Goal: Information Seeking & Learning: Learn about a topic

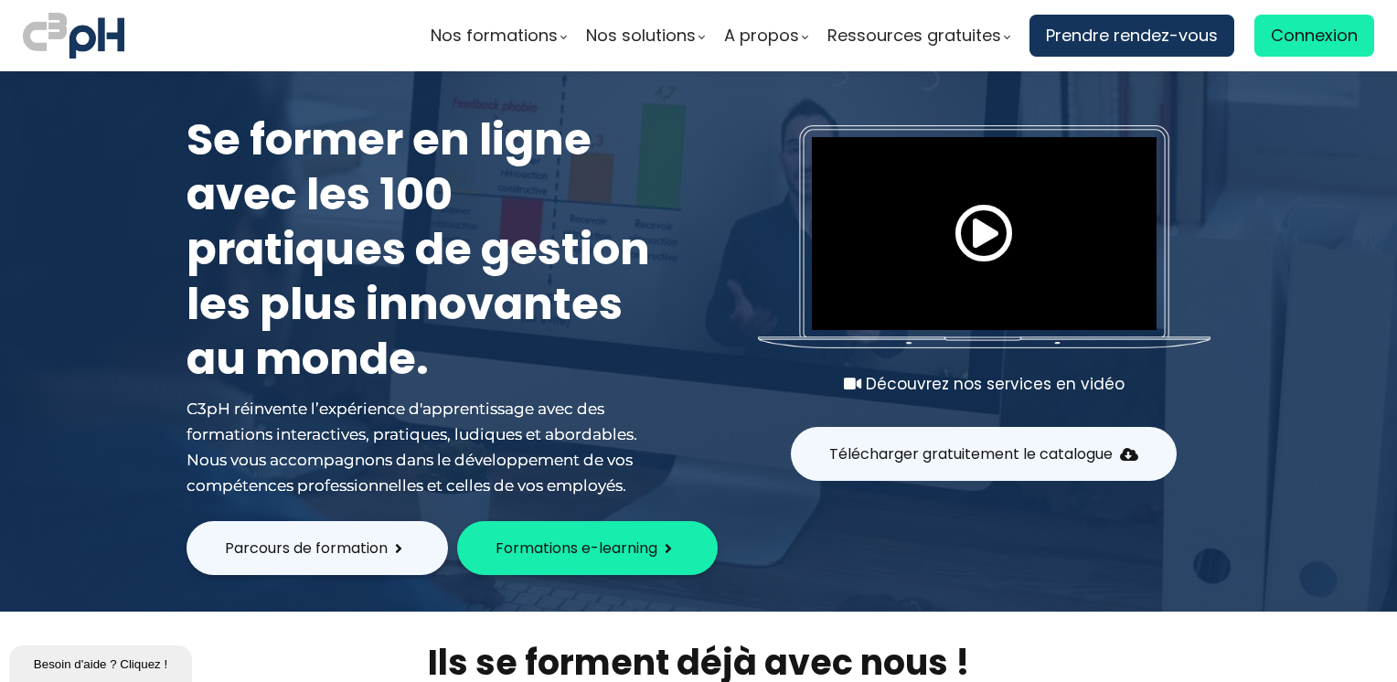
type input "[EMAIL_ADDRESS][DOMAIN_NAME]"
click at [1288, 43] on span "Connexion" at bounding box center [1314, 35] width 87 height 27
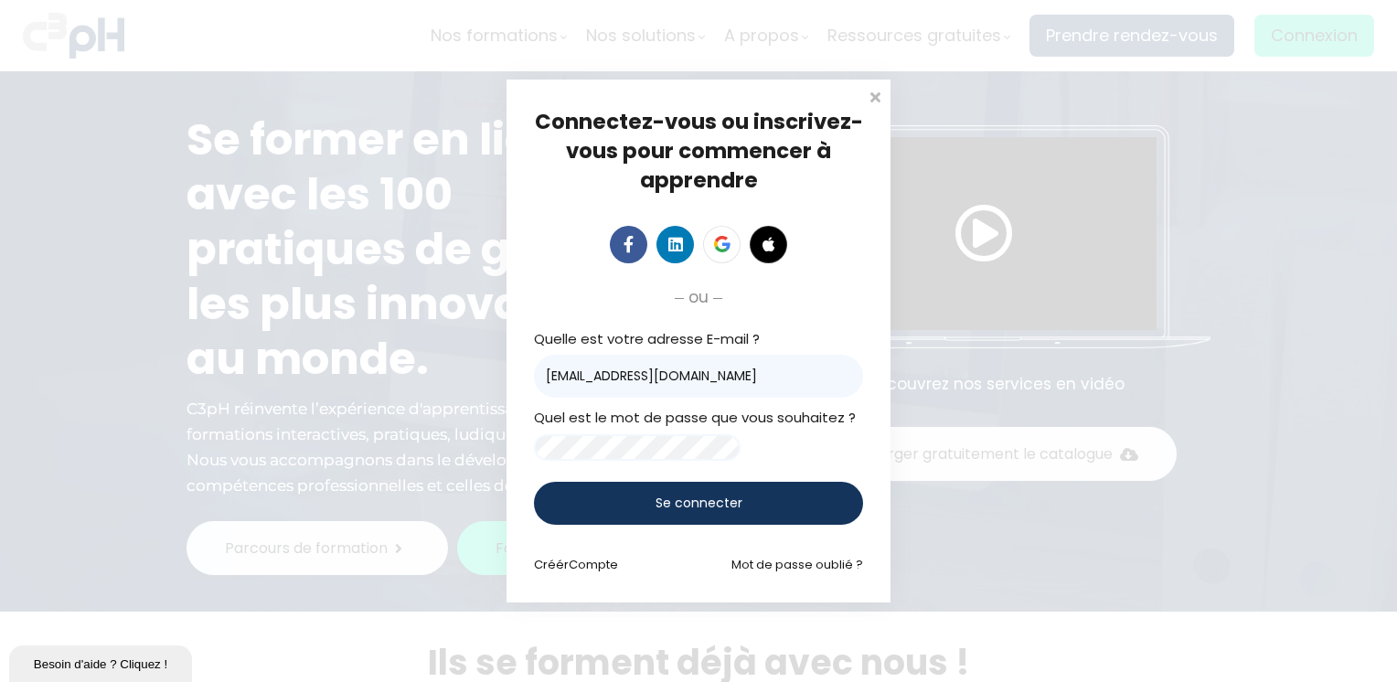
click at [754, 518] on div "Se connecter" at bounding box center [698, 503] width 329 height 43
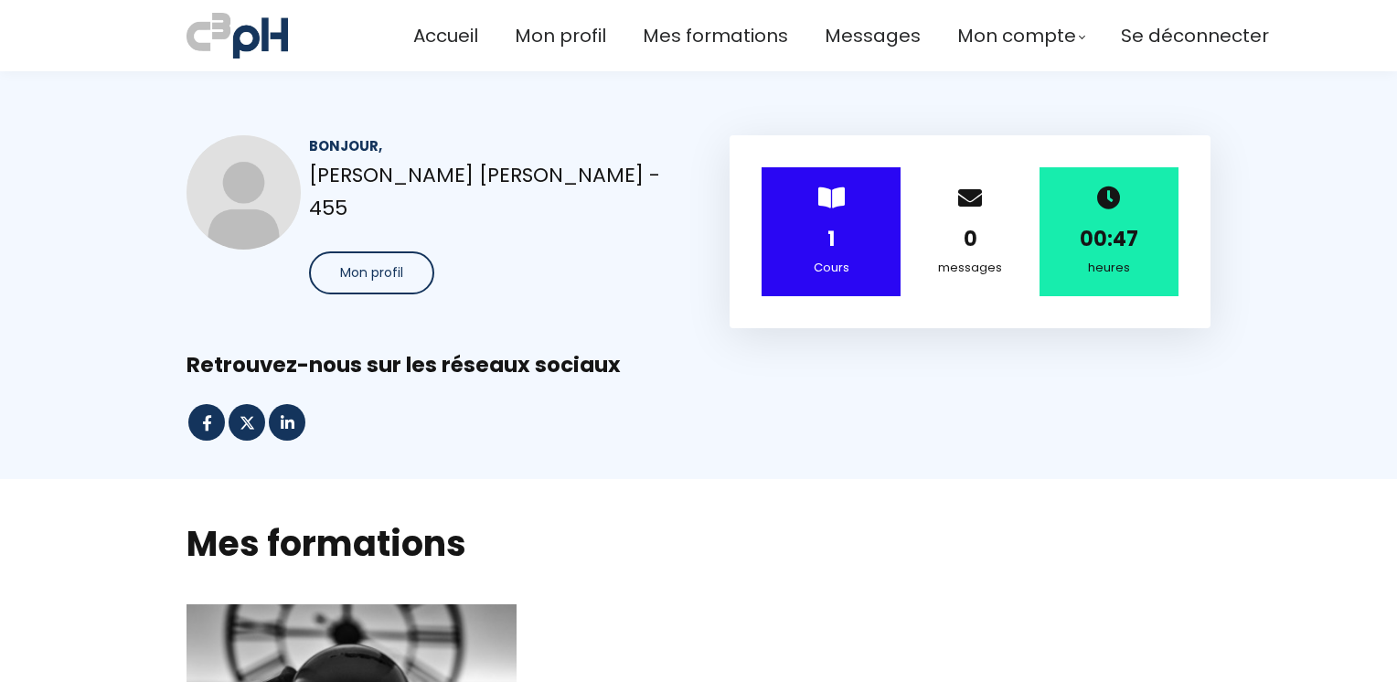
scroll to position [732, 0]
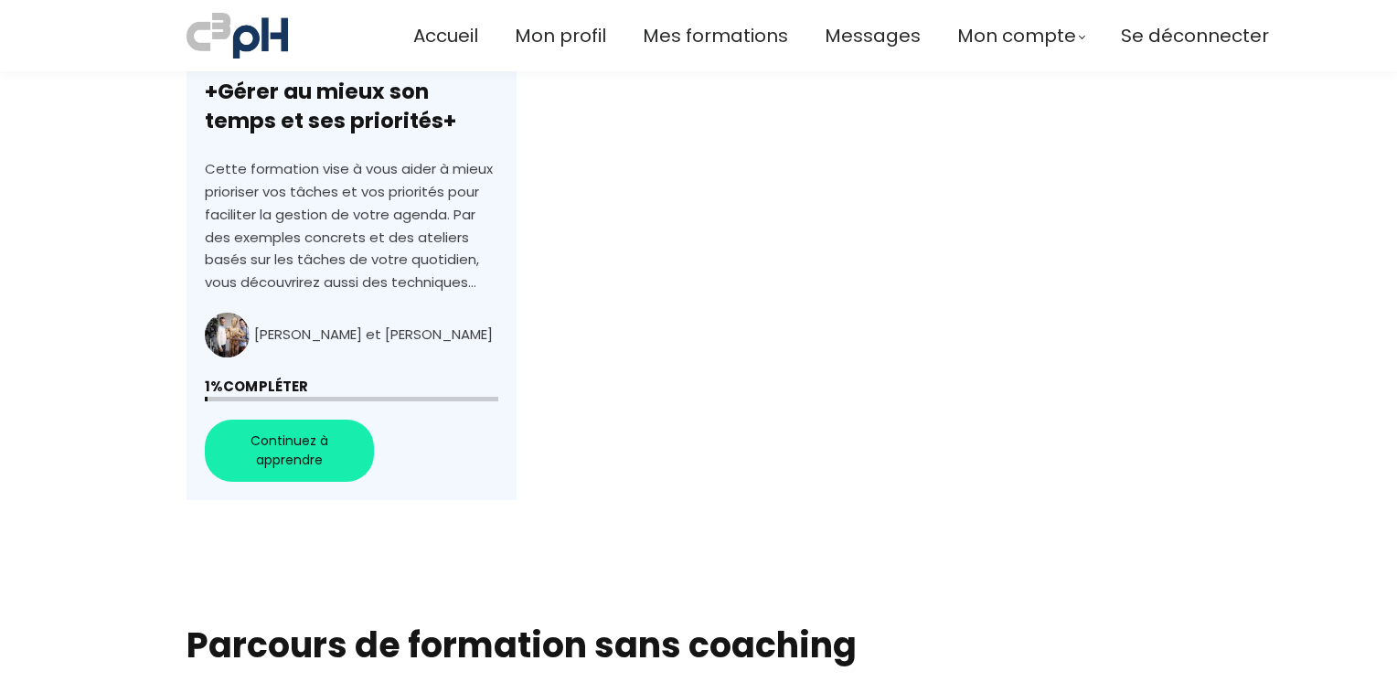
click at [291, 444] on link "+Gérer au mieux son temps et ses priorités+" at bounding box center [352, 187] width 330 height 628
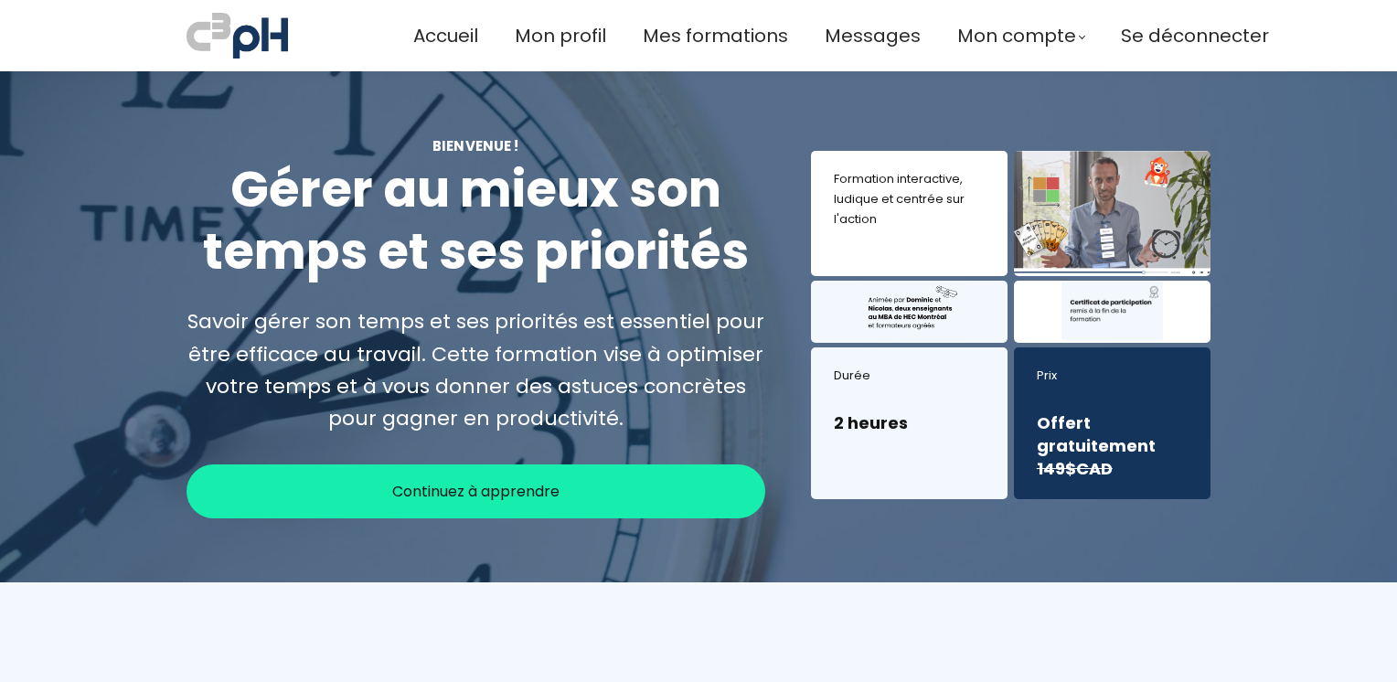
click at [583, 496] on div "Continuez à apprendre" at bounding box center [476, 492] width 579 height 54
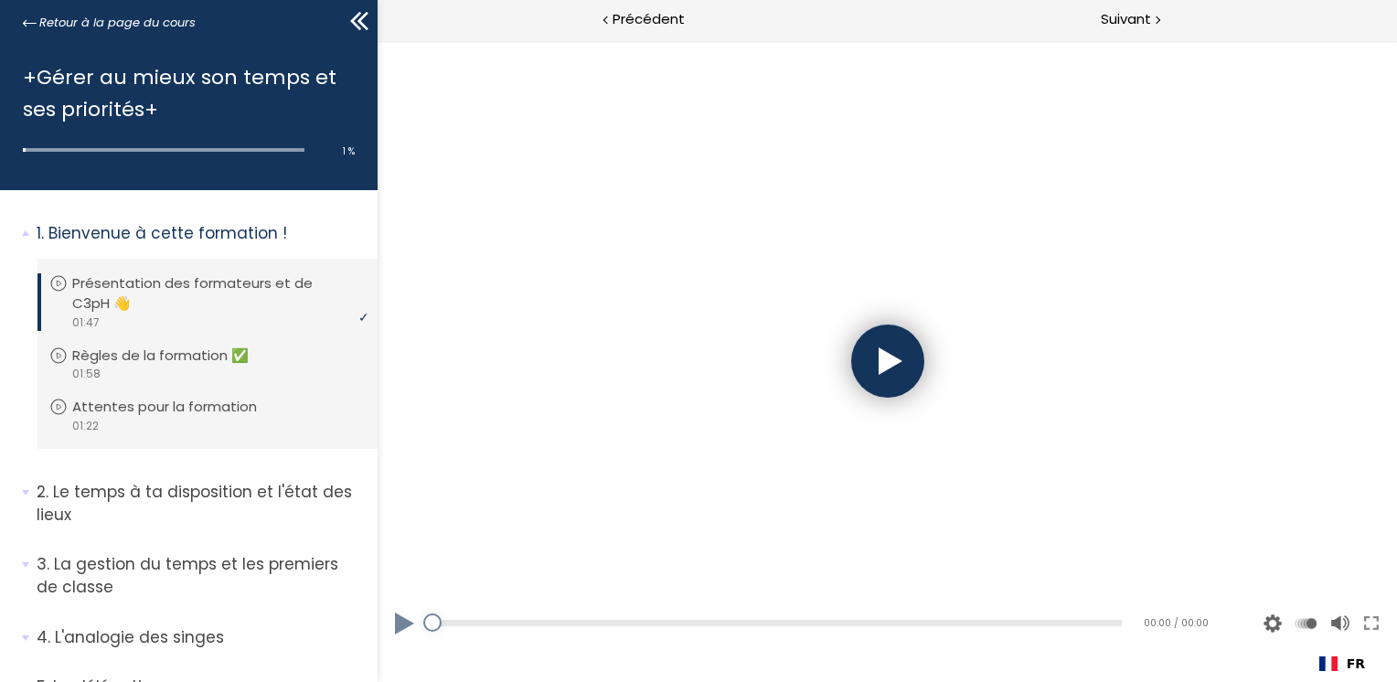
click at [911, 369] on div at bounding box center [886, 361] width 73 height 73
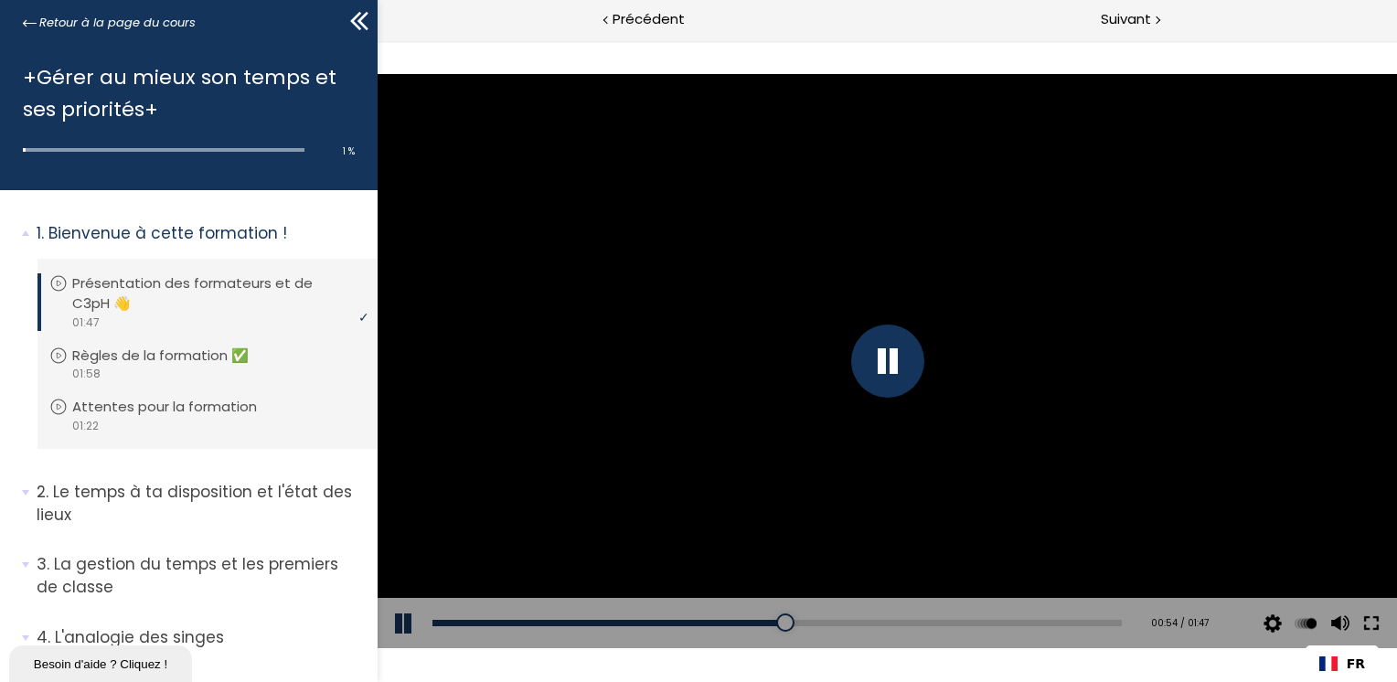
click at [1376, 626] on button at bounding box center [1370, 623] width 33 height 51
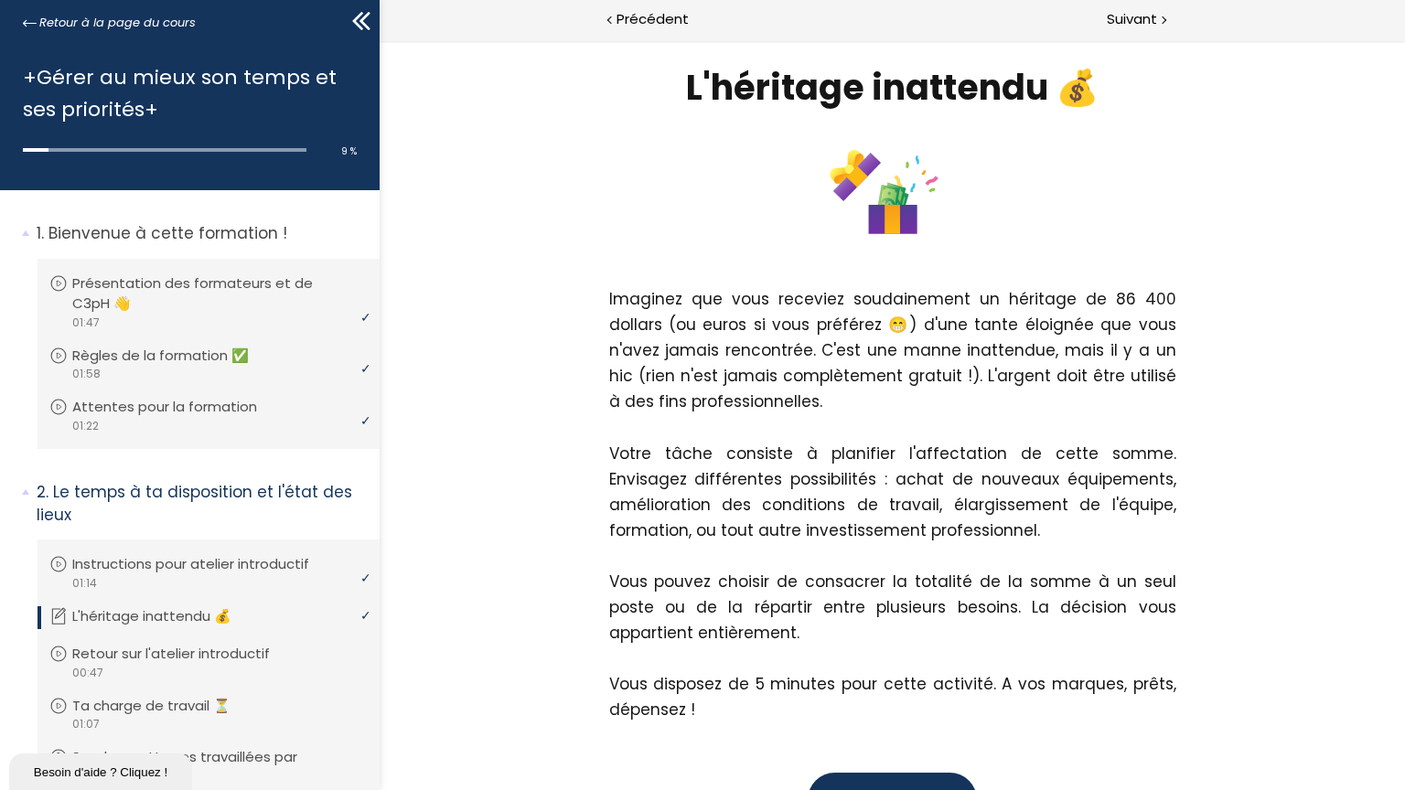
scroll to position [235, 0]
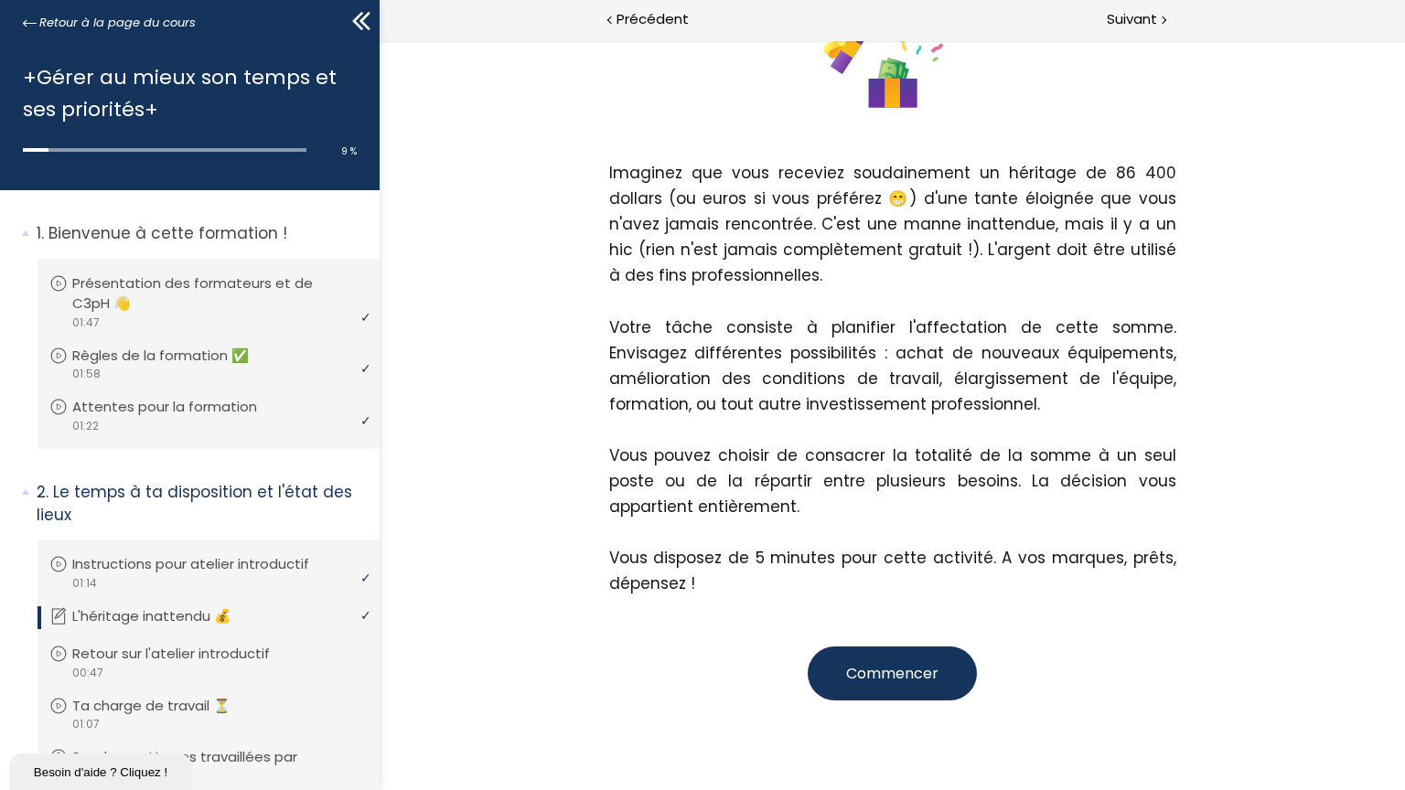
click at [937, 663] on span "Commencer" at bounding box center [891, 673] width 92 height 21
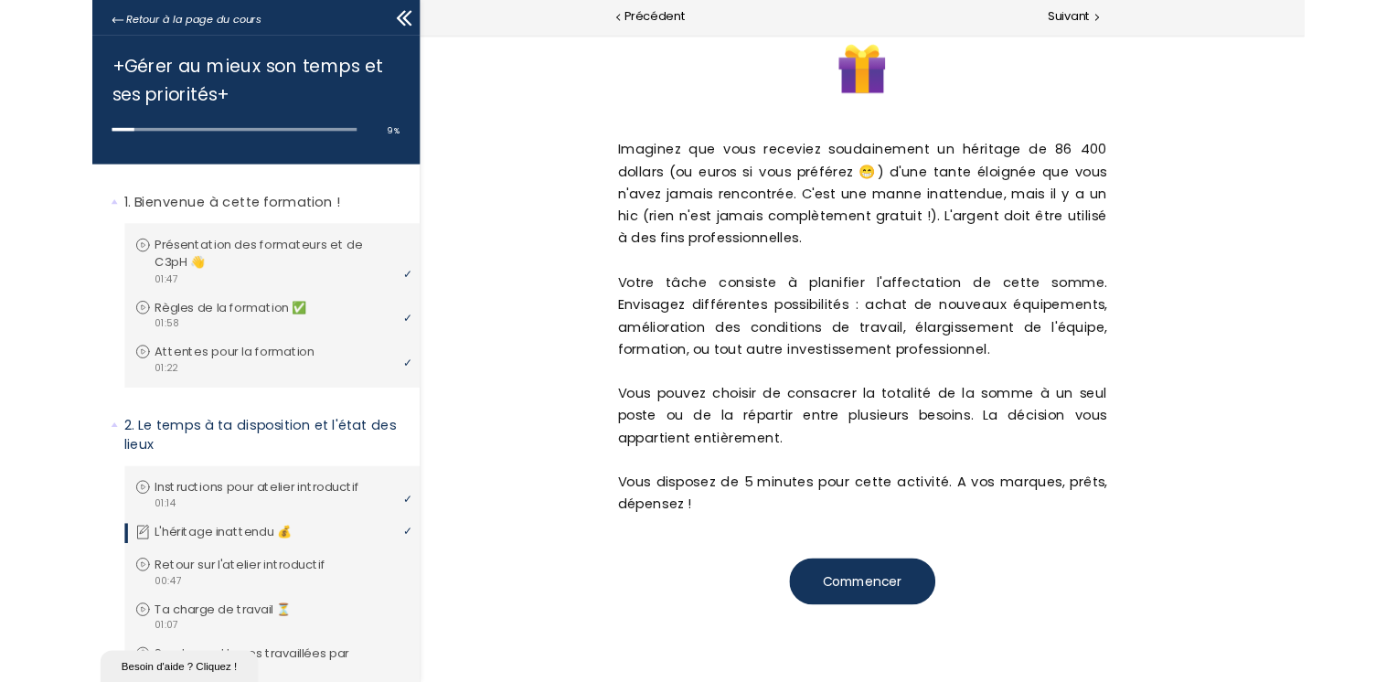
scroll to position [0, 0]
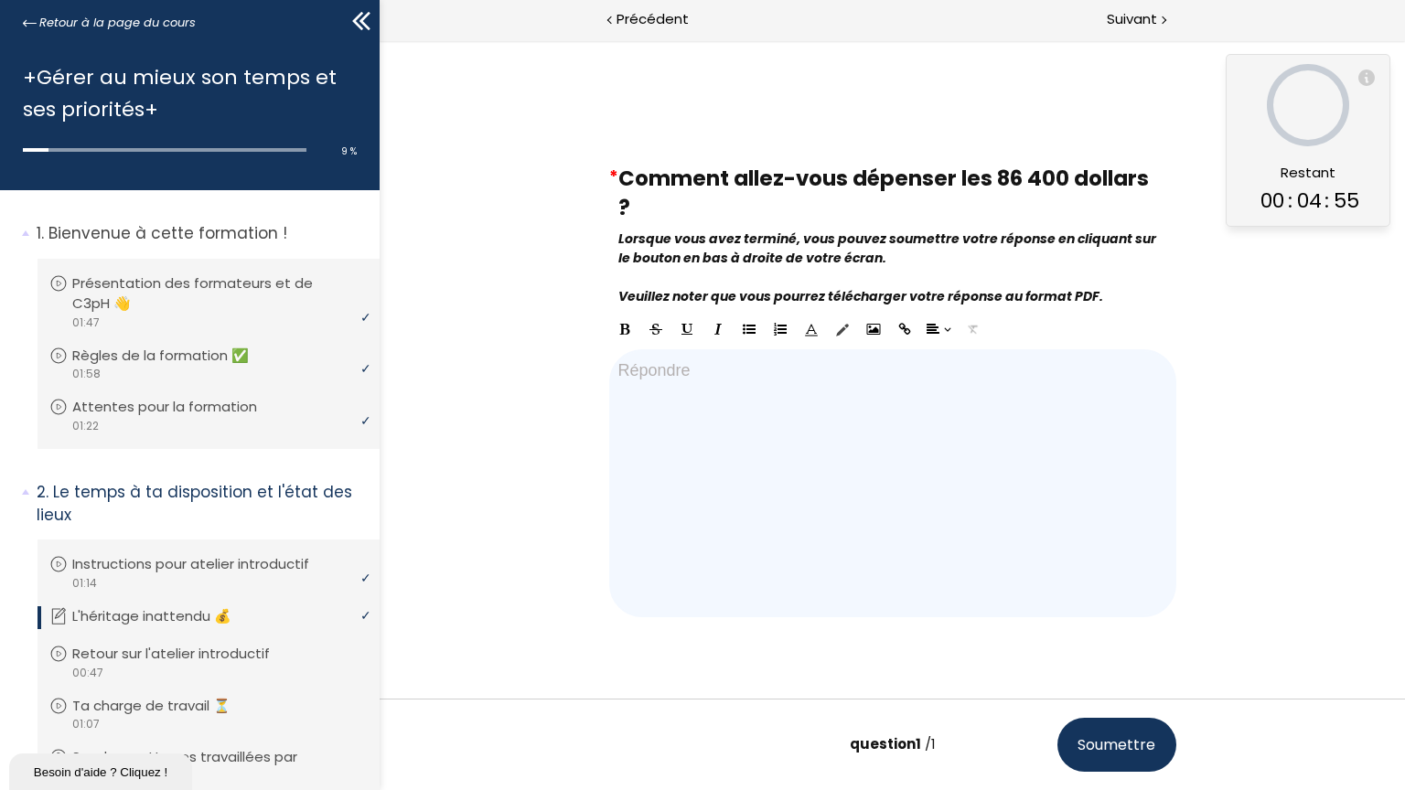
click at [848, 383] on div at bounding box center [891, 483] width 567 height 268
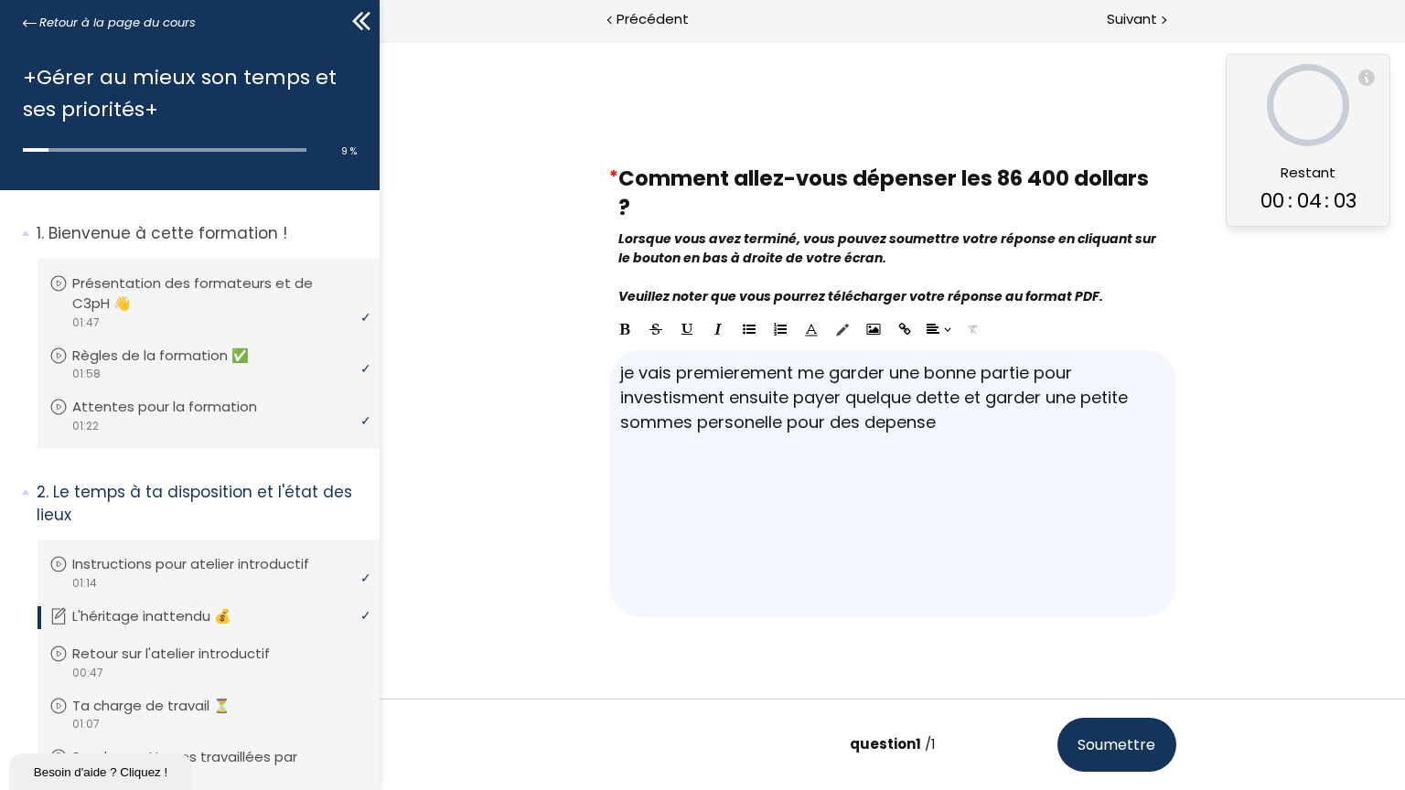
click at [1175, 681] on button "Soumettre" at bounding box center [1115, 745] width 119 height 54
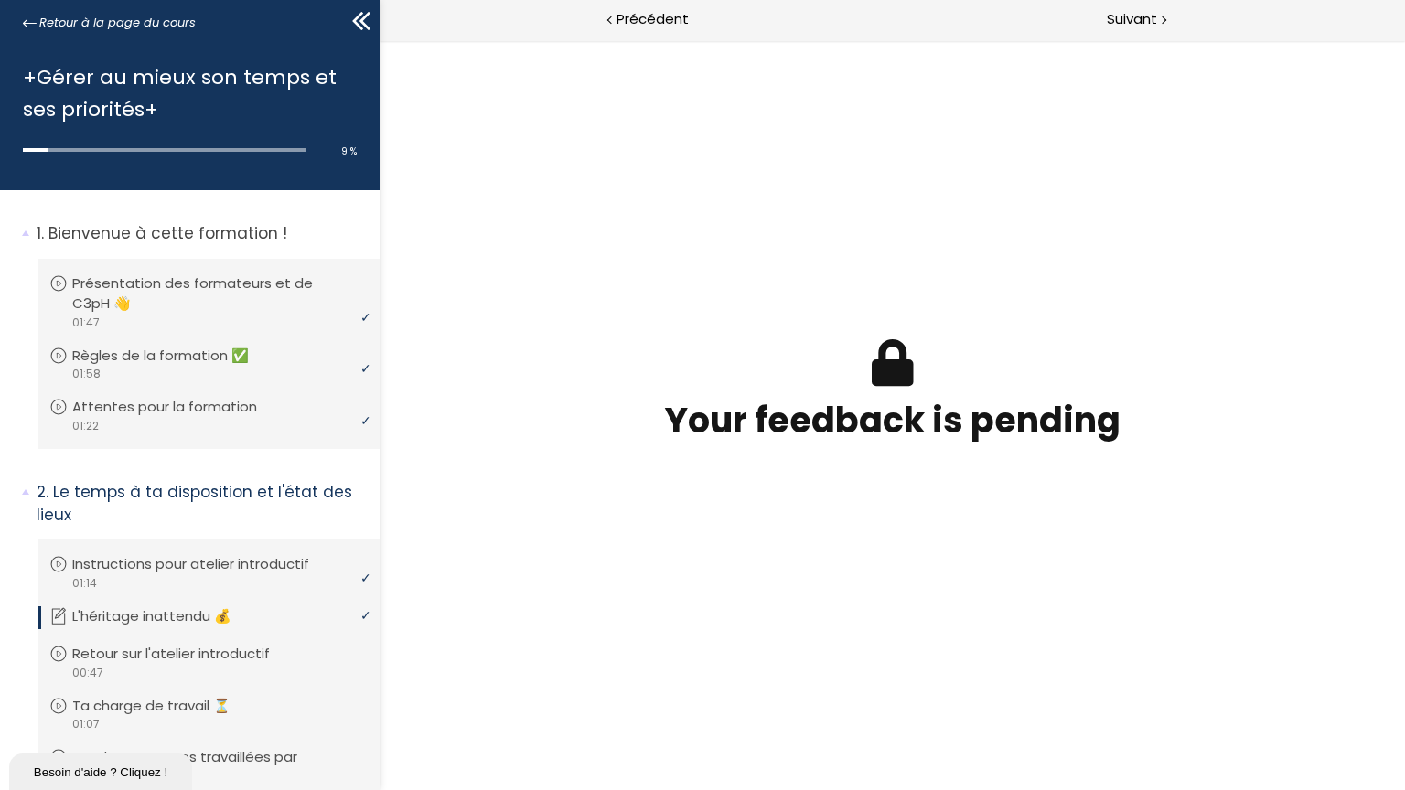
click at [1127, 563] on div "Your feedback is pending score: - Points: 0 / 0 Réponse correcte.: Temps passé:…" at bounding box center [891, 414] width 850 height 297
drag, startPoint x: 941, startPoint y: 407, endPoint x: 950, endPoint y: 462, distance: 55.6
click at [943, 405] on div "Your feedback is pending" at bounding box center [891, 391] width 530 height 105
click at [950, 444] on h3 "Your feedback is pending" at bounding box center [891, 420] width 530 height 48
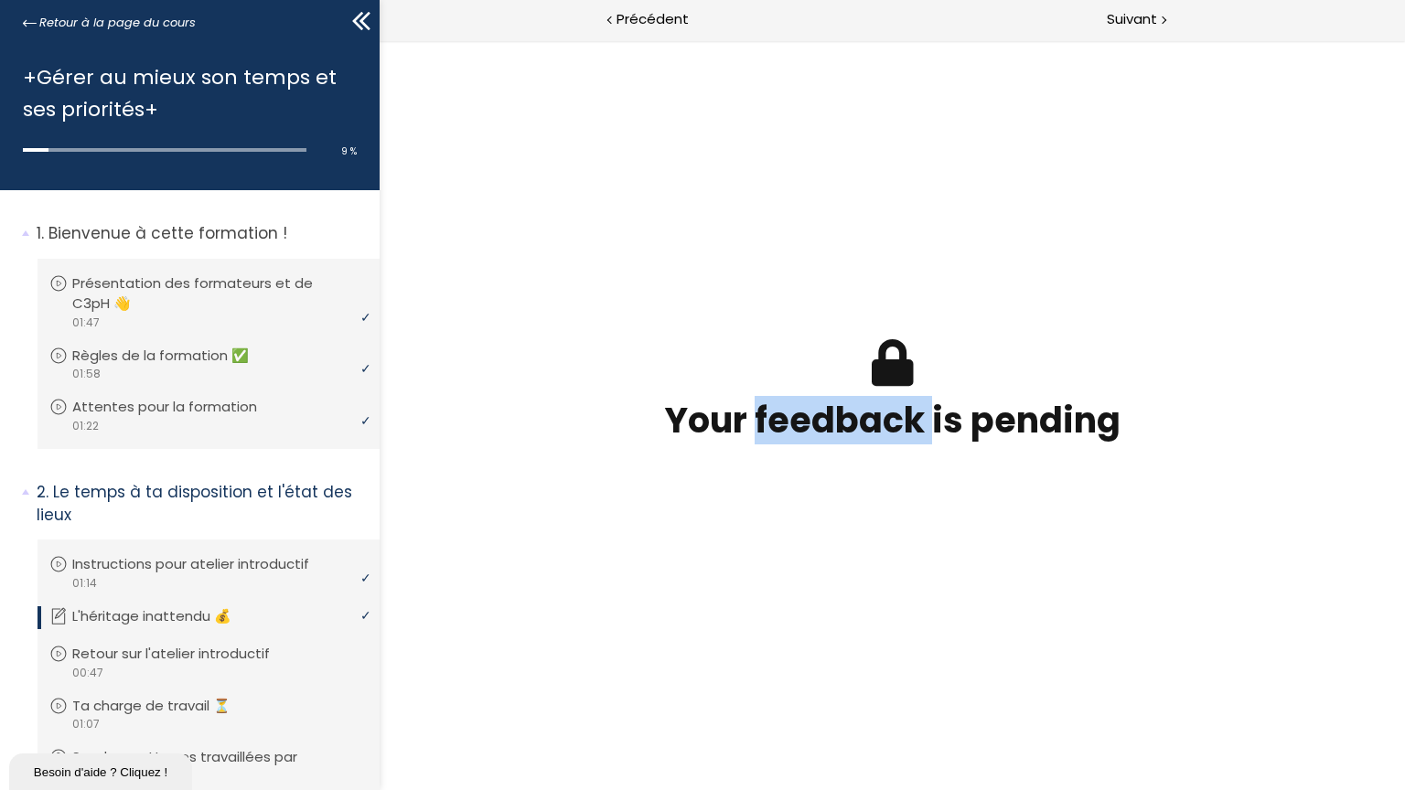
drag, startPoint x: 950, startPoint y: 465, endPoint x: 990, endPoint y: 487, distance: 46.3
click at [990, 481] on div "Your feedback is pending score: - Points: 0 / 0 Réponse correcte.: Temps passé:…" at bounding box center [891, 401] width 567 height 160
click at [915, 372] on span at bounding box center [892, 363] width 48 height 48
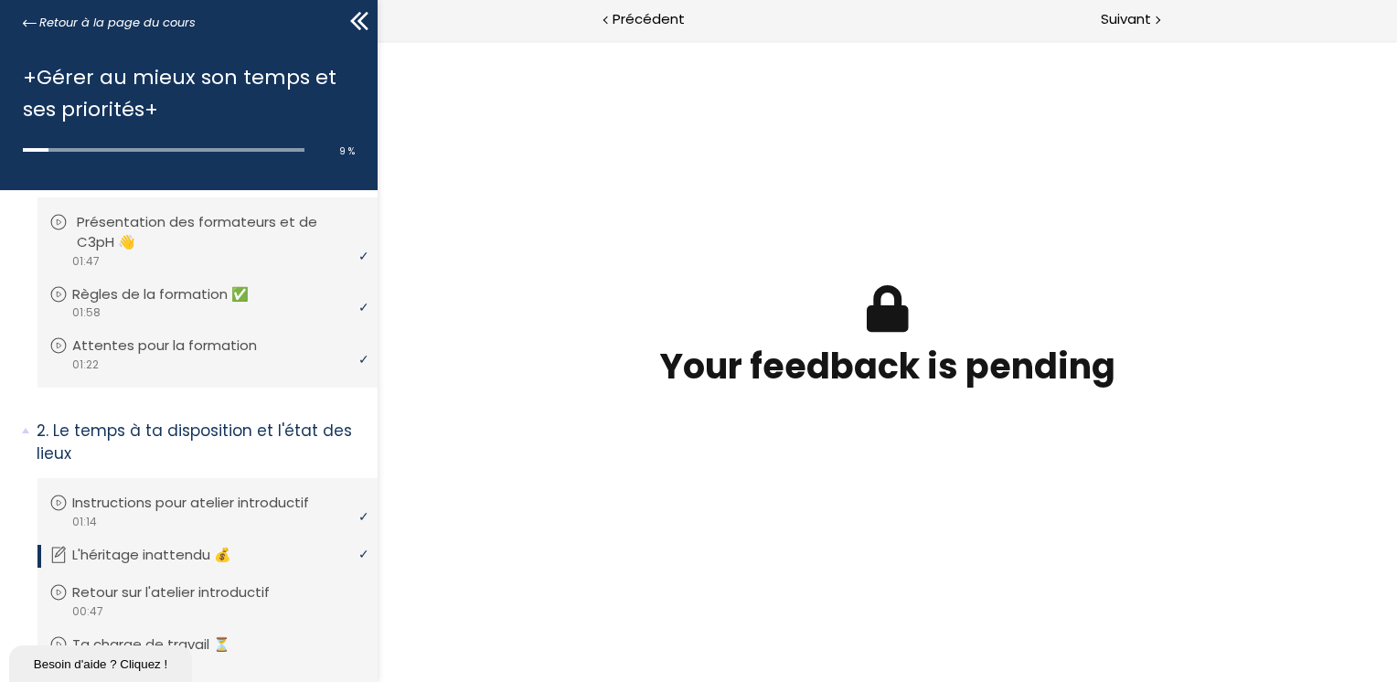
scroll to position [91, 0]
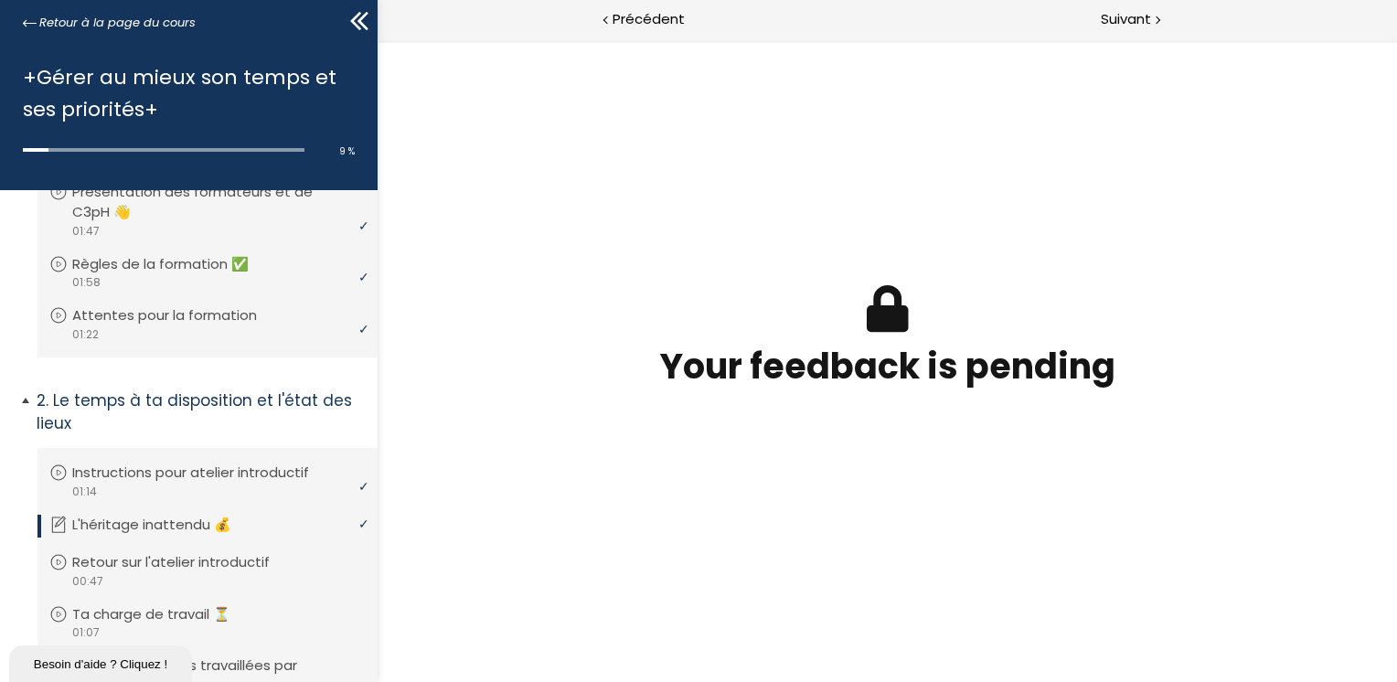
click at [185, 521] on p "L'héritage inattendu 💰" at bounding box center [165, 525] width 187 height 20
click at [183, 567] on p "Retour sur l'atelier introductif" at bounding box center [189, 562] width 225 height 20
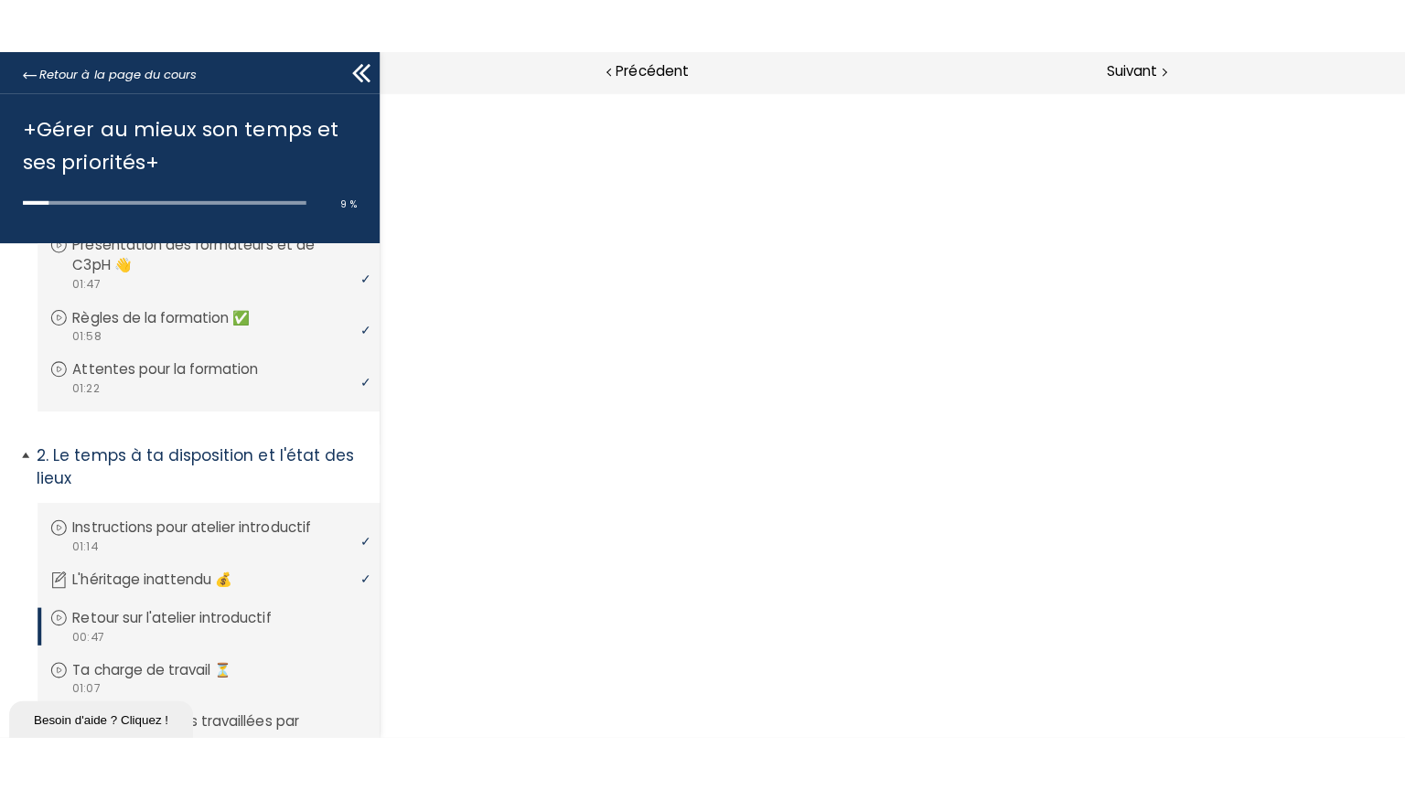
scroll to position [0, 0]
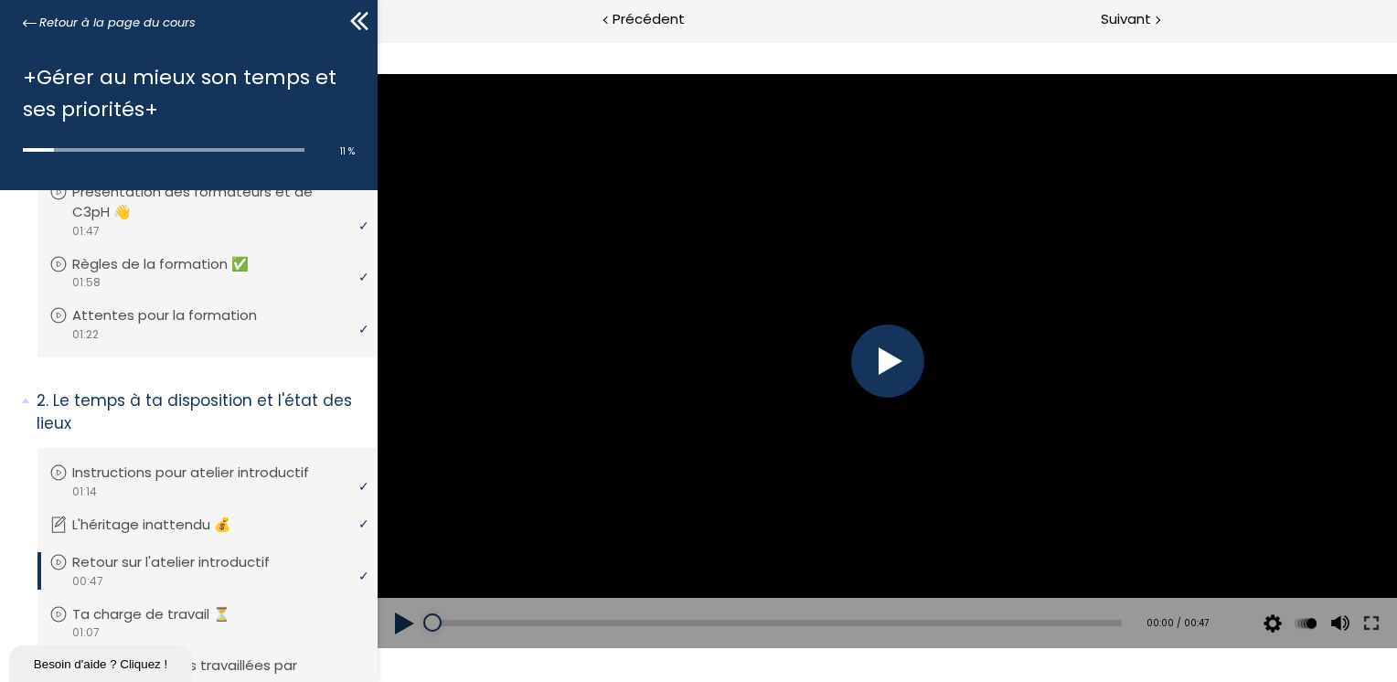
click at [904, 369] on div at bounding box center [886, 361] width 73 height 73
click at [1368, 622] on button at bounding box center [1370, 623] width 33 height 51
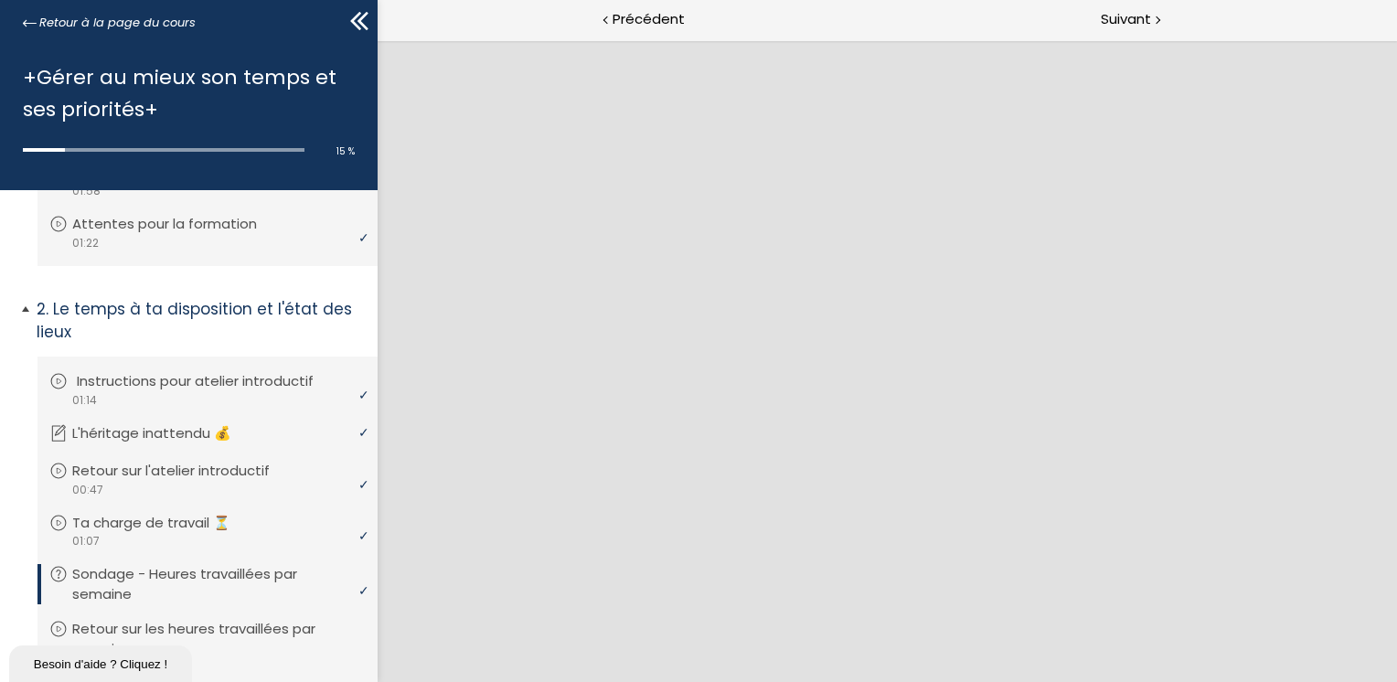
scroll to position [274, 0]
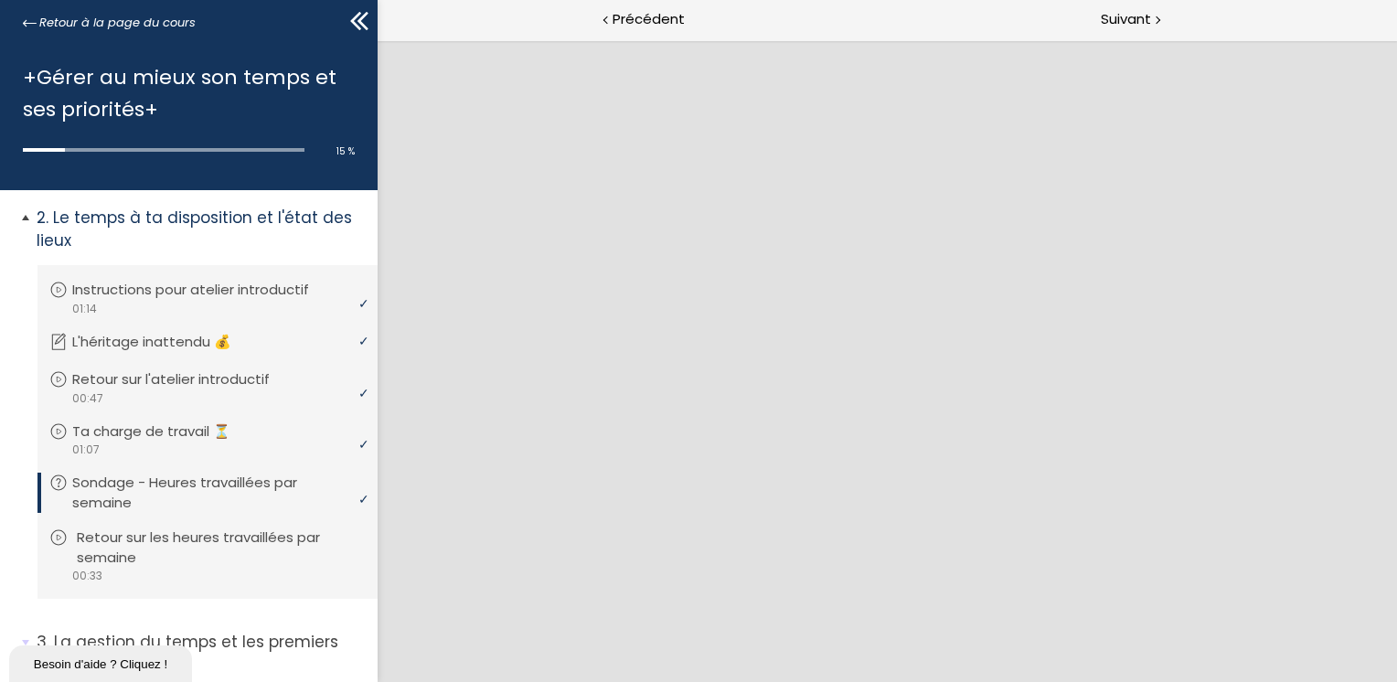
click at [223, 555] on p "Retour sur les heures travaillées par semaine" at bounding box center [221, 548] width 289 height 40
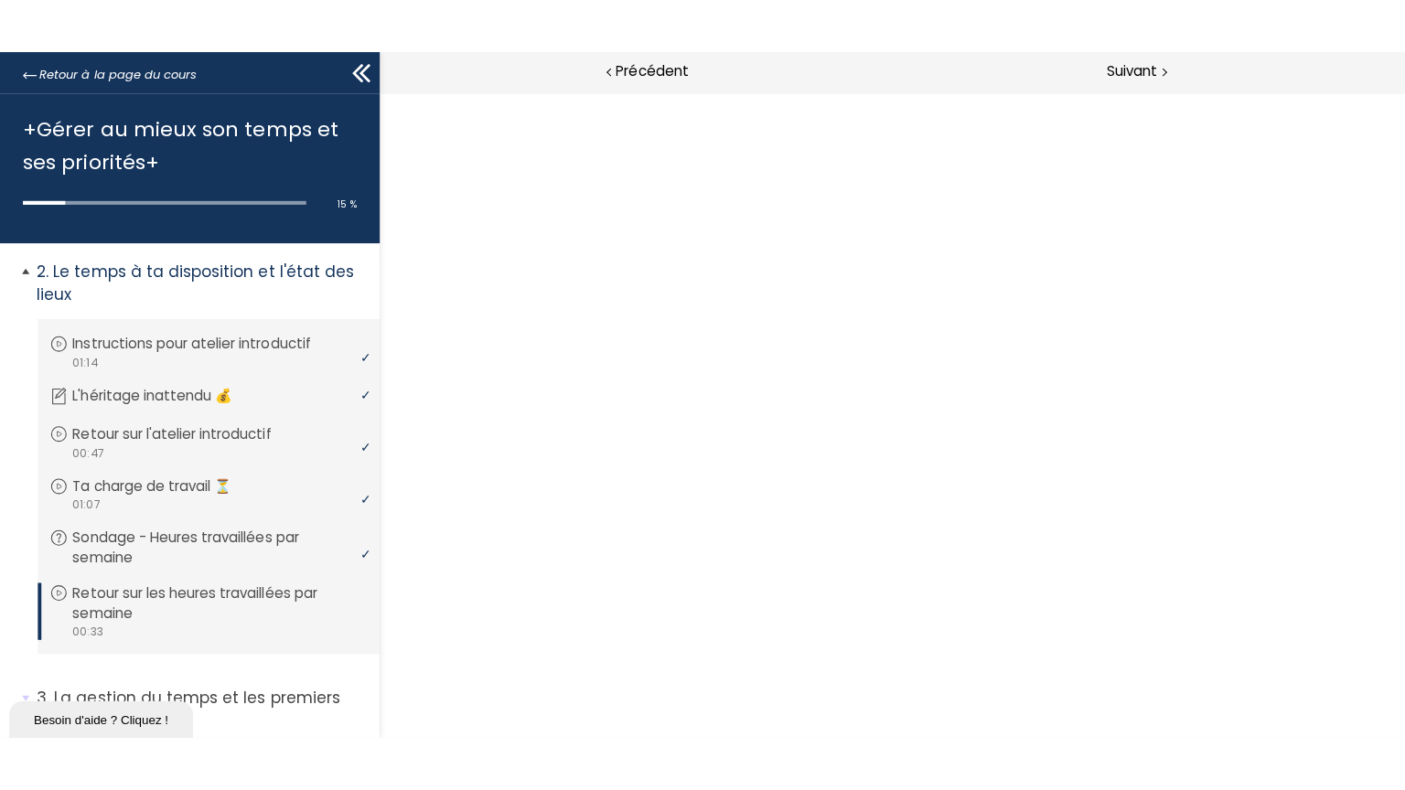
scroll to position [0, 0]
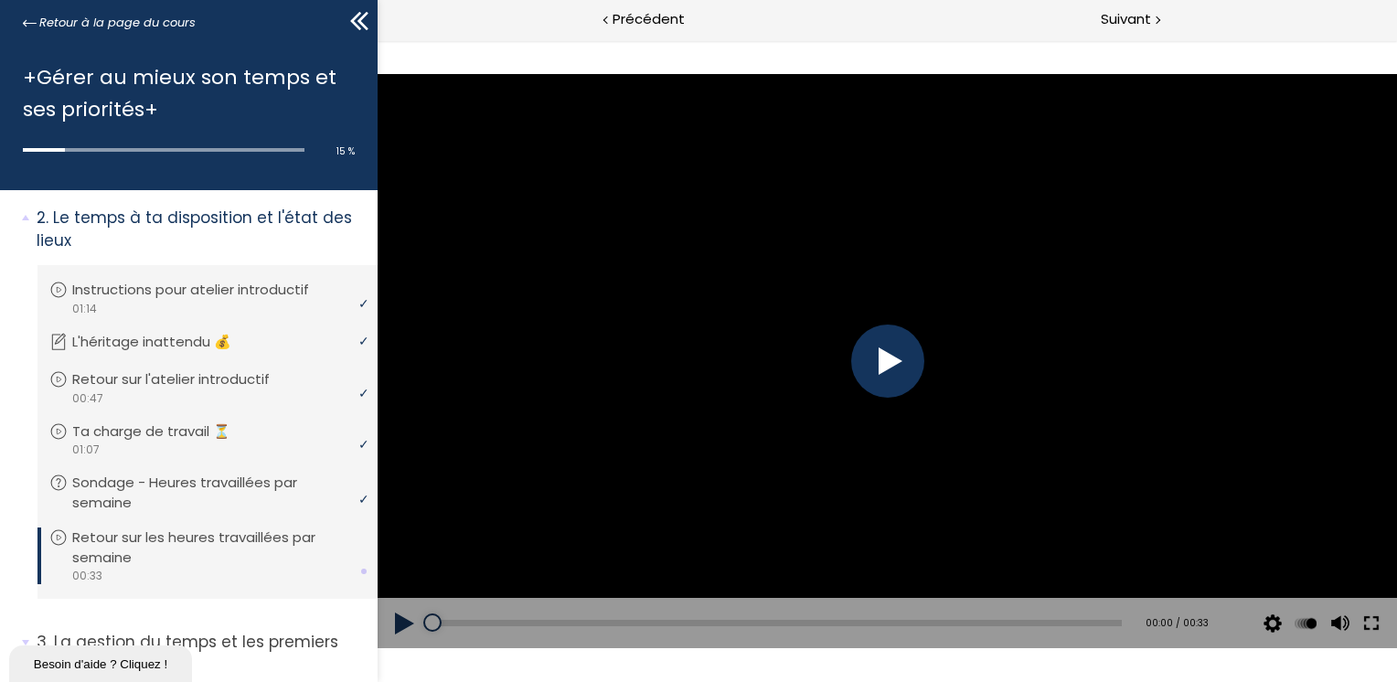
click at [1370, 620] on button at bounding box center [1370, 623] width 33 height 51
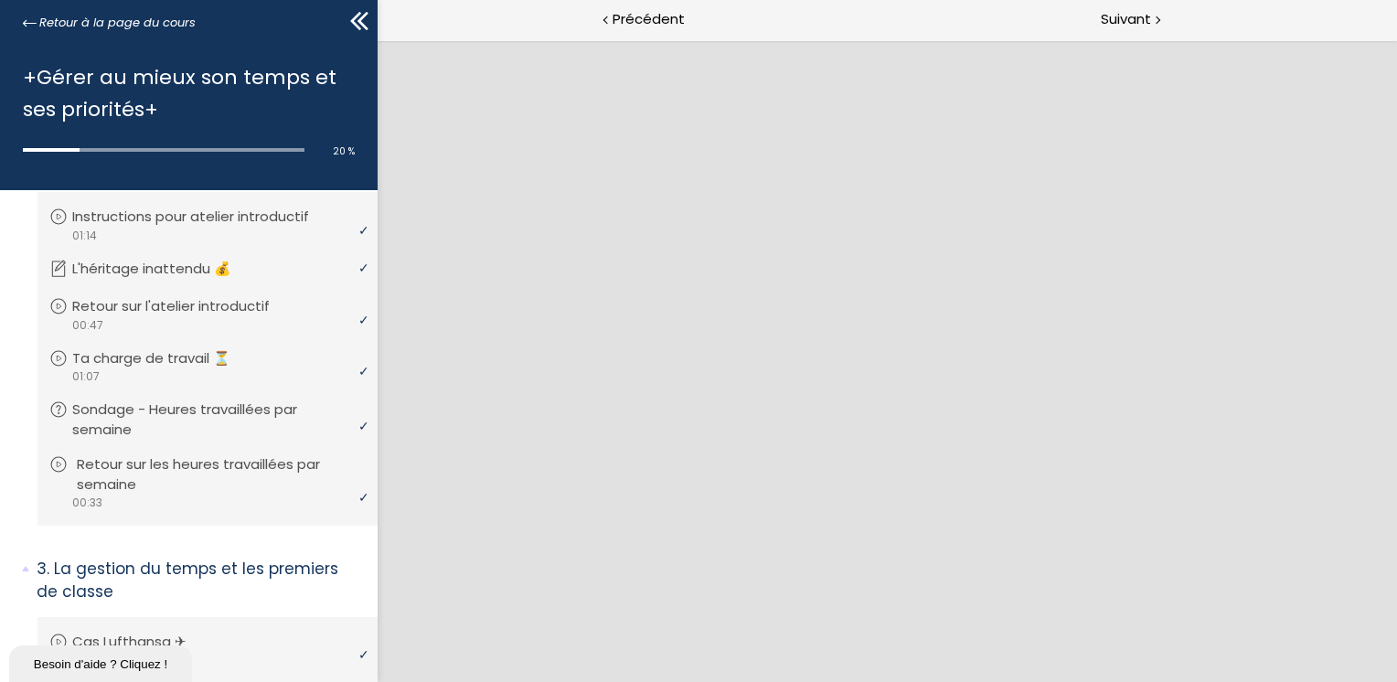
scroll to position [457, 0]
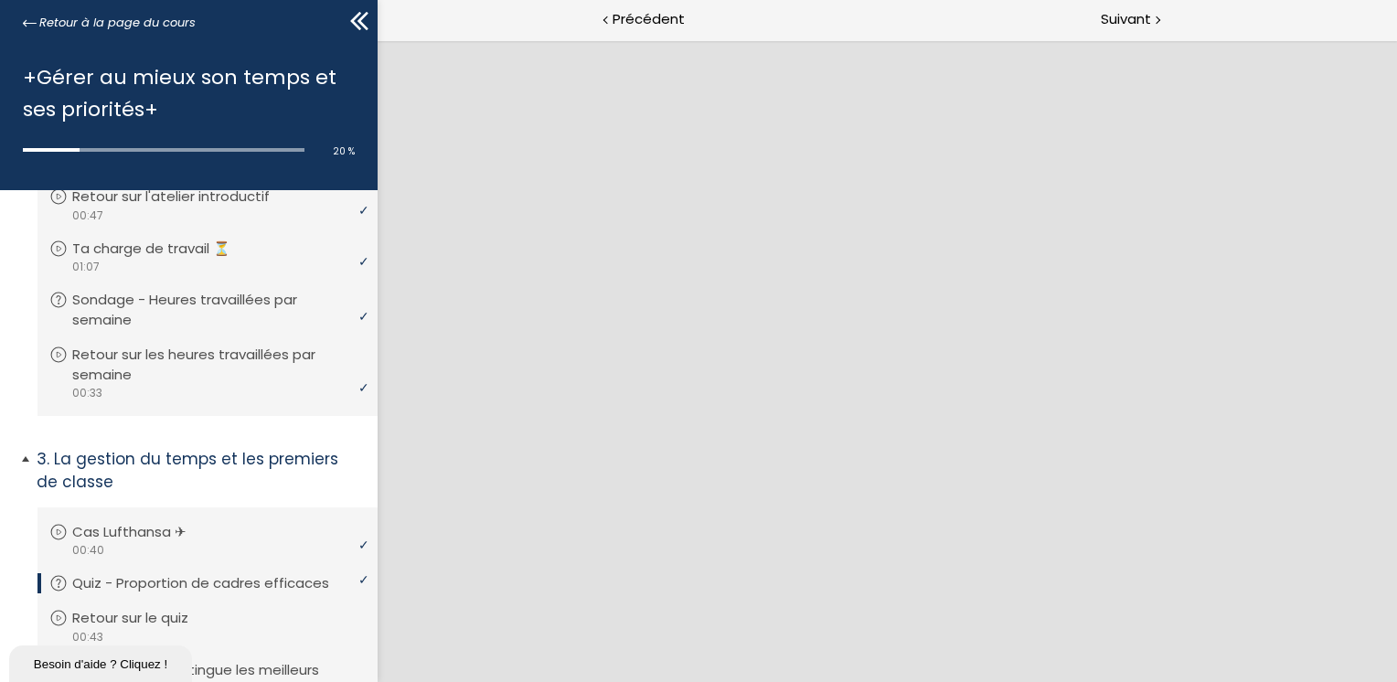
click at [211, 463] on p "La gestion du temps et les premiers de classe" at bounding box center [200, 470] width 327 height 45
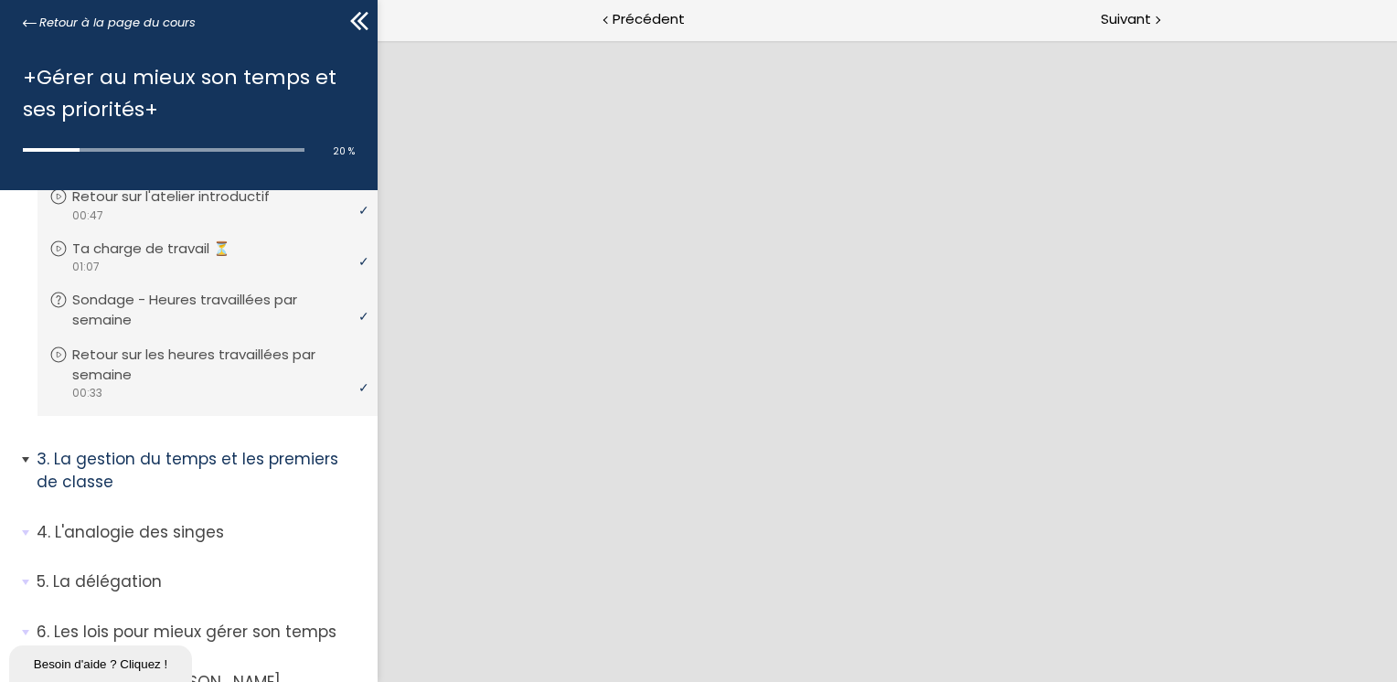
click at [219, 455] on p "La gestion du temps et les premiers de classe" at bounding box center [200, 470] width 327 height 45
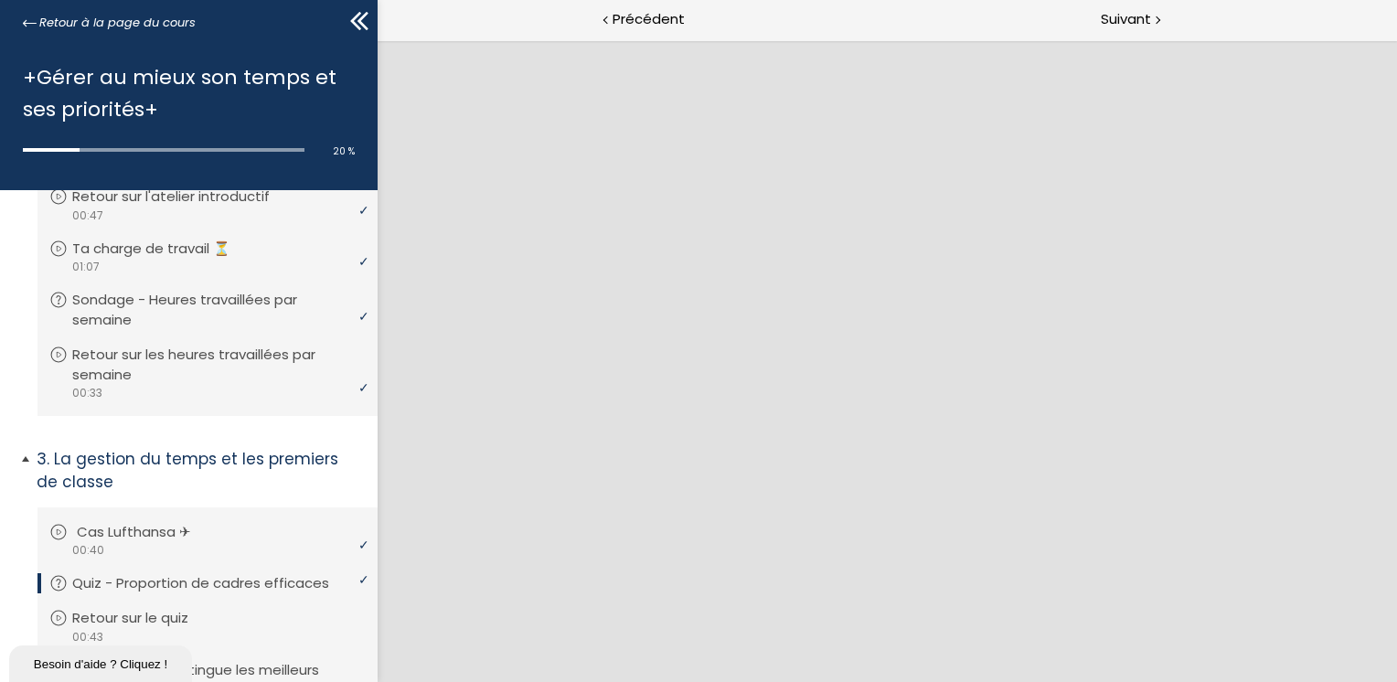
click at [221, 547] on div "video 00:40" at bounding box center [205, 549] width 312 height 17
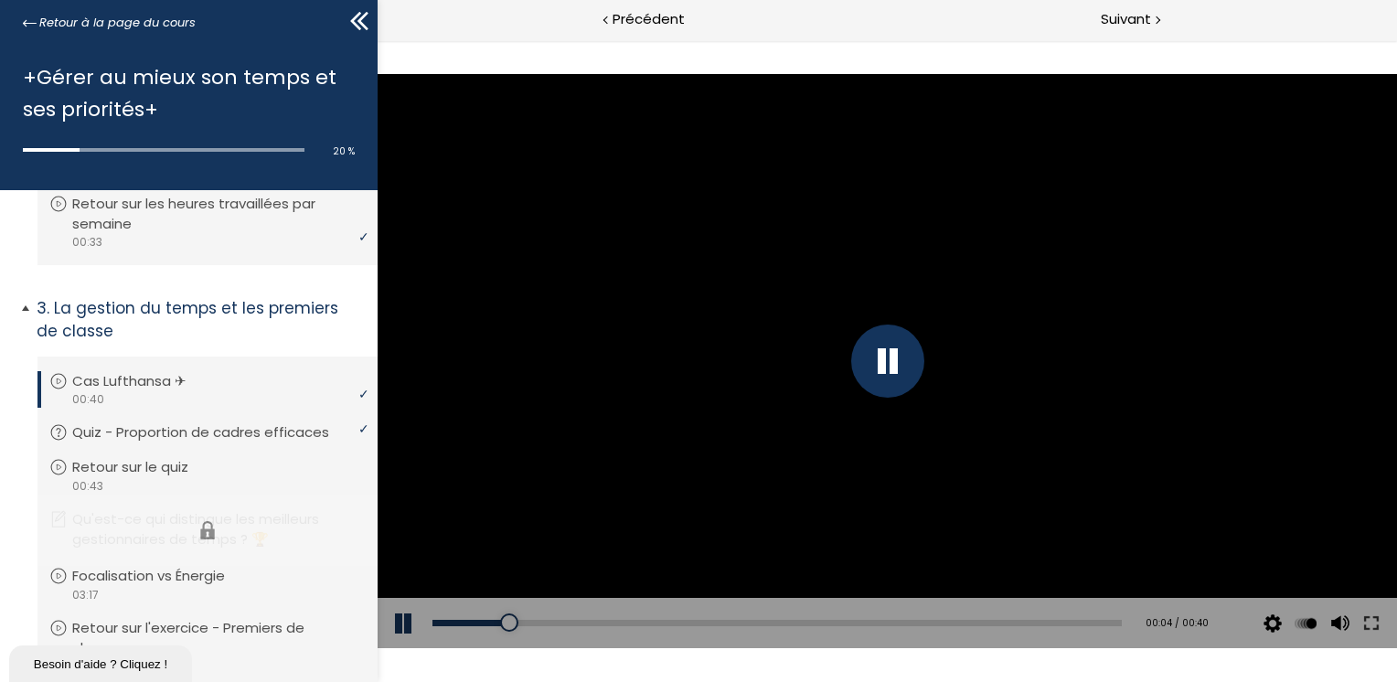
scroll to position [640, 0]
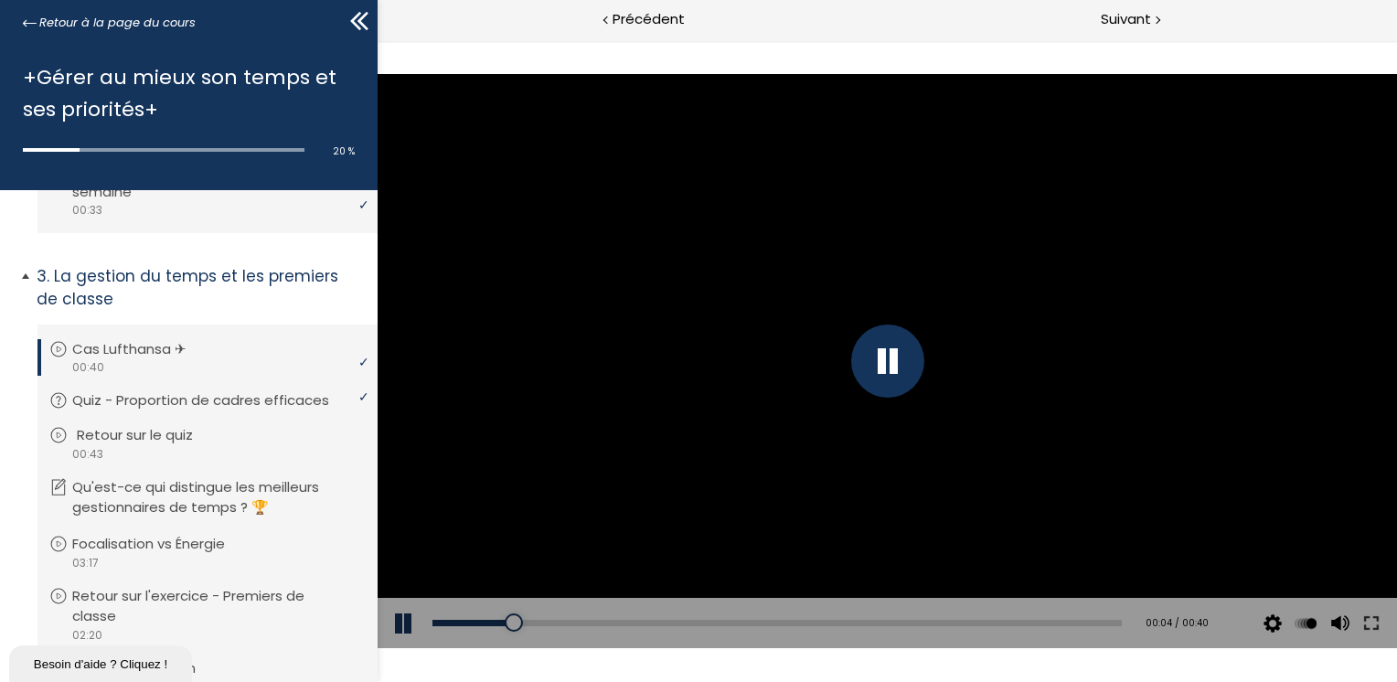
click at [190, 463] on div "video 00:43" at bounding box center [205, 453] width 312 height 17
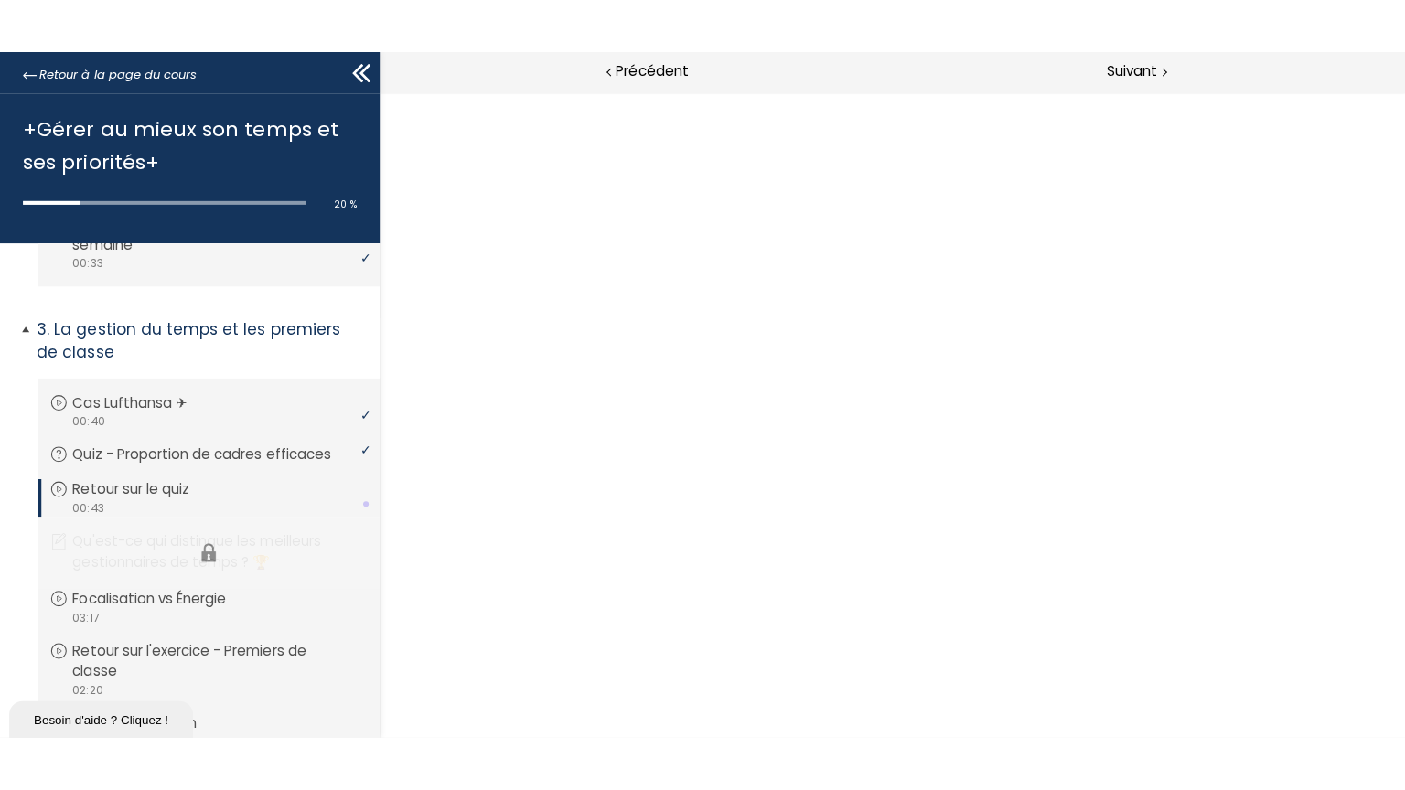
scroll to position [0, 0]
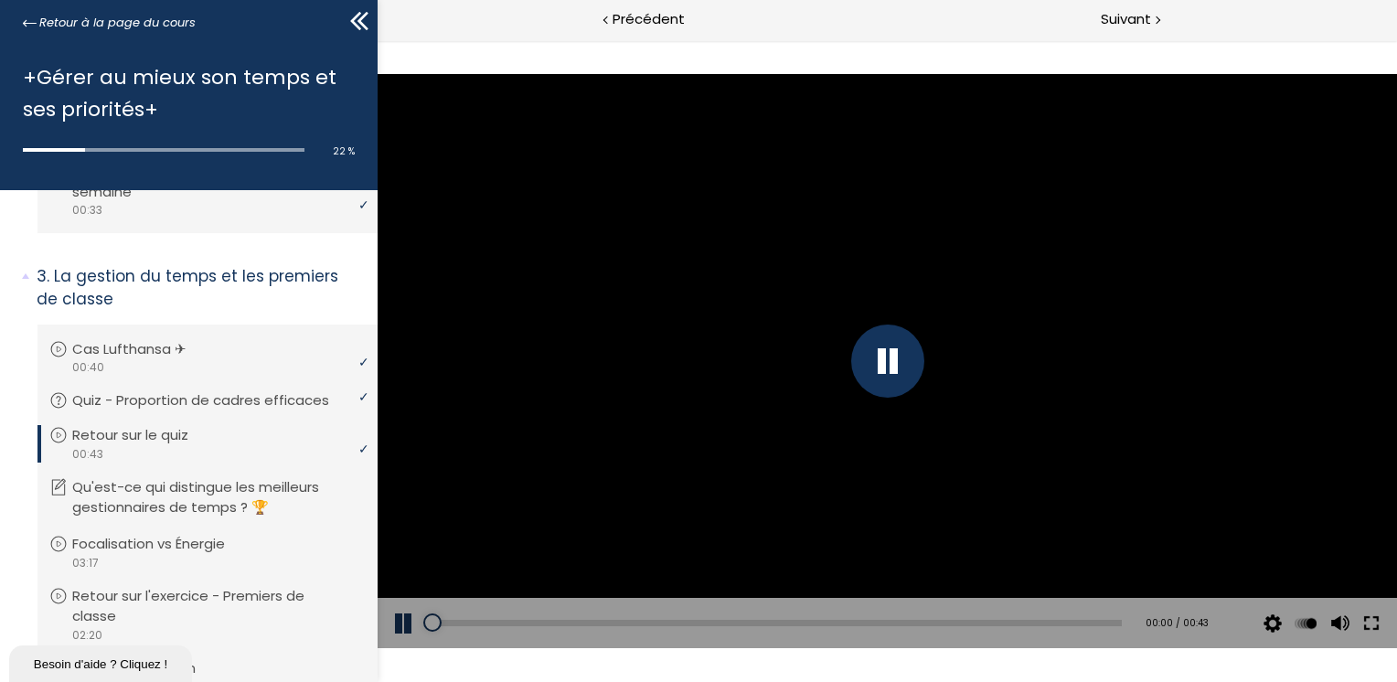
click at [1373, 624] on button at bounding box center [1370, 623] width 33 height 51
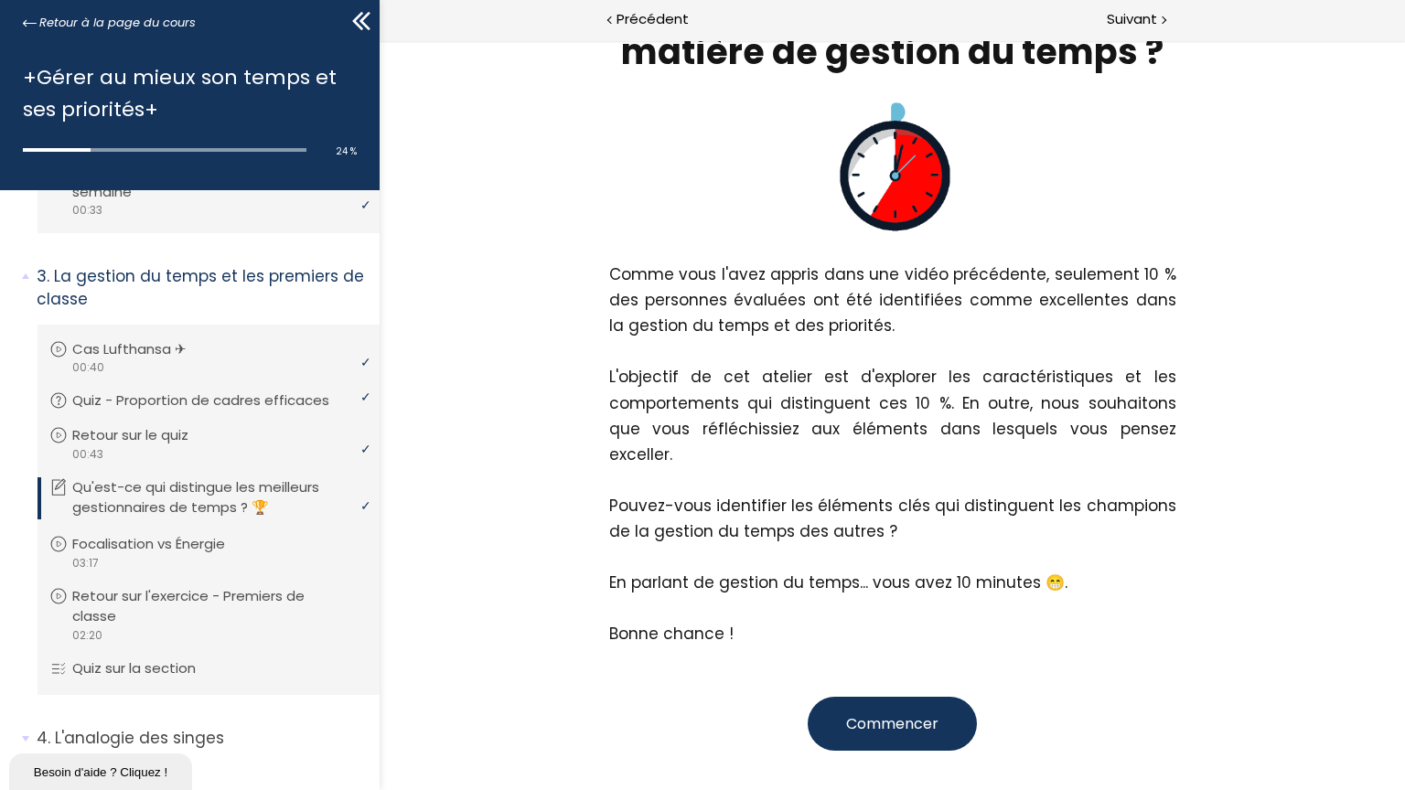
scroll to position [263, 0]
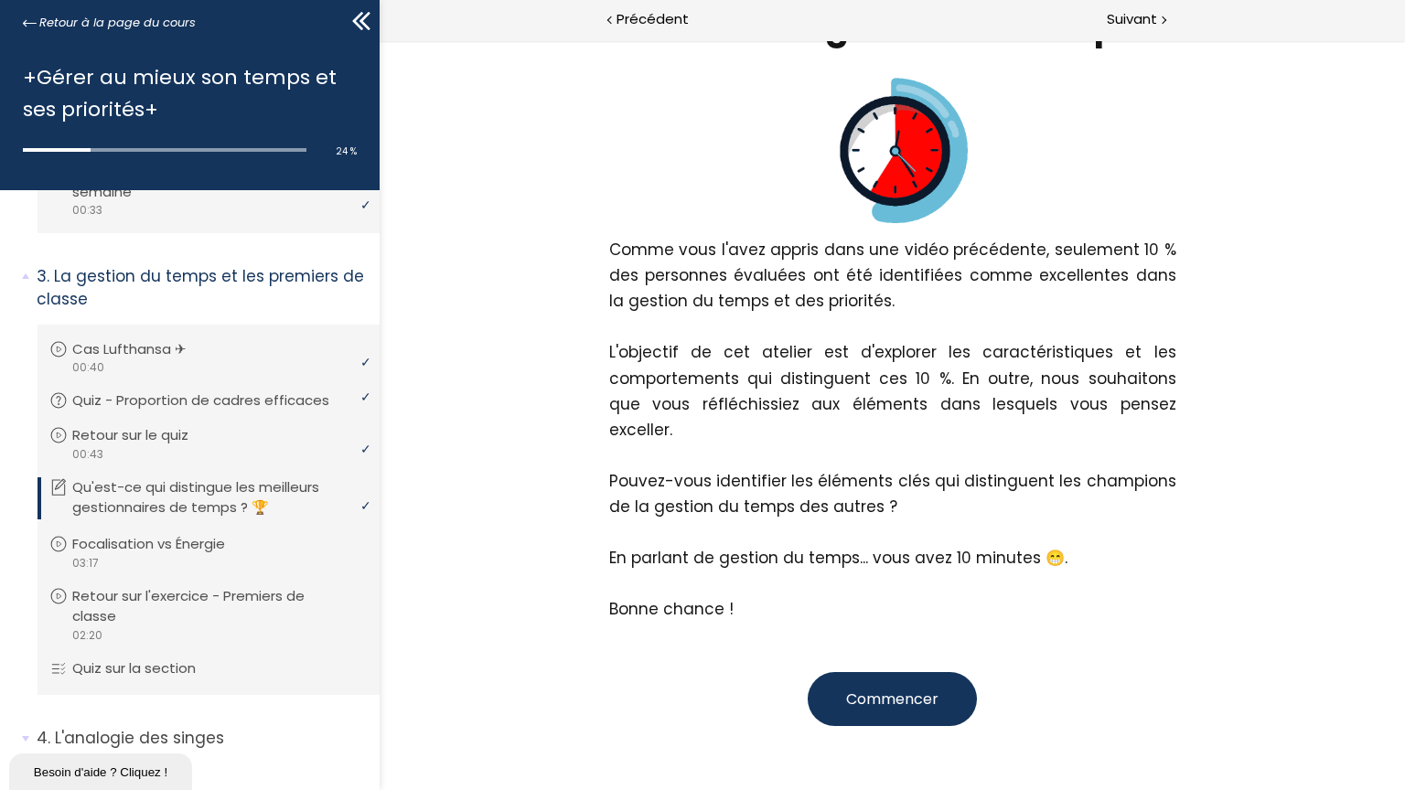
click at [976, 672] on button "Commencer" at bounding box center [891, 699] width 169 height 54
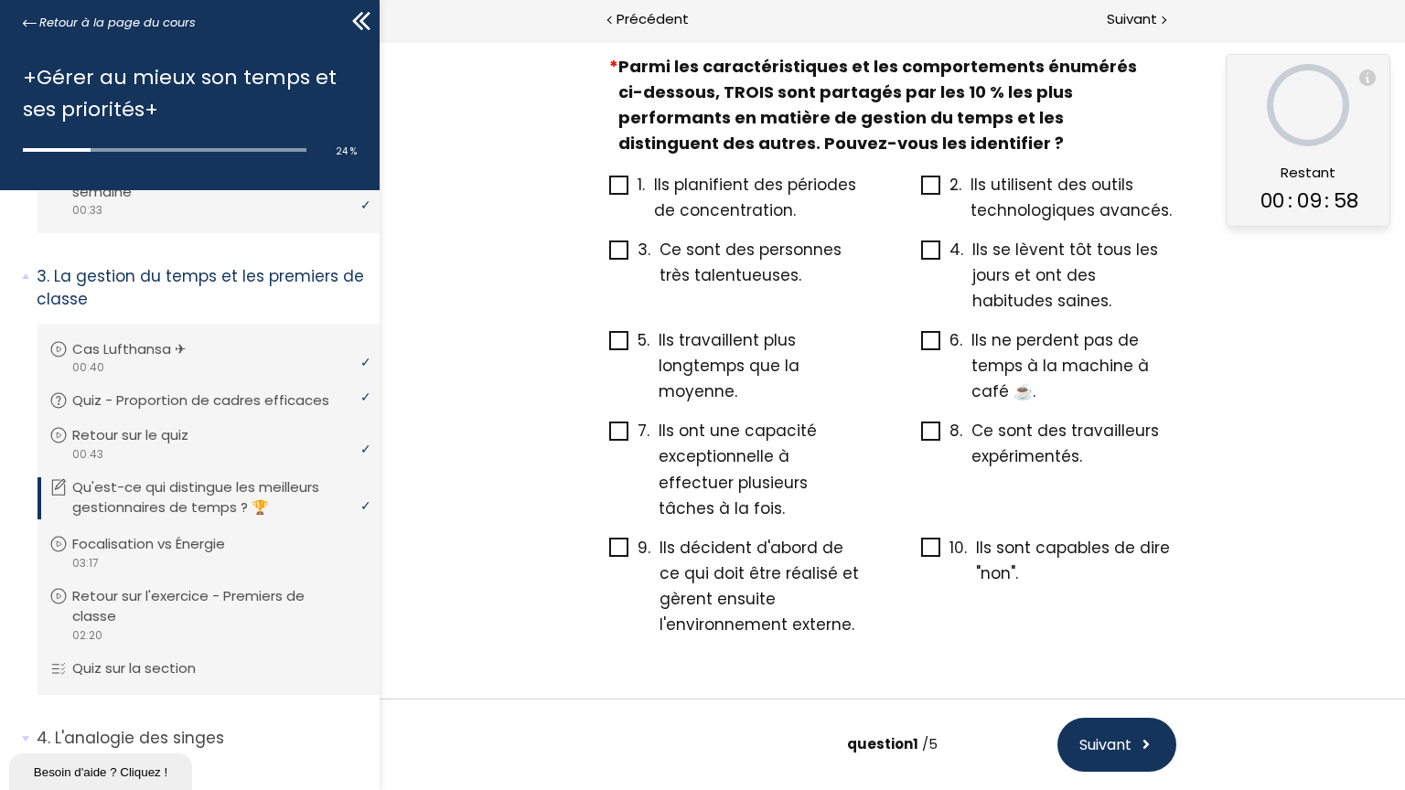
scroll to position [18, 0]
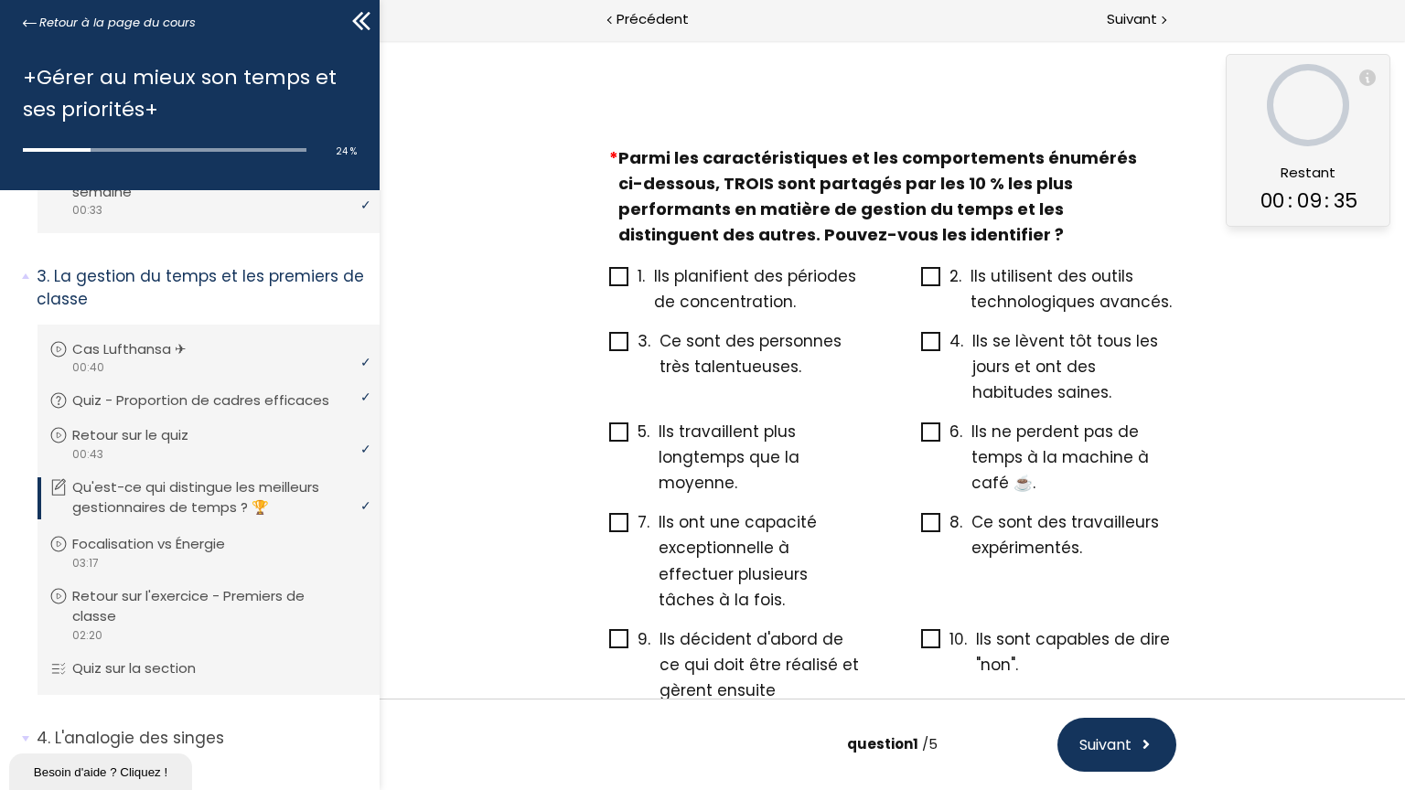
click at [788, 604] on div "1. Ils planifient des périodes de concentration. 2. Ils utilisent des outils te…" at bounding box center [892, 496] width 604 height 497
click at [626, 631] on icon at bounding box center [618, 639] width 16 height 16
click at [608, 645] on input "9. Ils décident d'abord de ce qui doit être réalisé et gèrent ensuite l'environ…" at bounding box center [608, 645] width 0 height 0
click at [937, 632] on icon at bounding box center [930, 639] width 15 height 15
click at [920, 645] on input "10. Ils sont capables de dire "non"." at bounding box center [920, 645] width 0 height 0
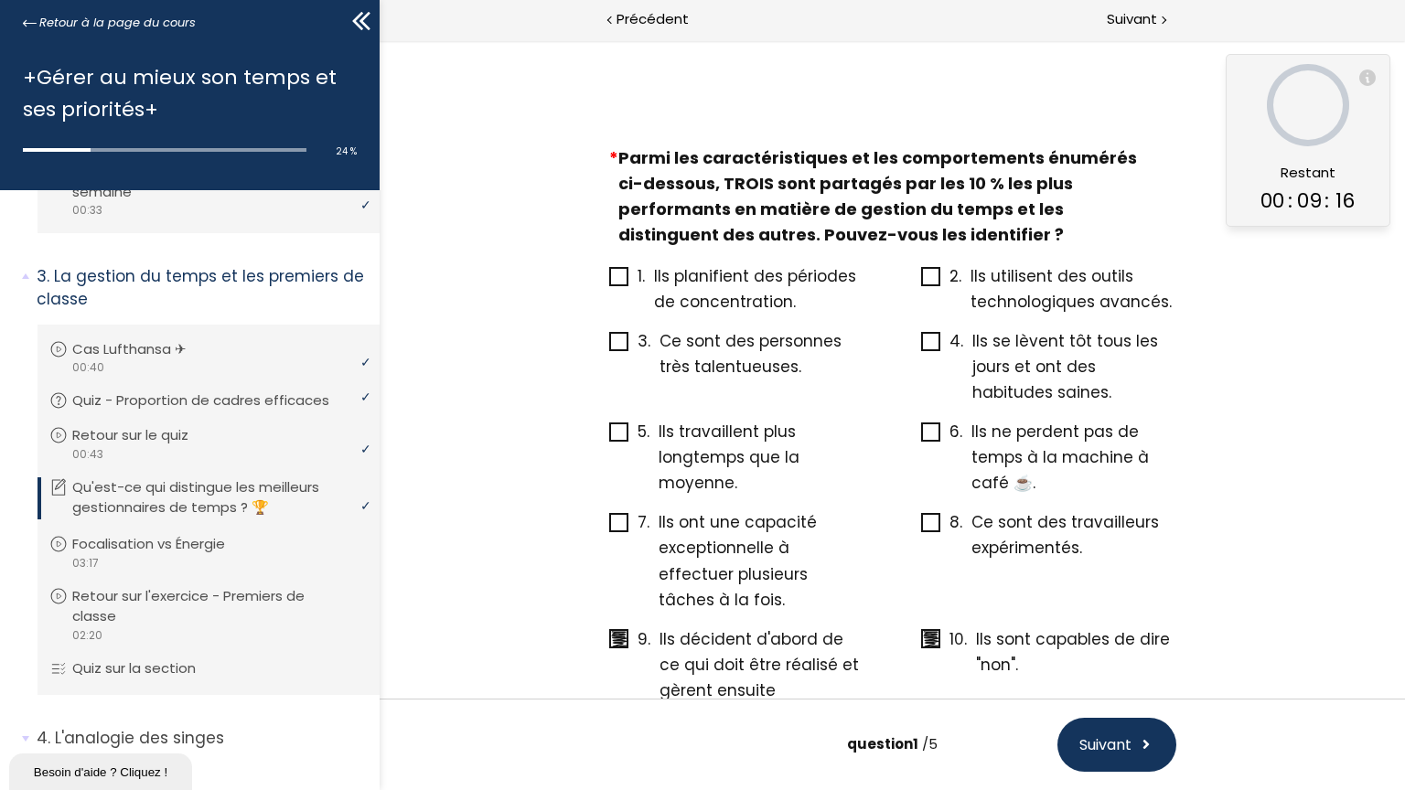
click at [855, 304] on span "Ils planifient des périodes de concentration." at bounding box center [754, 289] width 202 height 48
click at [608, 282] on input "1. Ils planifient des périodes de concentration." at bounding box center [608, 282] width 0 height 0
click at [1130, 681] on span "Suivant" at bounding box center [1104, 744] width 52 height 23
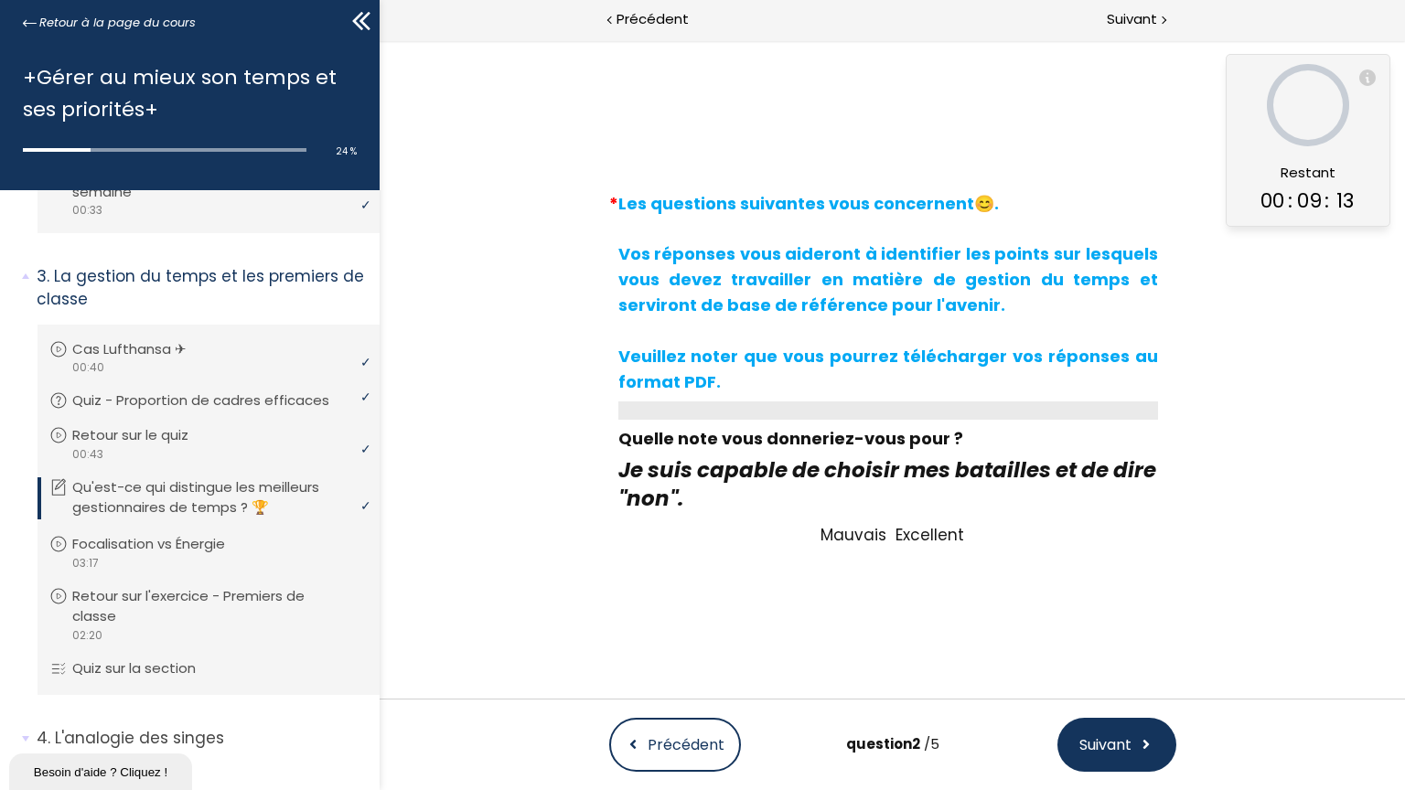
scroll to position [0, 0]
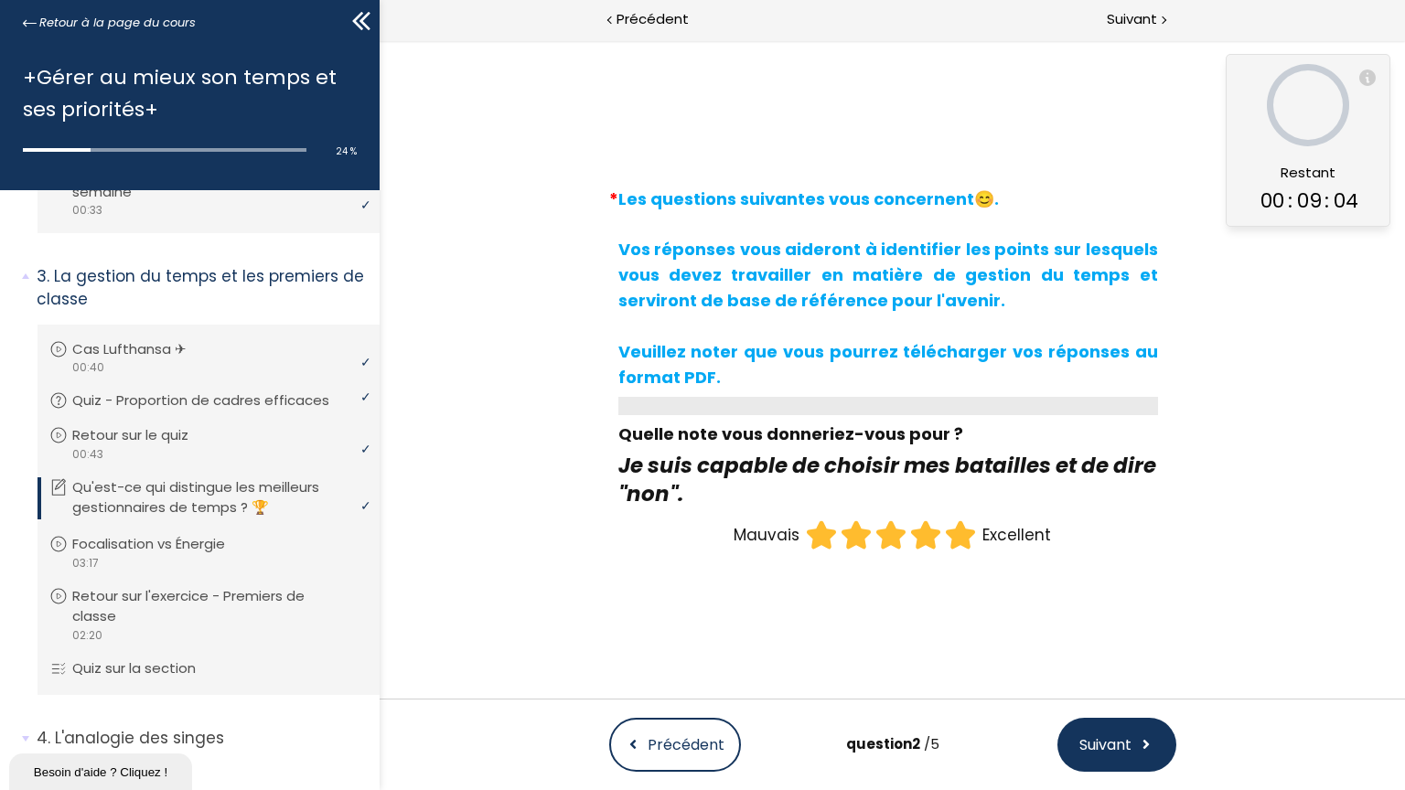
click at [973, 549] on icon at bounding box center [959, 535] width 27 height 27
click at [942, 518] on input "radio" at bounding box center [942, 518] width 0 height 0
click at [1175, 681] on button "Suivant" at bounding box center [1115, 745] width 119 height 54
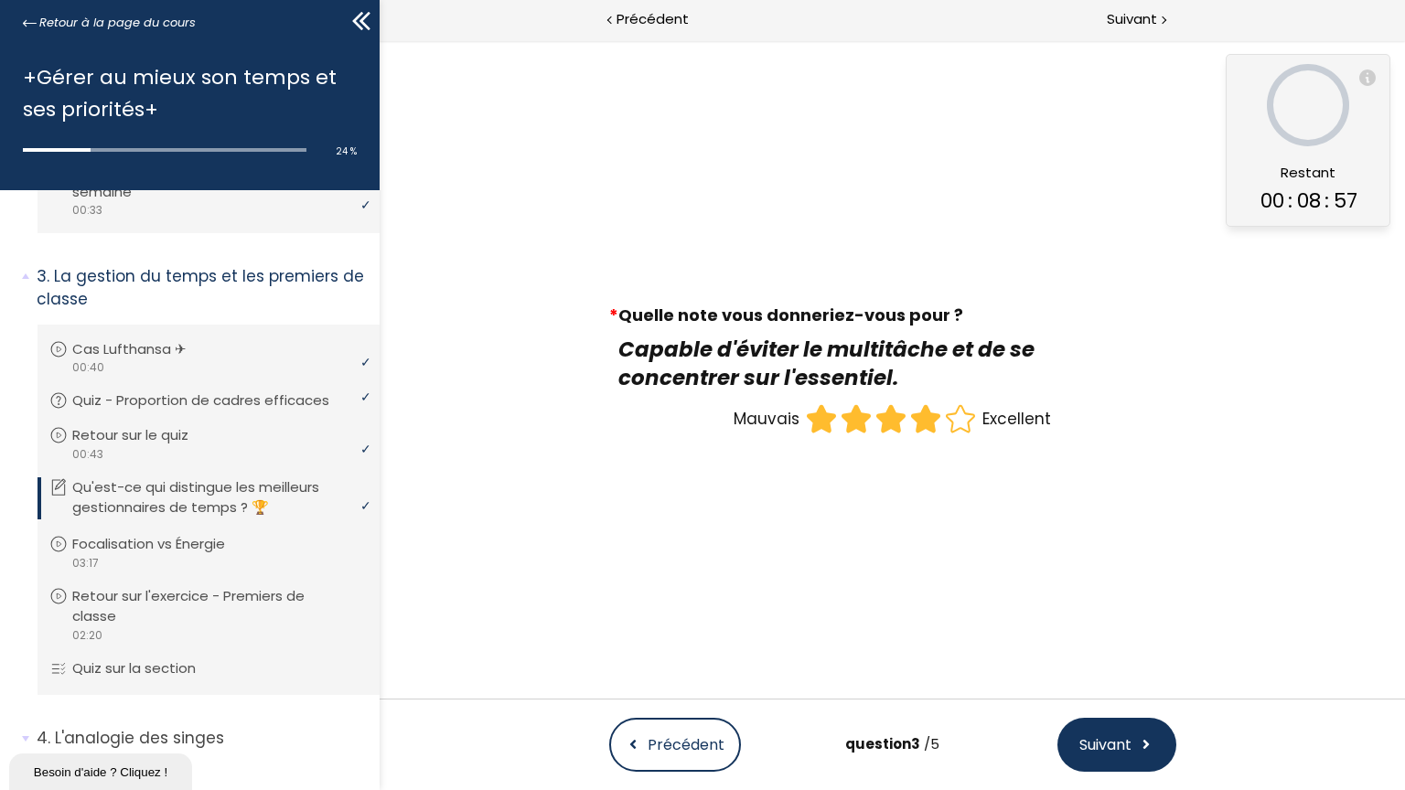
click at [942, 436] on icon at bounding box center [924, 418] width 35 height 35
click at [907, 401] on input "radio" at bounding box center [907, 401] width 0 height 0
click at [1175, 681] on button "Suivant" at bounding box center [1115, 745] width 119 height 54
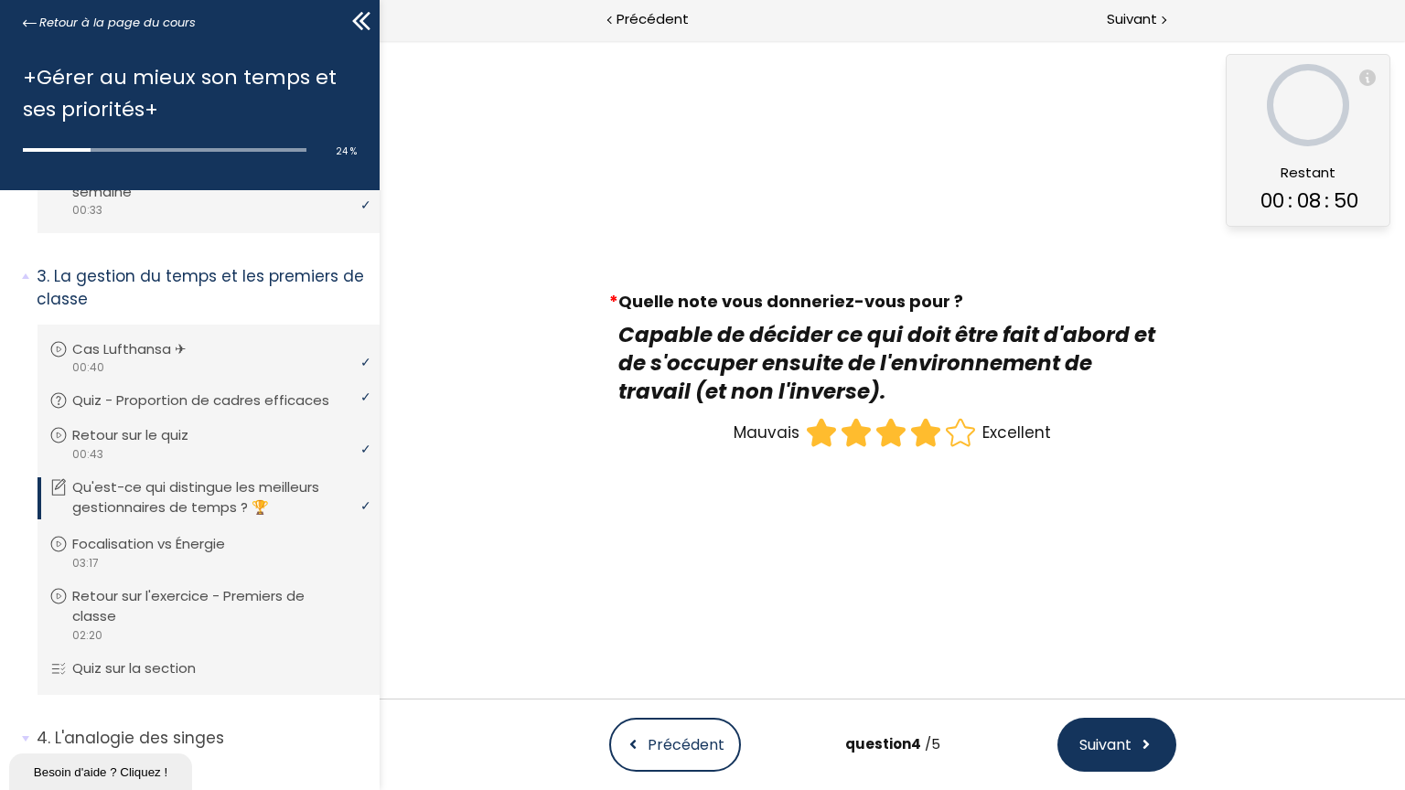
click at [938, 446] on icon at bounding box center [924, 433] width 27 height 27
click at [907, 415] on input "radio" at bounding box center [907, 415] width 0 height 0
click at [1175, 681] on button "Suivant" at bounding box center [1115, 745] width 119 height 54
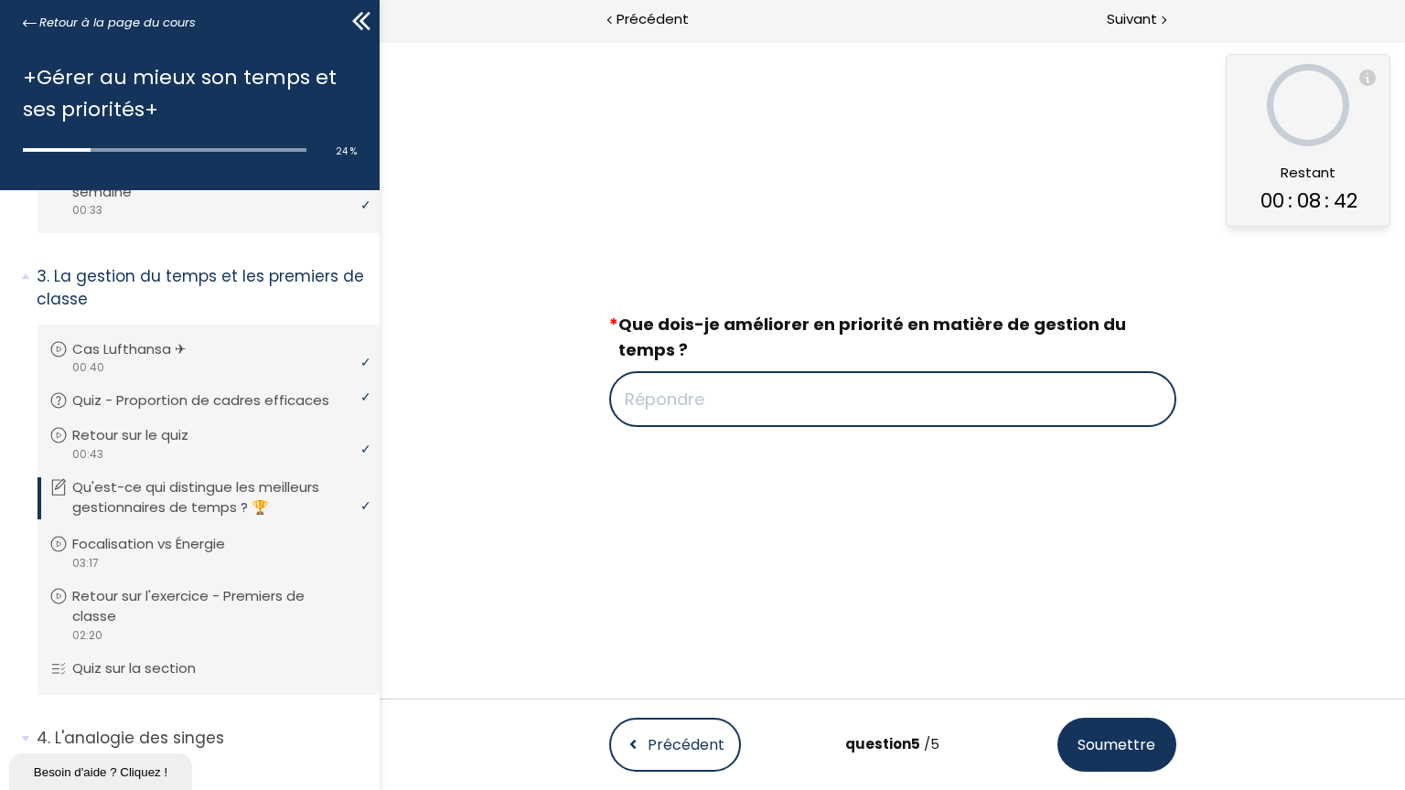
click at [885, 427] on input "text" at bounding box center [891, 399] width 567 height 56
type input "etre capable de bien deleguer"
click at [1154, 681] on span "Soumettre" at bounding box center [1115, 744] width 78 height 23
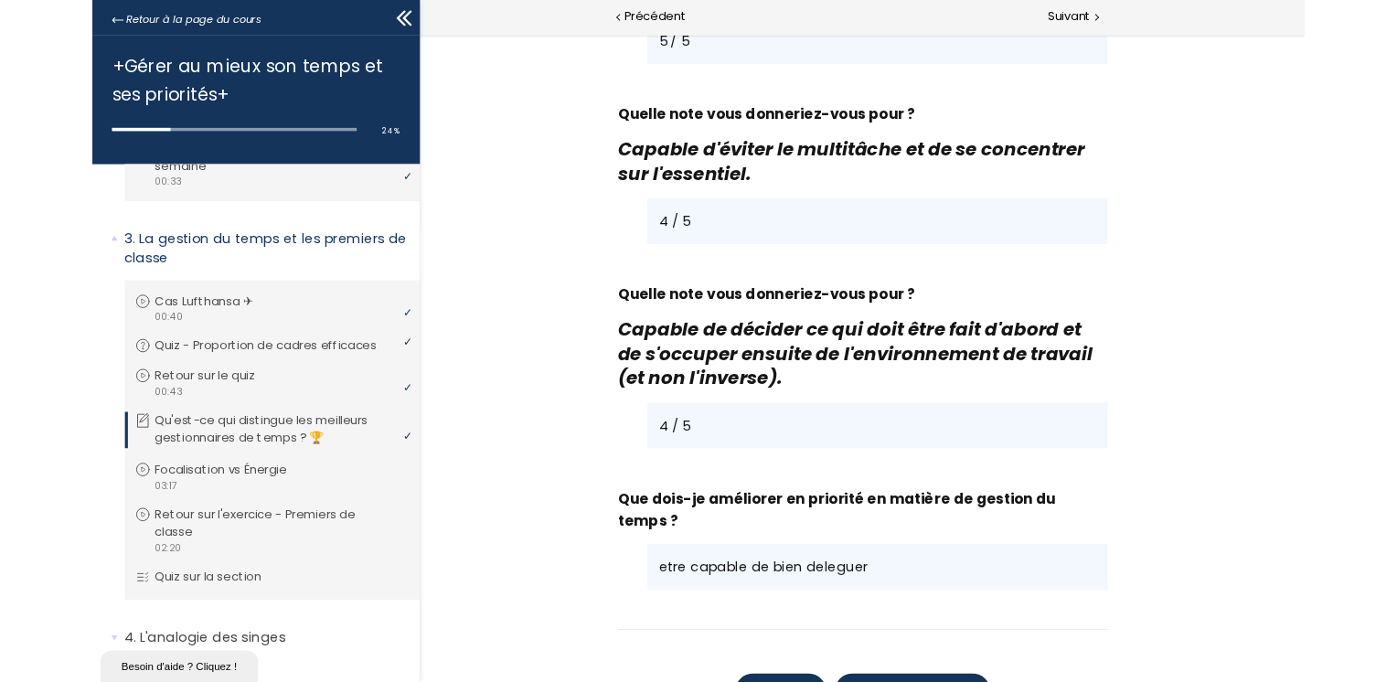
scroll to position [1749, 0]
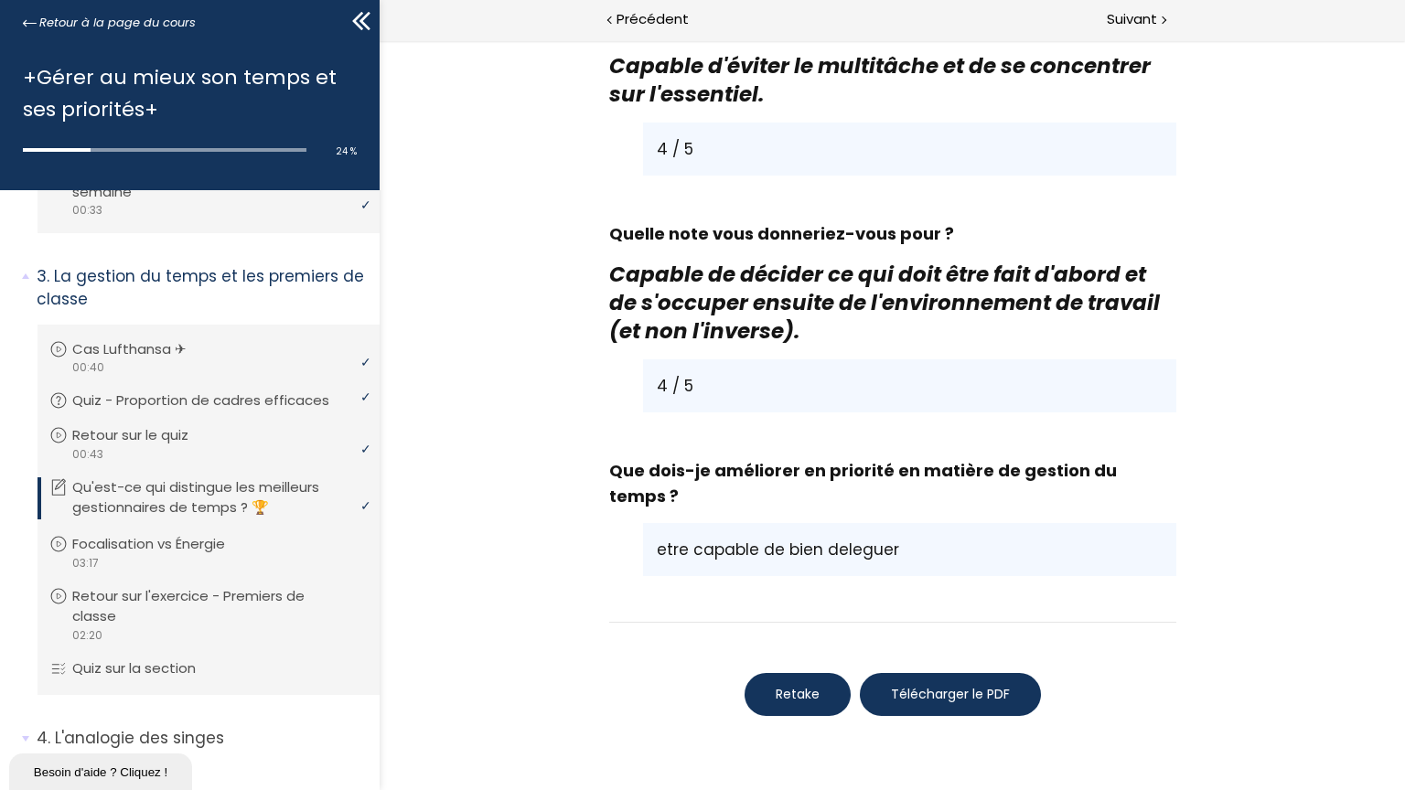
click at [1040, 673] on button "Télécharger le PDF" at bounding box center [949, 694] width 181 height 43
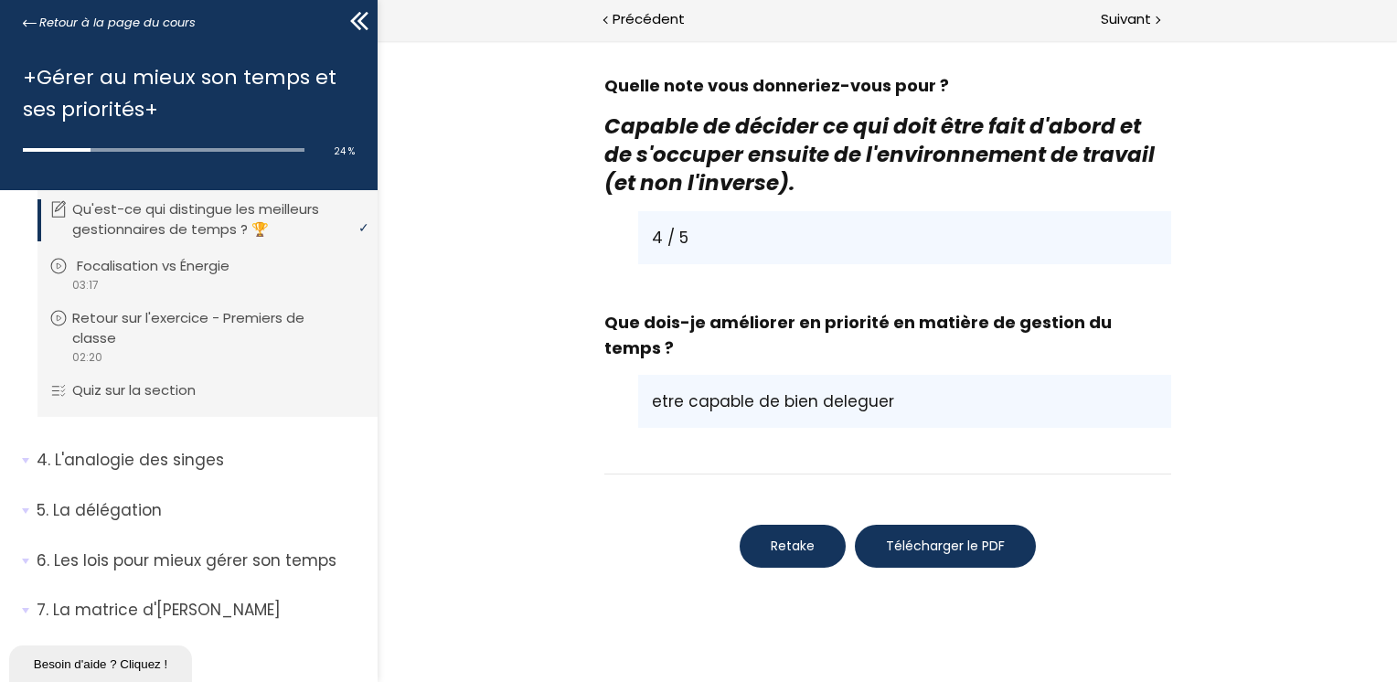
scroll to position [779, 0]
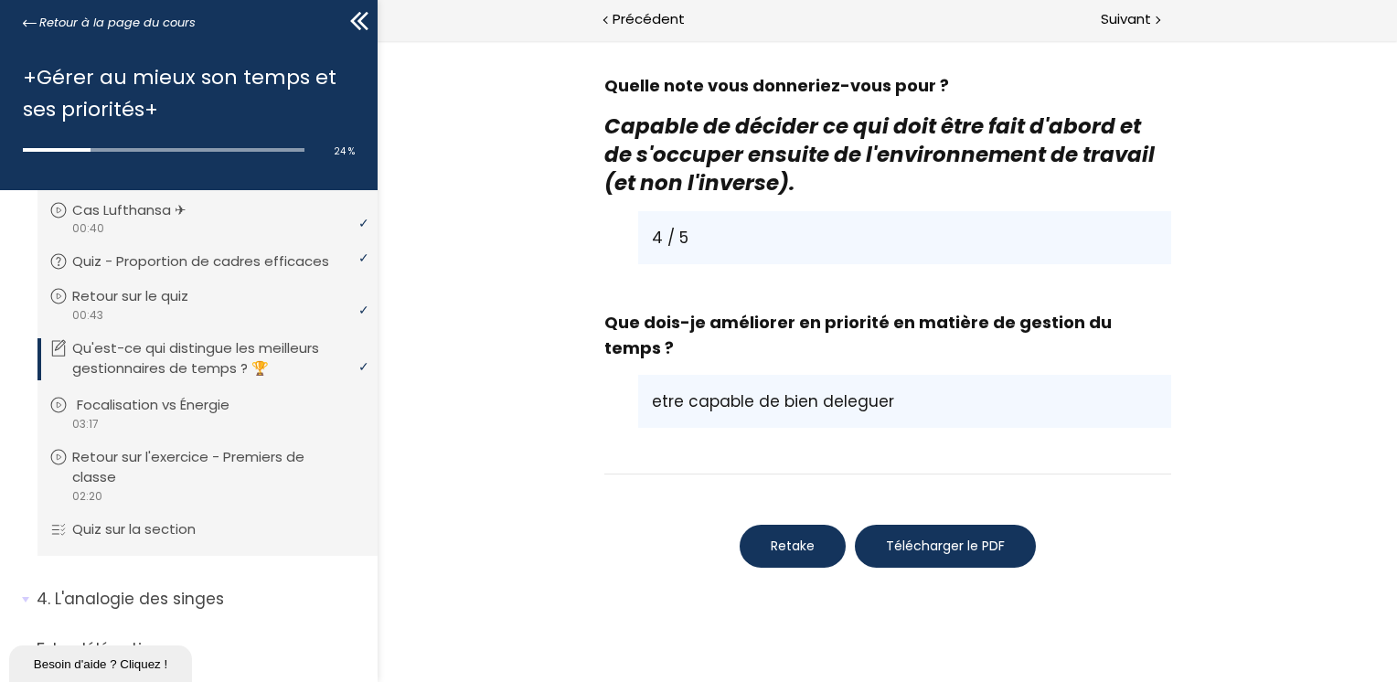
click at [158, 415] on p "Focalisation vs Énergie" at bounding box center [167, 405] width 180 height 20
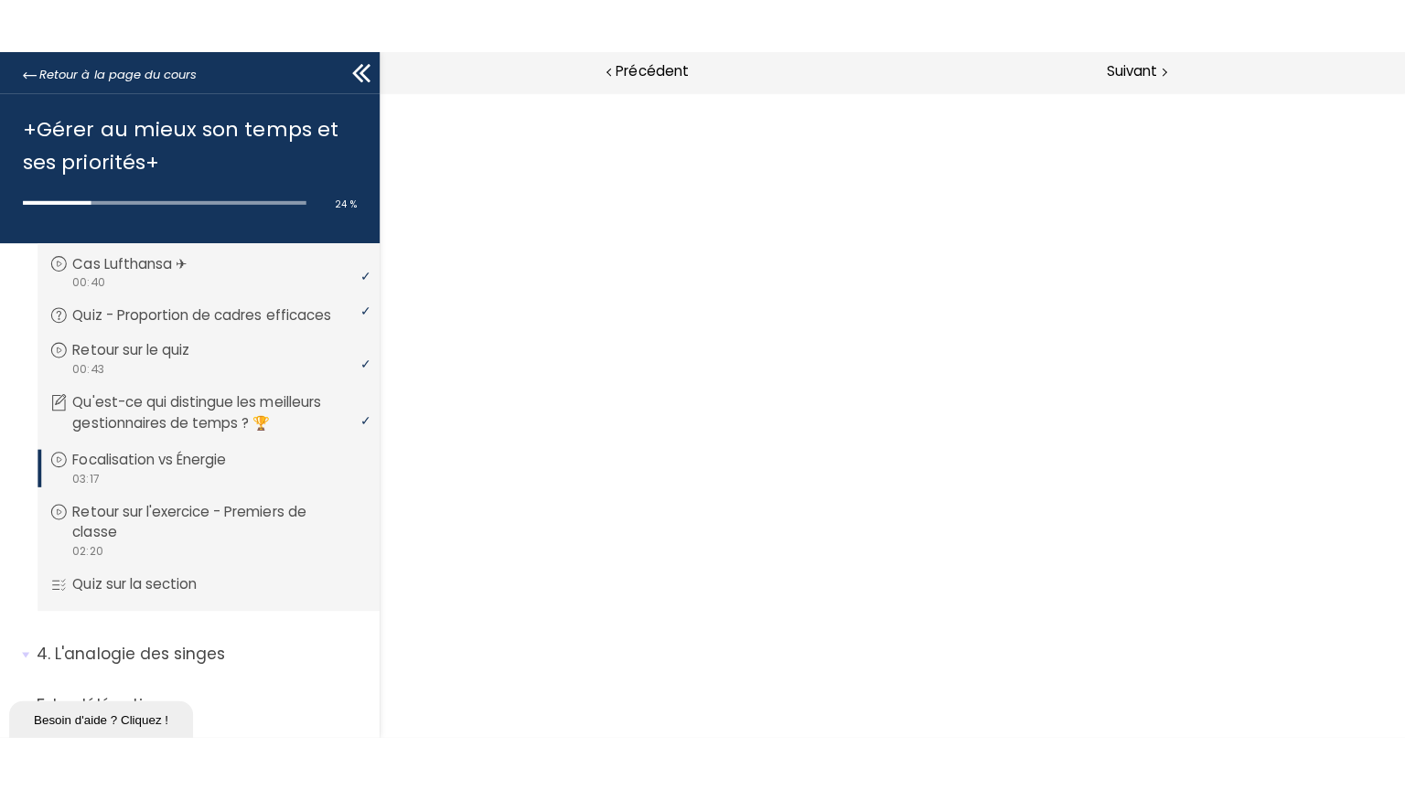
scroll to position [0, 0]
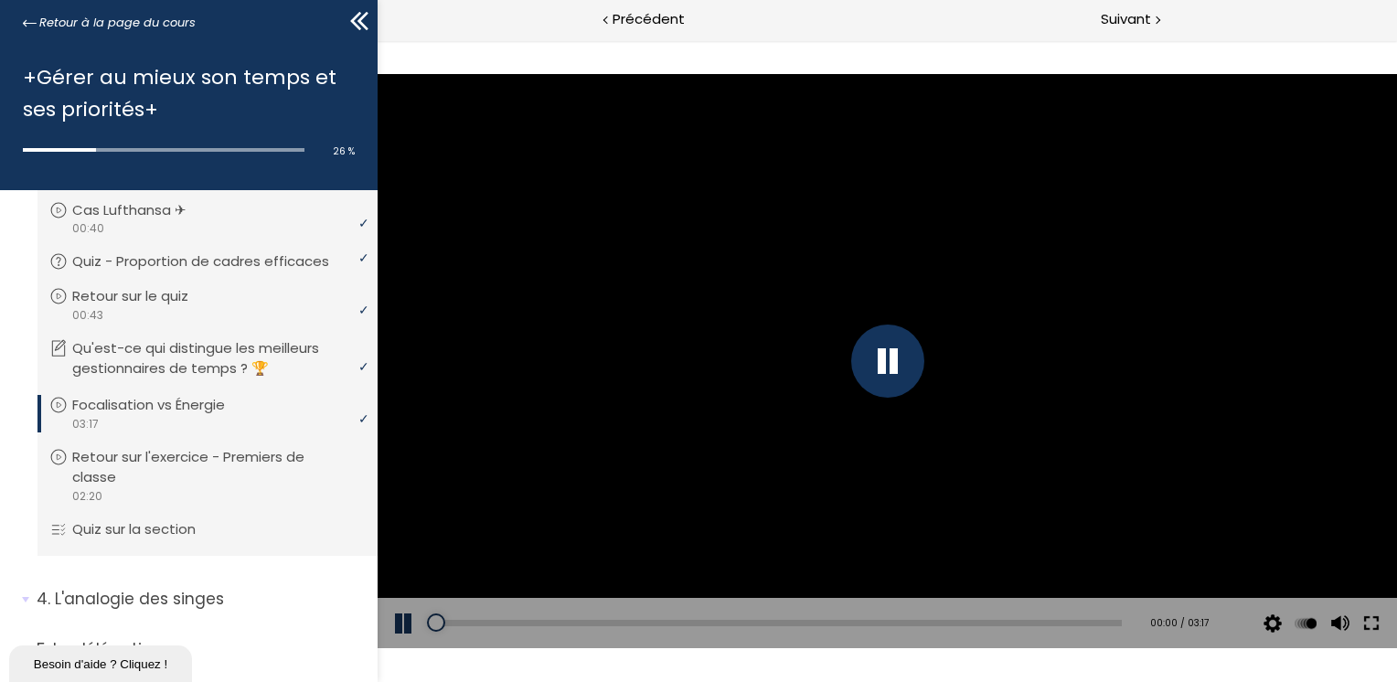
click at [1369, 620] on button at bounding box center [1370, 623] width 33 height 51
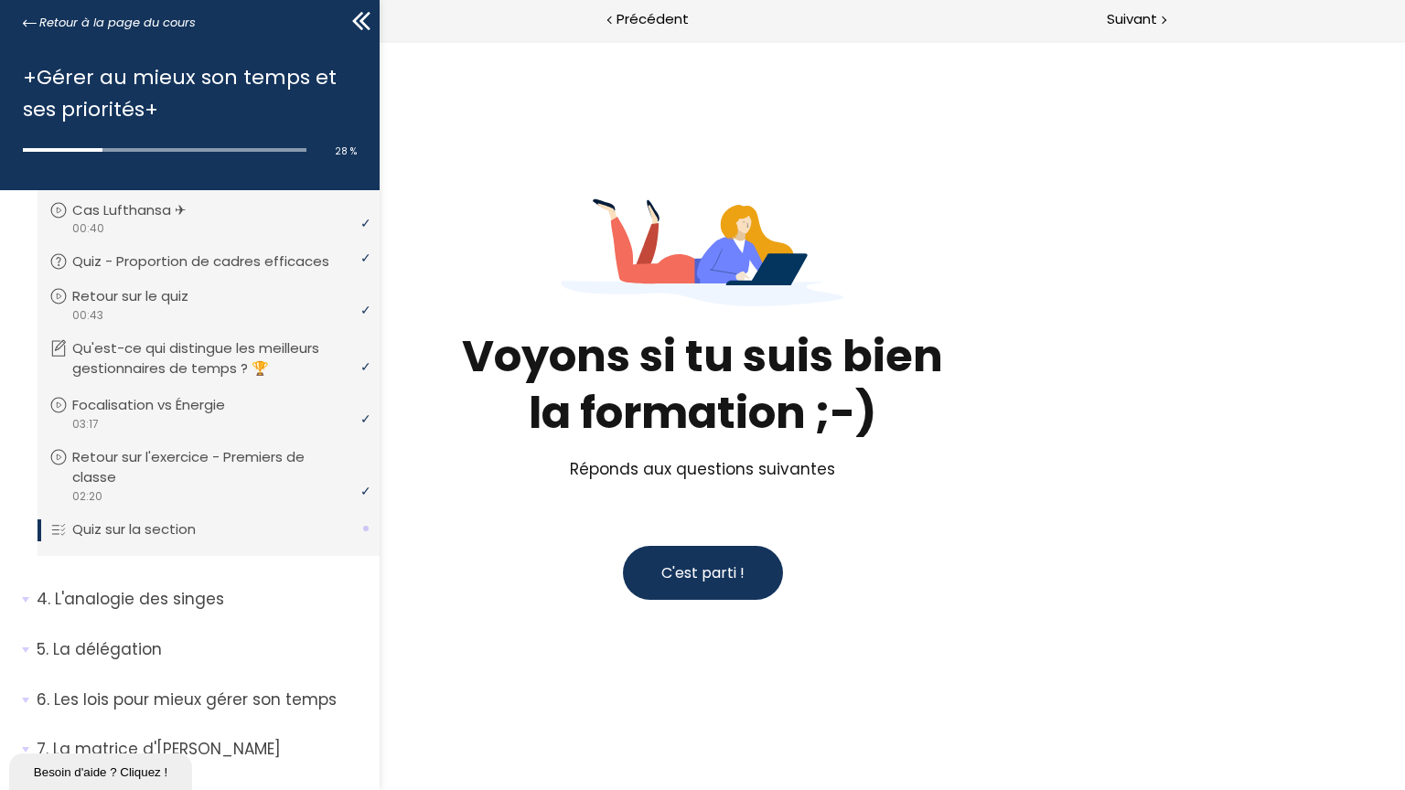
click at [718, 558] on button "C'est parti !" at bounding box center [703, 573] width 160 height 54
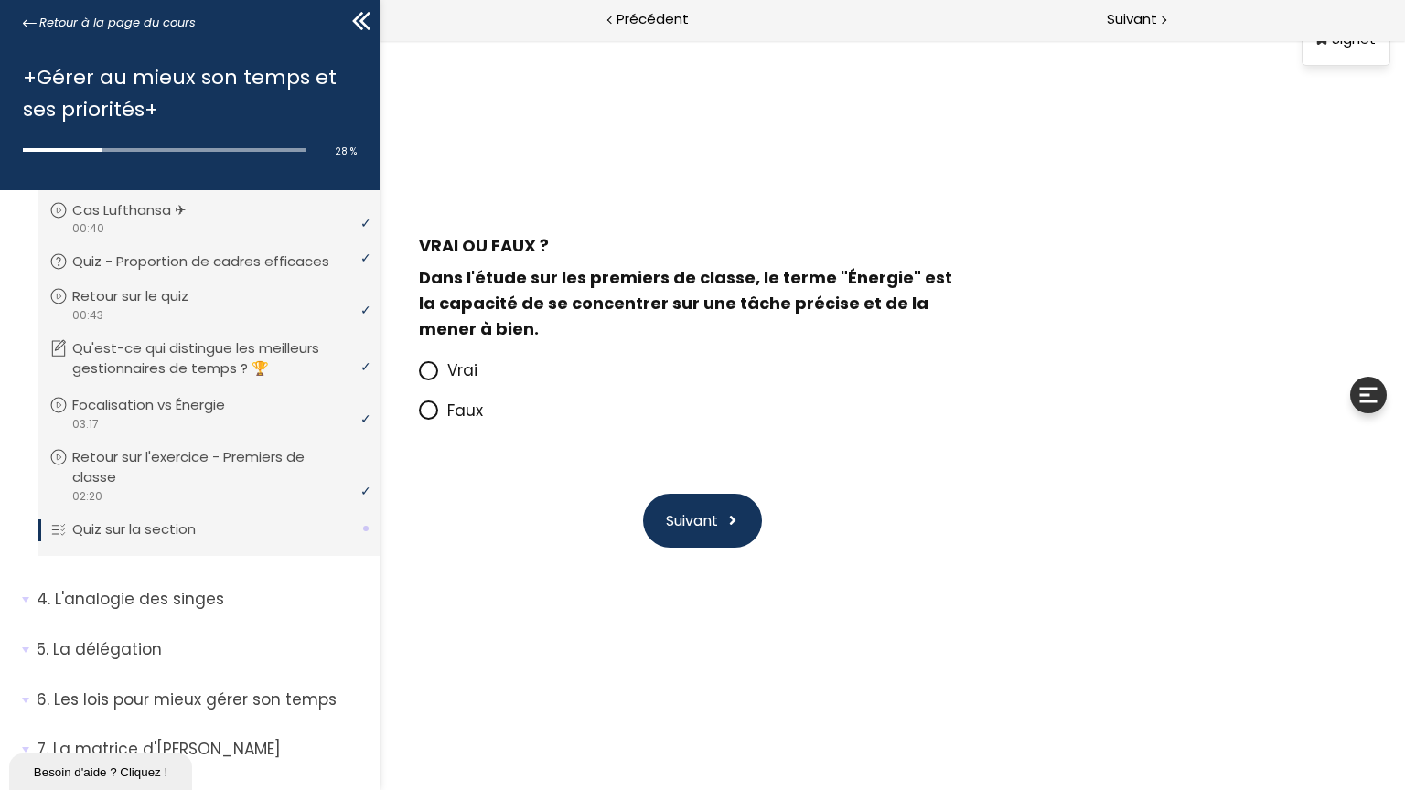
click at [428, 413] on icon at bounding box center [429, 410] width 16 height 16
click at [419, 416] on input "Faux" at bounding box center [419, 416] width 0 height 0
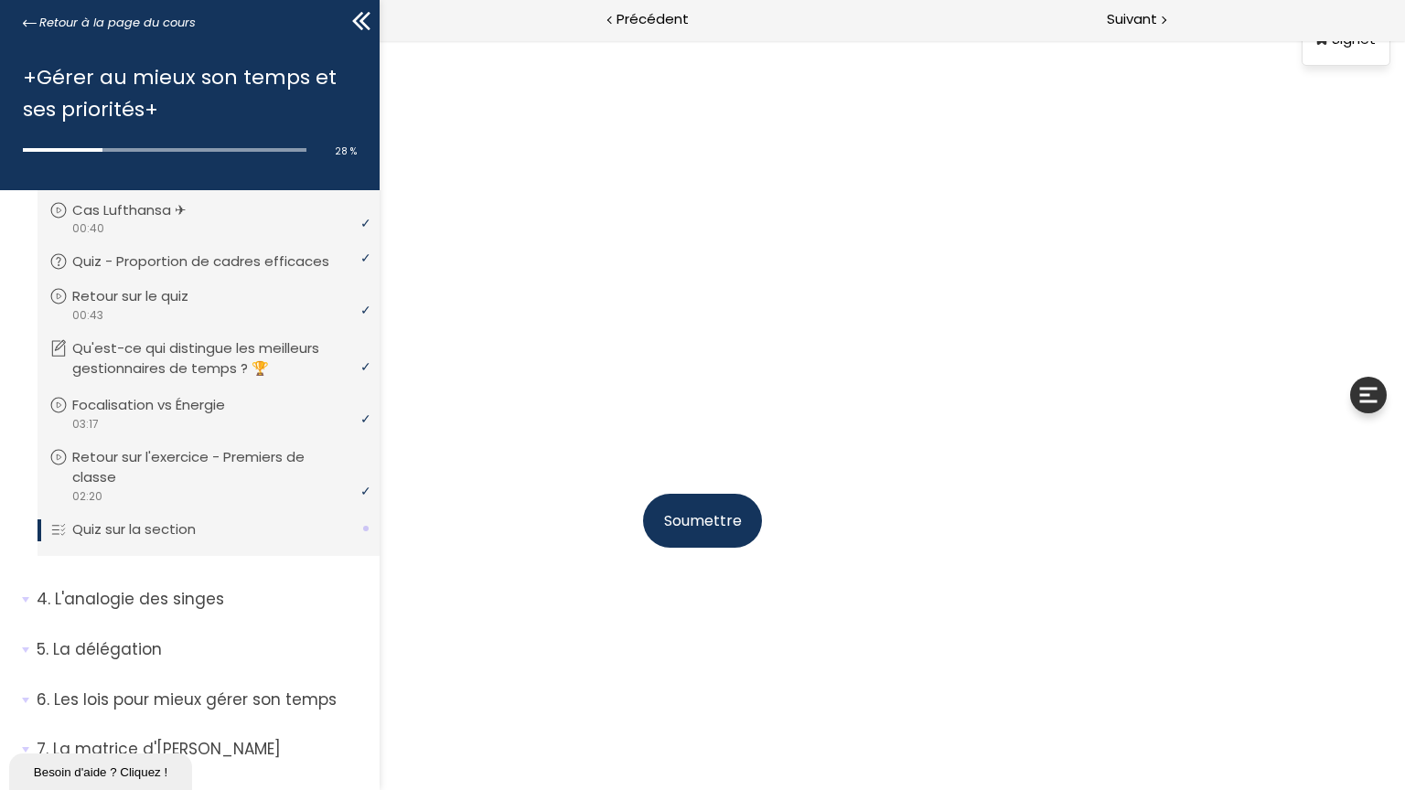
scroll to position [95, 0]
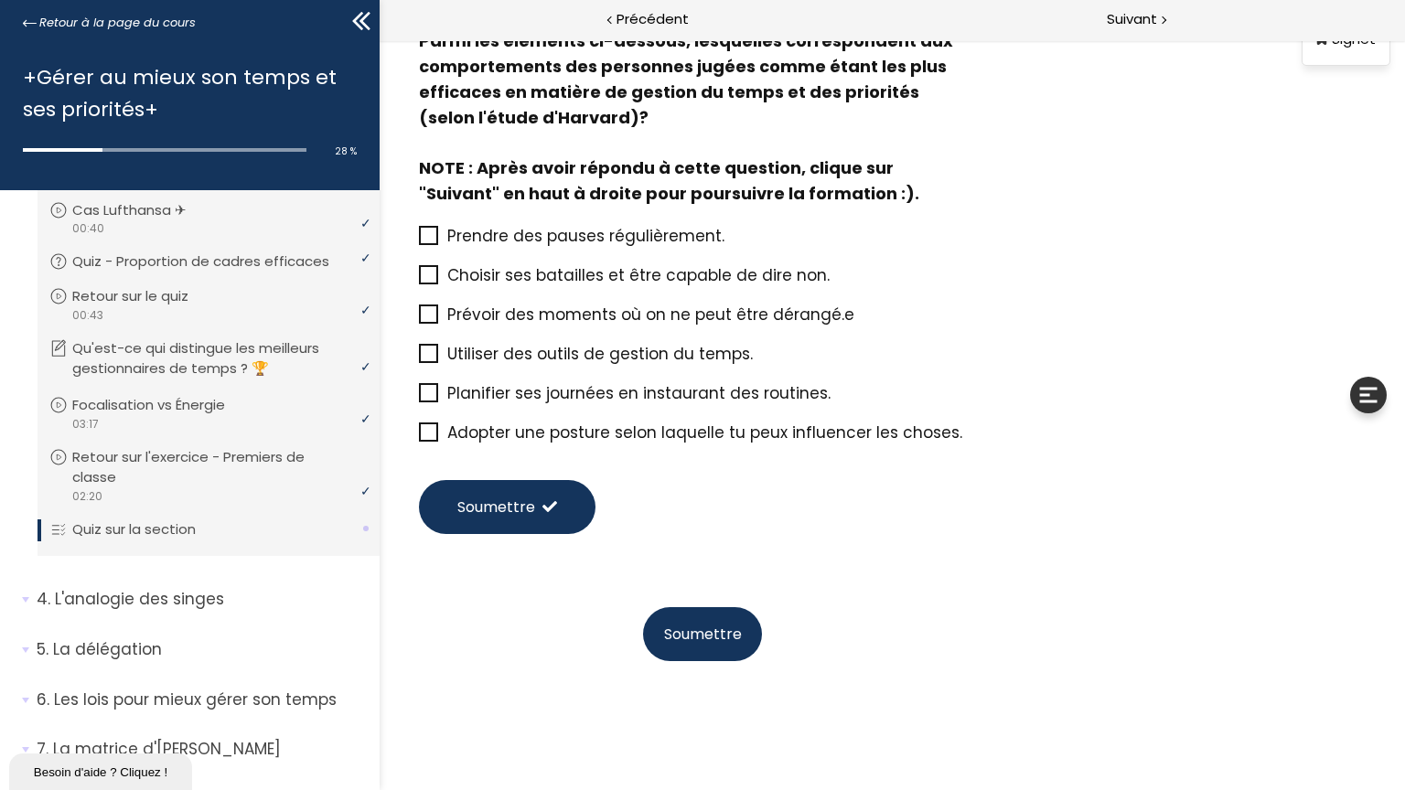
click at [422, 273] on icon at bounding box center [429, 275] width 15 height 15
click at [419, 281] on input "Choisir ses batailles et être capable de dire non." at bounding box center [419, 281] width 0 height 0
click at [421, 323] on span at bounding box center [428, 314] width 19 height 19
click at [419, 320] on input "Prévoir des moments où on ne peut être dérangé.e" at bounding box center [419, 320] width 0 height 0
click at [424, 431] on icon at bounding box center [429, 432] width 15 height 15
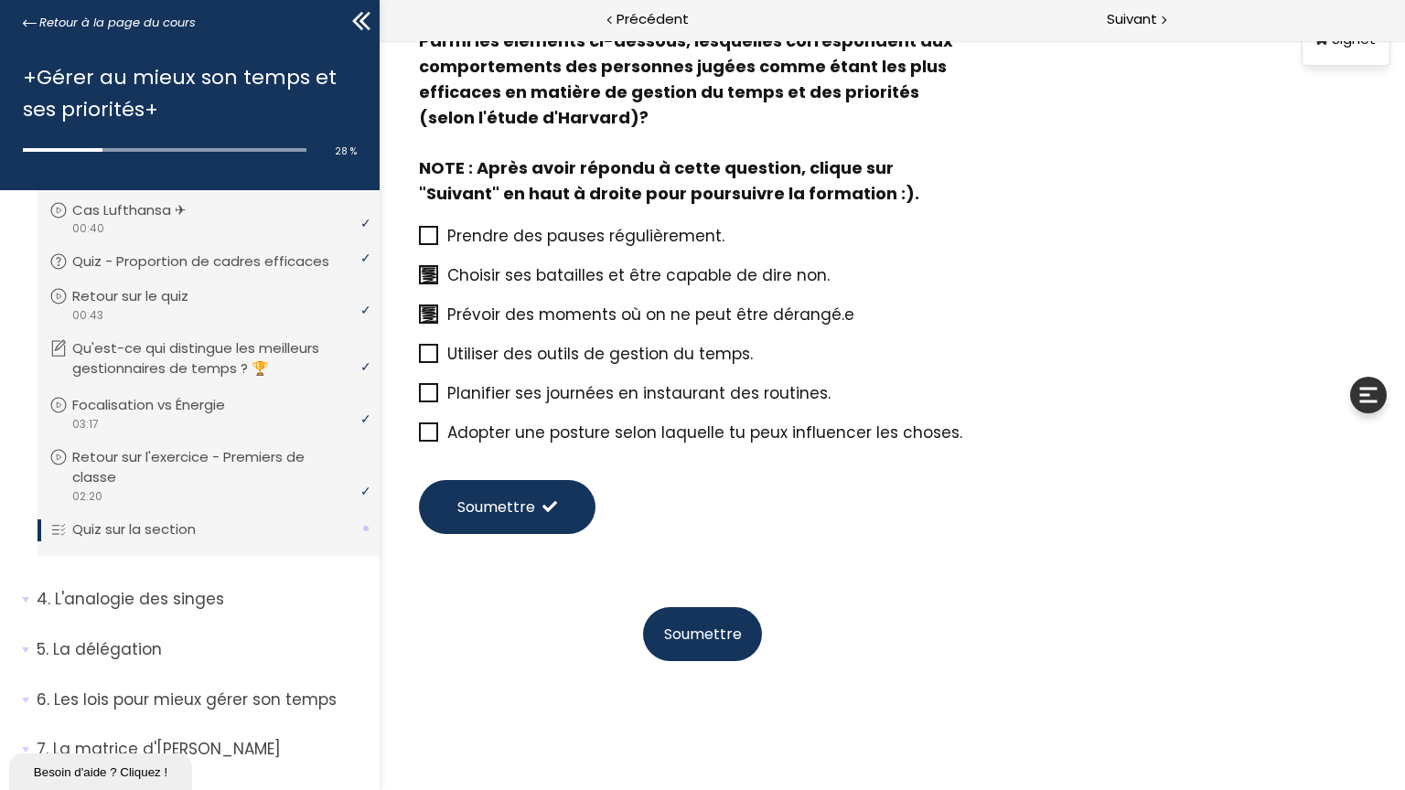
click at [419, 438] on input "Adopter une posture selon laquelle tu peux influencer les choses." at bounding box center [419, 438] width 0 height 0
click at [560, 507] on button "Soumettre" at bounding box center [507, 507] width 176 height 54
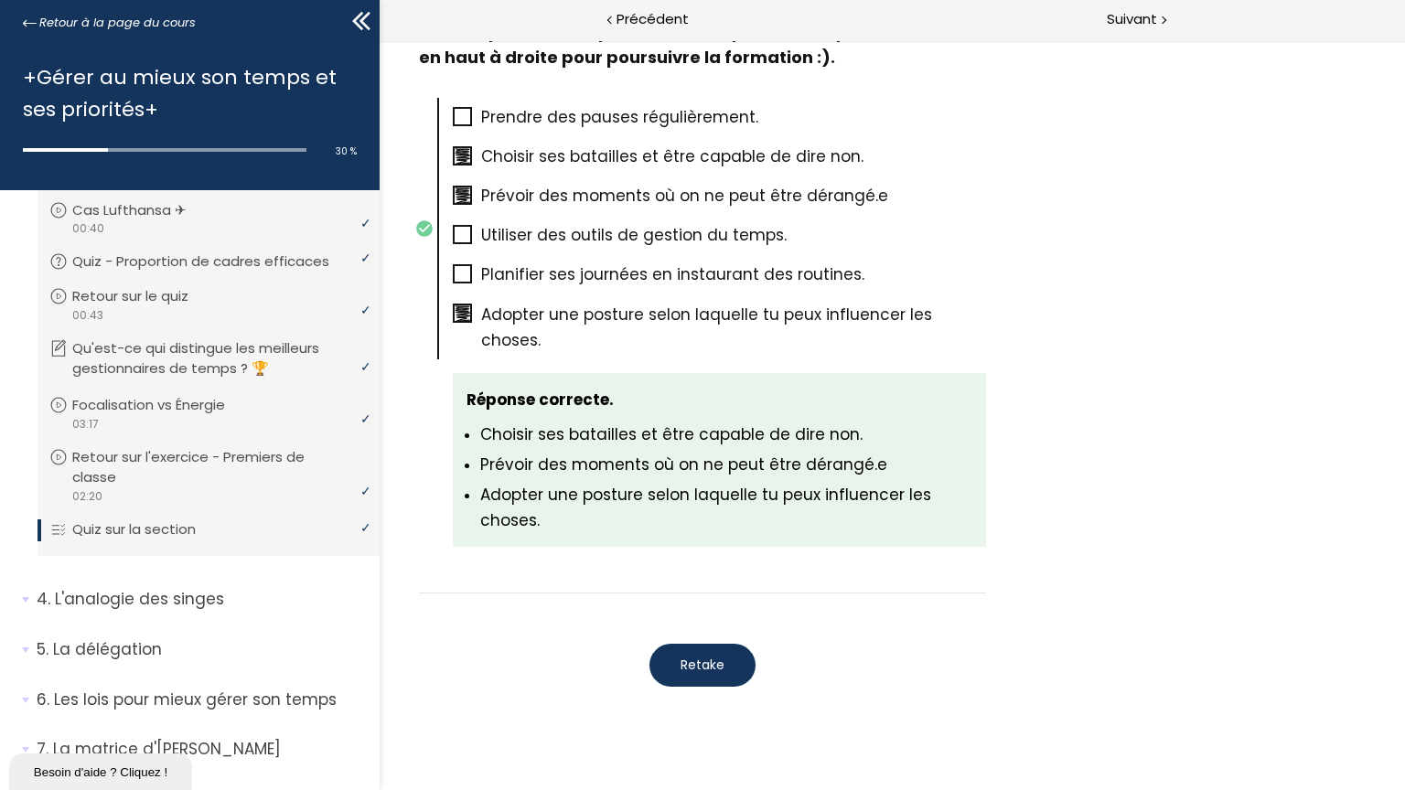
scroll to position [1084, 0]
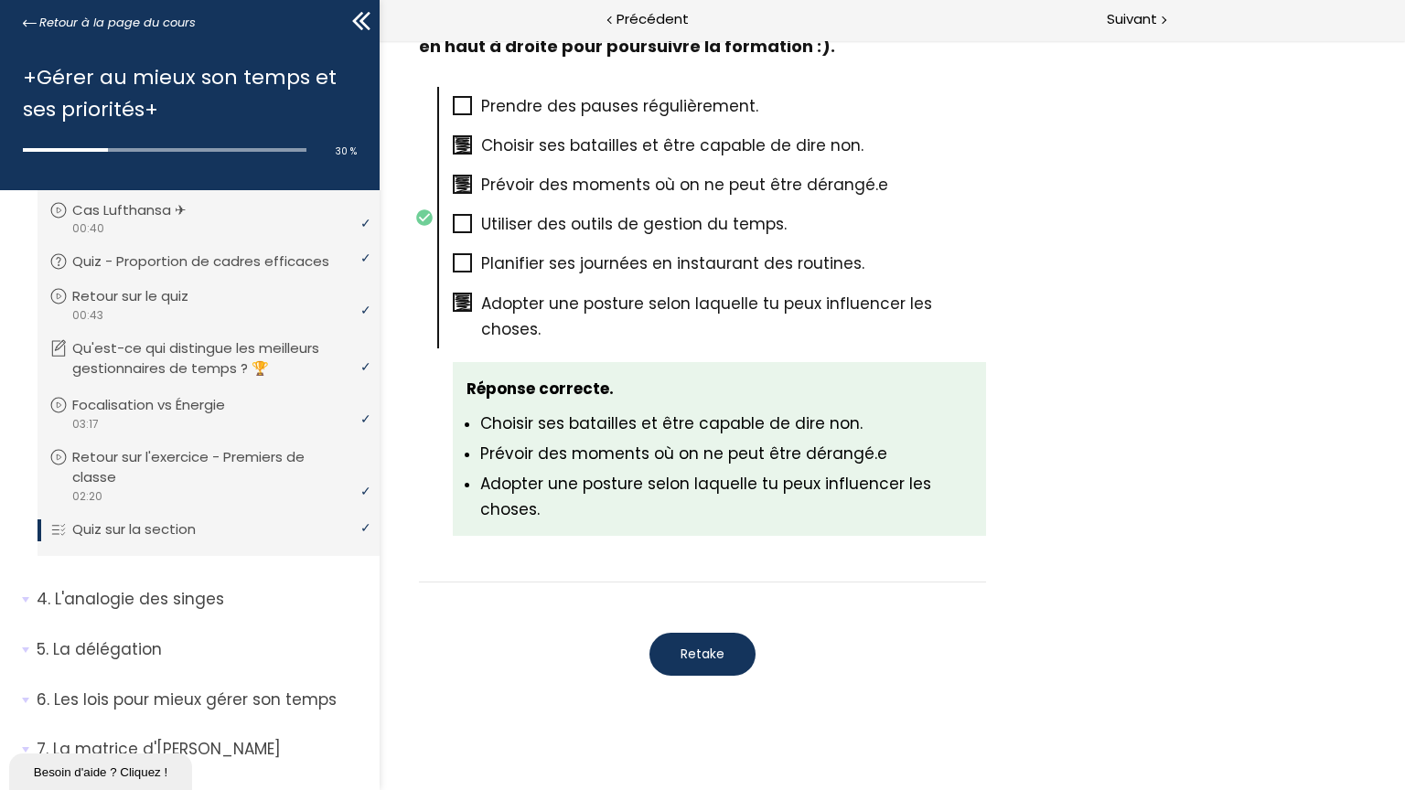
click at [704, 645] on span "Retake" at bounding box center [702, 654] width 44 height 19
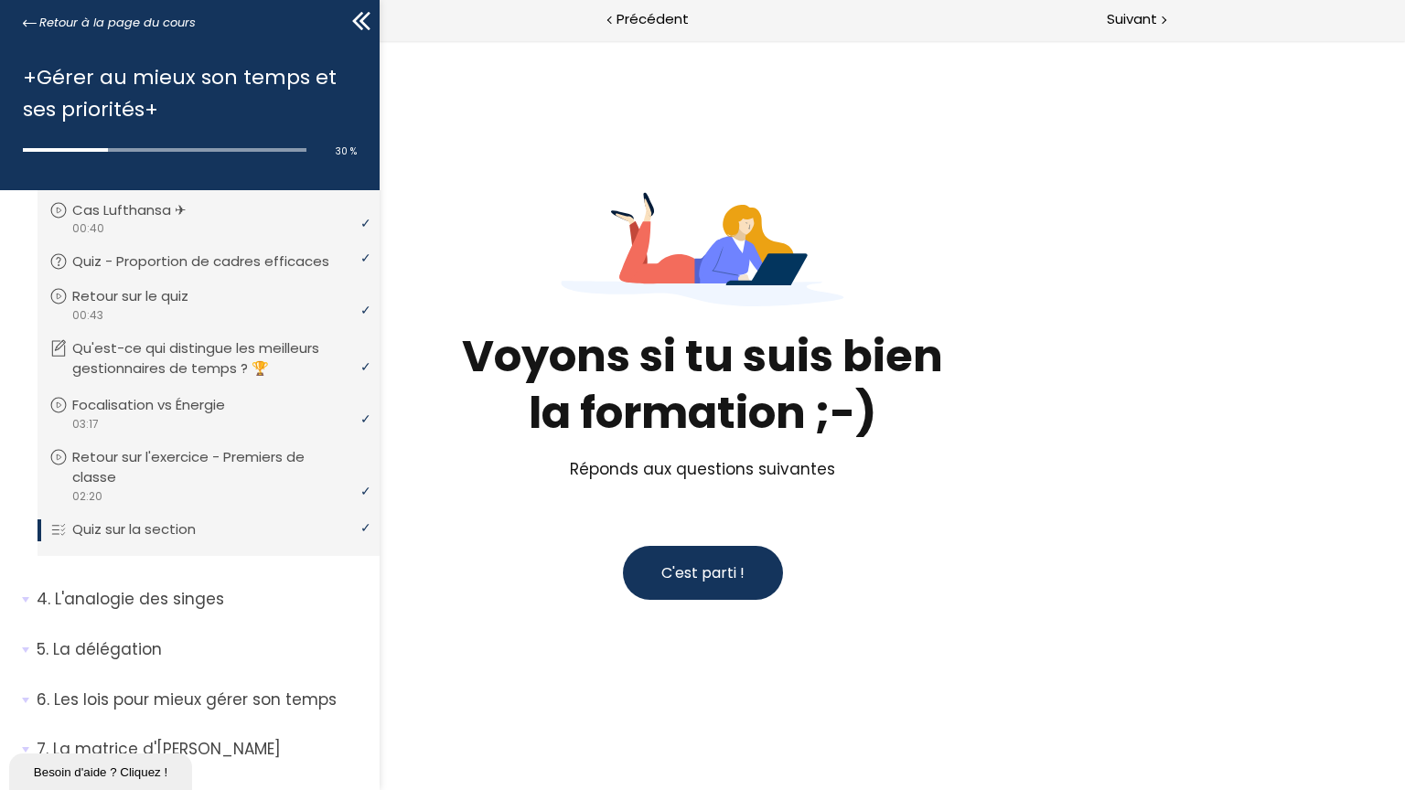
scroll to position [0, 0]
click at [699, 565] on span "C'est parti !" at bounding box center [702, 572] width 83 height 21
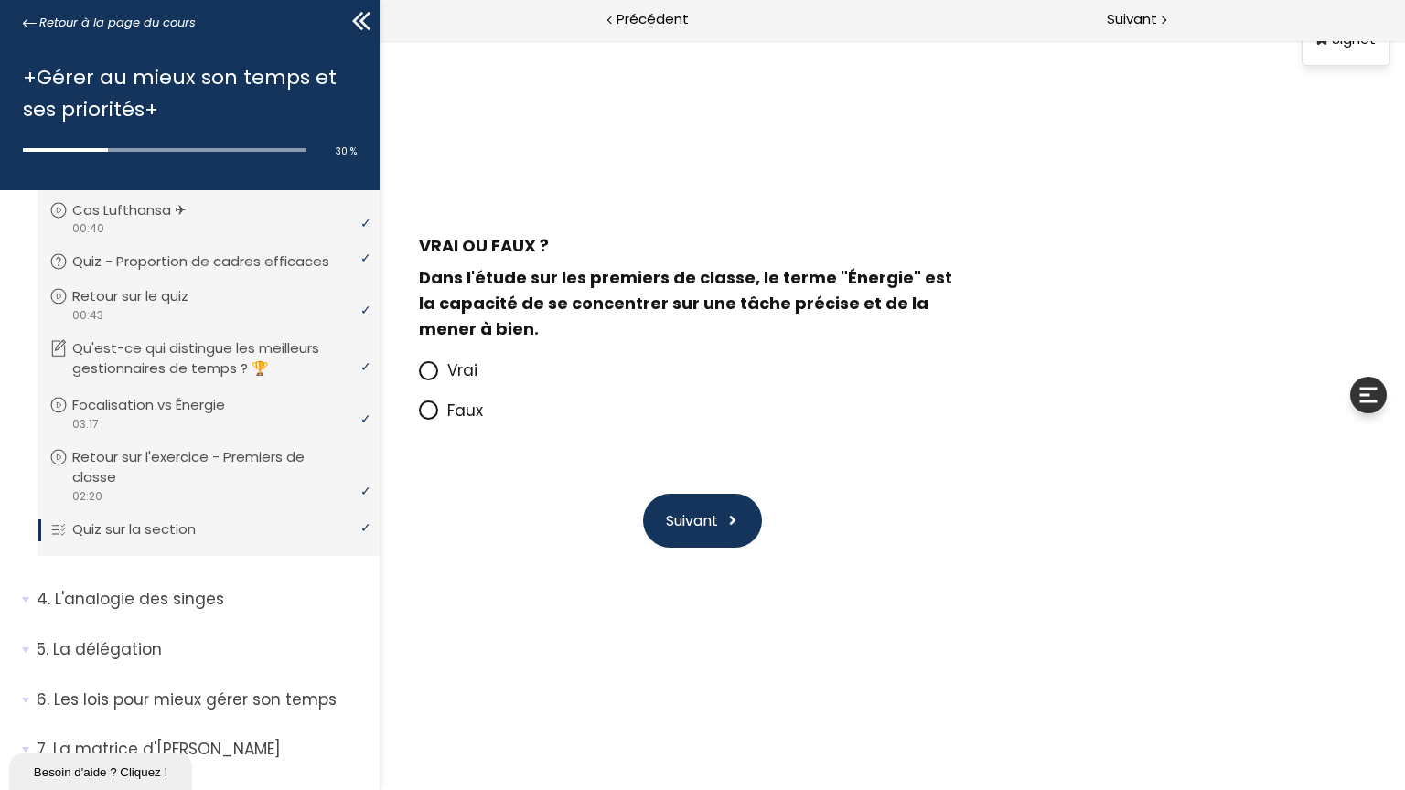
click at [439, 406] on span at bounding box center [433, 411] width 28 height 23
click at [419, 416] on input "Faux" at bounding box center [419, 416] width 0 height 0
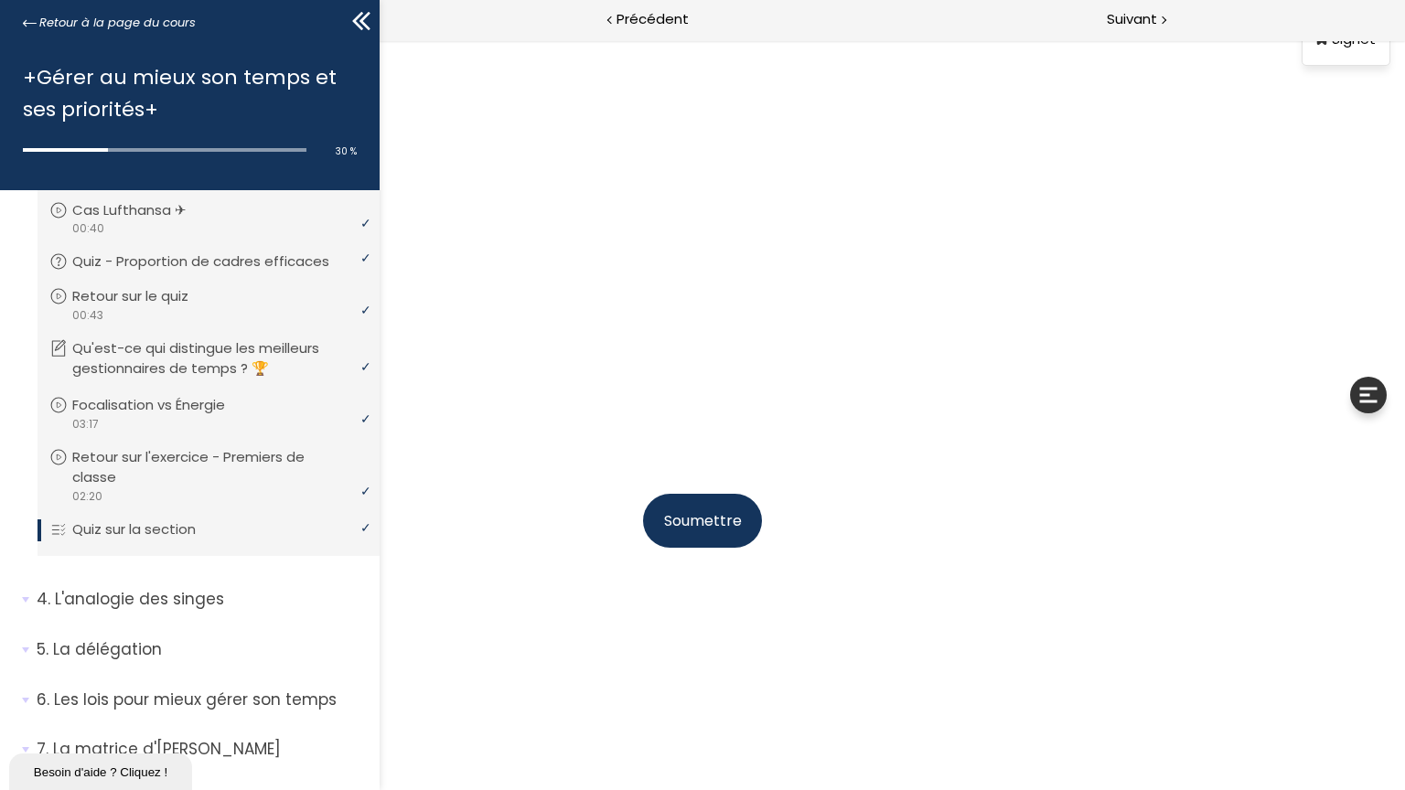
scroll to position [95, 0]
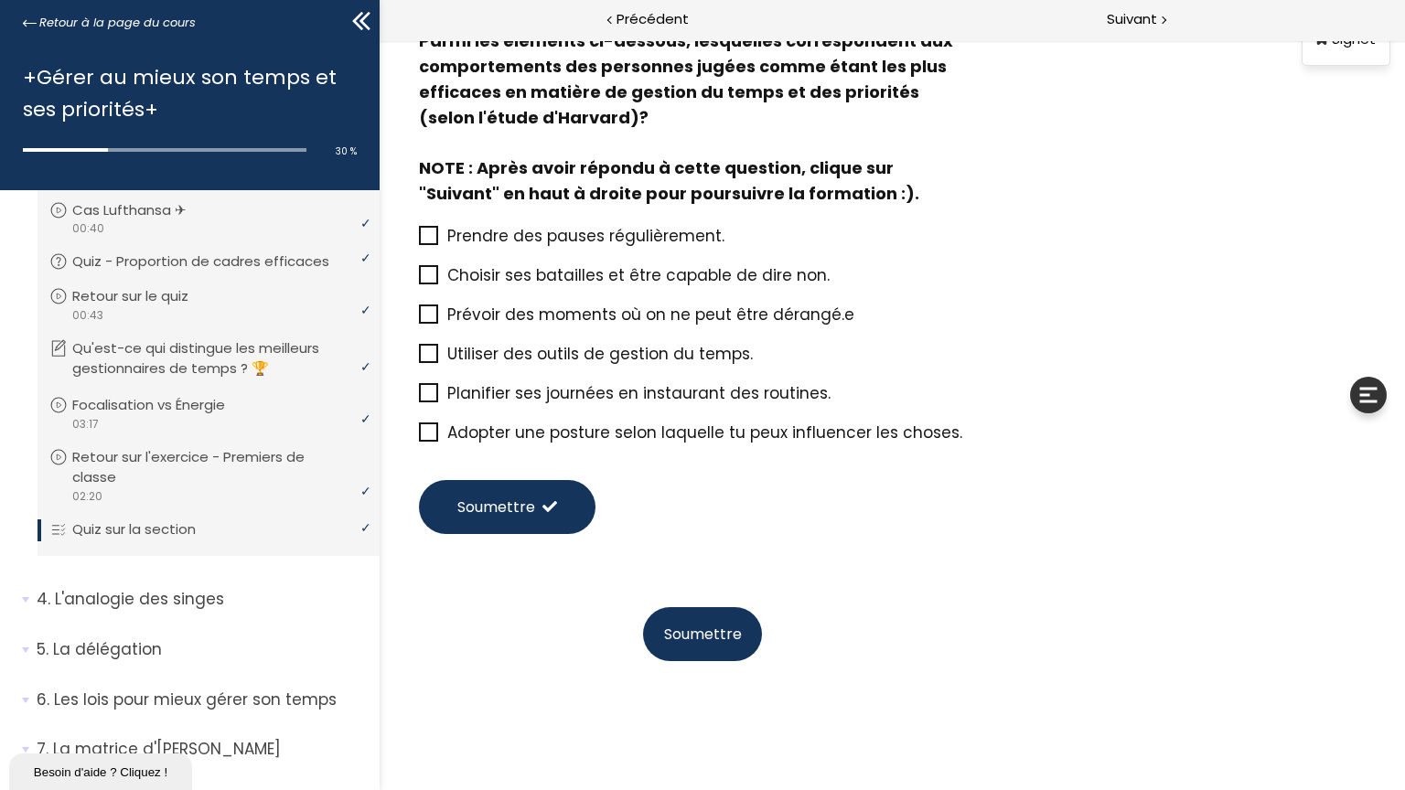
click at [422, 271] on icon at bounding box center [429, 275] width 15 height 15
click at [419, 281] on input "Choisir ses batailles et être capable de dire non." at bounding box center [419, 281] width 0 height 0
click at [422, 308] on icon at bounding box center [429, 314] width 15 height 15
click at [419, 320] on input "Prévoir des moments où on ne peut être dérangé.e" at bounding box center [419, 320] width 0 height 0
click at [432, 434] on span at bounding box center [428, 431] width 19 height 19
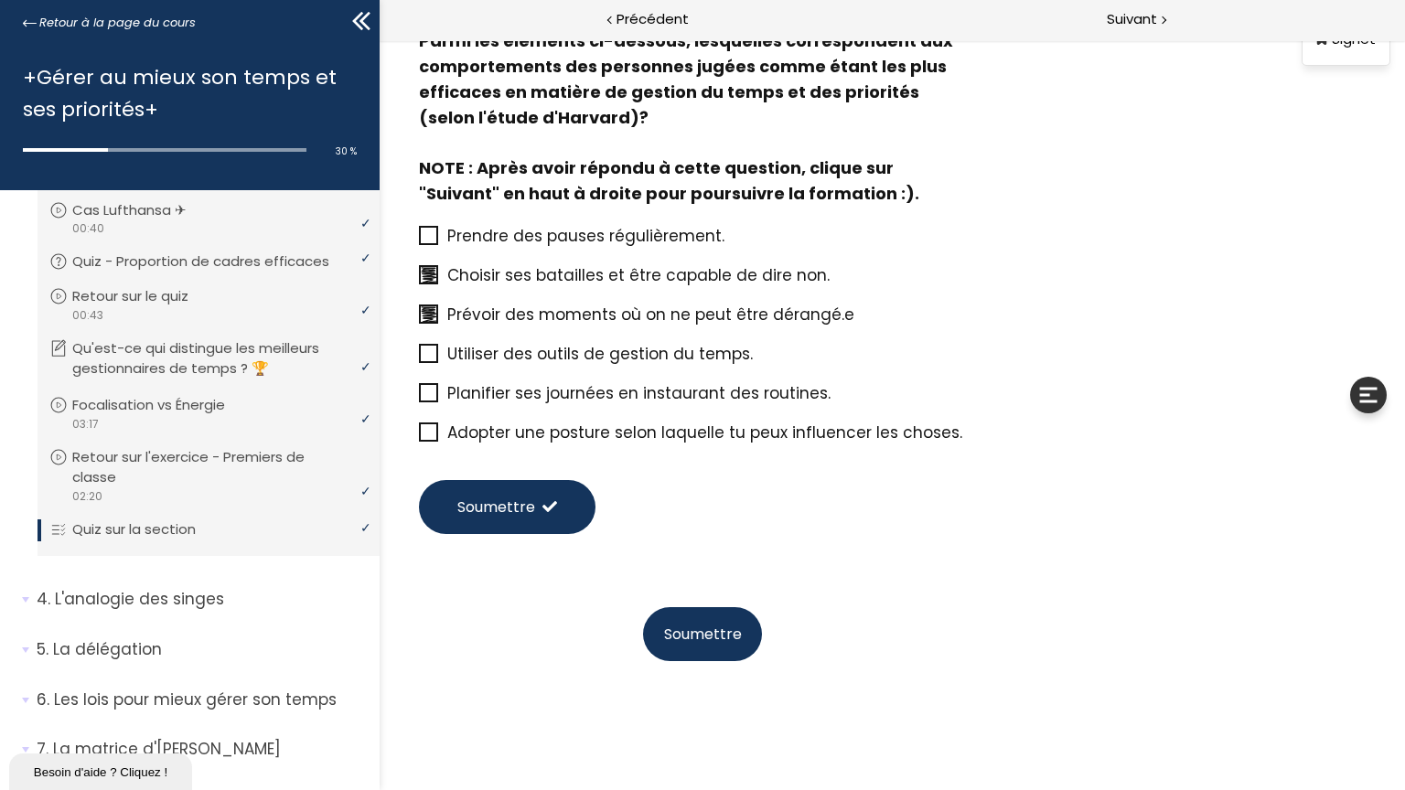
click at [419, 438] on input "Adopter une posture selon laquelle tu peux influencer les choses." at bounding box center [419, 438] width 0 height 0
click at [672, 623] on span "Soumettre" at bounding box center [703, 634] width 78 height 23
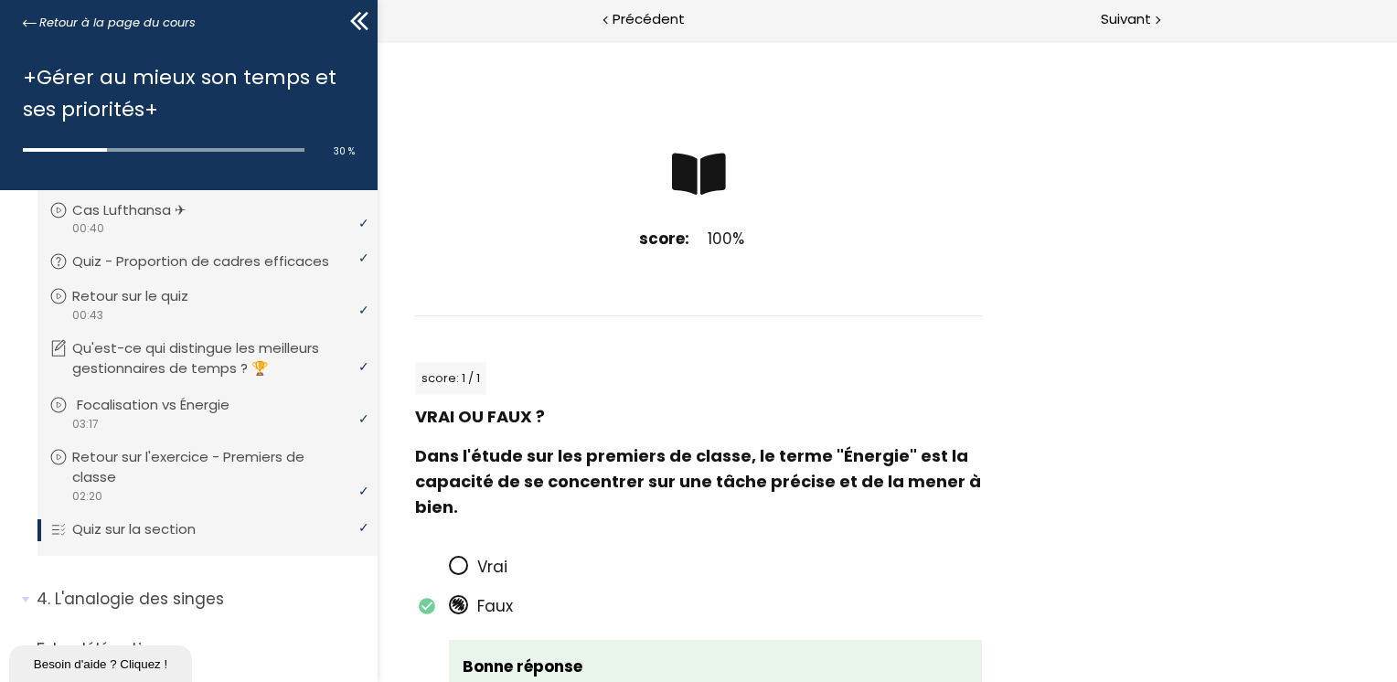
scroll to position [871, 0]
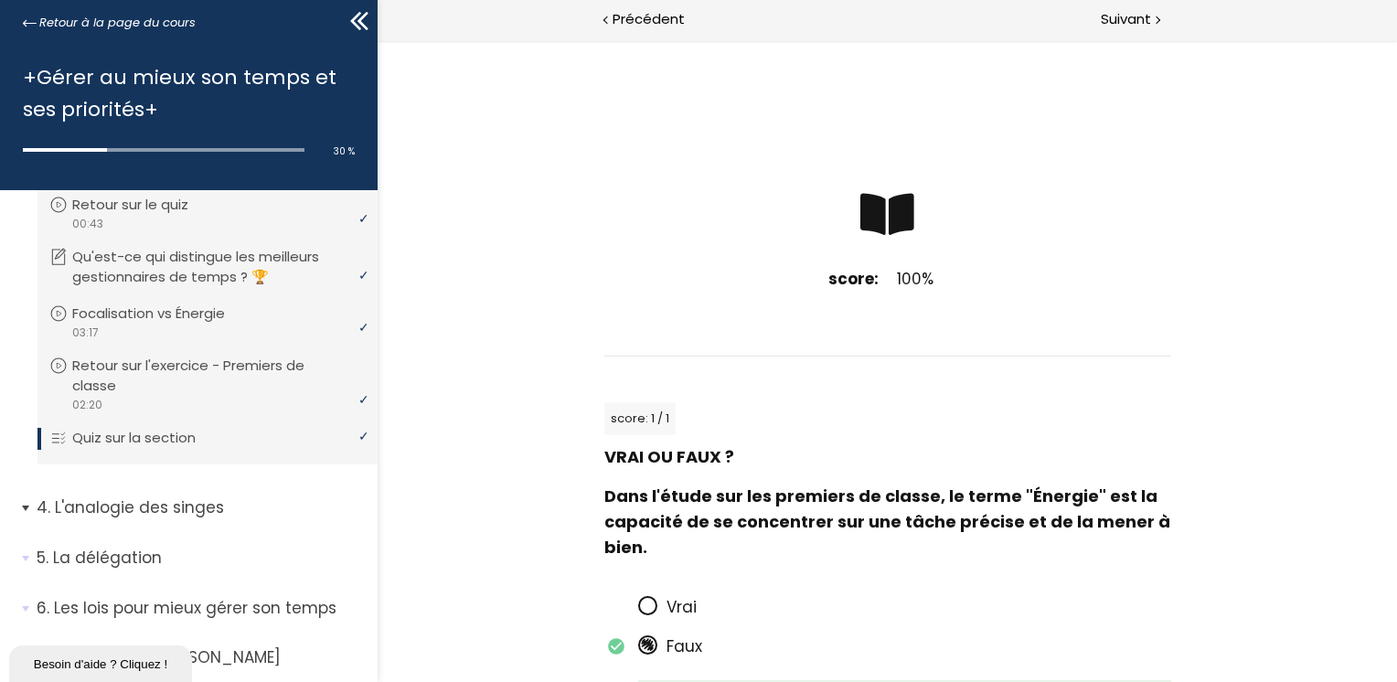
click at [227, 519] on p "L'analogie des singes" at bounding box center [200, 508] width 327 height 23
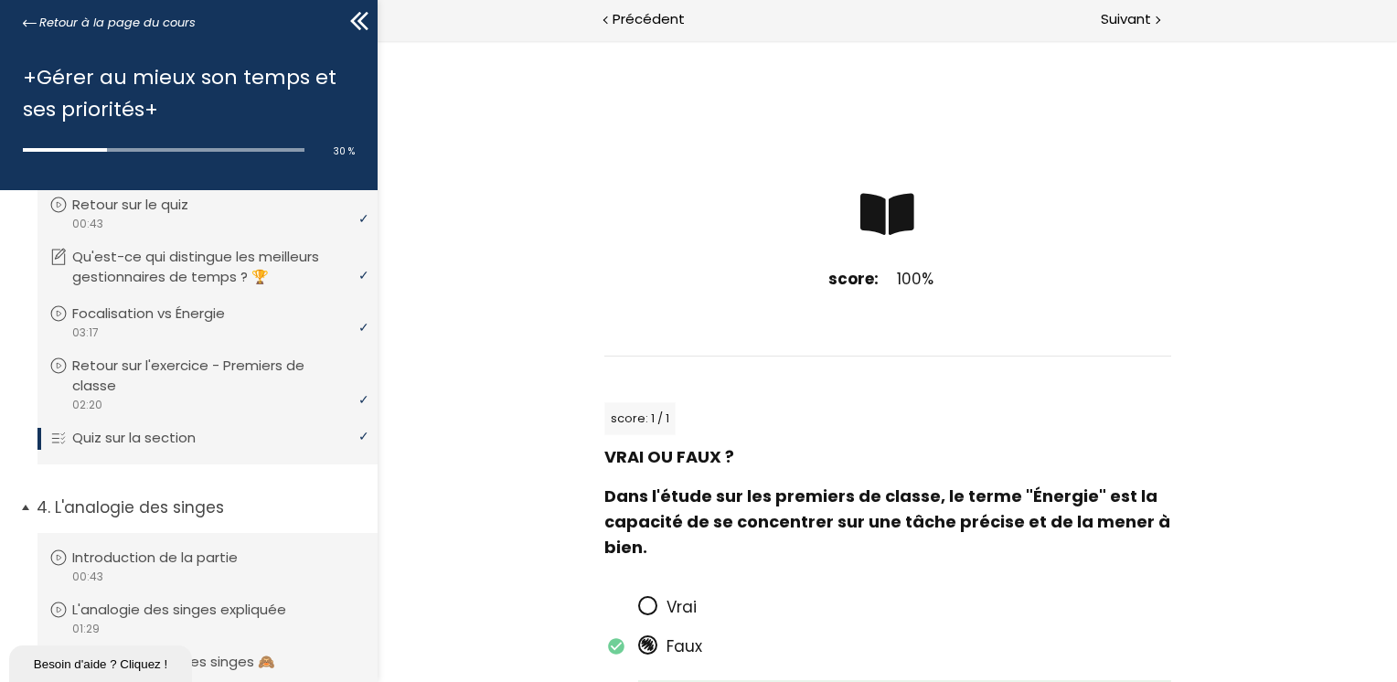
scroll to position [962, 0]
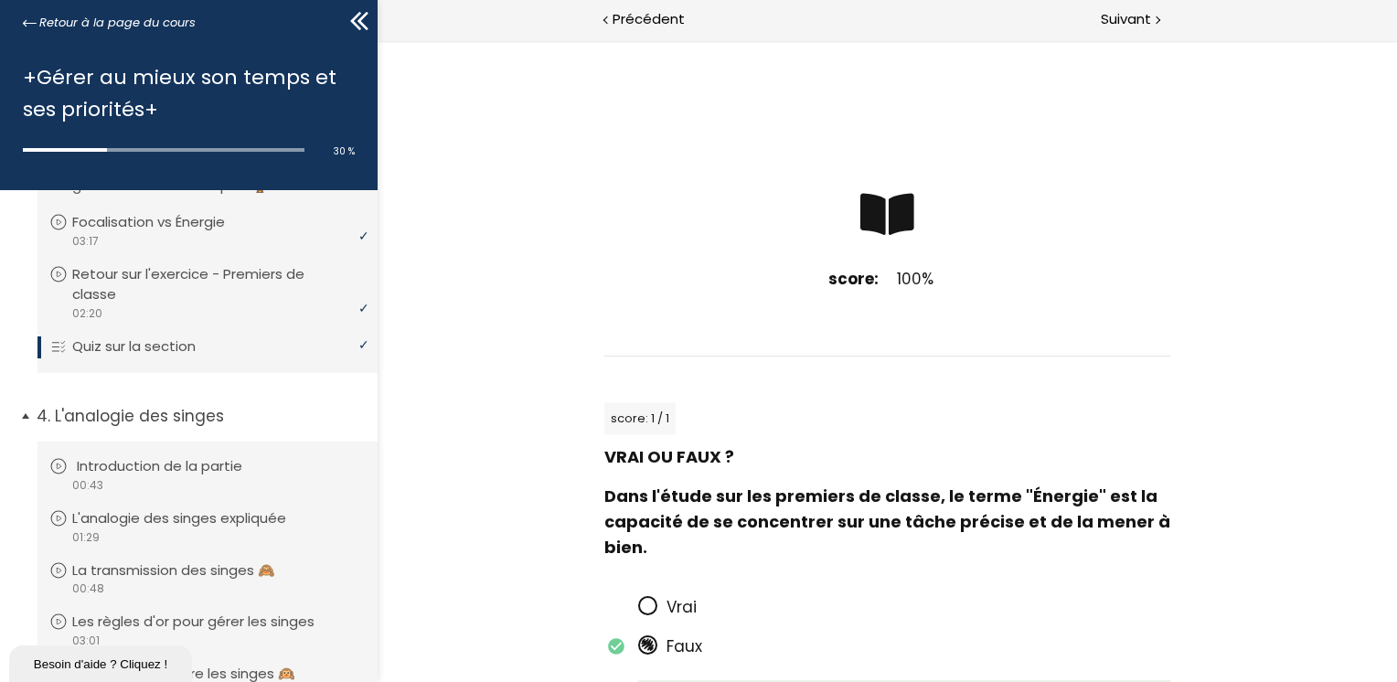
click at [178, 494] on div "video 00:43" at bounding box center [205, 484] width 312 height 17
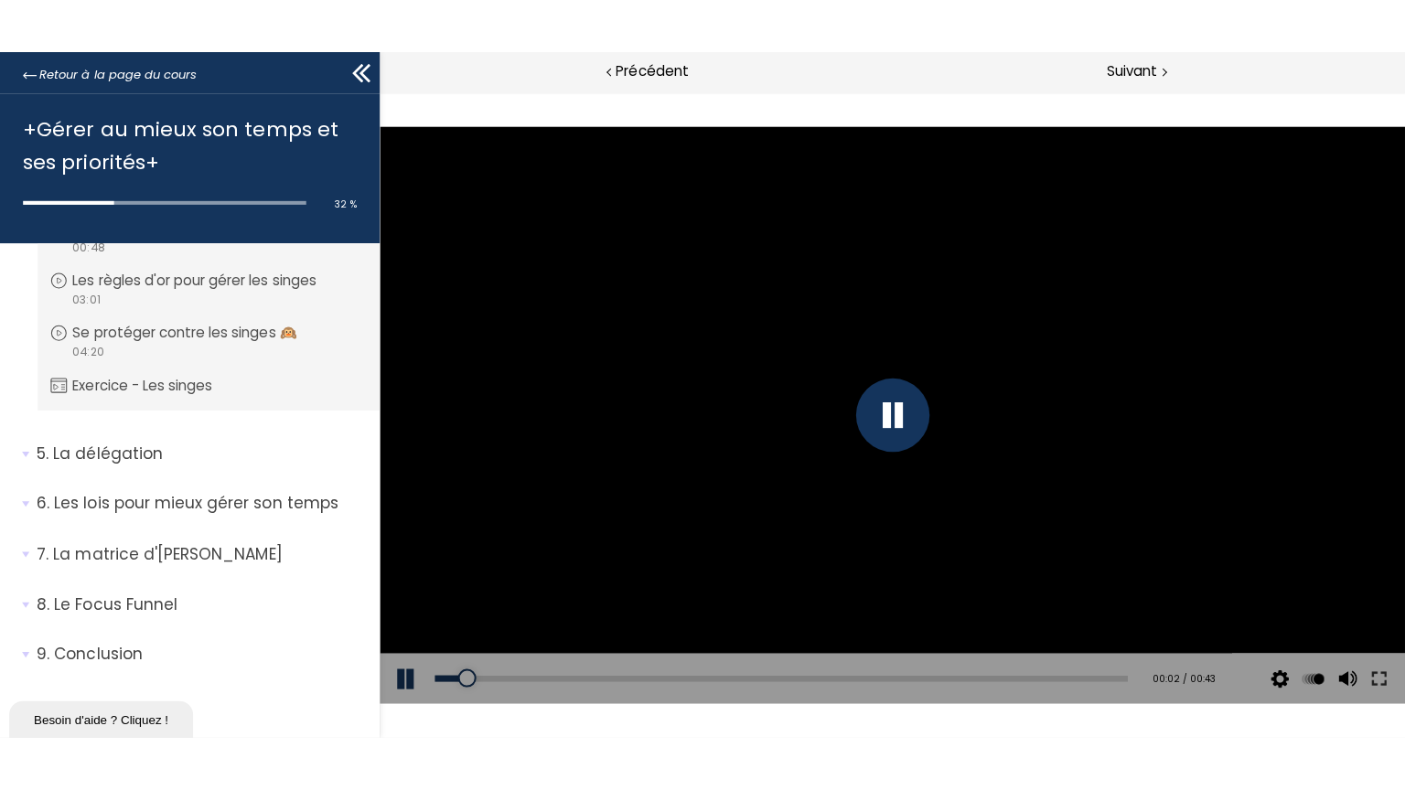
scroll to position [1382, 0]
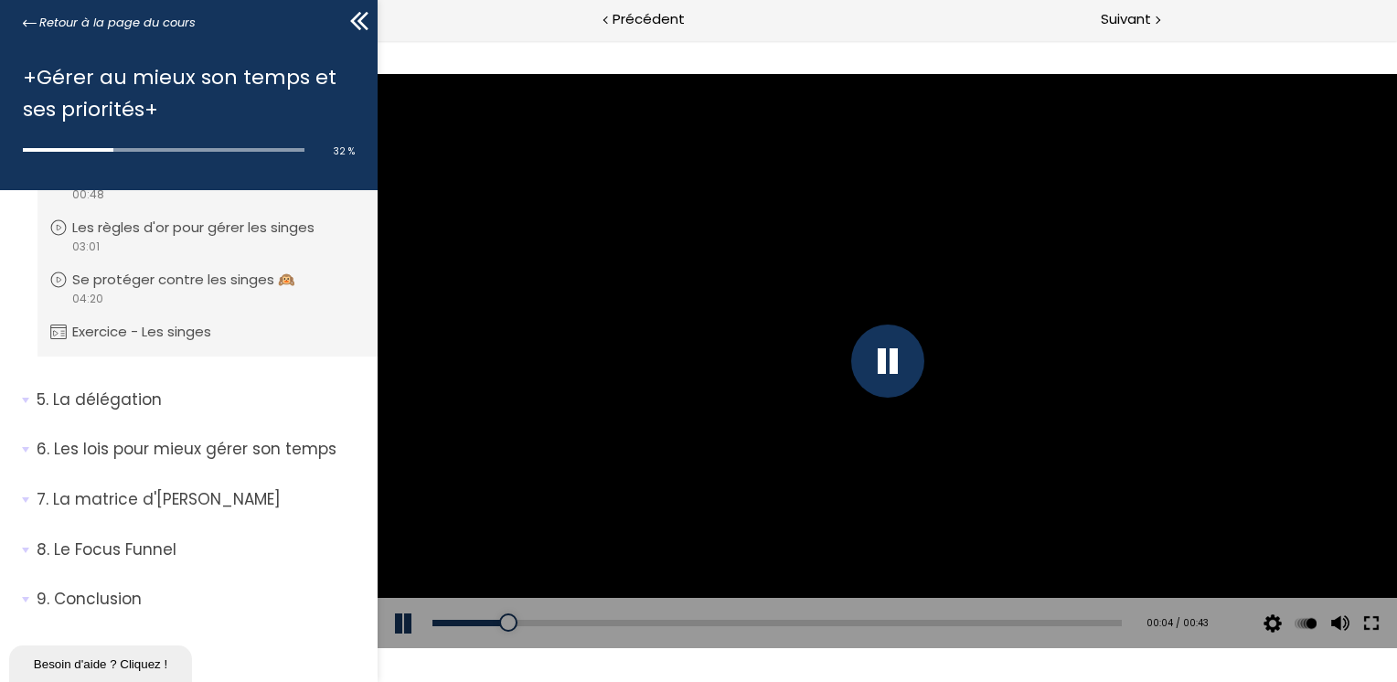
click at [1369, 624] on button at bounding box center [1370, 623] width 33 height 51
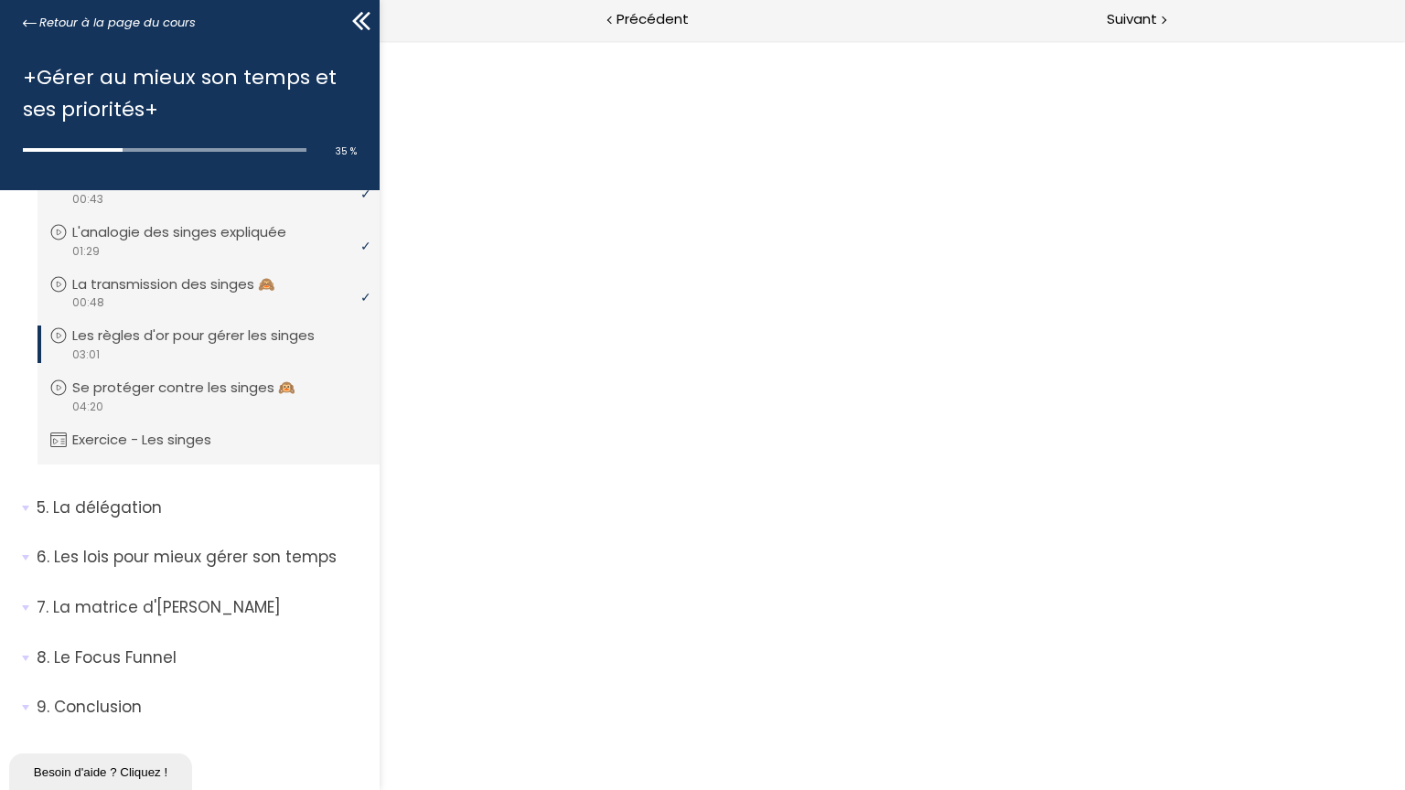
scroll to position [0, 0]
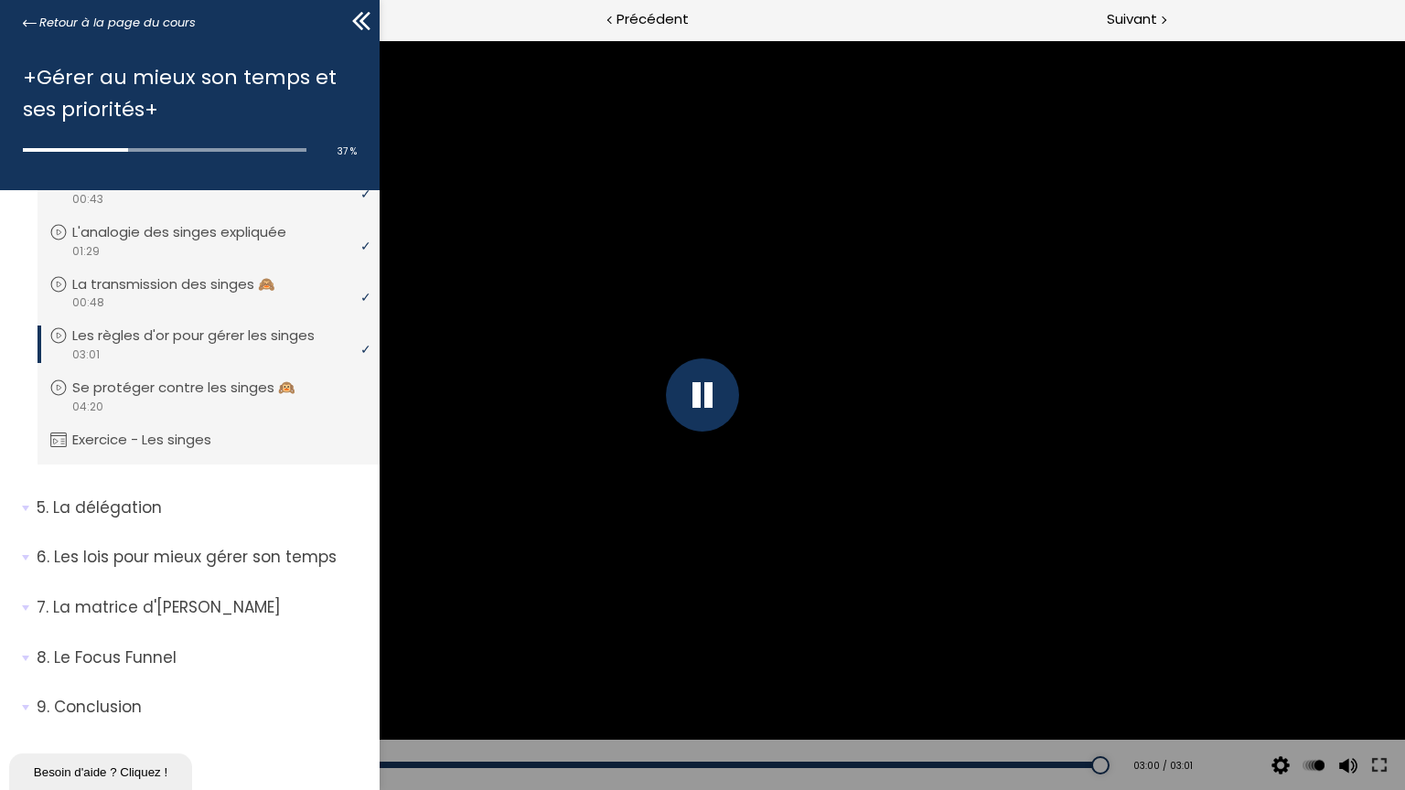
drag, startPoint x: 693, startPoint y: 393, endPoint x: 691, endPoint y: 343, distance: 50.3
click at [693, 393] on div at bounding box center [702, 394] width 73 height 73
click at [707, 326] on div at bounding box center [702, 395] width 1405 height 790
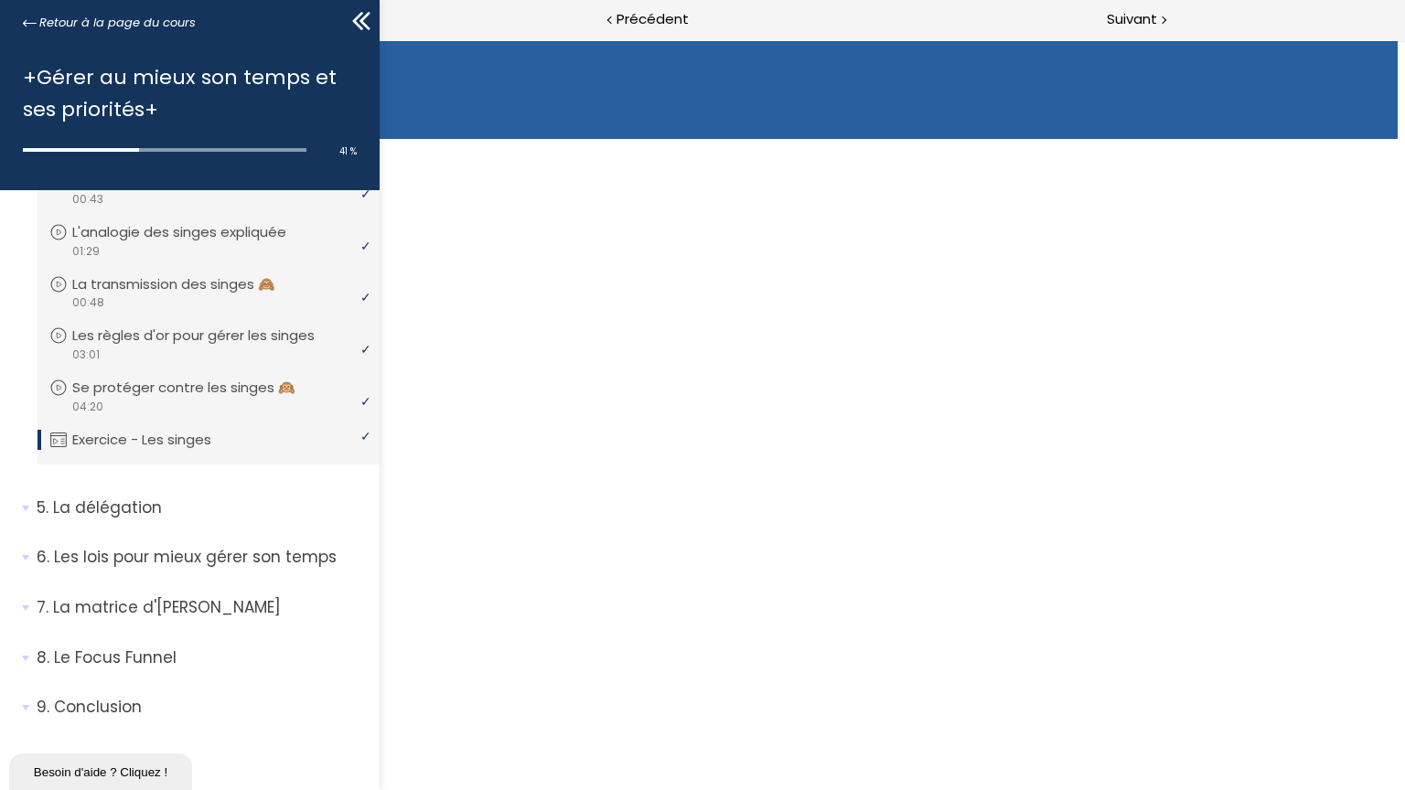
click at [189, 227] on link "COMMENCER LE MODULE" at bounding box center [98, 220] width 182 height 16
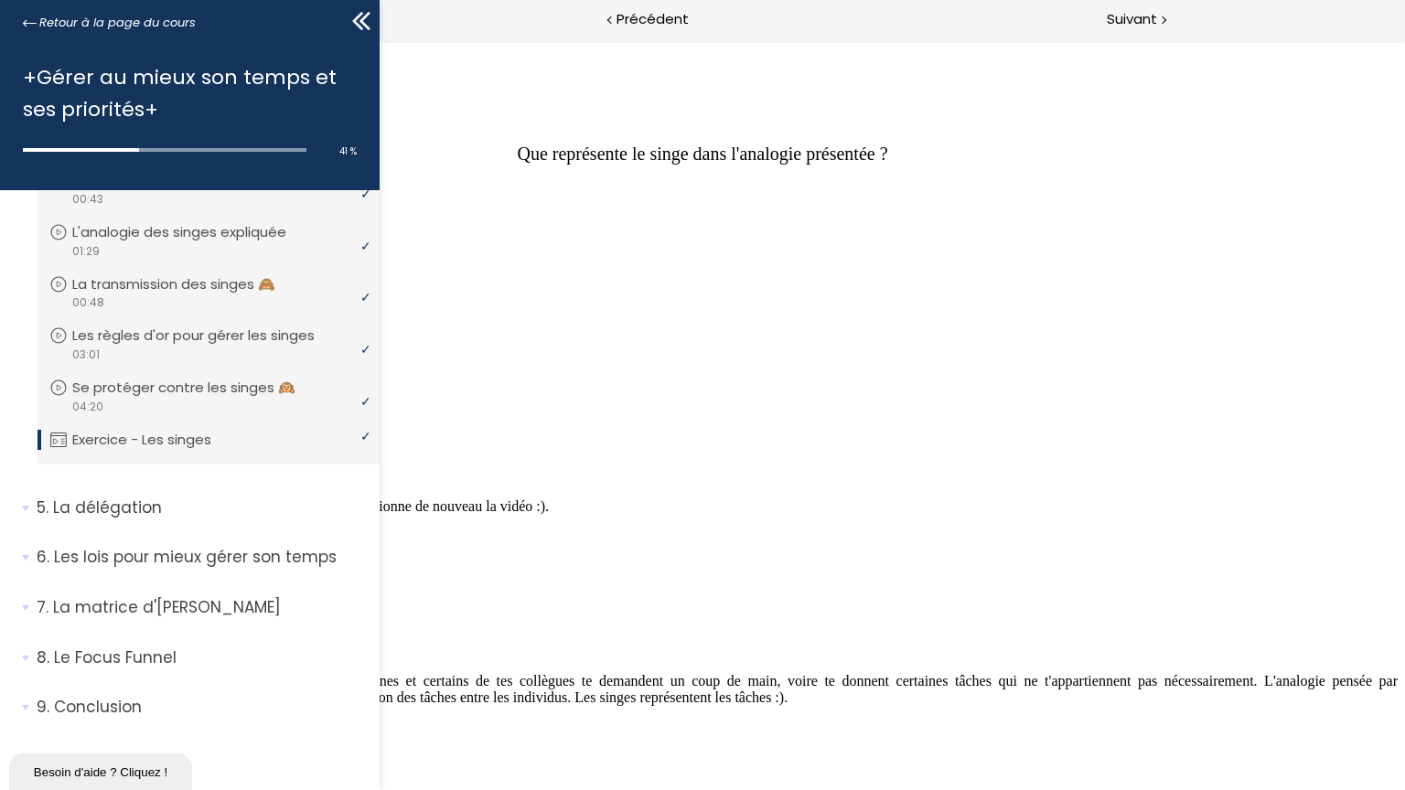
scroll to position [337, 0]
click at [554, 308] on p "Une tâche" at bounding box center [702, 300] width 1390 height 16
click at [74, 467] on button "VALIDER" at bounding box center [40, 457] width 67 height 20
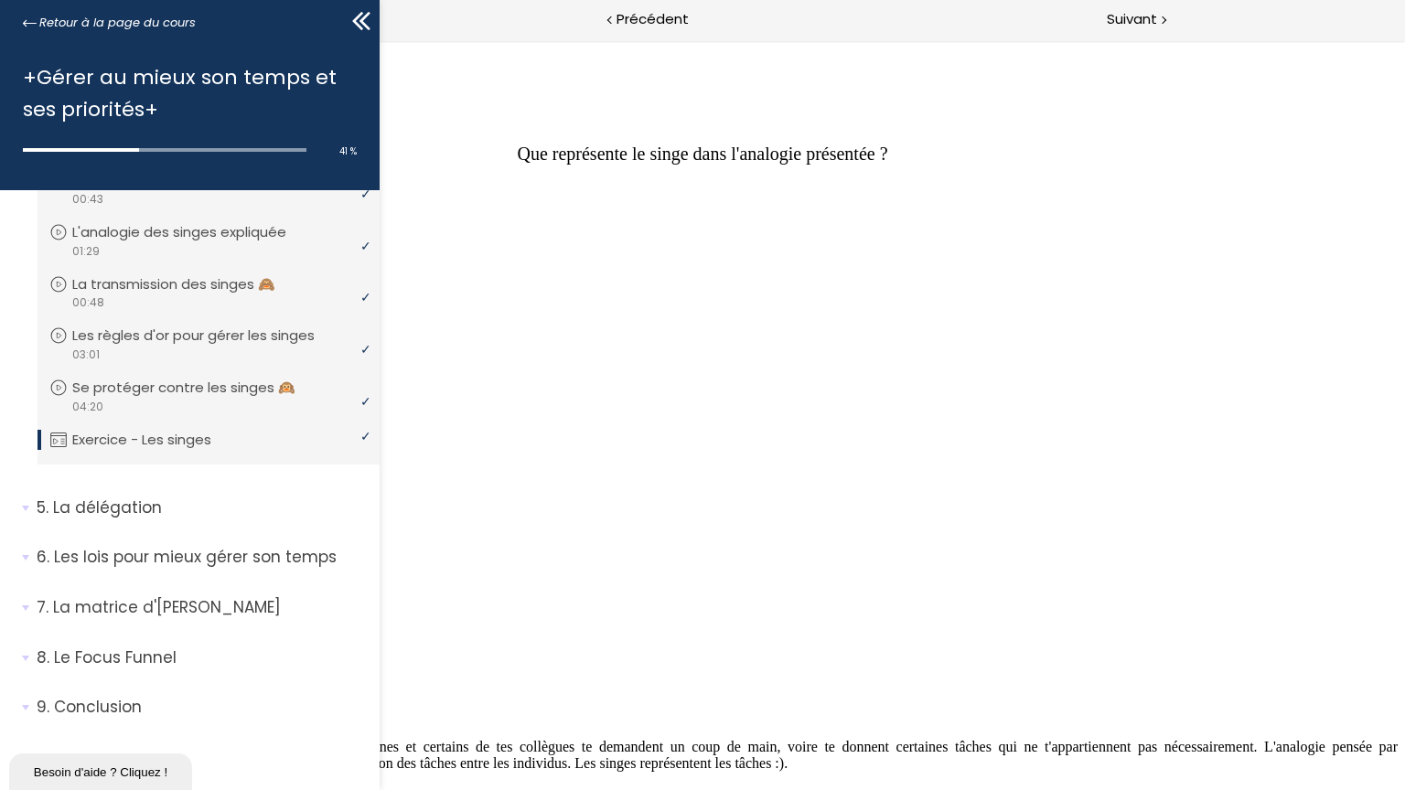
scroll to position [1526, 0]
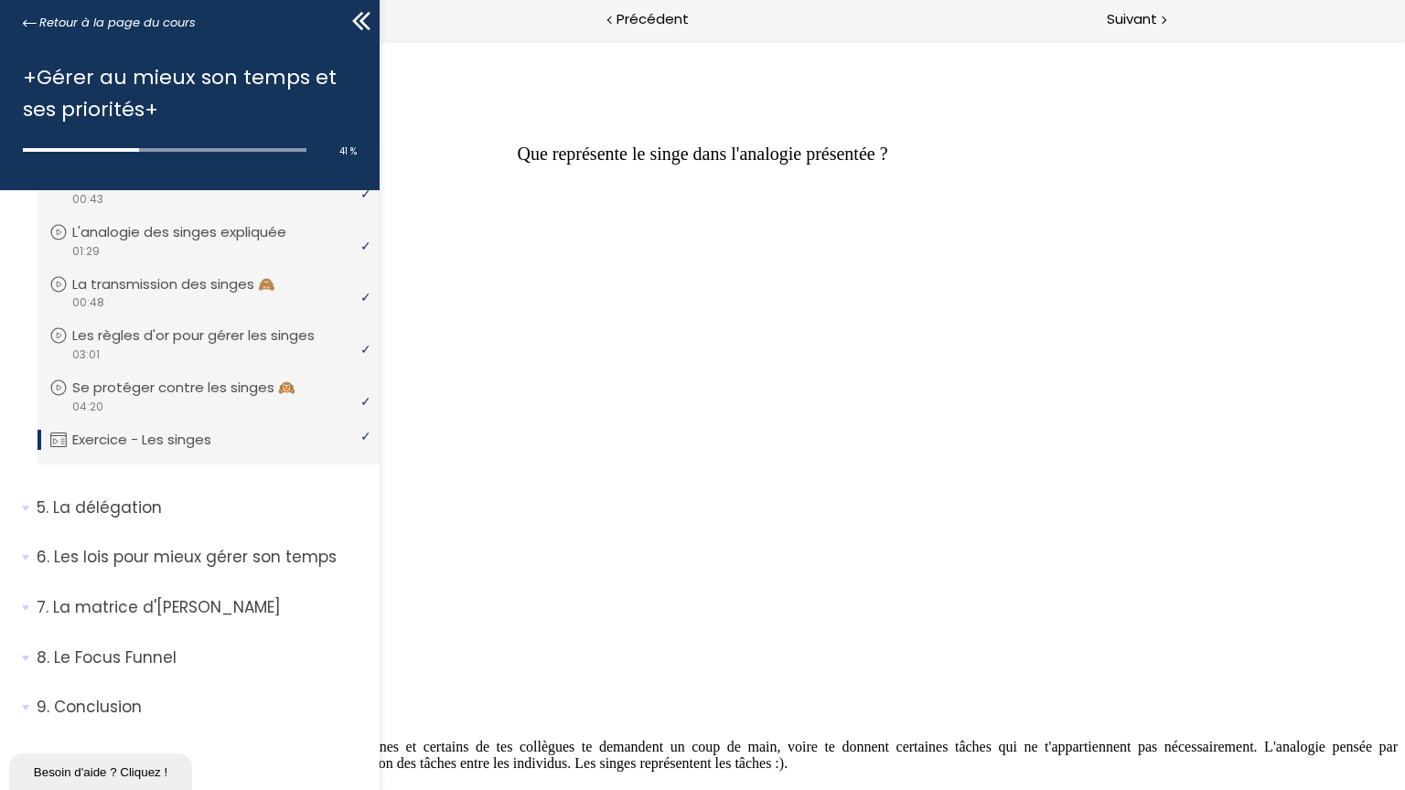
drag, startPoint x: 693, startPoint y: 363, endPoint x: 754, endPoint y: 354, distance: 61.9
drag, startPoint x: 754, startPoint y: 354, endPoint x: 795, endPoint y: 348, distance: 40.7
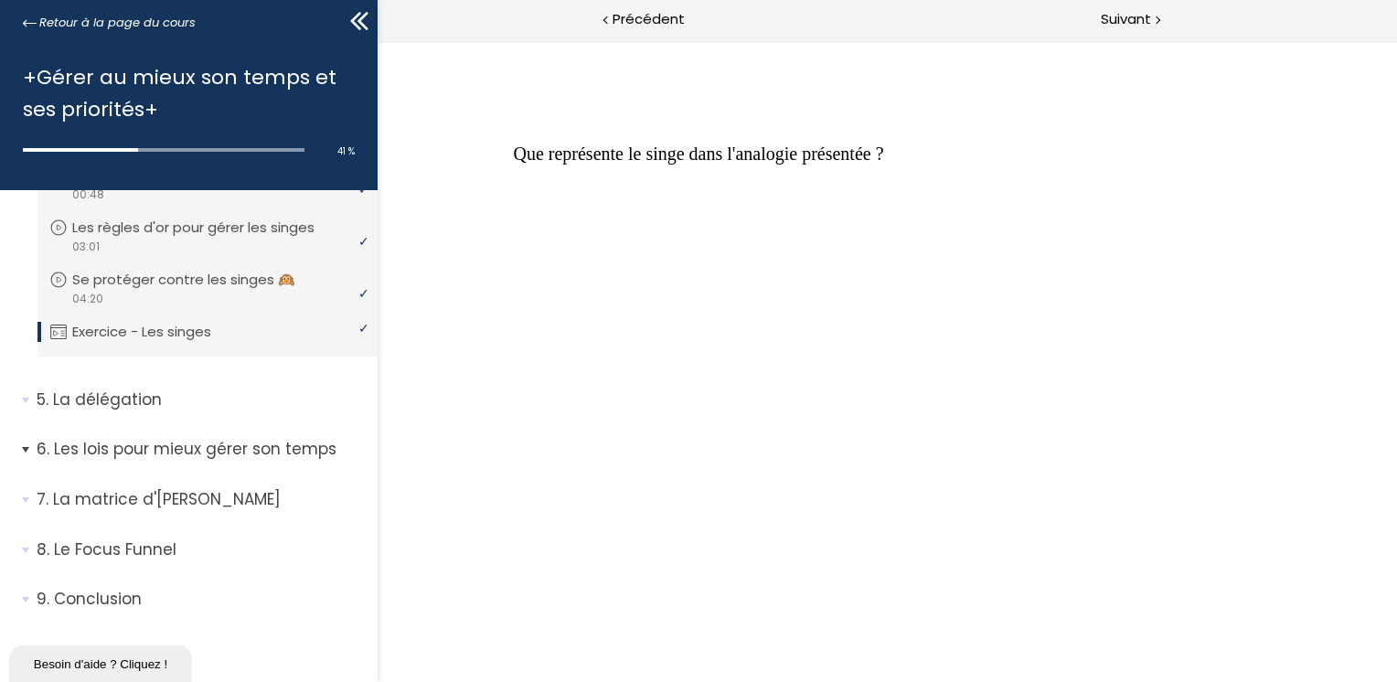
scroll to position [1382, 0]
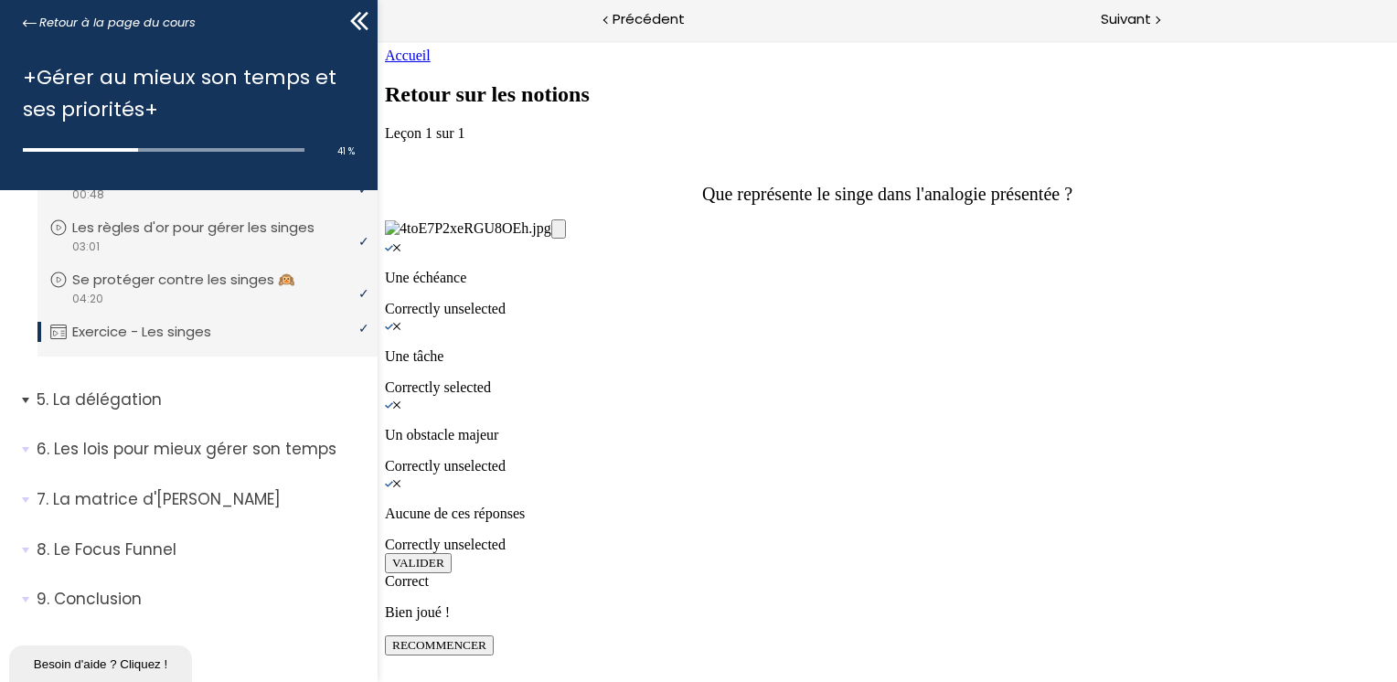
click at [161, 397] on p "La délégation" at bounding box center [200, 400] width 327 height 23
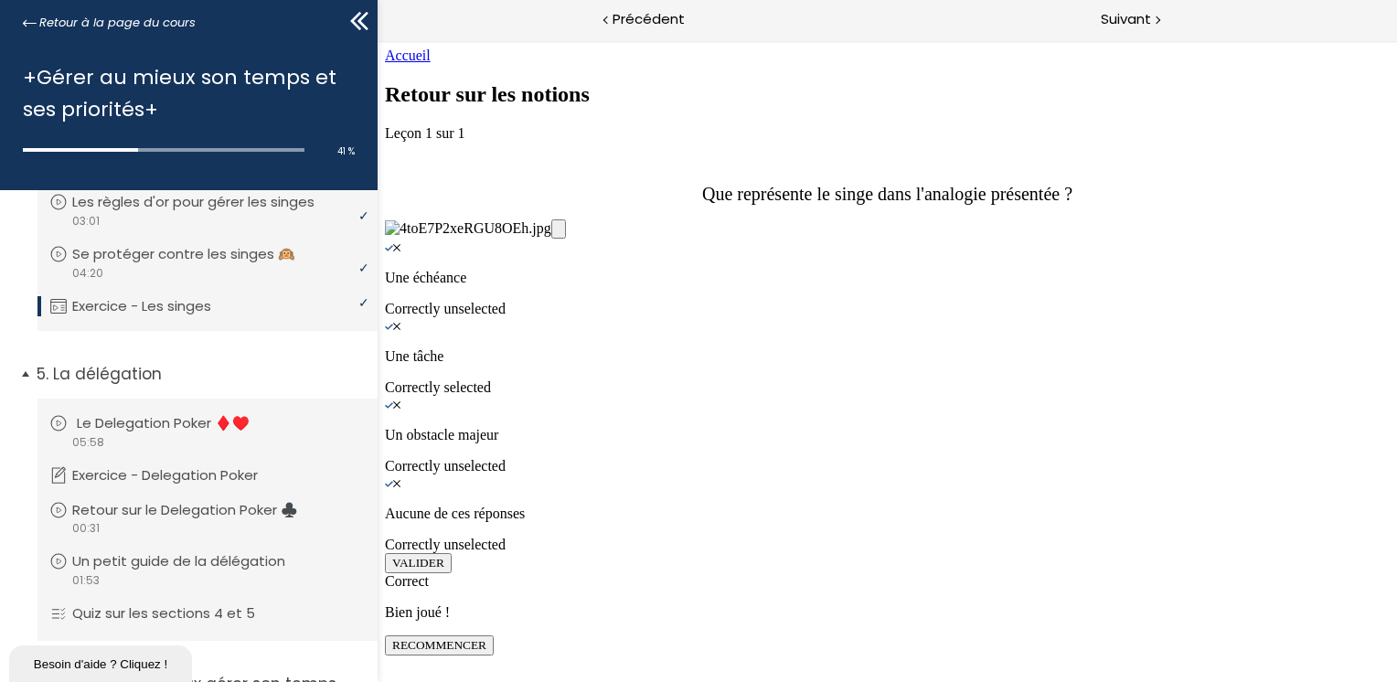
click at [163, 433] on p "Le Delegation Poker ♦️♥️" at bounding box center [177, 423] width 200 height 20
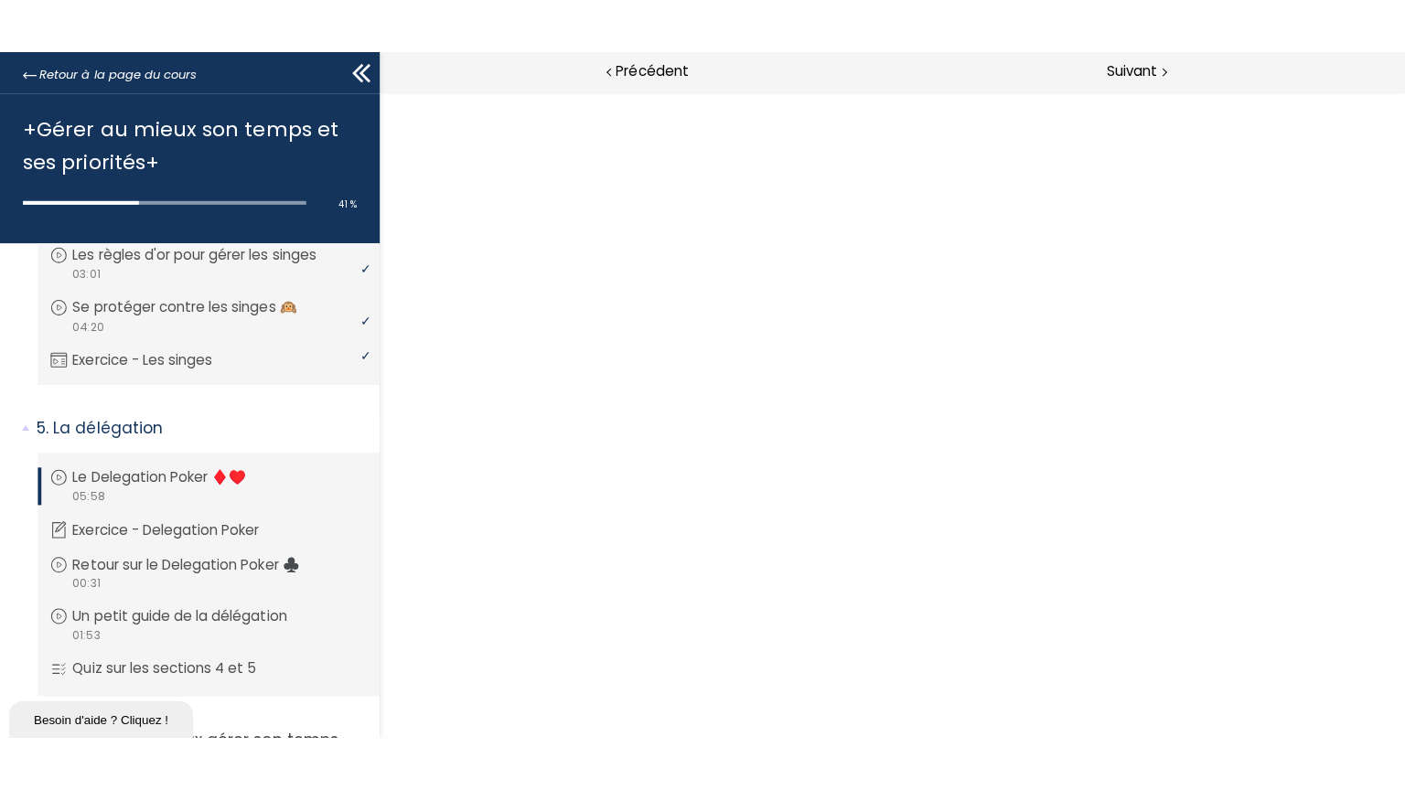
scroll to position [0, 0]
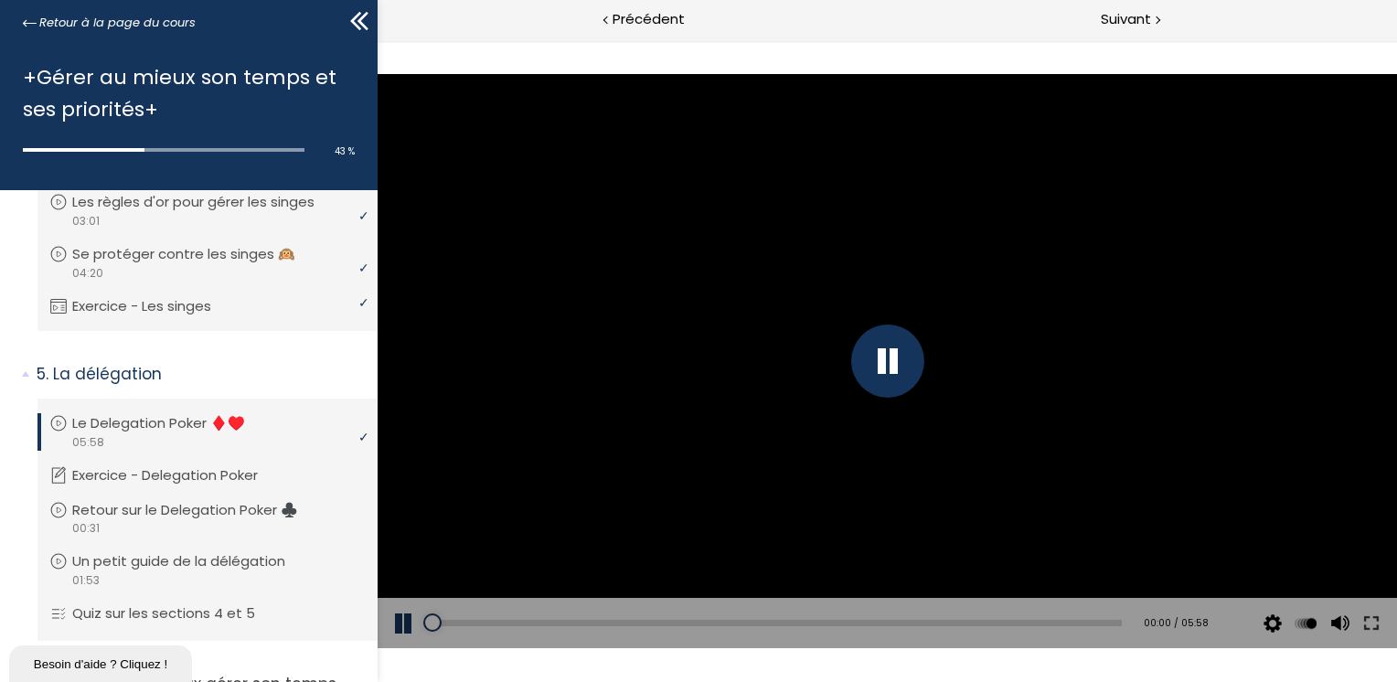
click at [1375, 617] on button at bounding box center [1370, 623] width 33 height 51
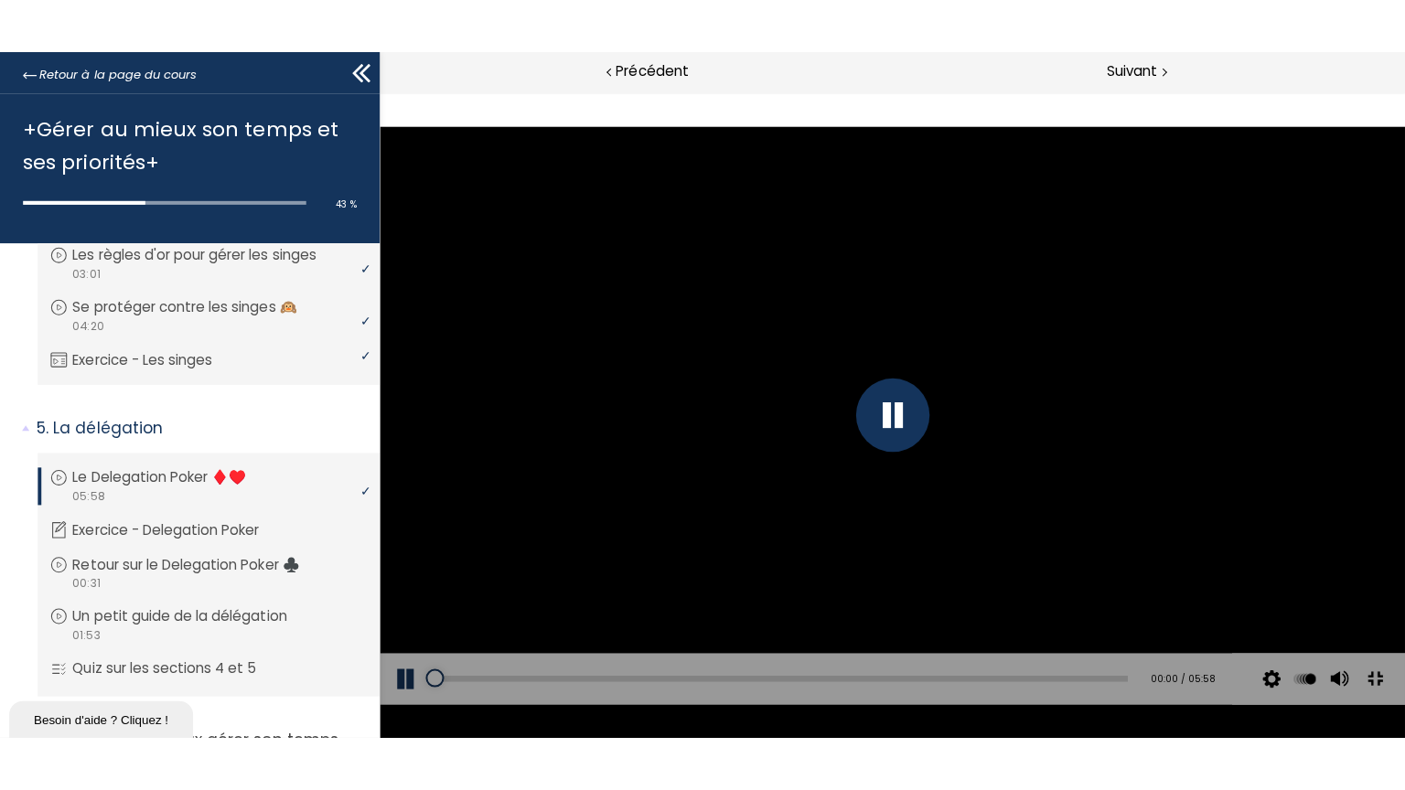
scroll to position [1362, 0]
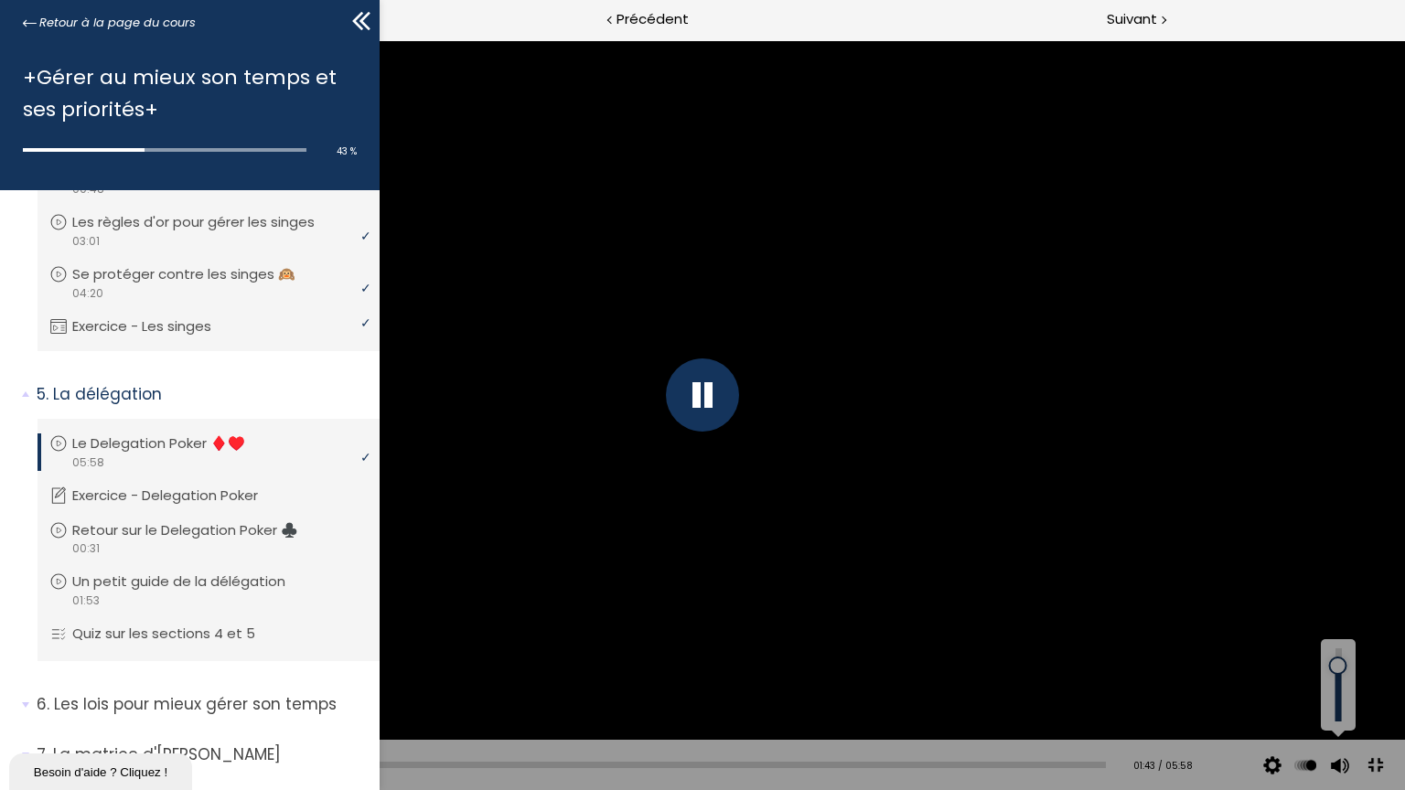
drag, startPoint x: 1340, startPoint y: 679, endPoint x: 1340, endPoint y: 662, distance: 17.4
click at [1338, 666] on div at bounding box center [1338, 666] width 0 height 0
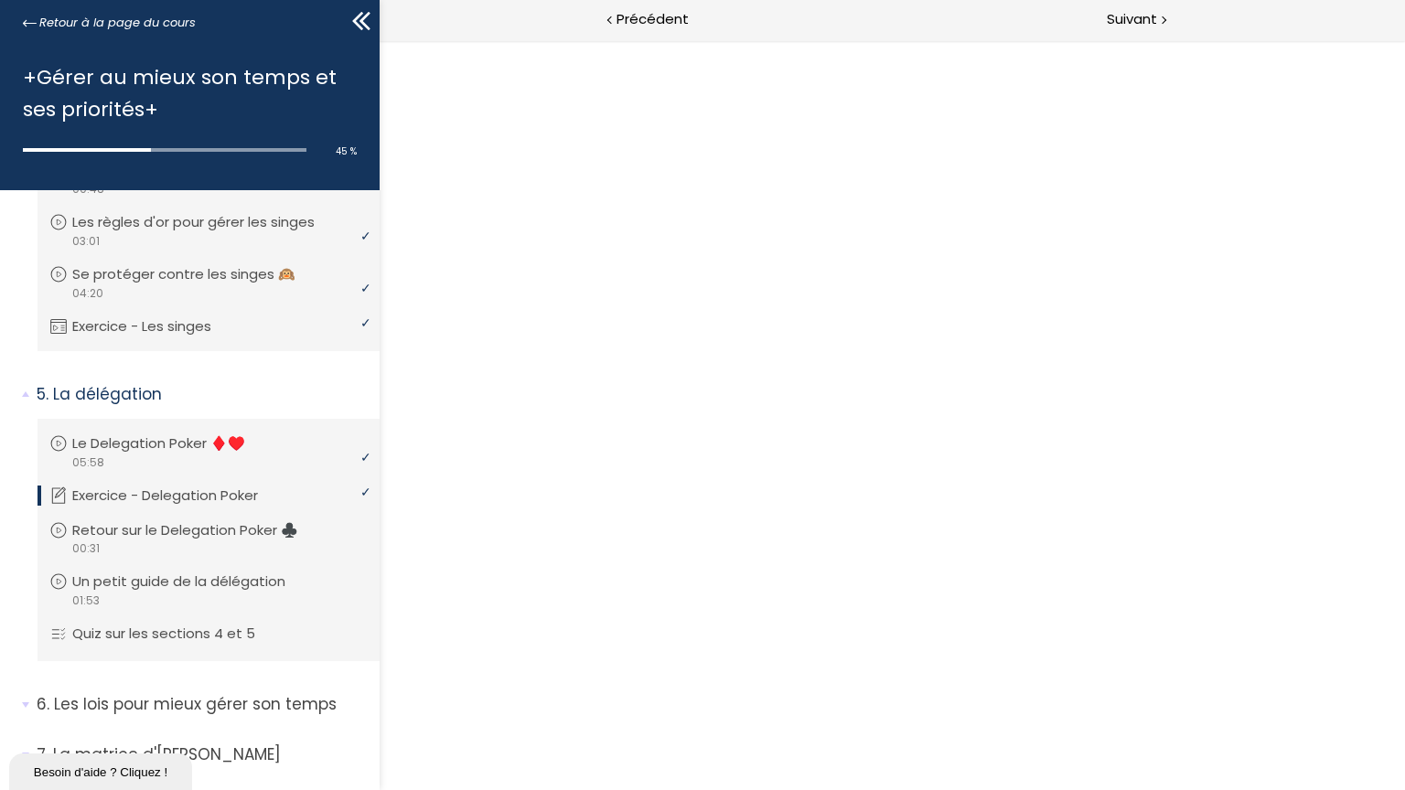
scroll to position [0, 0]
click at [112, 89] on link "START COURSE" at bounding box center [59, 81] width 105 height 16
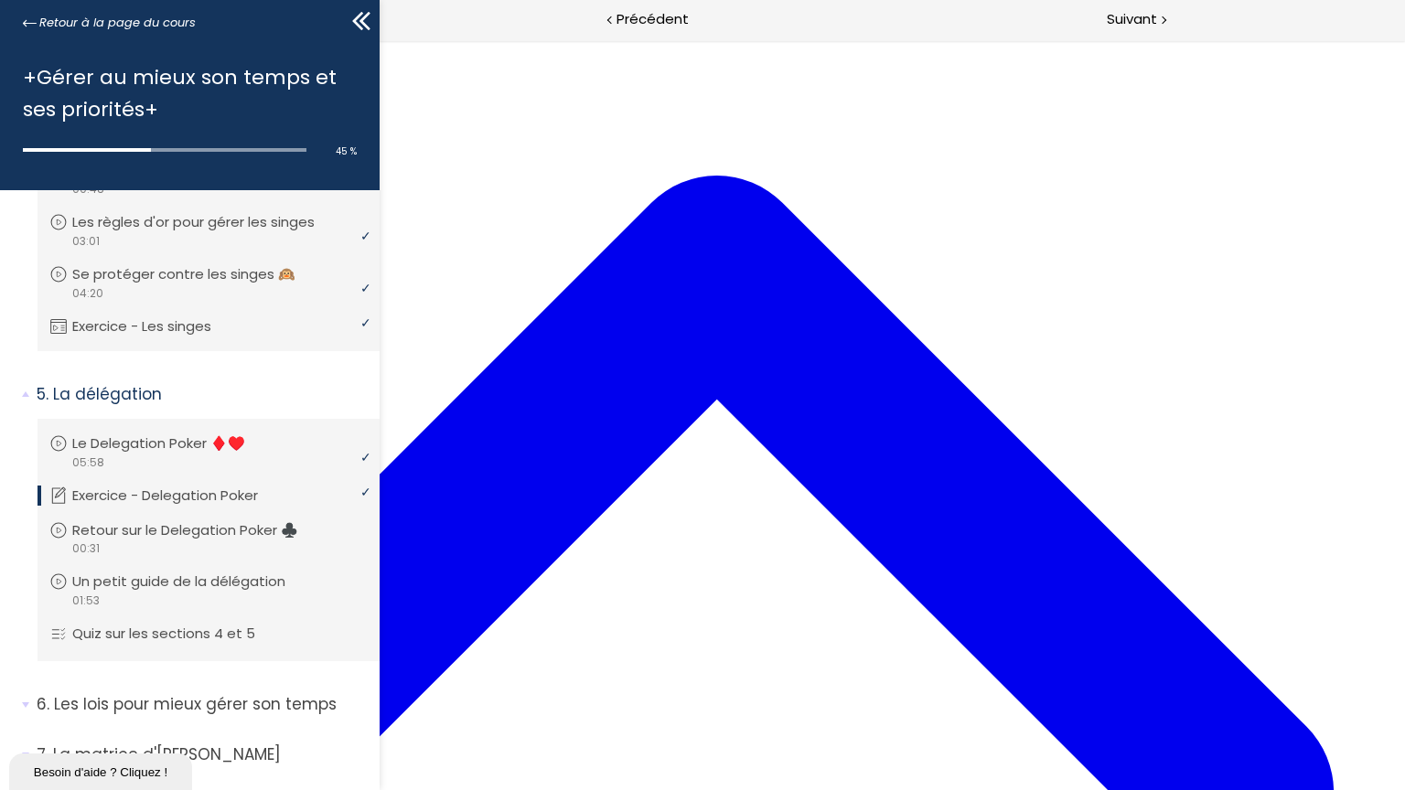
scroll to position [304, 0]
drag, startPoint x: 366, startPoint y: 372, endPoint x: 467, endPoint y: 379, distance: 101.7
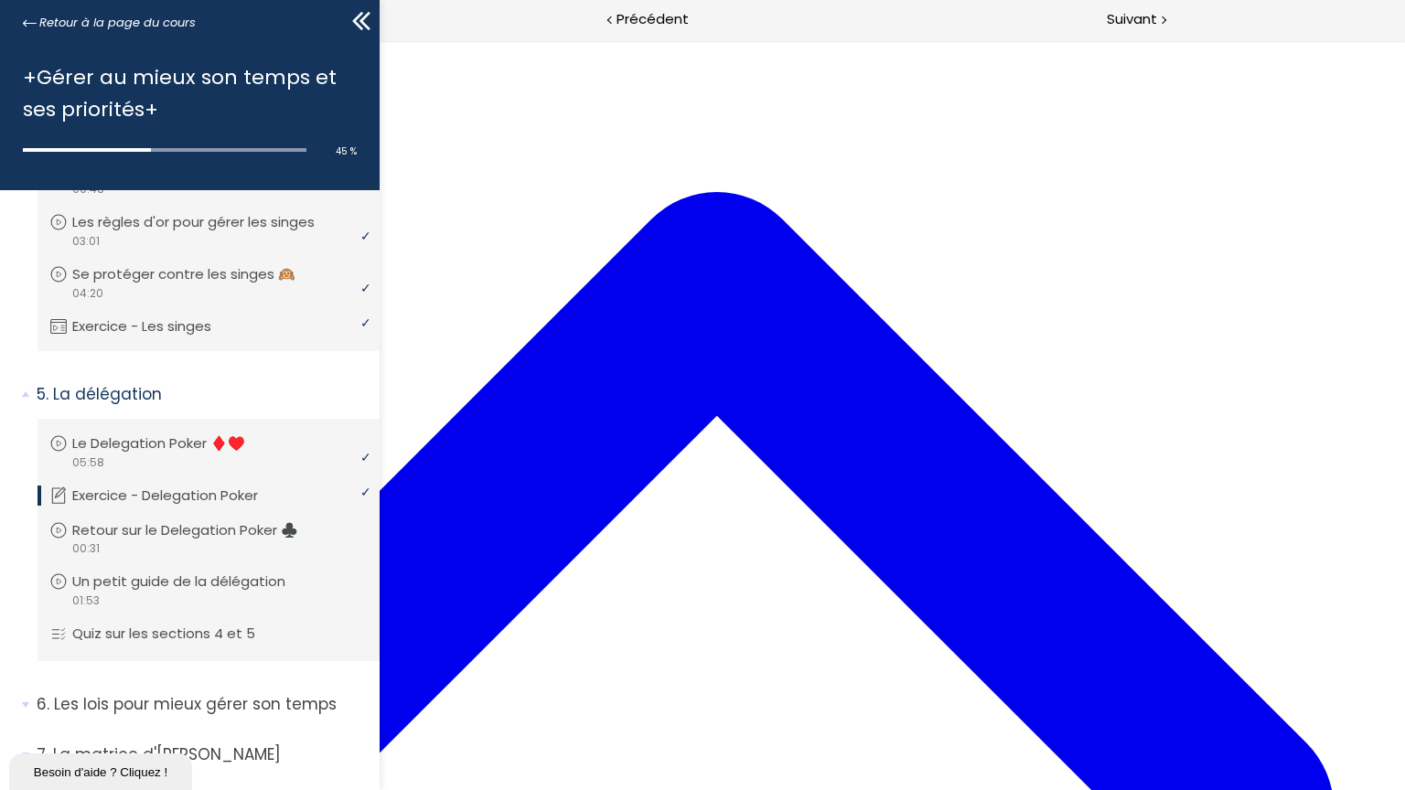
scroll to position [936, 0]
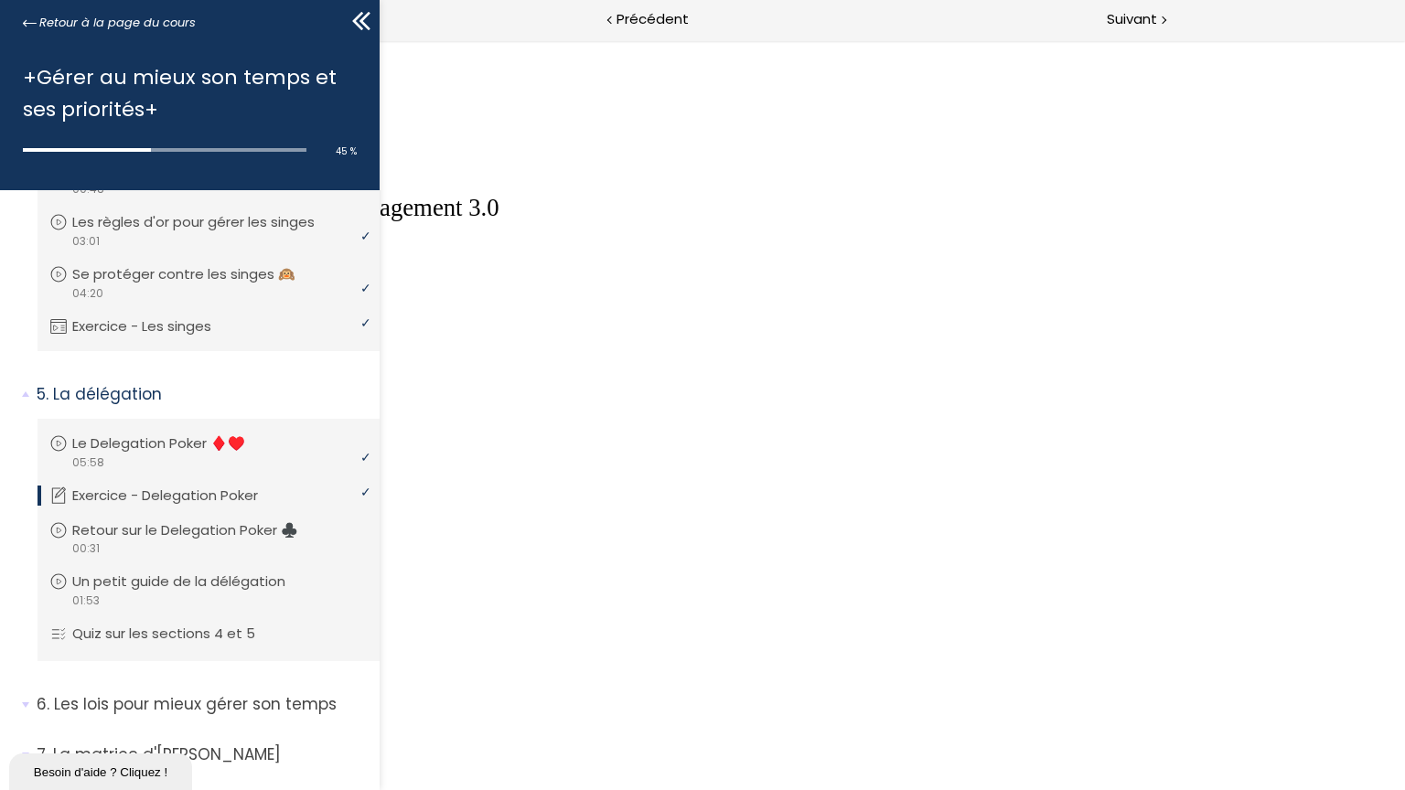
click at [514, 416] on button "Unzoom image" at bounding box center [702, 395] width 1405 height 790
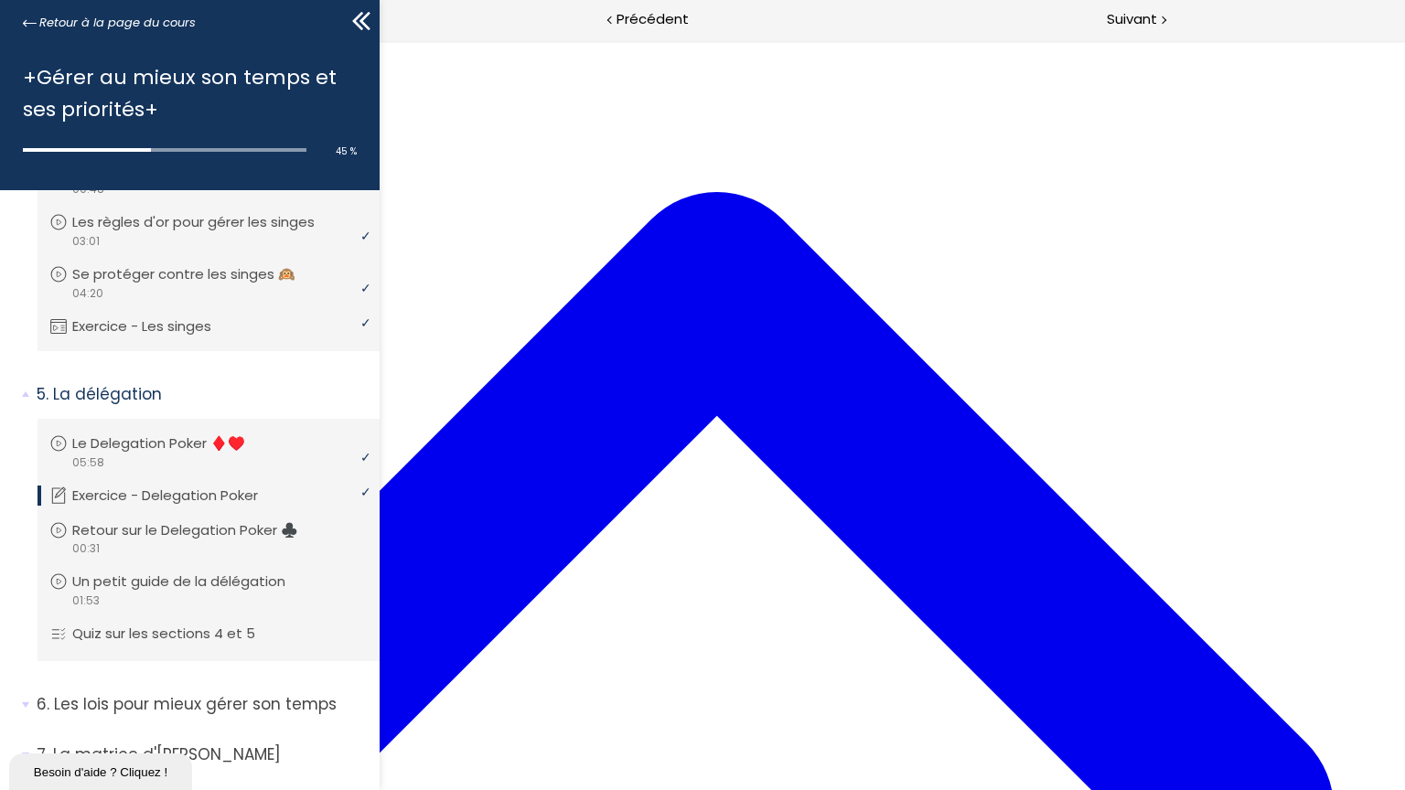
scroll to position [1027, 0]
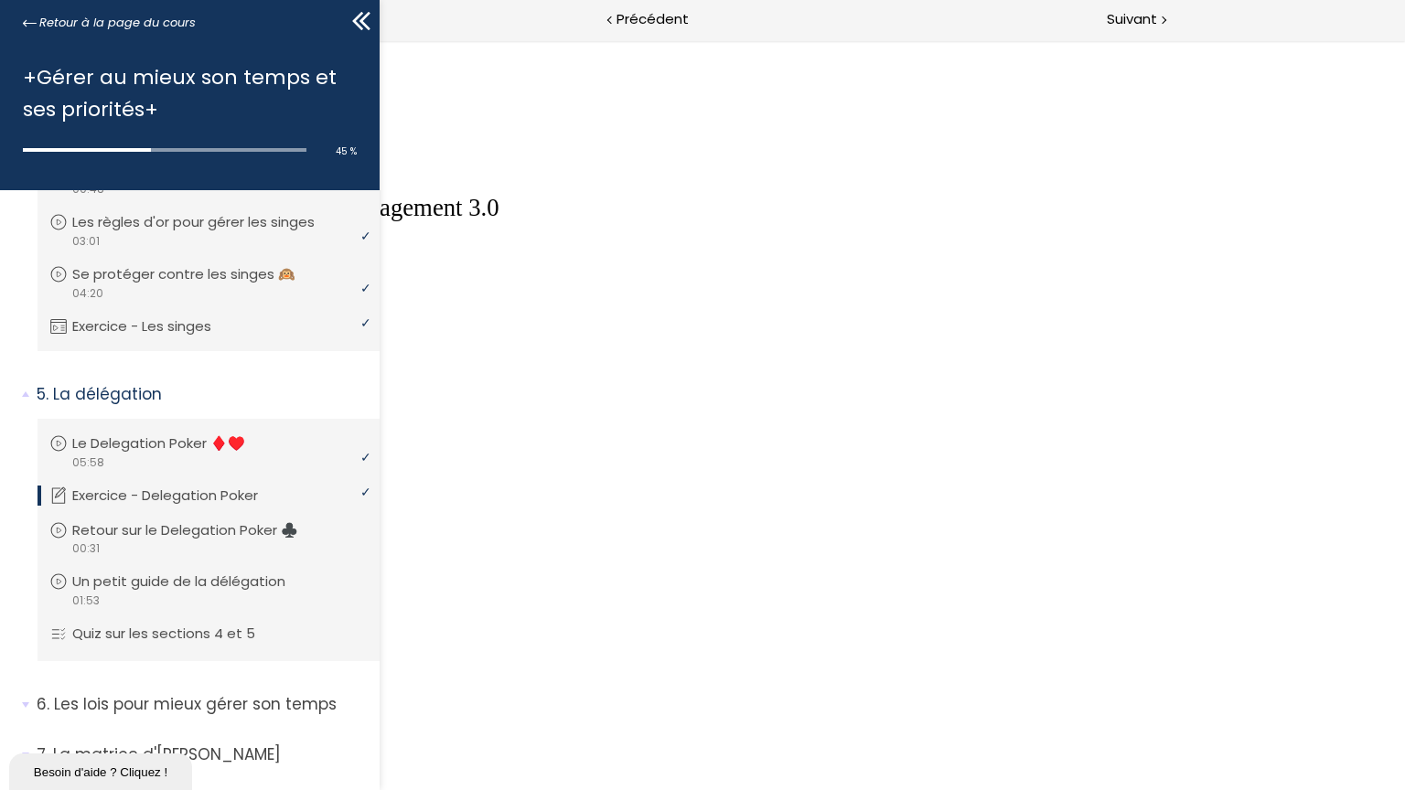
click at [326, 406] on button "Unzoom image" at bounding box center [702, 395] width 1405 height 790
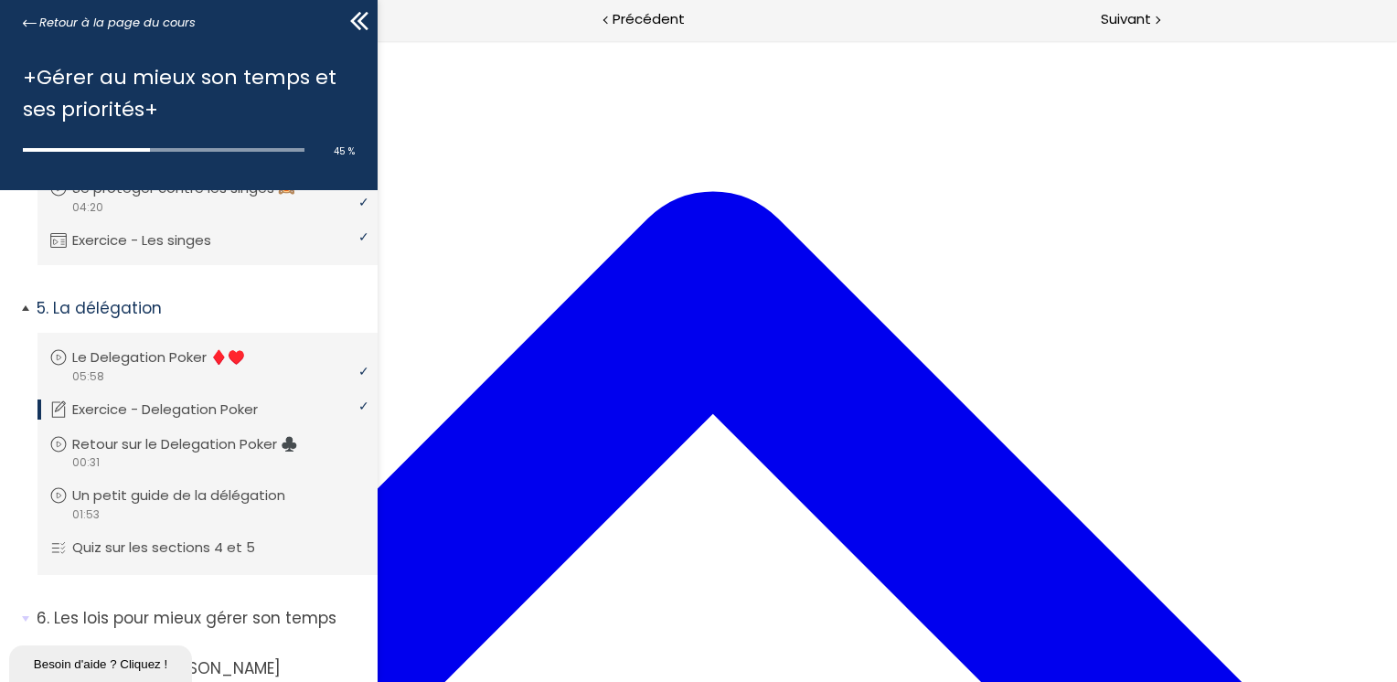
scroll to position [1473, 0]
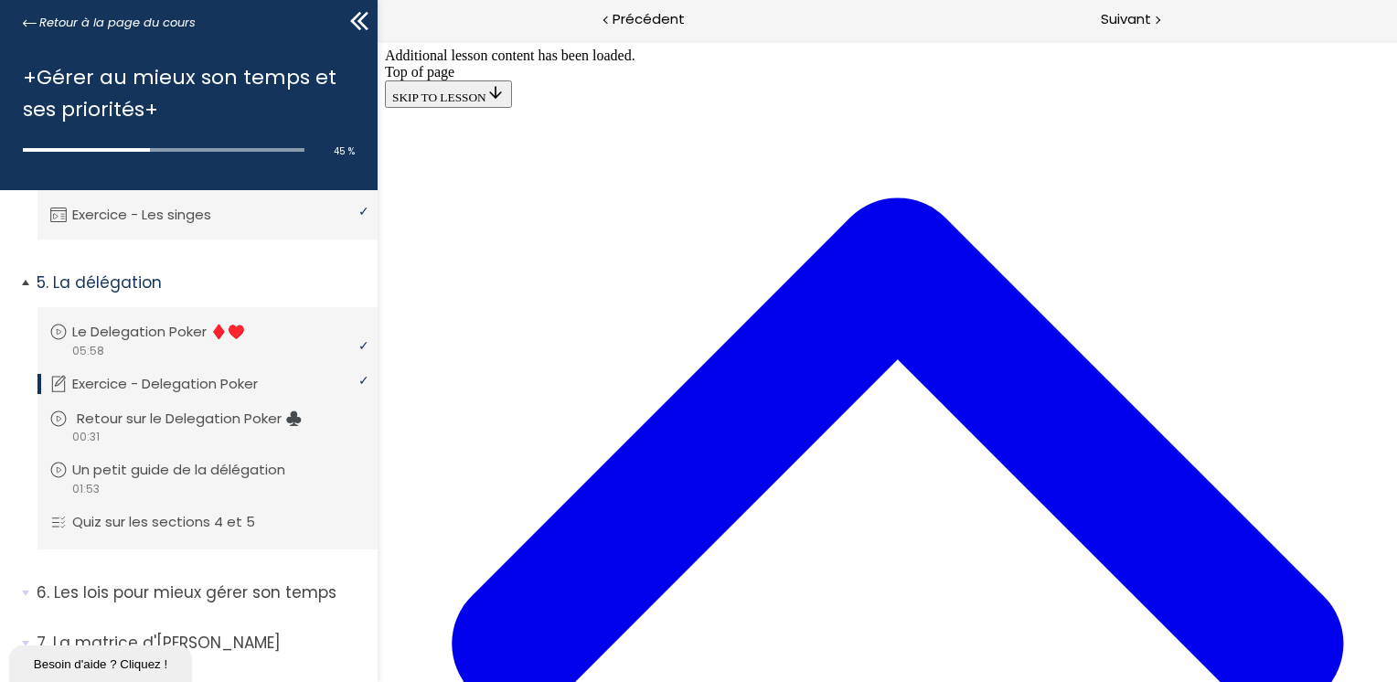
click at [196, 429] on p "Retour sur le Delegation Poker ♣️" at bounding box center [203, 419] width 253 height 20
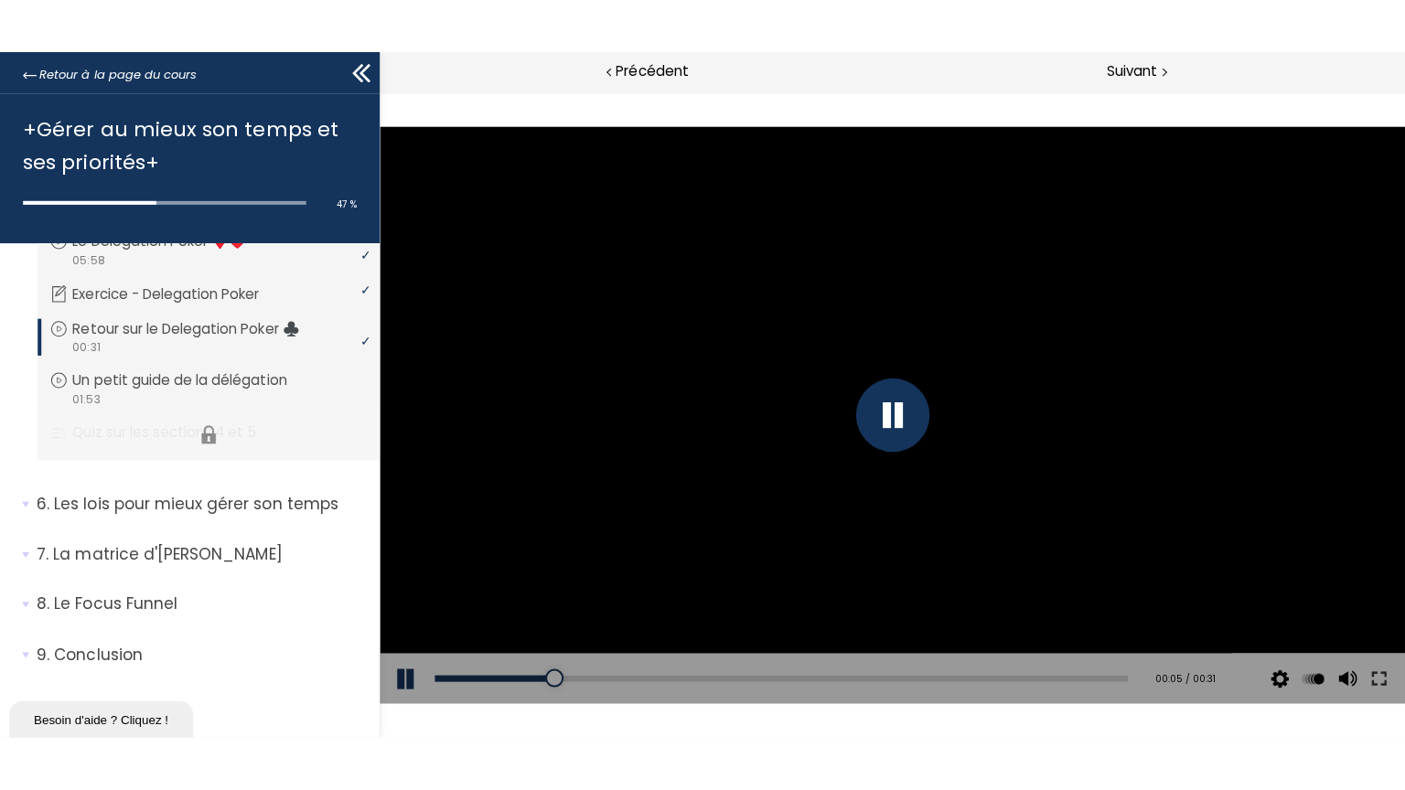
scroll to position [1643, 0]
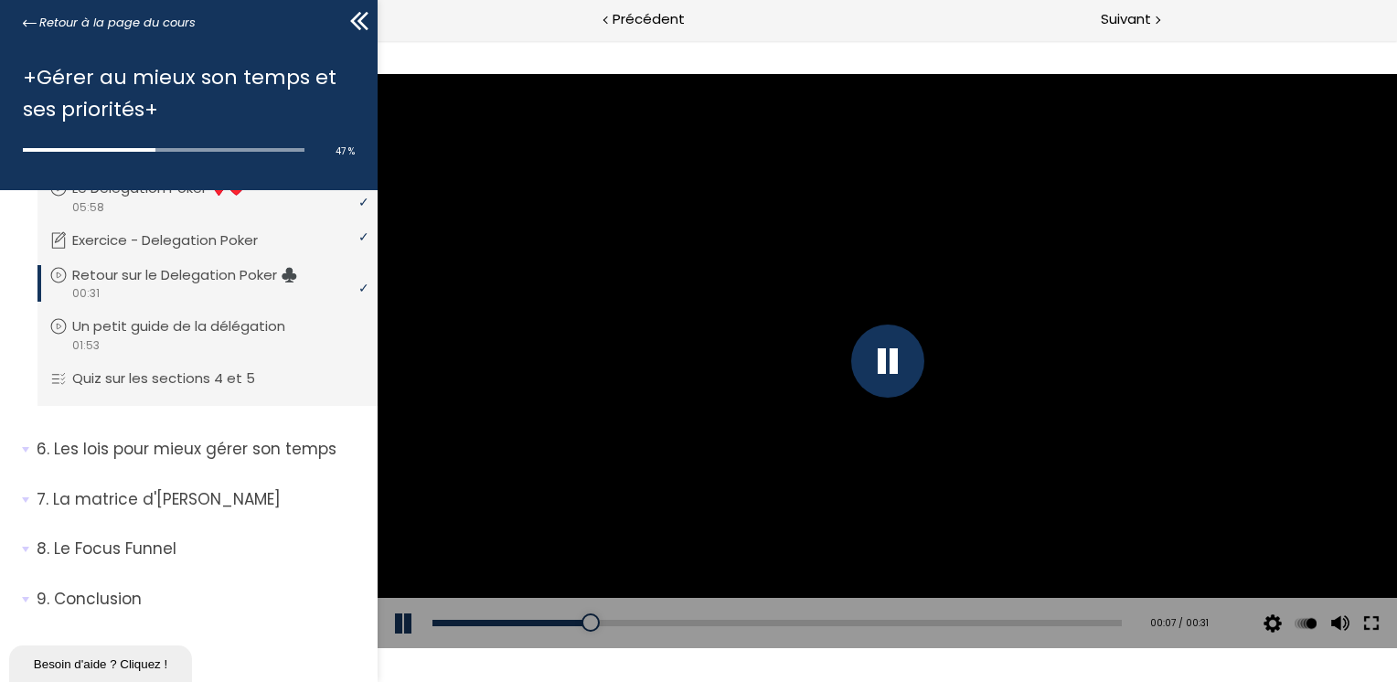
click at [1374, 620] on button at bounding box center [1370, 623] width 33 height 51
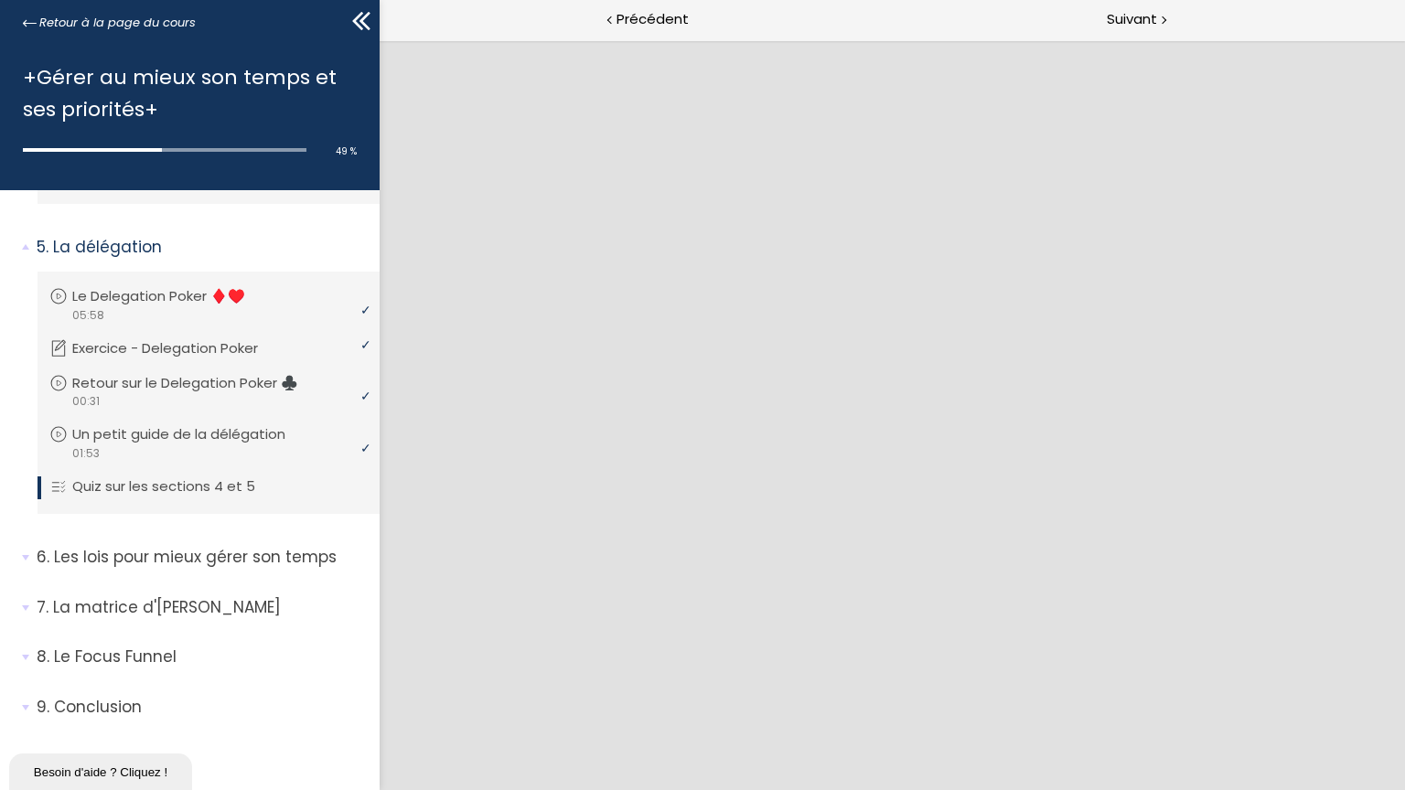
scroll to position [0, 0]
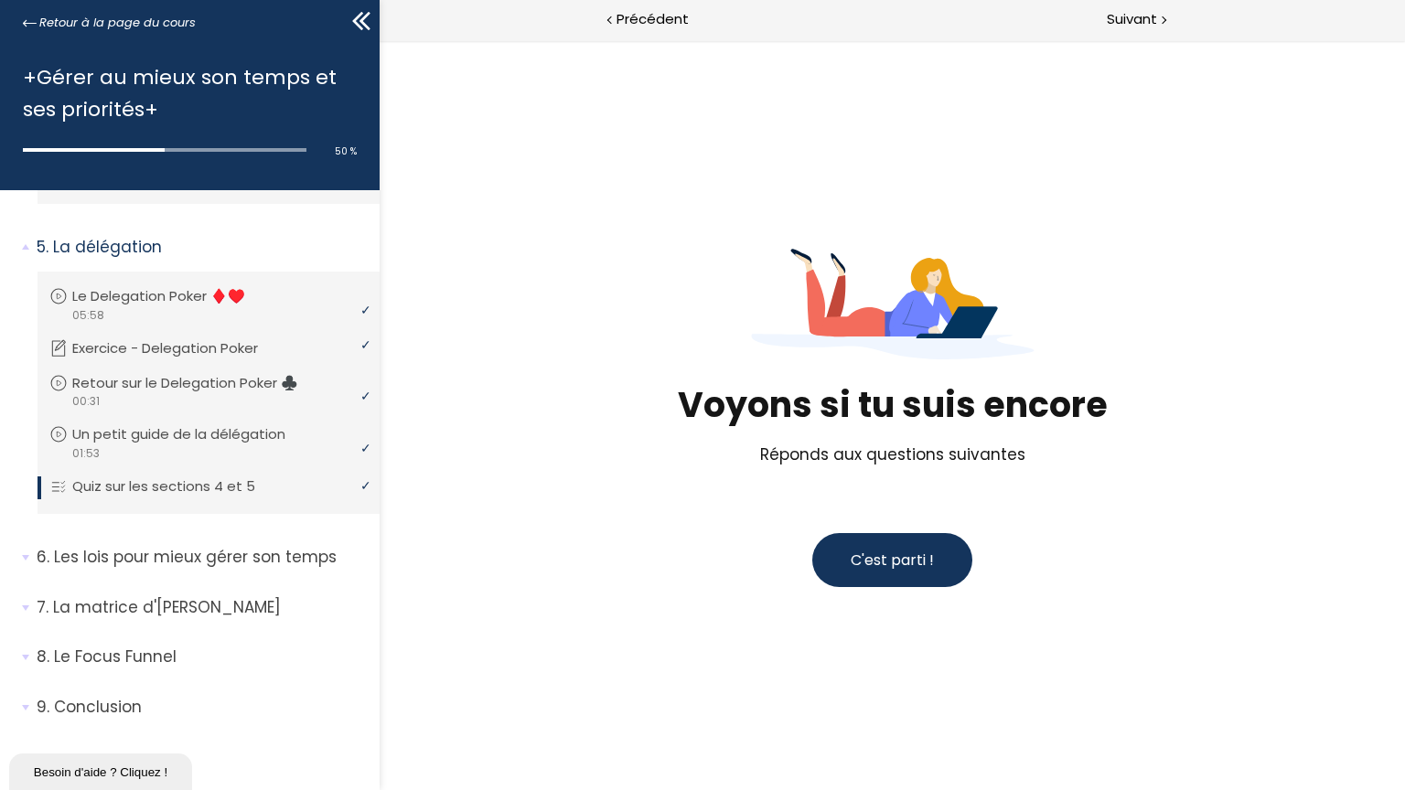
click at [933, 571] on span "C'est parti !" at bounding box center [891, 560] width 83 height 21
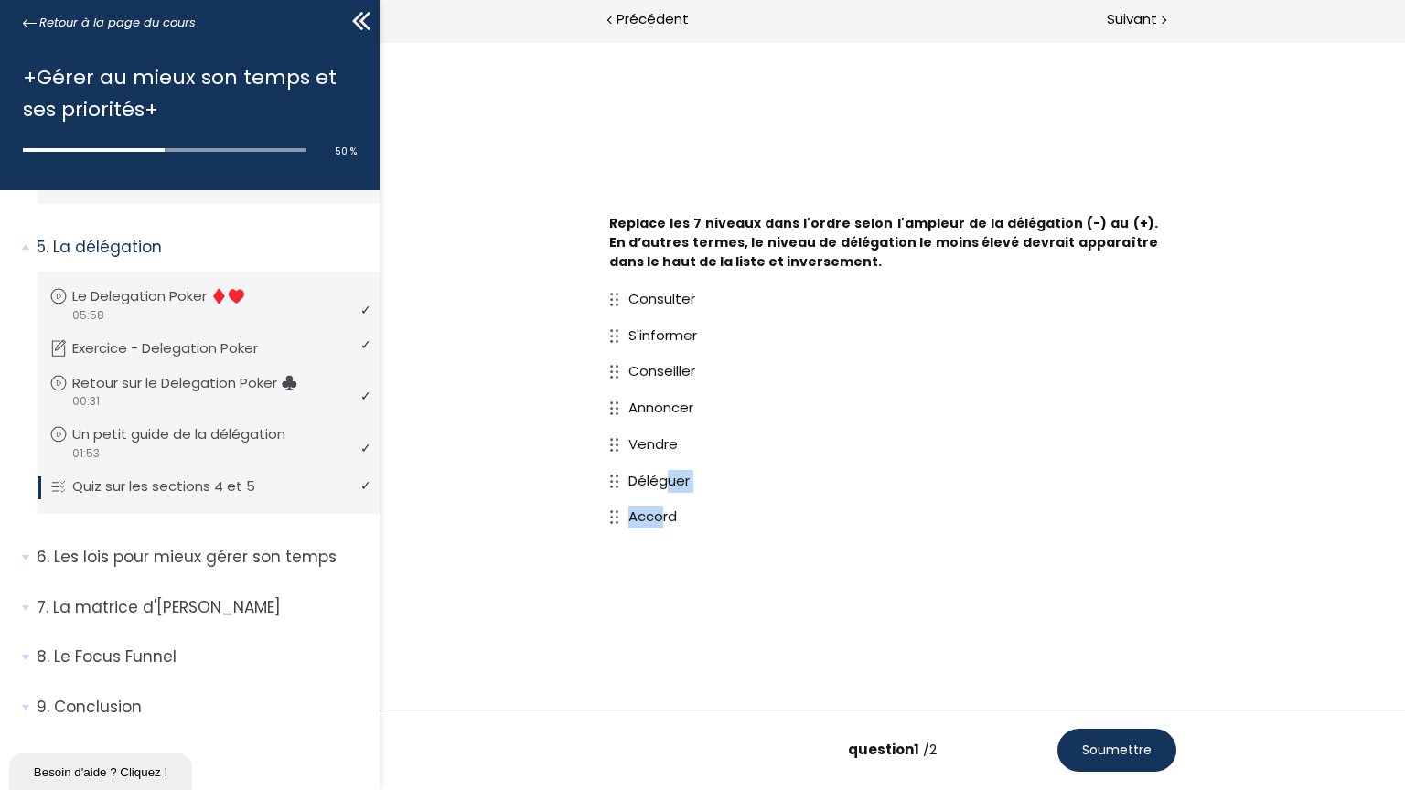
drag, startPoint x: 847, startPoint y: 538, endPoint x: 851, endPoint y: 500, distance: 37.8
click at [851, 500] on div "Consulter S'informer Conseiller Annoncer Vendre Déléguer Accord" at bounding box center [891, 408] width 567 height 254
drag, startPoint x: 851, startPoint y: 500, endPoint x: 1002, endPoint y: 546, distance: 157.7
click at [1002, 529] on p "Accord" at bounding box center [901, 517] width 548 height 23
click at [694, 308] on span "Consulter" at bounding box center [660, 298] width 67 height 19
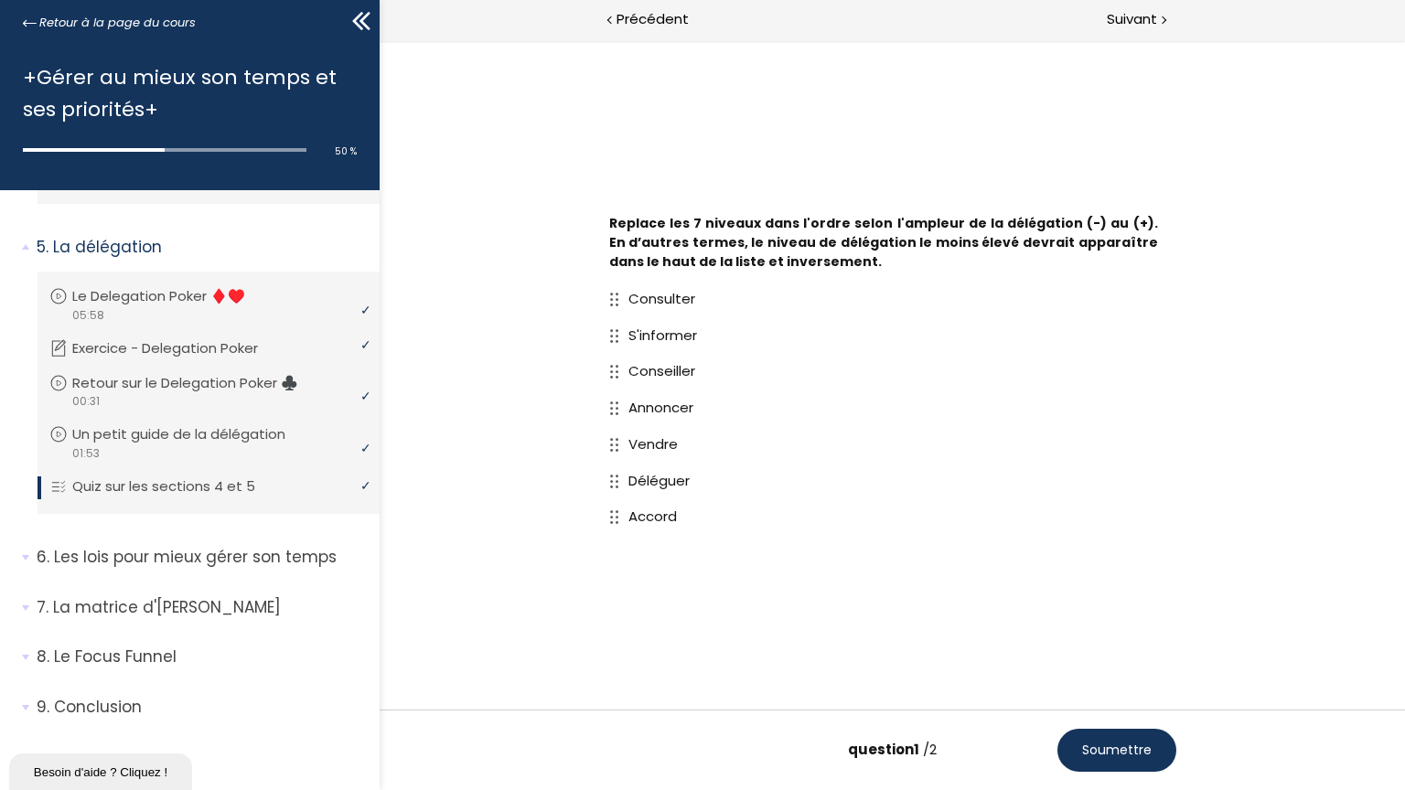
click at [696, 345] on span "S'informer" at bounding box center [661, 335] width 69 height 19
click at [694, 380] on span "Conseiller" at bounding box center [660, 370] width 67 height 19
click at [1150, 681] on span "Soumettre" at bounding box center [1116, 750] width 70 height 19
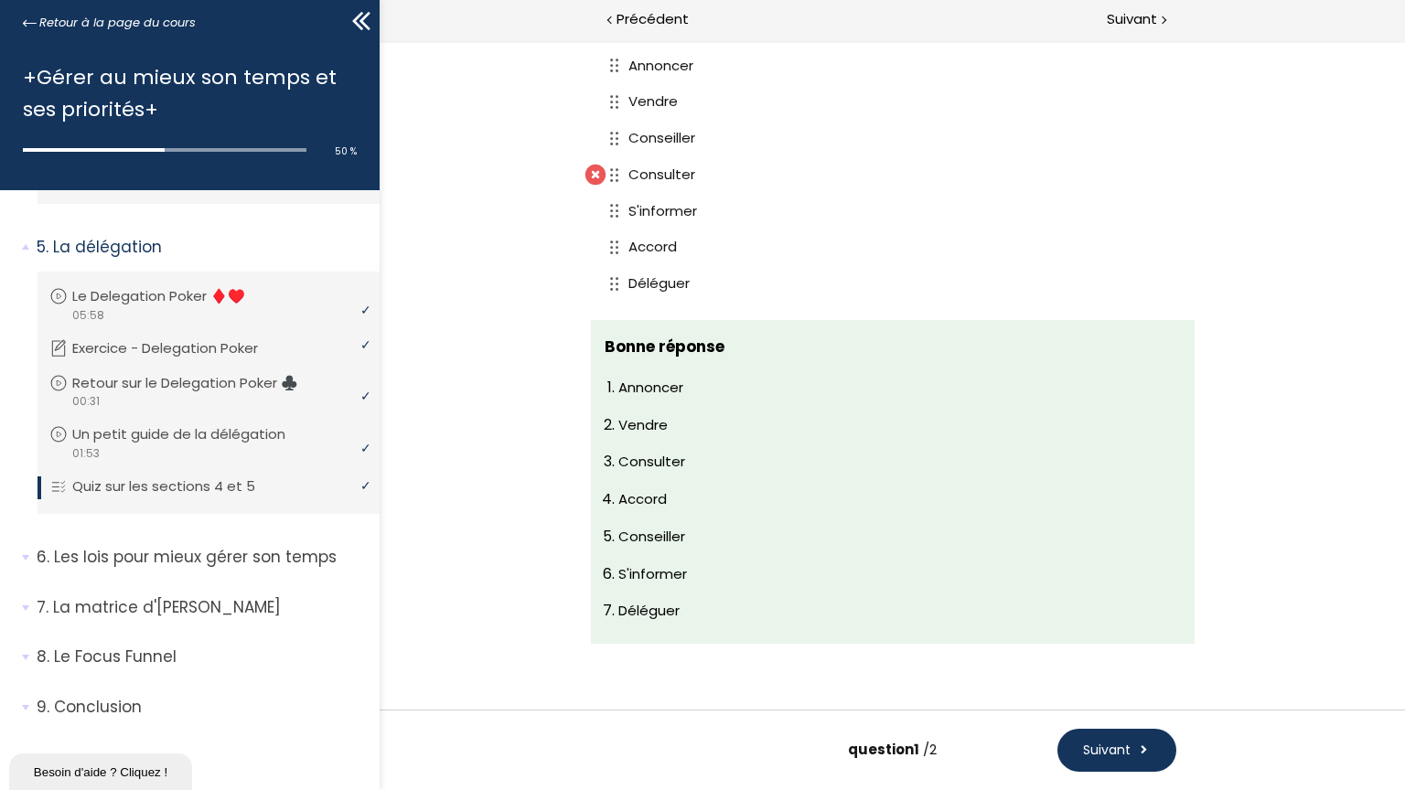
scroll to position [187, 0]
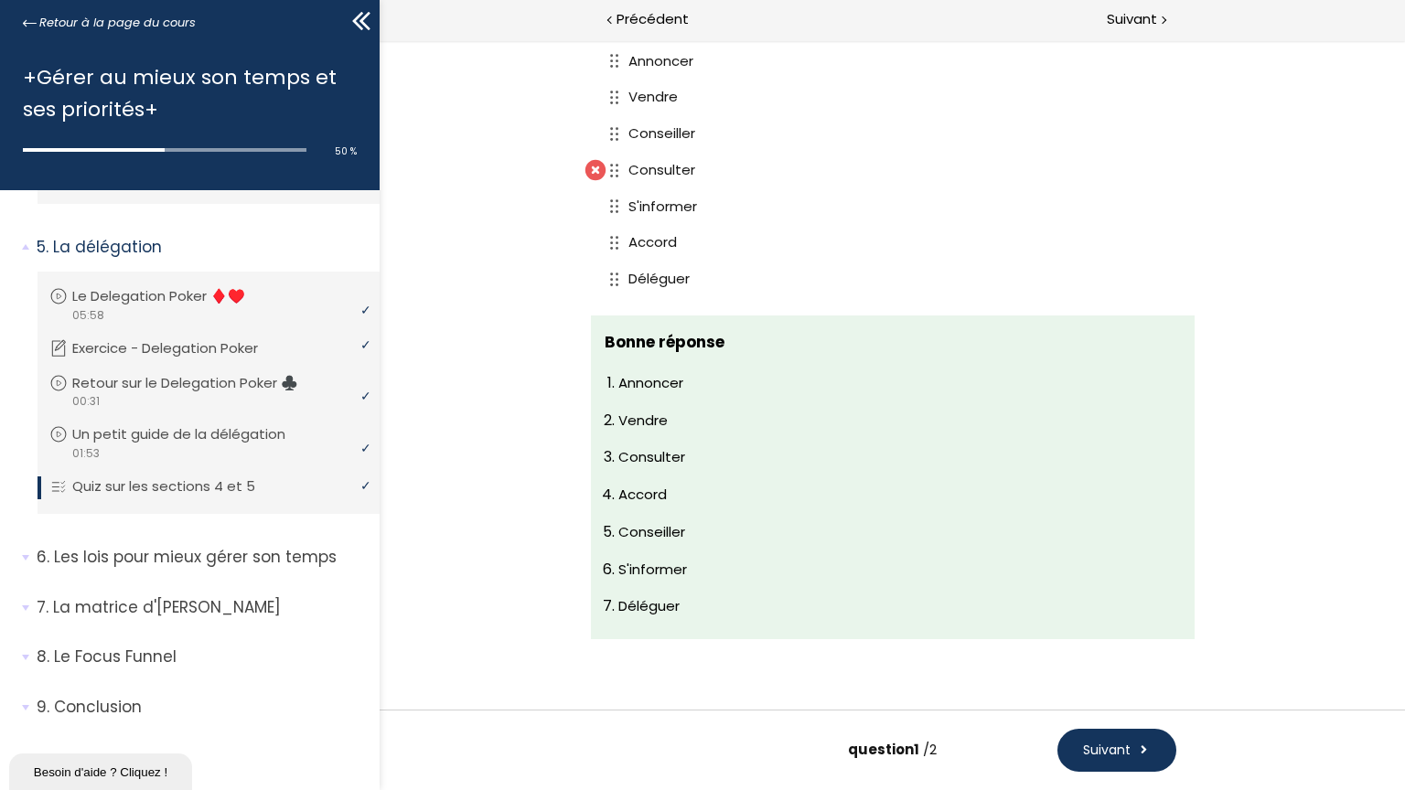
click at [1129, 681] on span "Suivant" at bounding box center [1106, 750] width 48 height 19
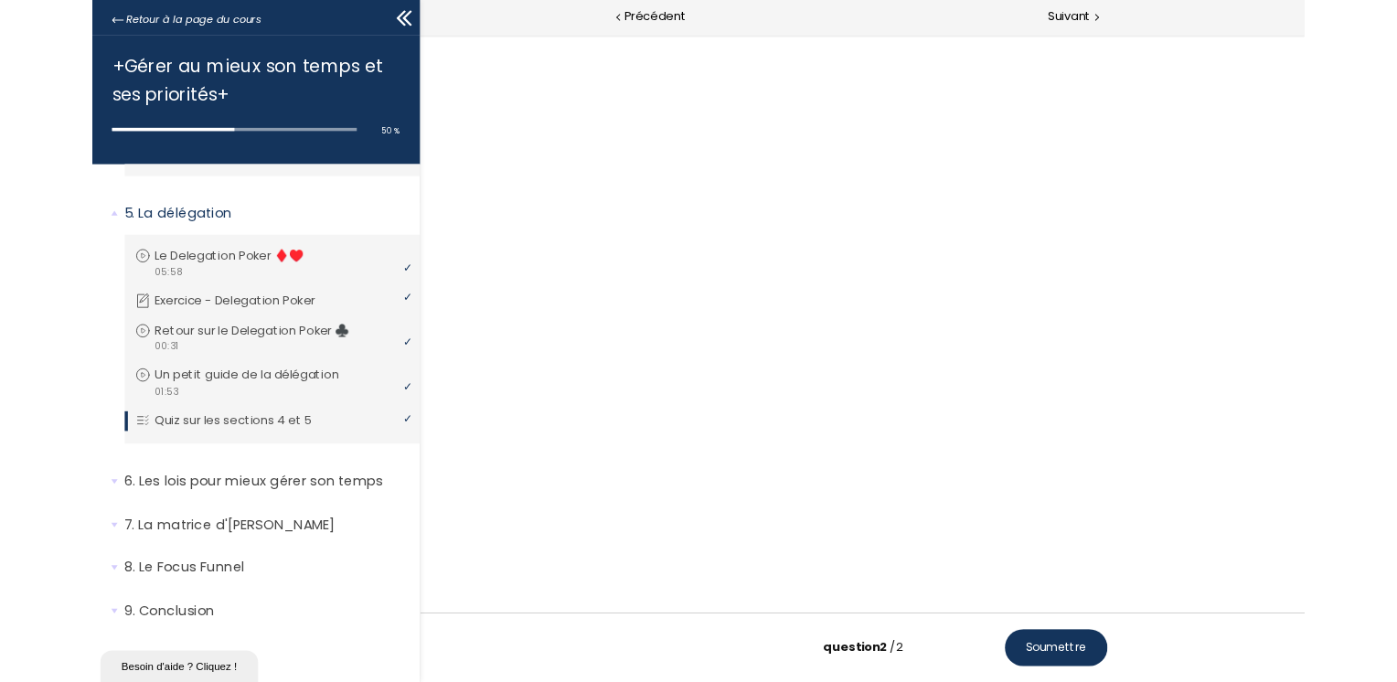
scroll to position [0, 0]
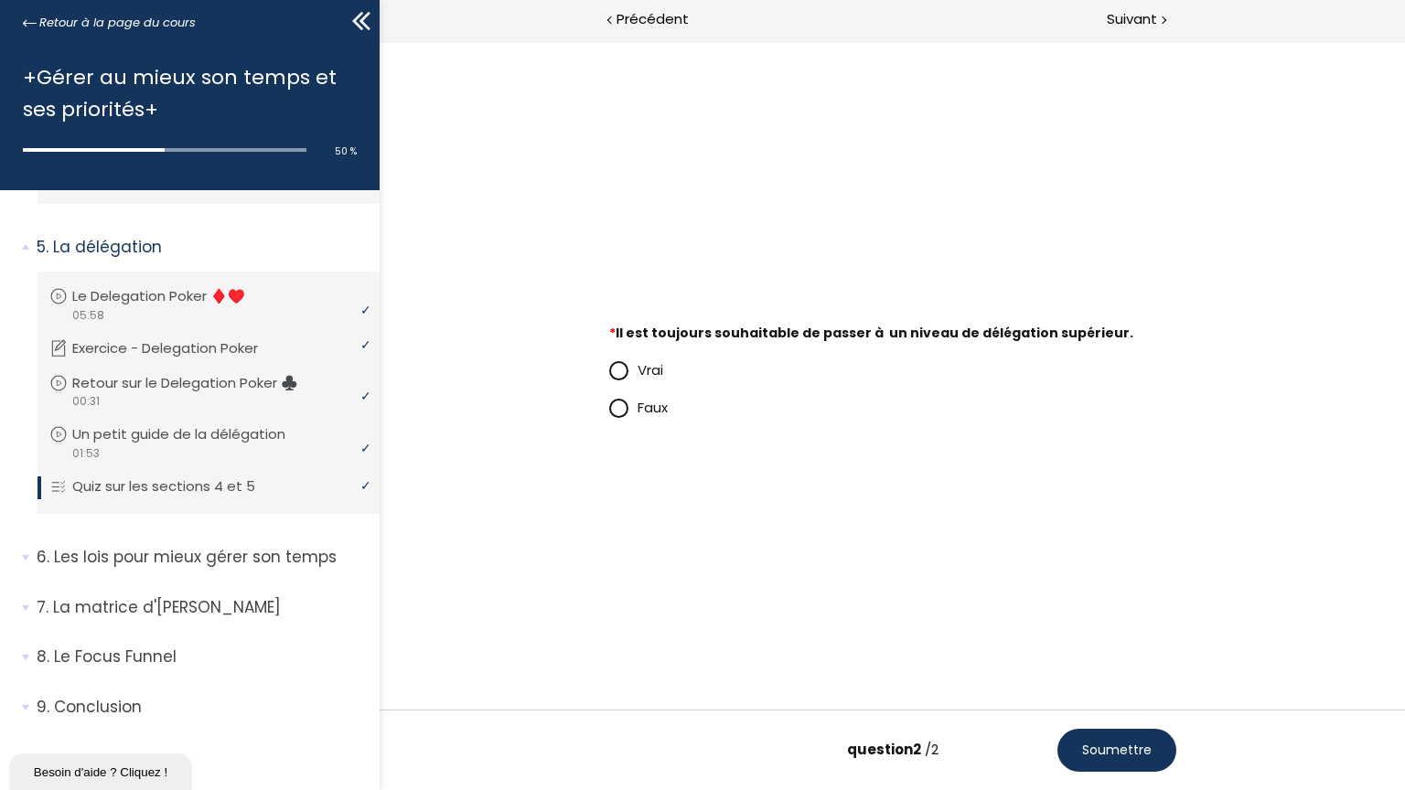
click at [626, 416] on span at bounding box center [618, 409] width 16 height 16
click at [608, 412] on input "Faux" at bounding box center [608, 412] width 0 height 0
click at [1175, 681] on button "Soumettre" at bounding box center [1115, 750] width 119 height 43
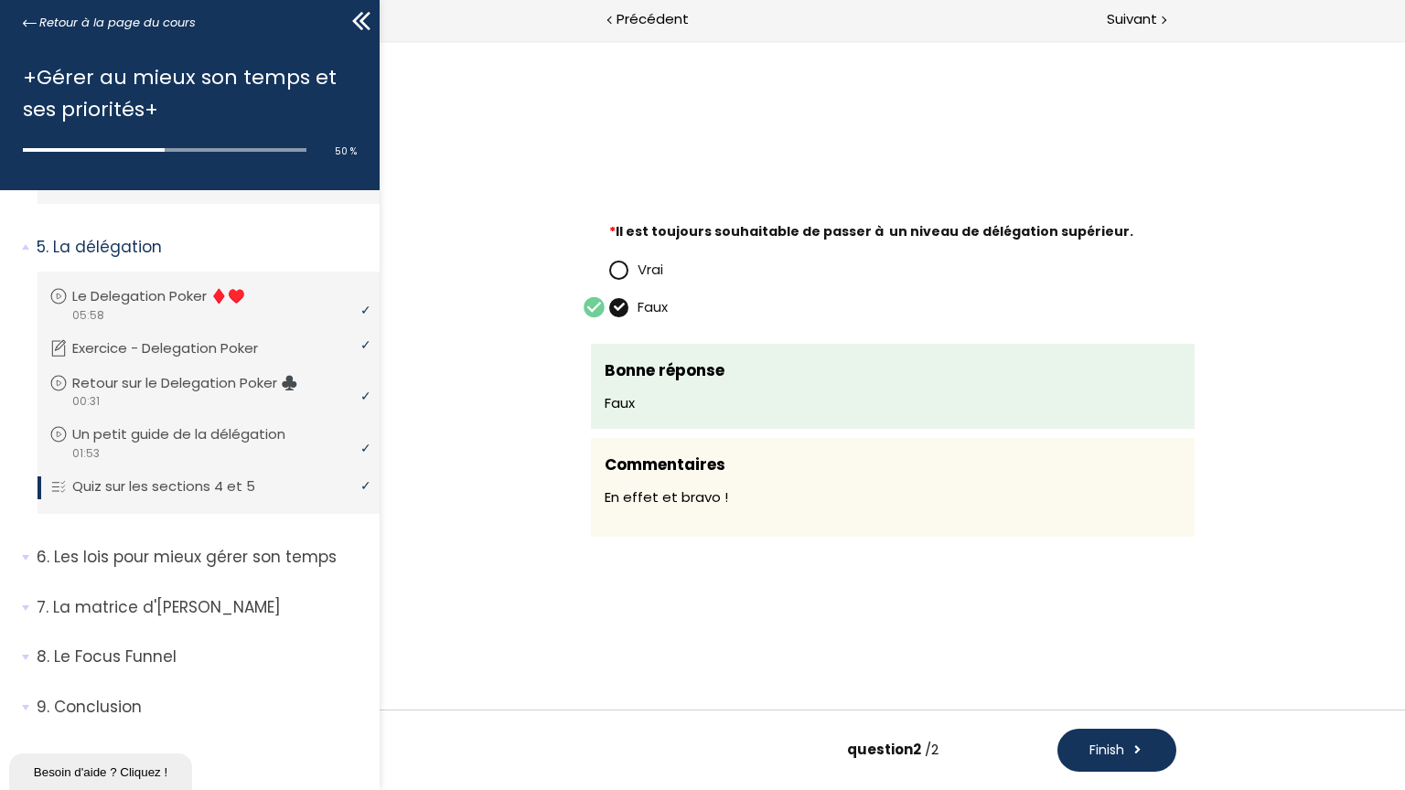
click at [1123, 681] on span "Finish" at bounding box center [1105, 750] width 35 height 19
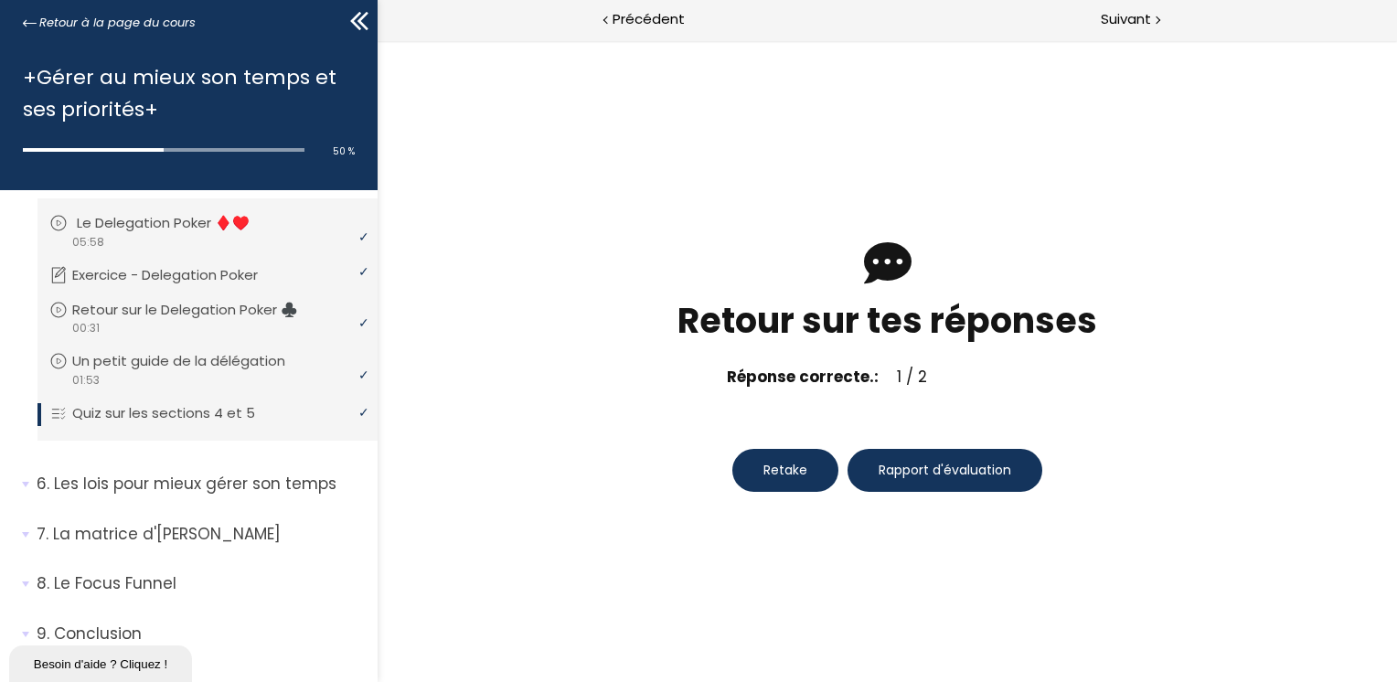
scroll to position [1627, 0]
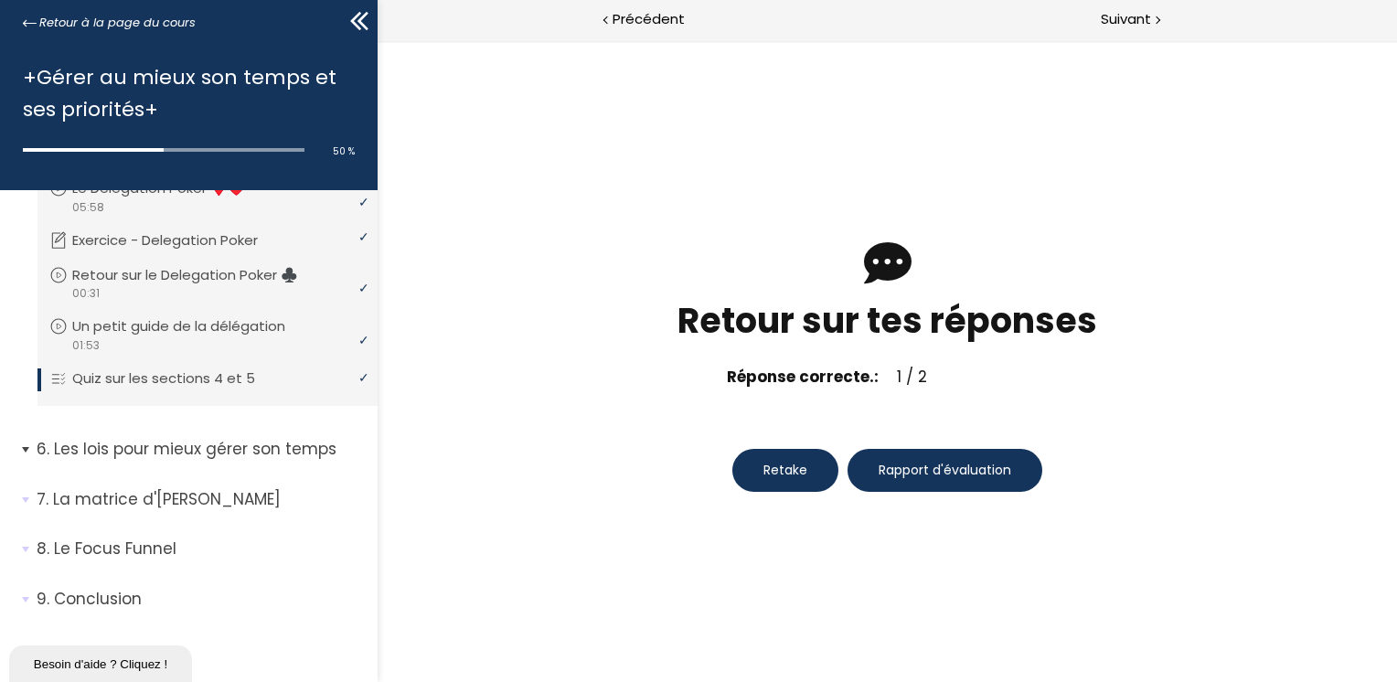
click at [200, 461] on p "Les lois pour mieux gérer son temps" at bounding box center [200, 449] width 327 height 23
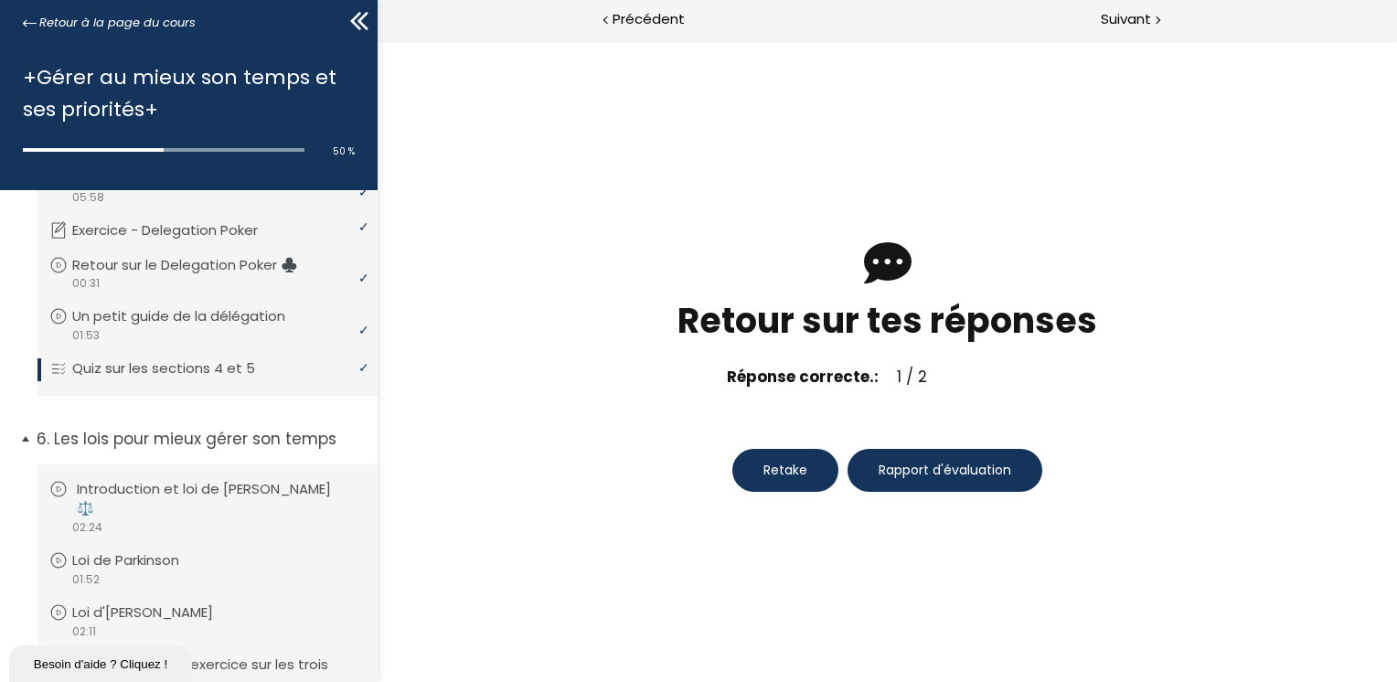
click at [199, 509] on p "Introduction et loi de [PERSON_NAME] ⚖️" at bounding box center [221, 499] width 289 height 40
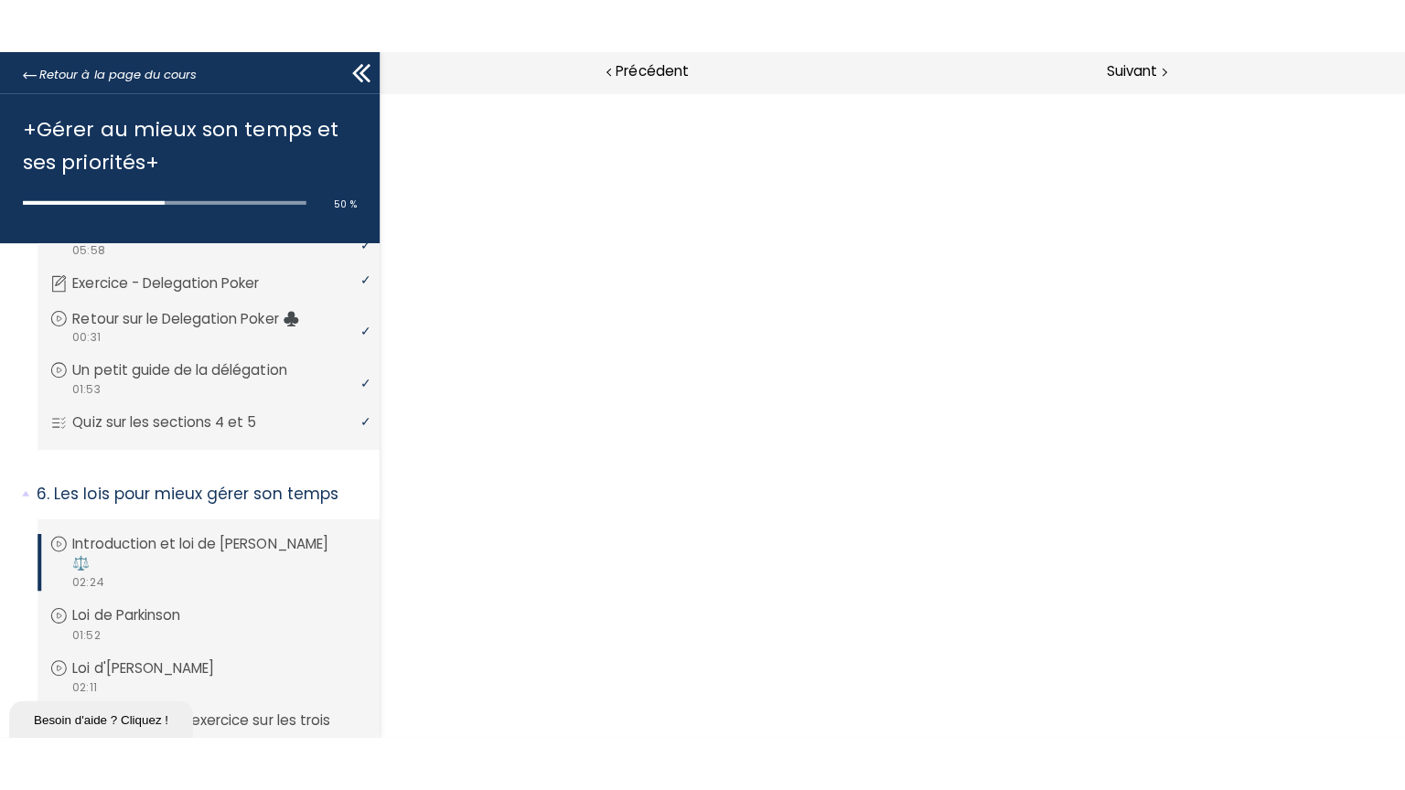
scroll to position [0, 0]
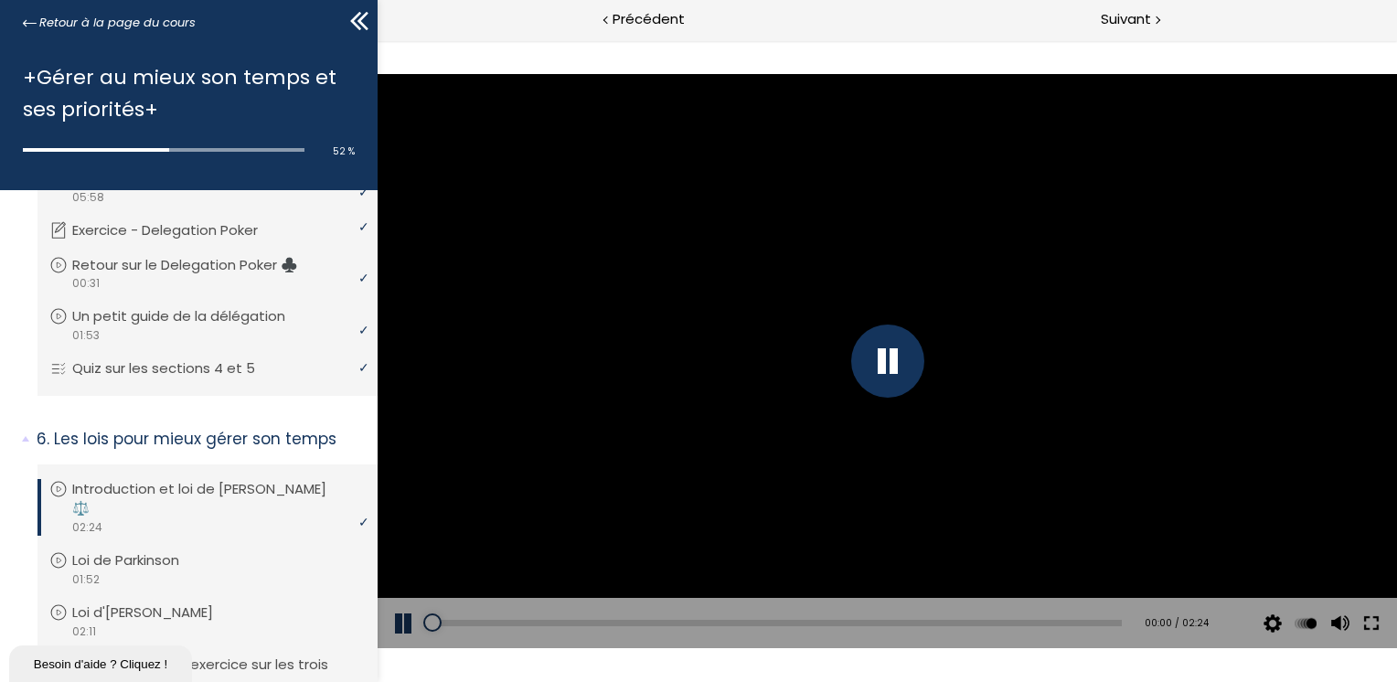
click at [1372, 620] on button at bounding box center [1370, 623] width 33 height 51
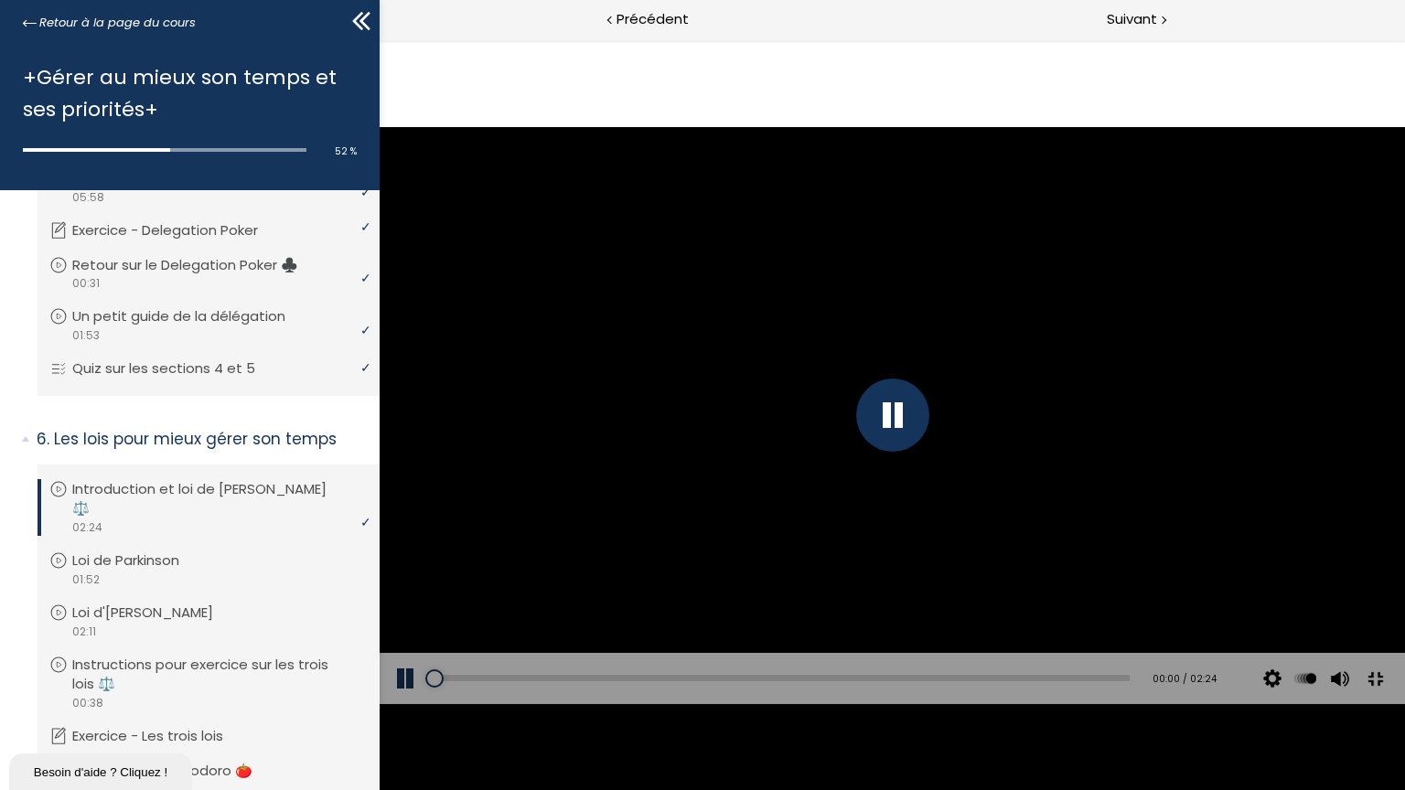
scroll to position [1607, 0]
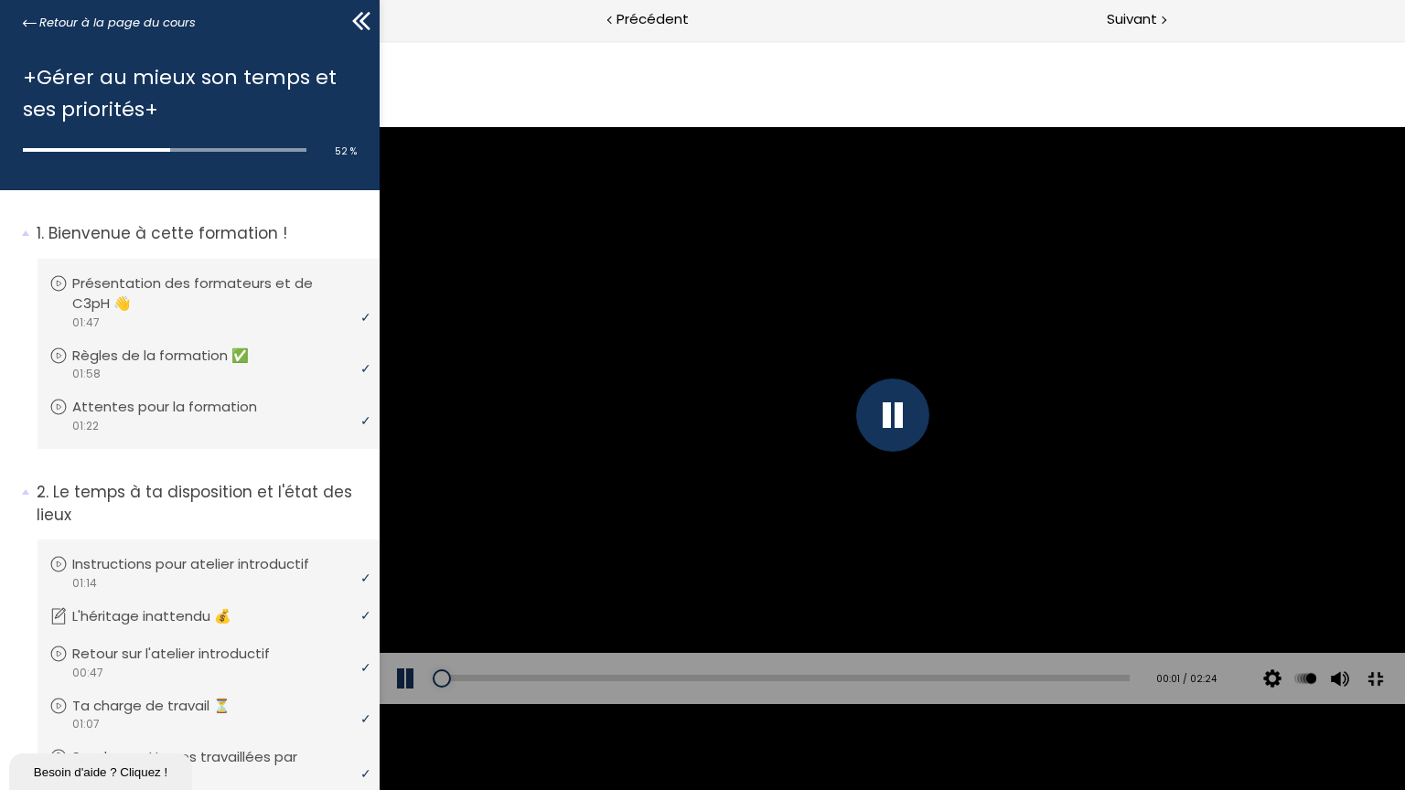
scroll to position [1607, 0]
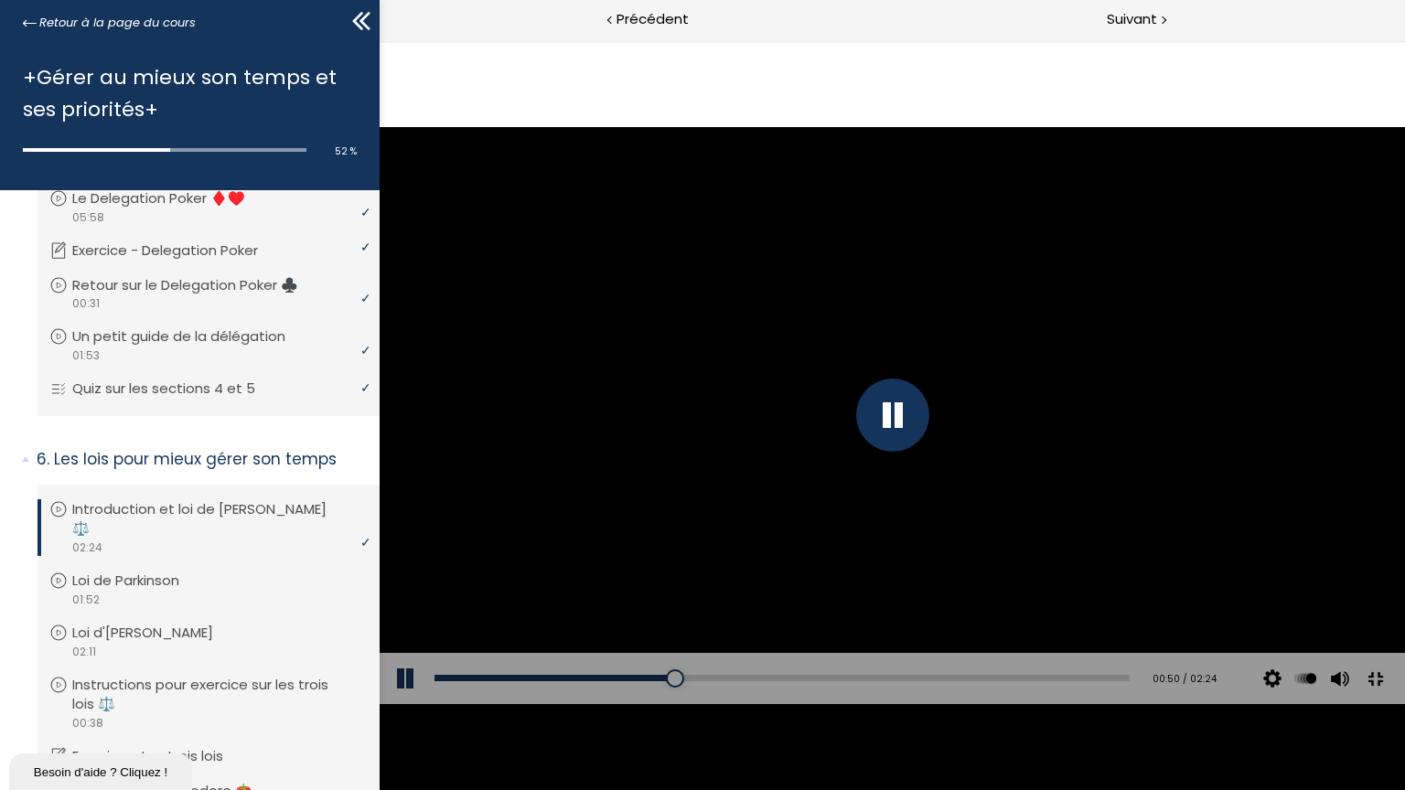
click at [1241, 467] on div at bounding box center [891, 415] width 1025 height 577
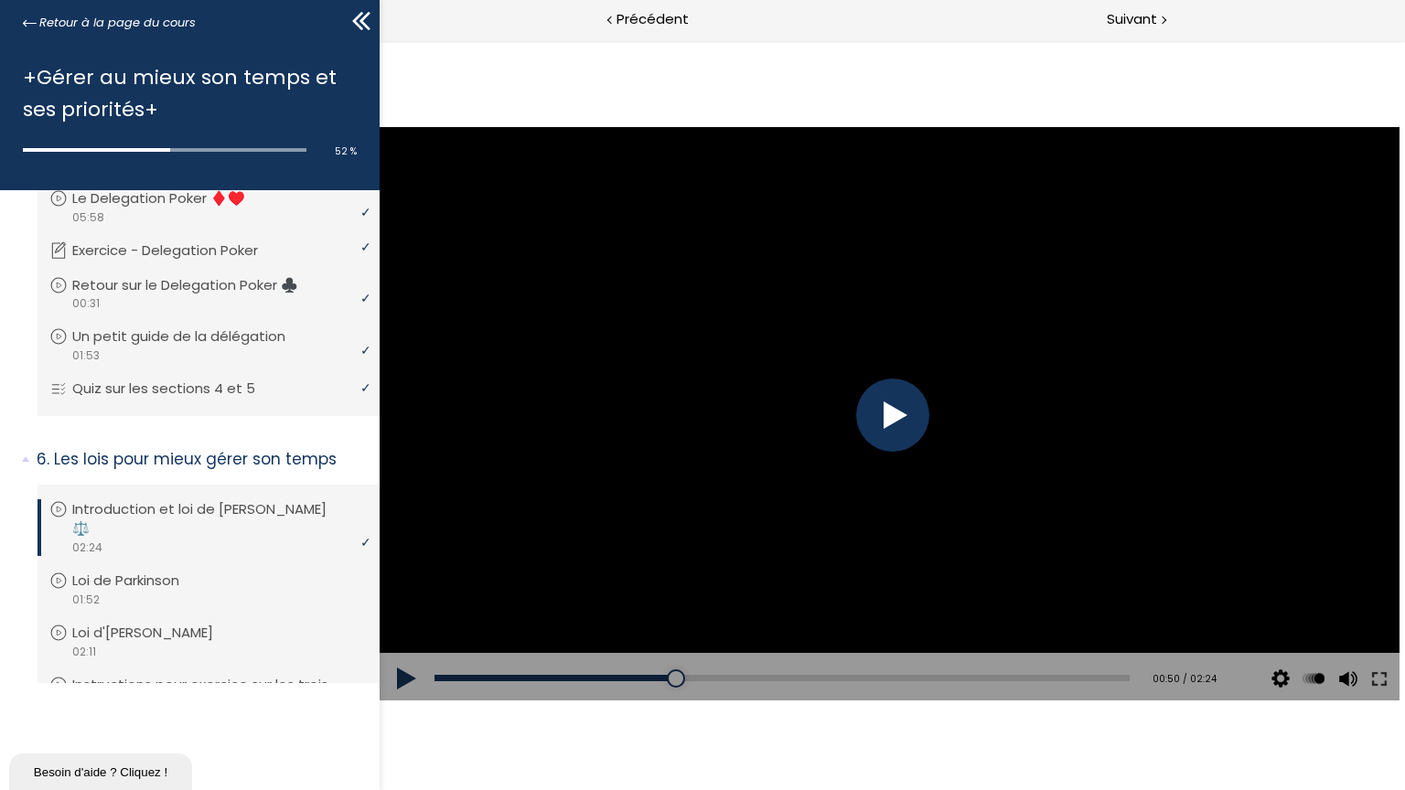
scroll to position [1627, 0]
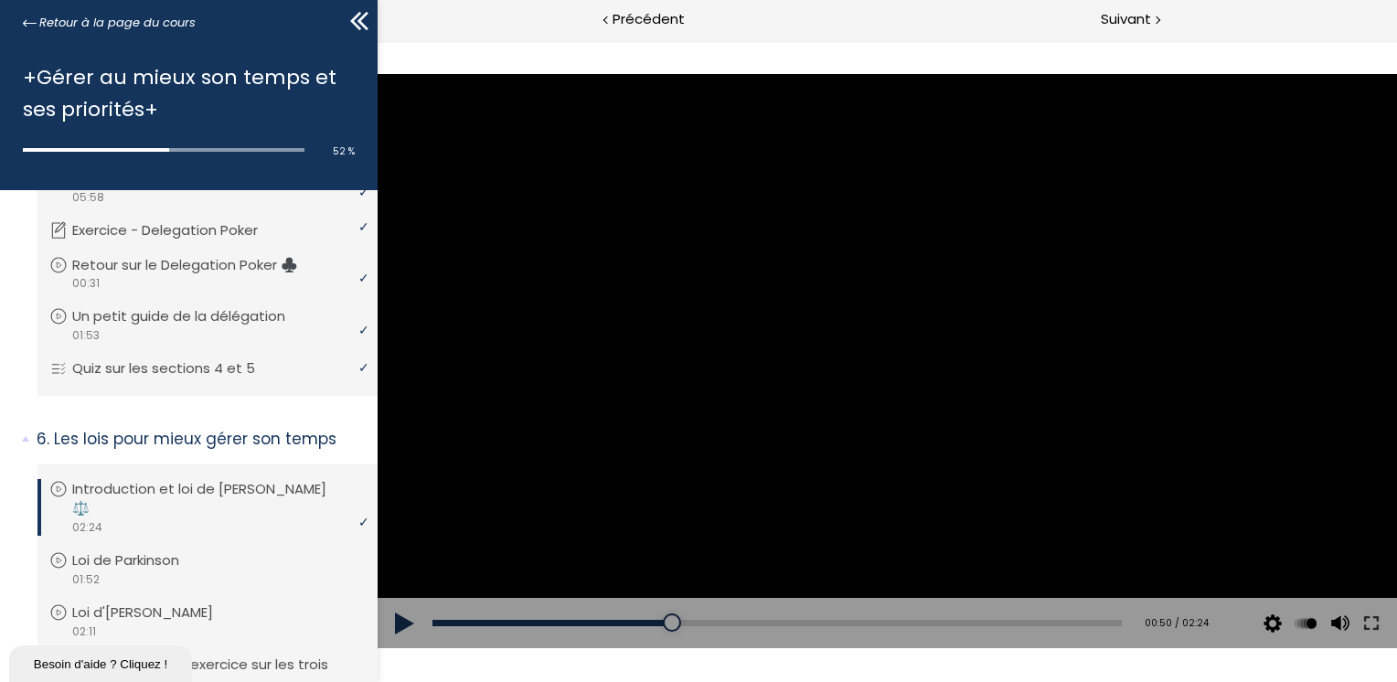
click at [906, 384] on div at bounding box center [887, 360] width 1020 height 573
click at [1379, 624] on button at bounding box center [1370, 623] width 33 height 51
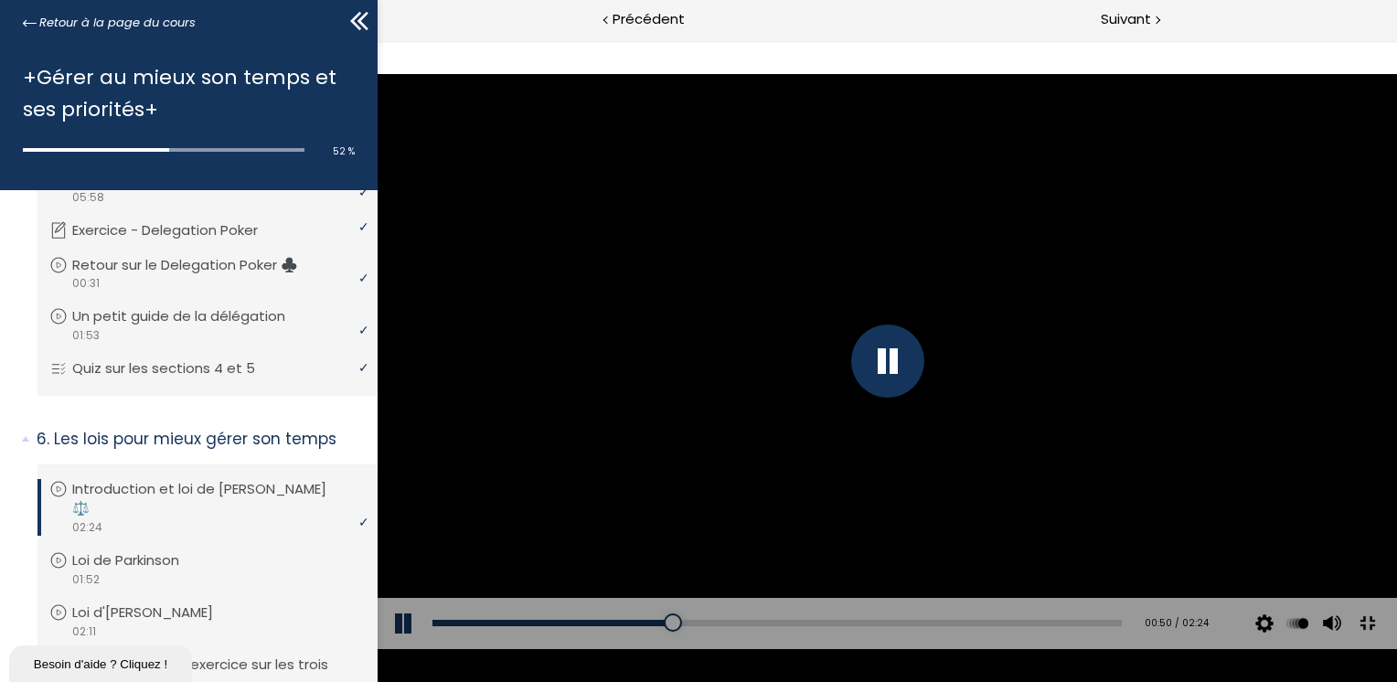
scroll to position [1607, 0]
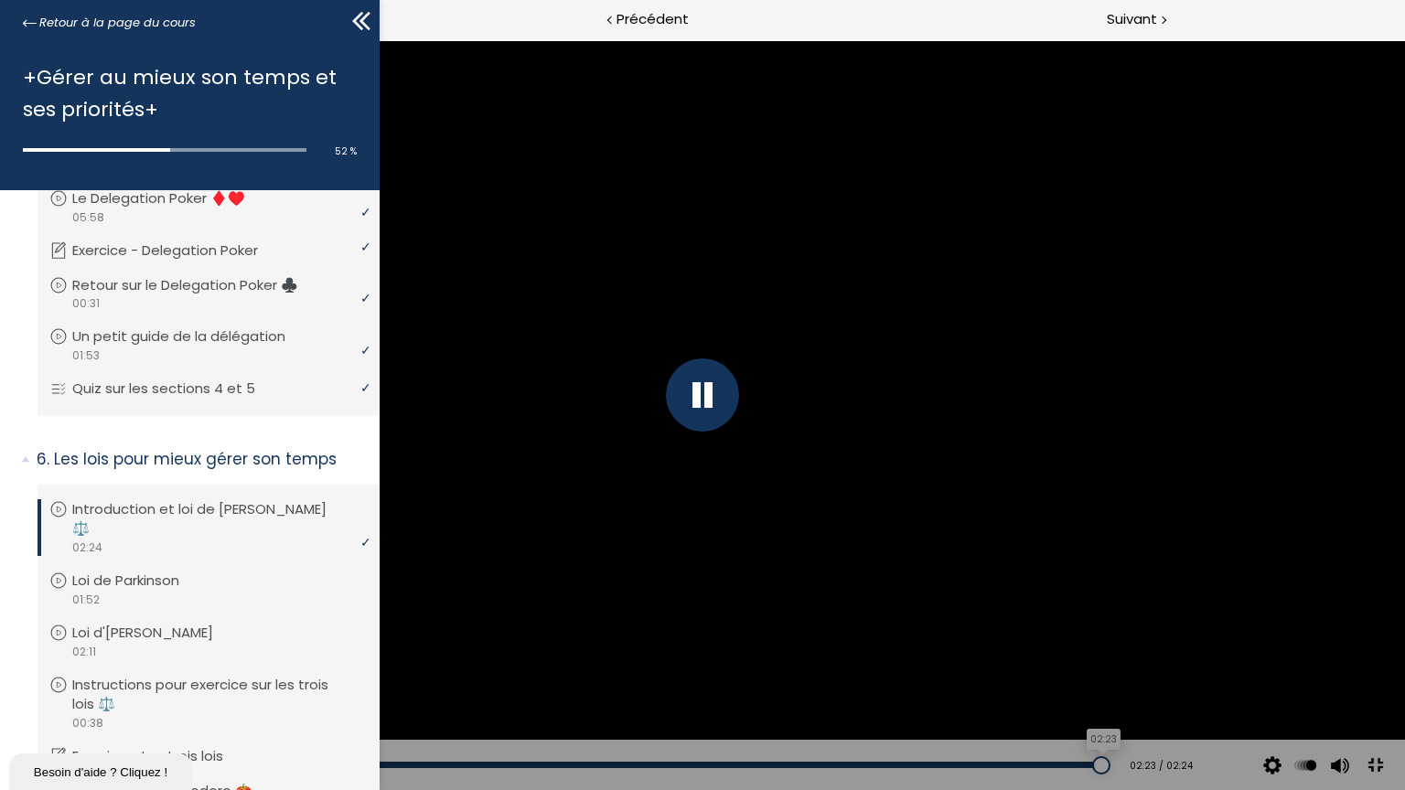
click at [1079, 766] on div "02:23" at bounding box center [580, 765] width 1051 height 6
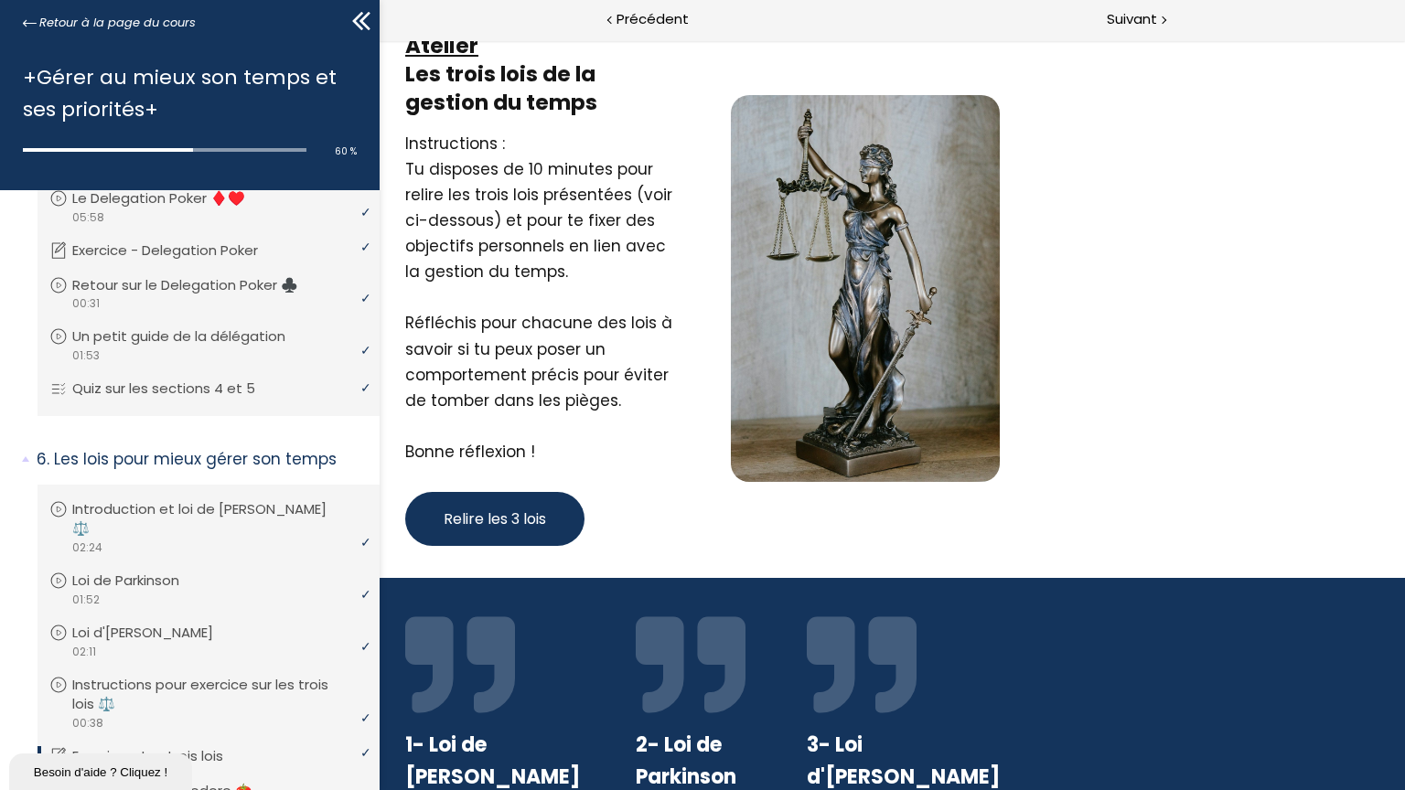
scroll to position [0, 0]
click at [460, 532] on button "Relire les 3 lois" at bounding box center [494, 519] width 179 height 54
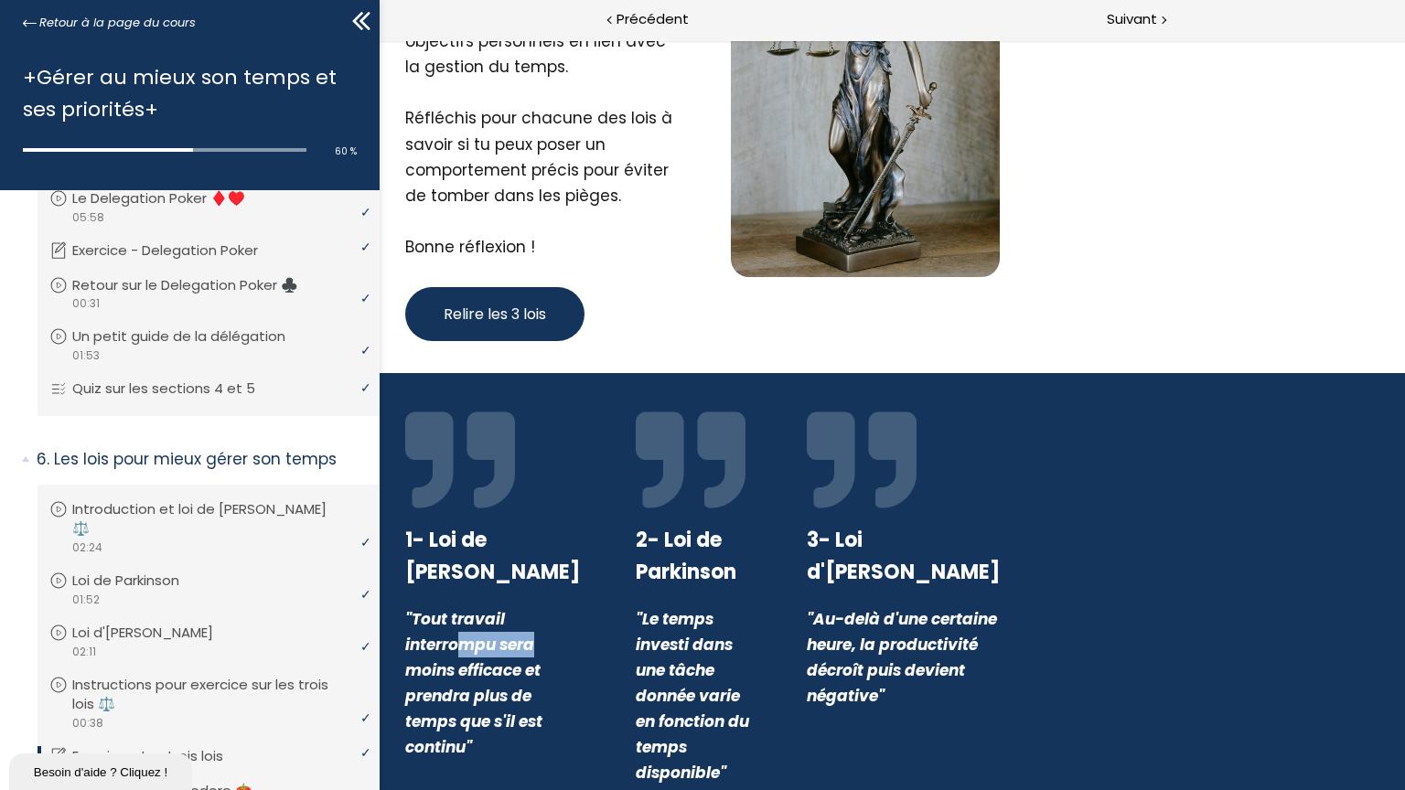
drag, startPoint x: 457, startPoint y: 640, endPoint x: 530, endPoint y: 640, distance: 73.2
click at [530, 640] on em ""Tout travail interrompu sera moins efficace et prendra plus de temps que s'il …" at bounding box center [473, 683] width 137 height 150
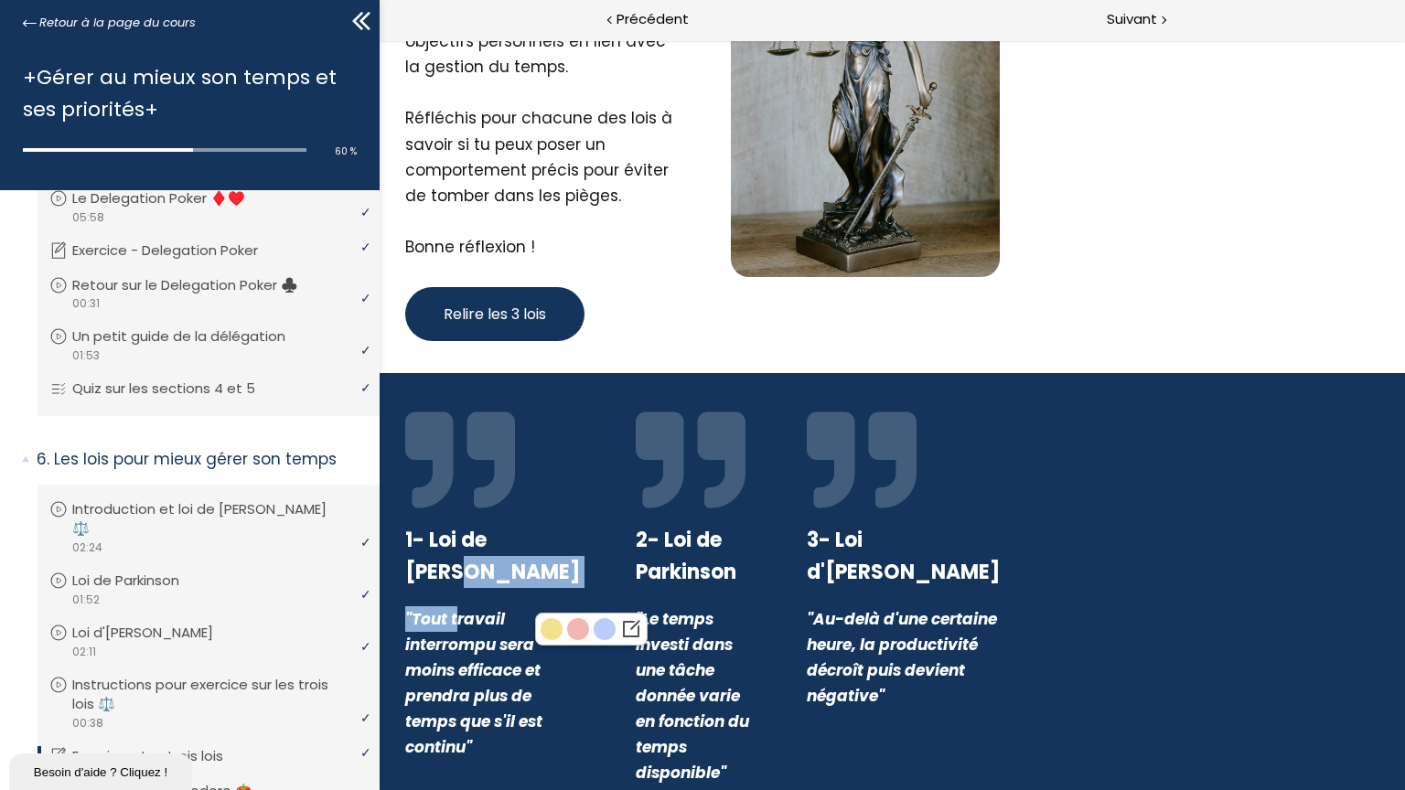
drag, startPoint x: 530, startPoint y: 640, endPoint x: 454, endPoint y: 601, distance: 86.3
click at [454, 601] on div "1- Loi de [PERSON_NAME] "Tout travail interrompu sera moins efficace et prendra…" at bounding box center [492, 595] width 220 height 381
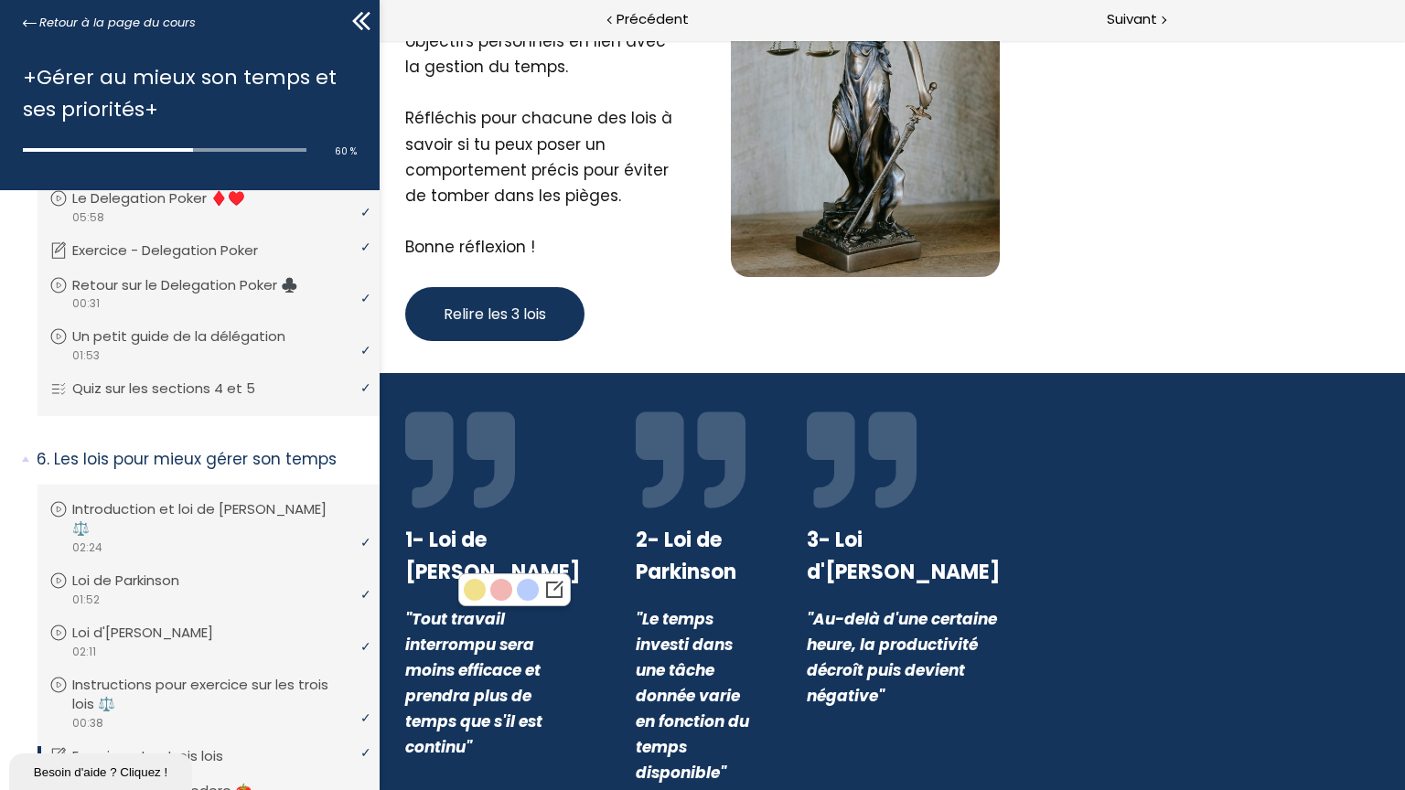
drag, startPoint x: 454, startPoint y: 601, endPoint x: 411, endPoint y: 550, distance: 66.9
click at [411, 550] on strong "1- Loi de [PERSON_NAME]" at bounding box center [492, 556] width 175 height 60
click at [405, 540] on strong "1- Loi de [PERSON_NAME]" at bounding box center [492, 556] width 175 height 60
drag, startPoint x: 432, startPoint y: 442, endPoint x: 520, endPoint y: 443, distance: 88.7
click at [520, 443] on span at bounding box center [492, 460] width 175 height 110
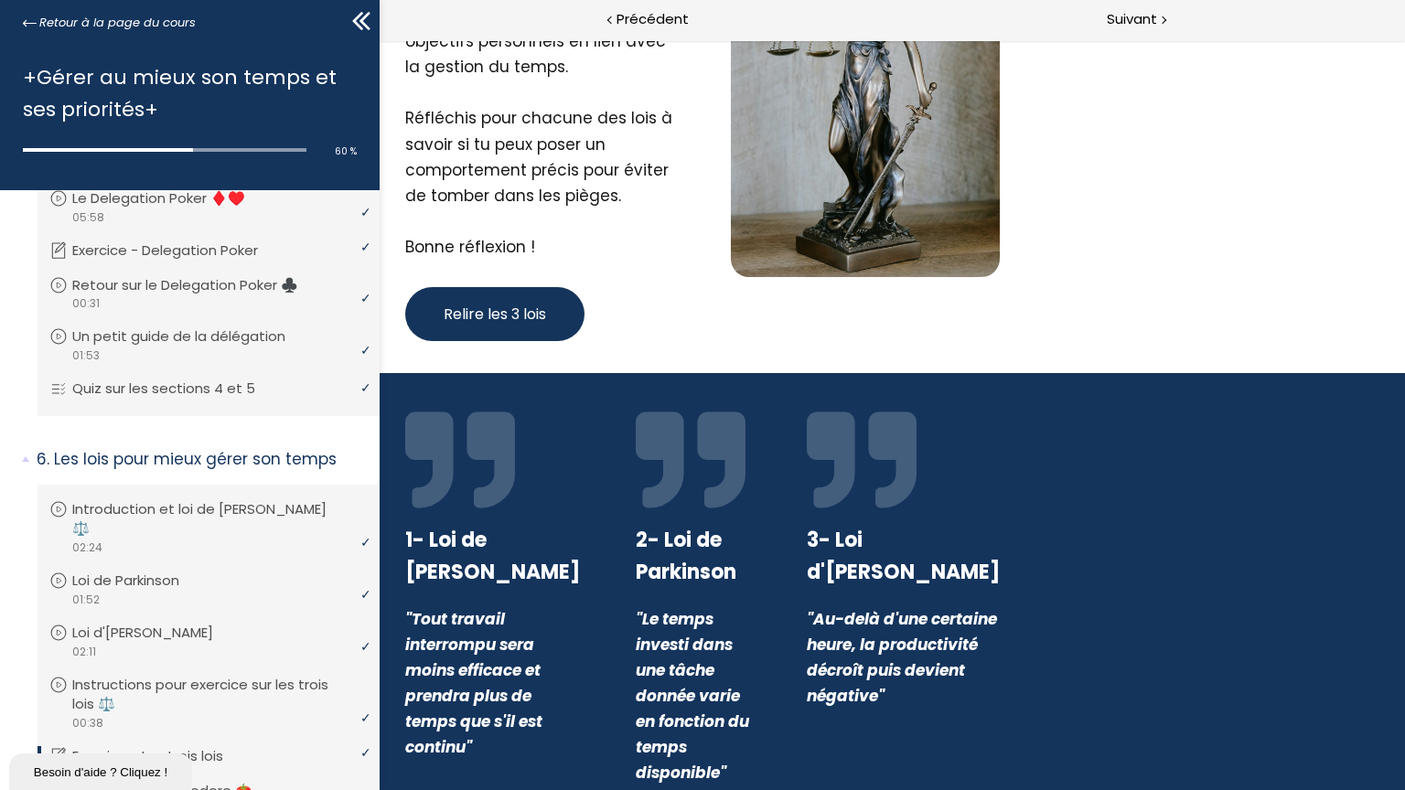
click at [638, 443] on span at bounding box center [693, 460] width 115 height 110
click at [932, 459] on span at bounding box center [903, 460] width 193 height 110
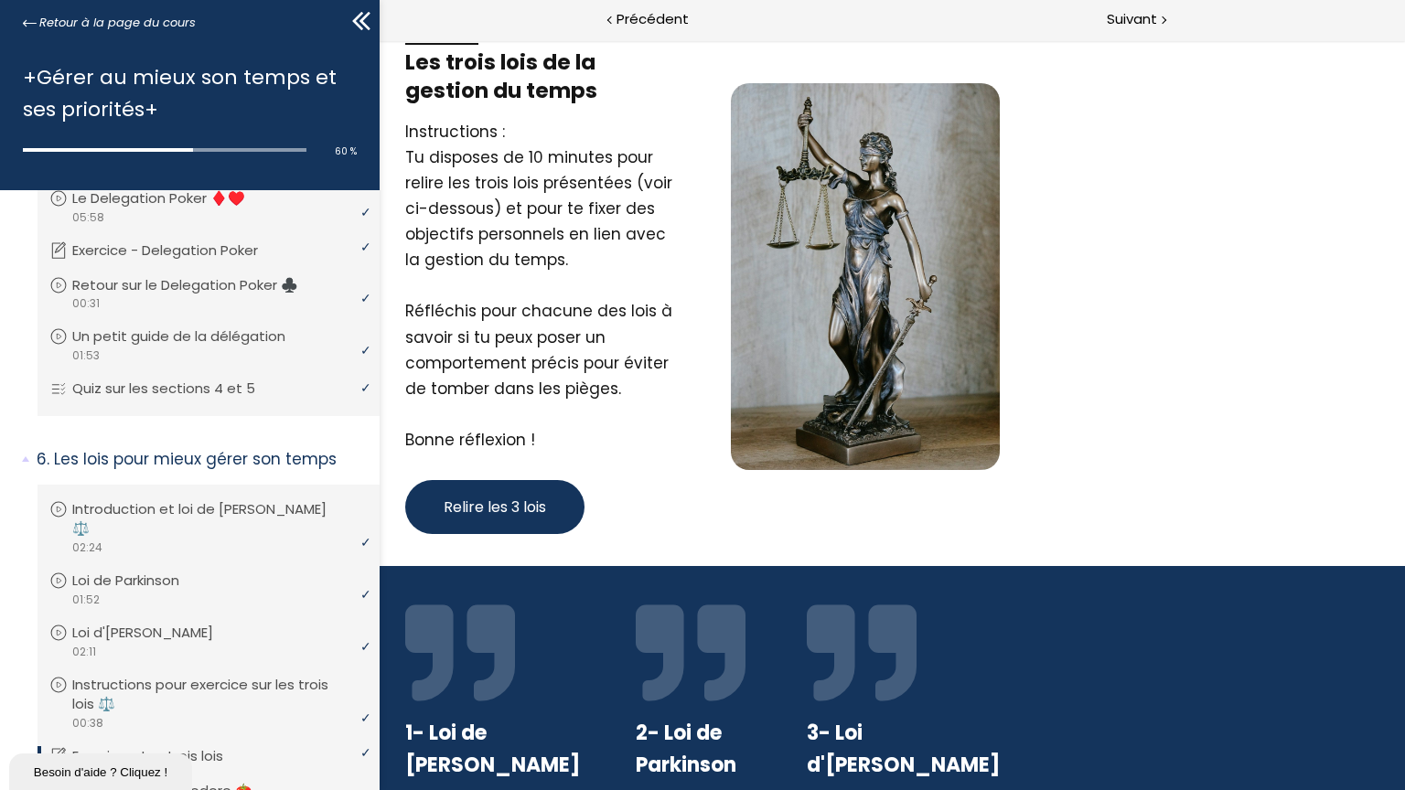
scroll to position [0, 0]
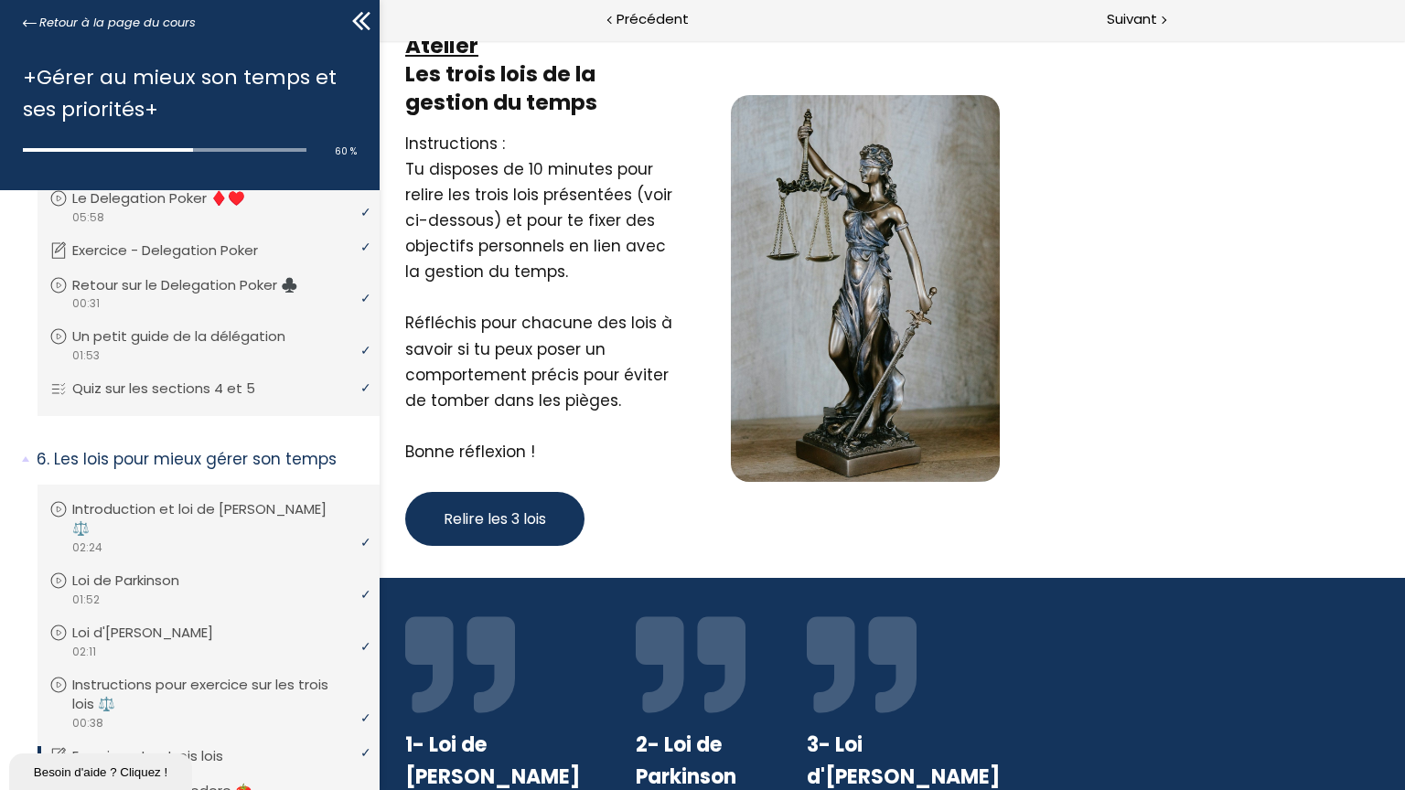
click at [522, 528] on span "Relire les 3 lois" at bounding box center [495, 519] width 102 height 23
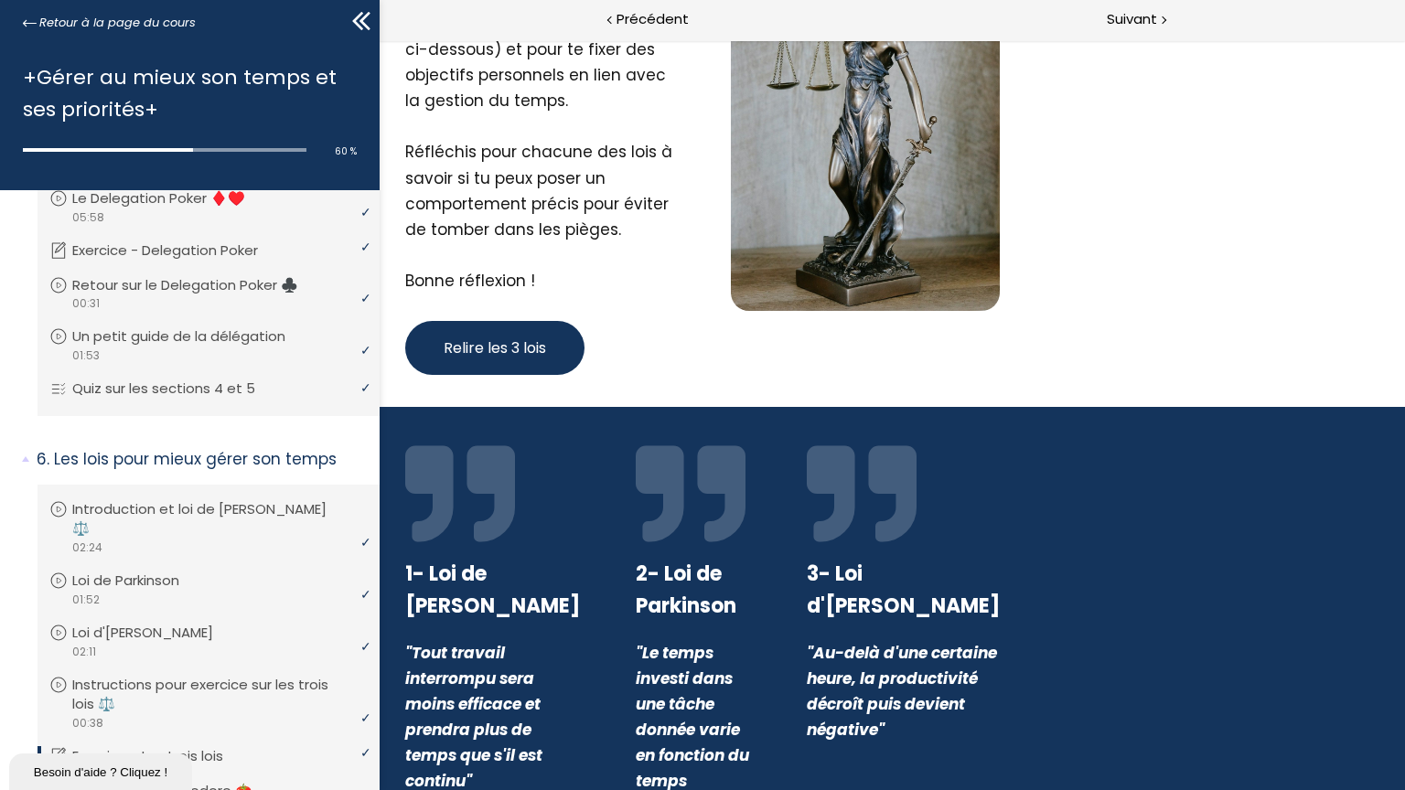
scroll to position [205, 0]
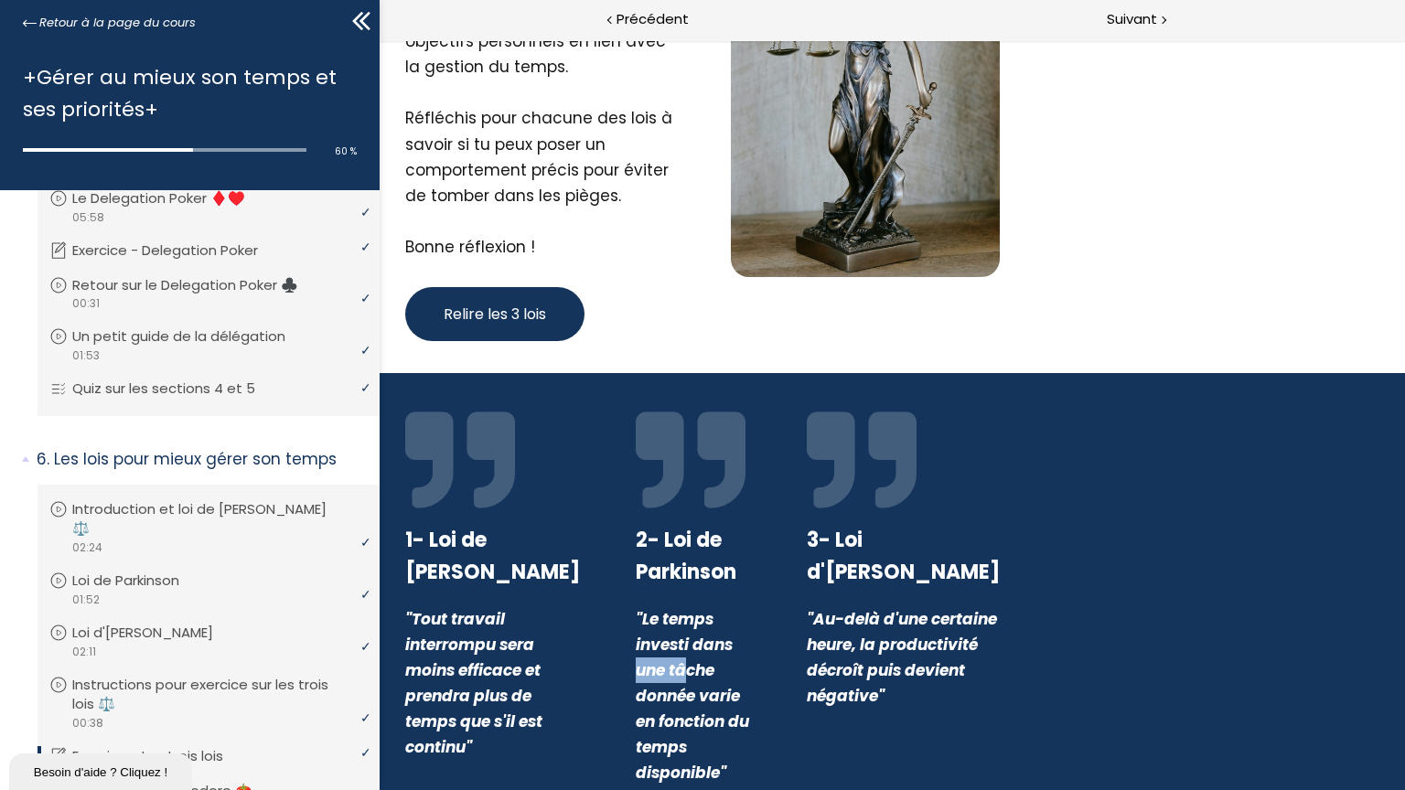
drag, startPoint x: 665, startPoint y: 635, endPoint x: 716, endPoint y: 633, distance: 51.2
click at [716, 633] on em ""Le temps investi dans une tâche donnée varie en fonction du temps disponible"" at bounding box center [692, 696] width 113 height 176
drag, startPoint x: 716, startPoint y: 633, endPoint x: 652, endPoint y: 579, distance: 83.7
click at [652, 579] on strong "2- Loi de Parkinson" at bounding box center [686, 556] width 101 height 60
click at [618, 538] on div "2- Loi de Parkinson "Le temps investi dans une tâche donnée varie en fonction d…" at bounding box center [693, 595] width 161 height 381
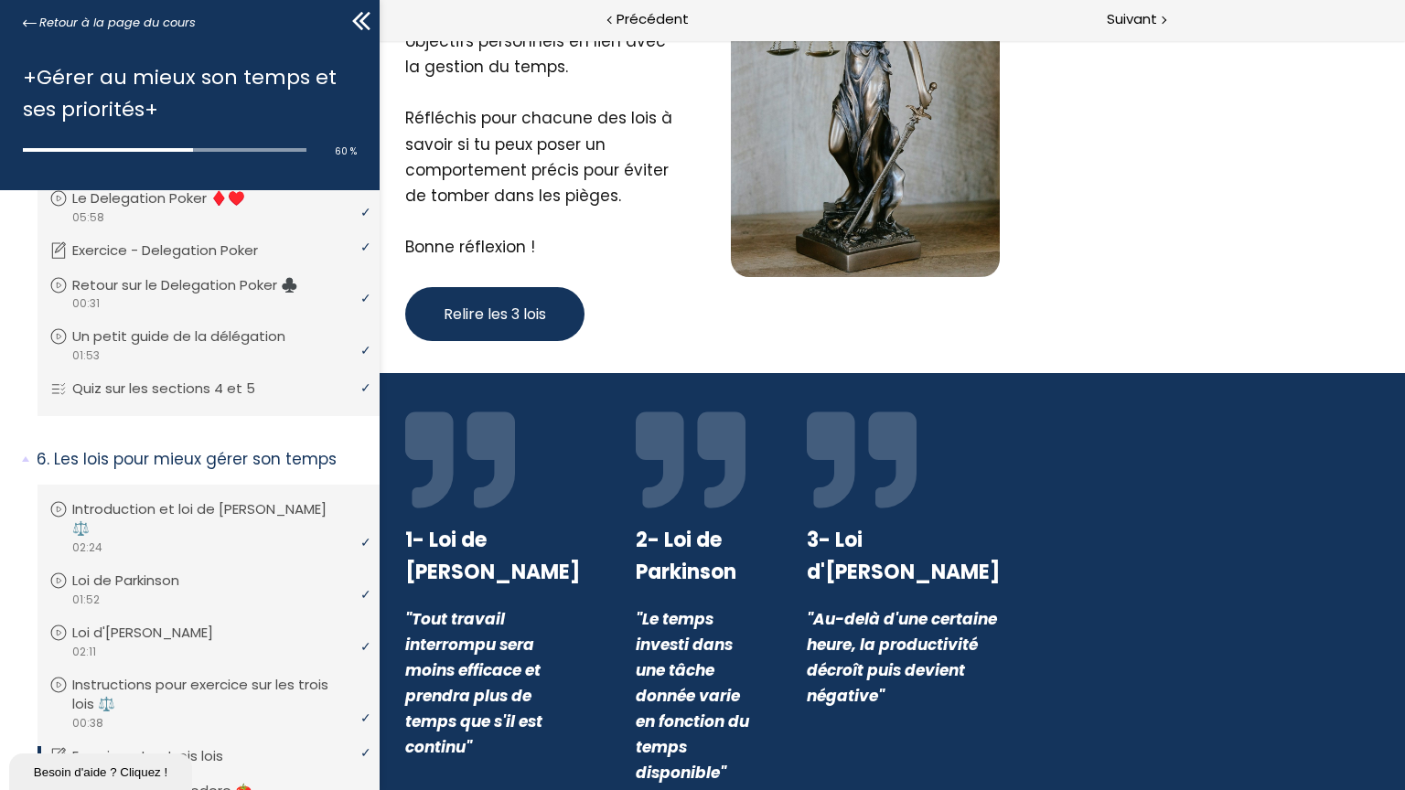
click at [636, 538] on strong "2- Loi de Parkinson" at bounding box center [686, 556] width 101 height 60
drag, startPoint x: 620, startPoint y: 538, endPoint x: 644, endPoint y: 603, distance: 69.1
click at [644, 603] on div "2- Loi de Parkinson "Le temps investi dans une tâche donnée varie en fonction d…" at bounding box center [693, 595] width 161 height 381
drag, startPoint x: 644, startPoint y: 603, endPoint x: 643, endPoint y: 642, distance: 39.3
click at [643, 642] on em ""Le temps investi dans une tâche donnée varie en fonction du temps disponible"" at bounding box center [692, 696] width 113 height 176
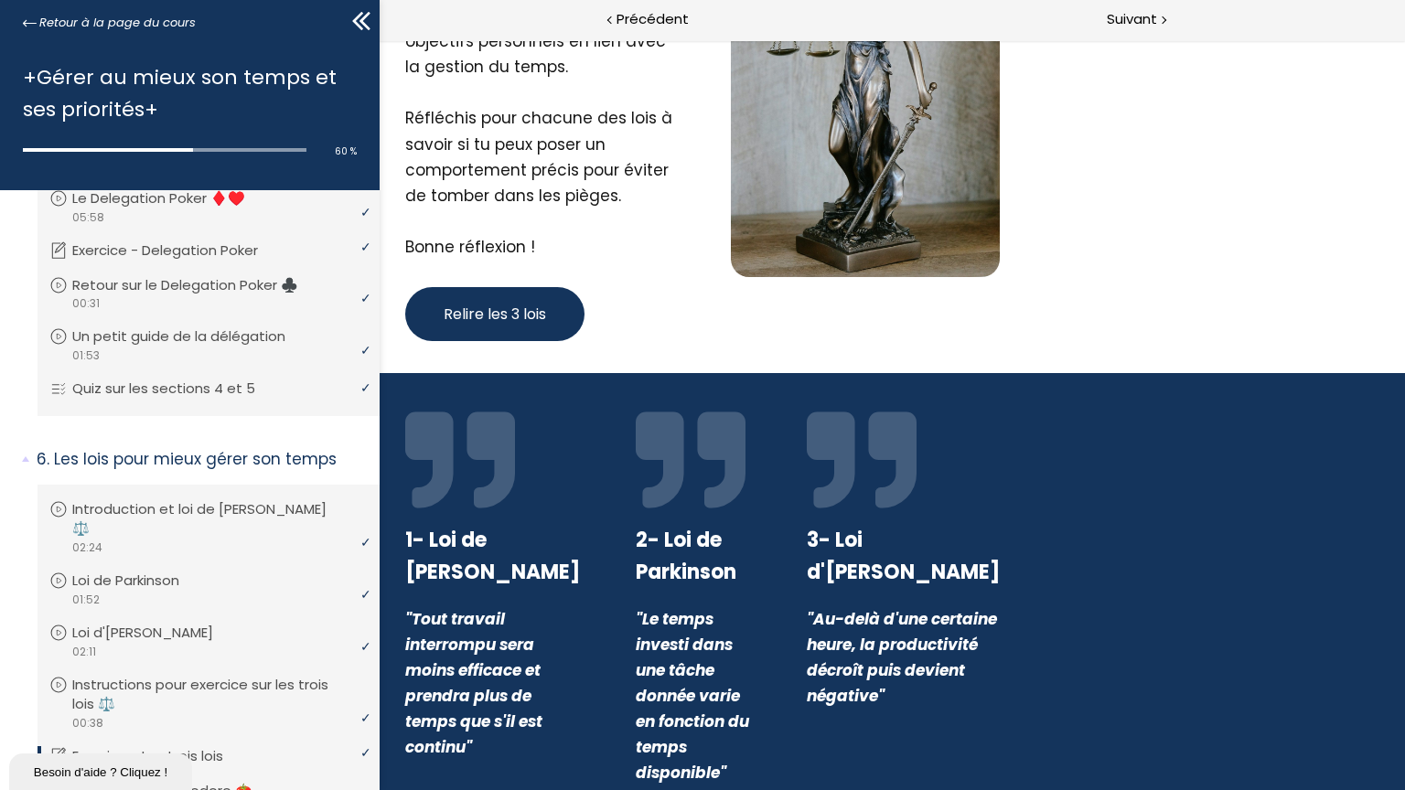
click at [911, 608] on em ""Au-delà d'une certaine heure, la productivité décroît puis devient négative"" at bounding box center [902, 657] width 190 height 99
click at [911, 548] on strong "3- Loi d'[PERSON_NAME]" at bounding box center [903, 556] width 193 height 60
drag, startPoint x: 918, startPoint y: 458, endPoint x: 817, endPoint y: 472, distance: 102.4
click at [817, 472] on div "3- Loi d'[PERSON_NAME] "Au-delà d'une certaine heure, la productivité décroît p…" at bounding box center [903, 595] width 239 height 381
drag, startPoint x: 658, startPoint y: 472, endPoint x: 718, endPoint y: 472, distance: 59.4
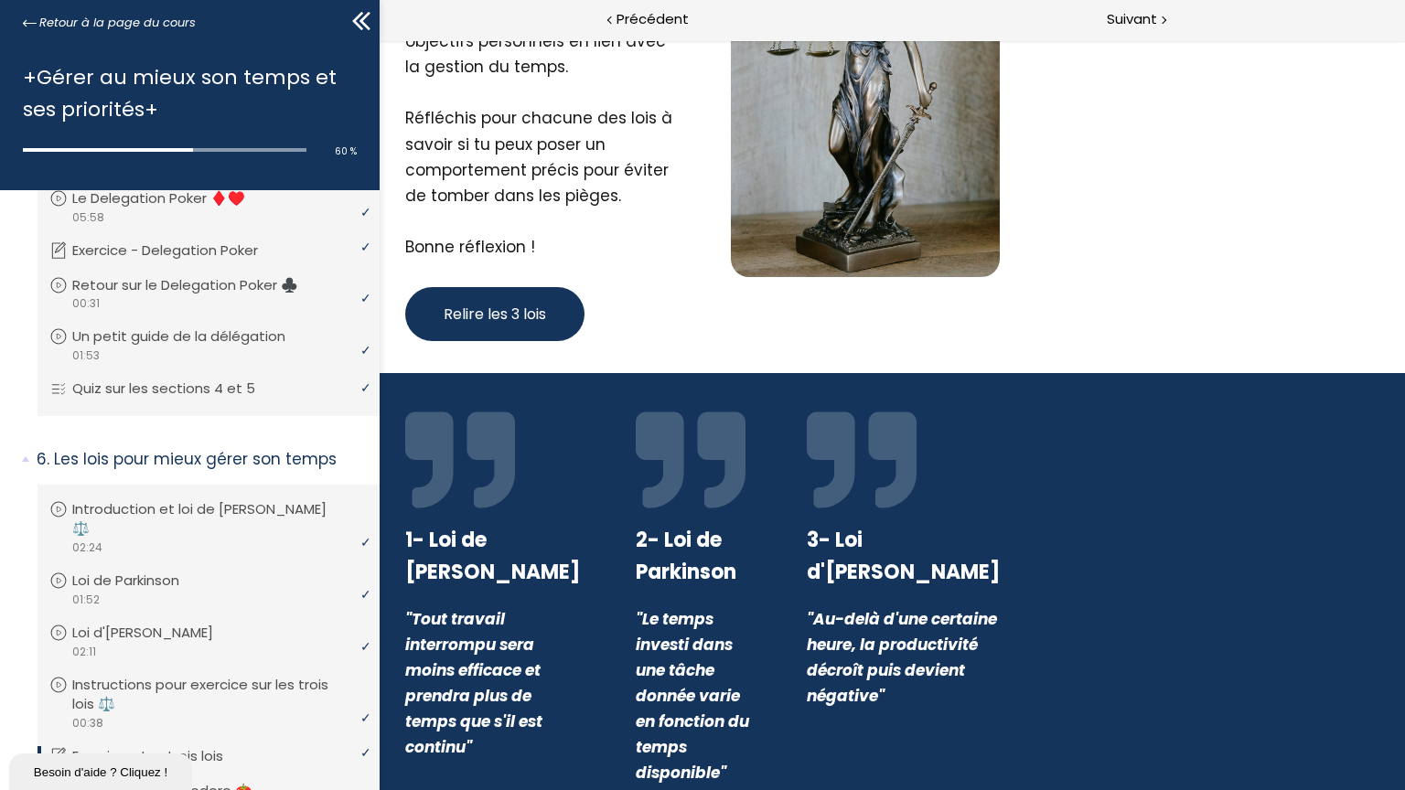
click at [718, 472] on span at bounding box center [693, 460] width 115 height 110
drag, startPoint x: 658, startPoint y: 536, endPoint x: 732, endPoint y: 539, distance: 75.0
click at [732, 539] on div "2- Loi de Parkinson" at bounding box center [693, 556] width 115 height 64
drag, startPoint x: 732, startPoint y: 539, endPoint x: 722, endPoint y: 582, distance: 44.1
click at [722, 582] on div "2- Loi de Parkinson" at bounding box center [693, 556] width 115 height 64
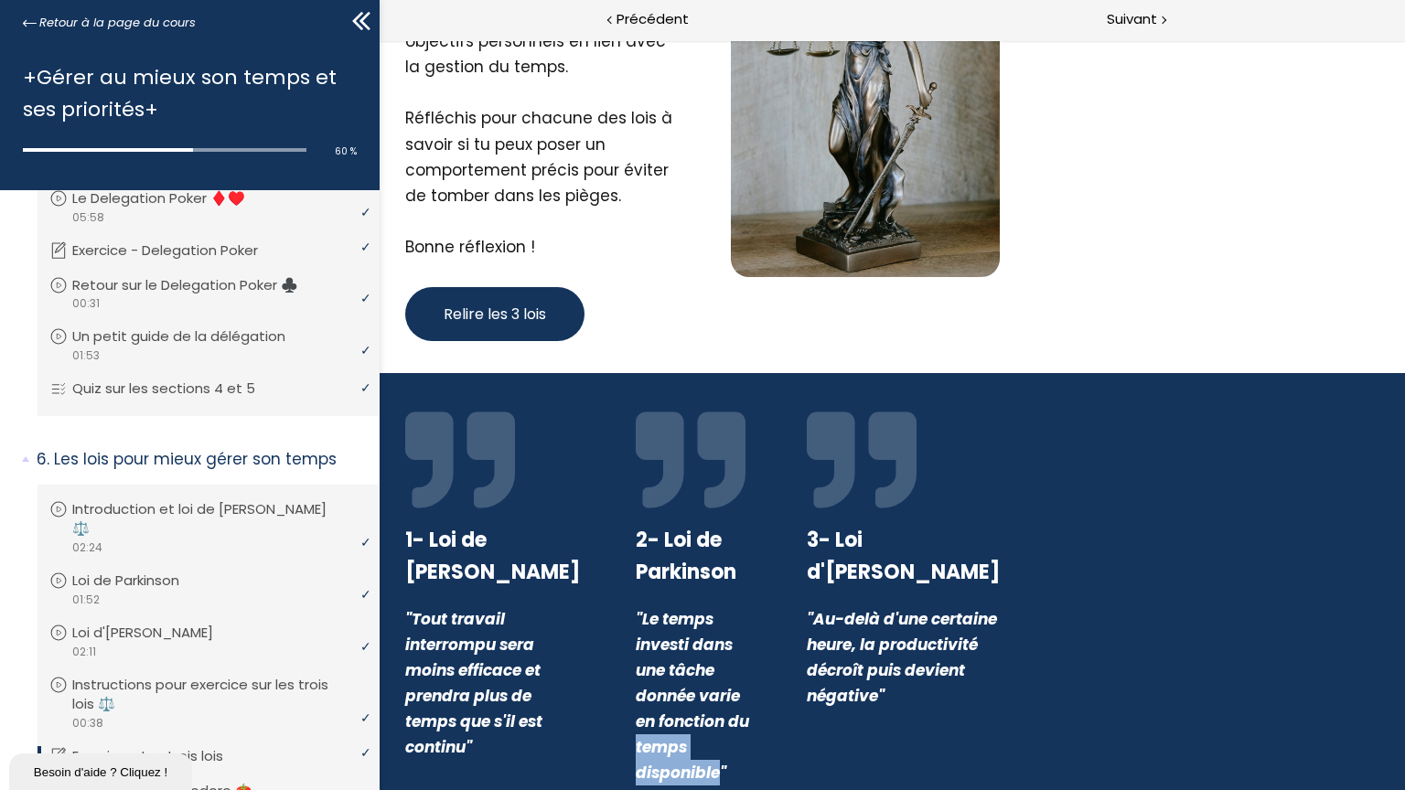
drag, startPoint x: 703, startPoint y: 711, endPoint x: 706, endPoint y: 700, distance: 11.3
click at [706, 700] on em ""Le temps investi dans une tâche donnée varie en fonction du temps disponible"" at bounding box center [692, 696] width 113 height 176
drag, startPoint x: 706, startPoint y: 700, endPoint x: 969, endPoint y: 695, distance: 263.4
click at [969, 695] on div ""Au-delà d'une certaine heure, la productivité décroît puis devient négative"" at bounding box center [903, 657] width 193 height 102
click at [468, 322] on span "Relire les 3 lois" at bounding box center [495, 314] width 102 height 23
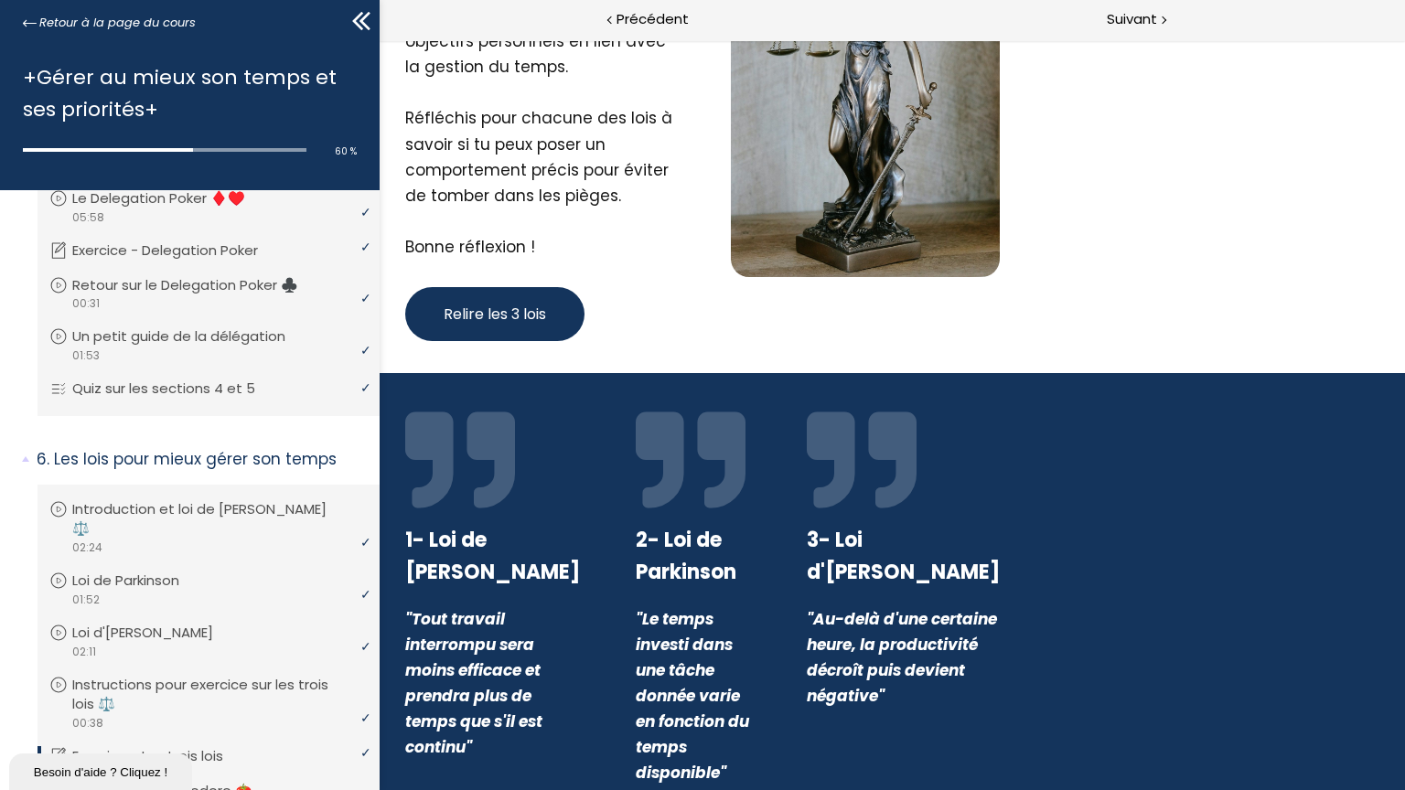
click at [468, 322] on span "Relire les 3 lois" at bounding box center [495, 314] width 102 height 23
click at [422, 647] on em ""Tout travail interrompu sera moins efficace et prendra plus de temps que s'il …" at bounding box center [473, 683] width 137 height 150
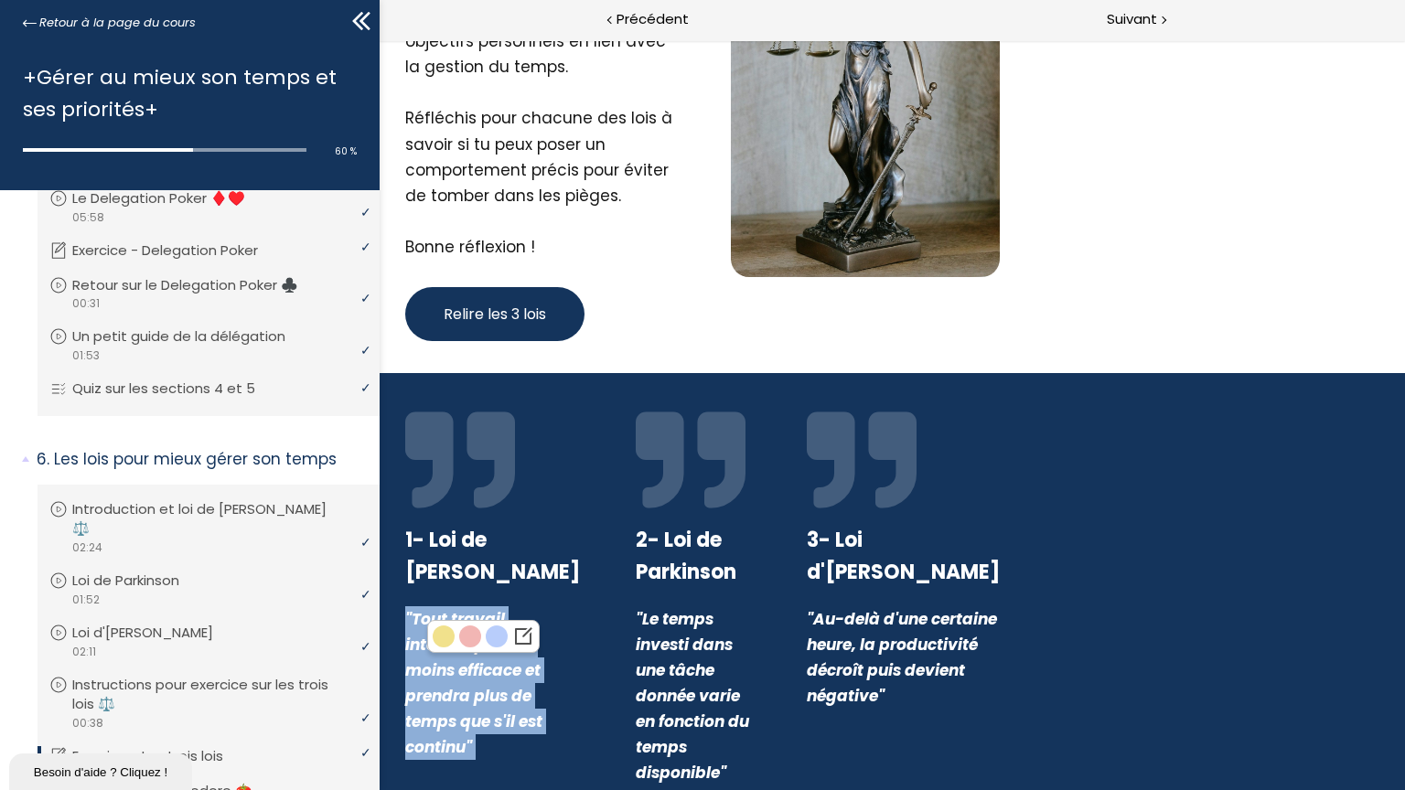
click at [422, 647] on em ""Tout travail interrompu sera moins efficace et prendra plus de temps que s'il …" at bounding box center [473, 683] width 137 height 150
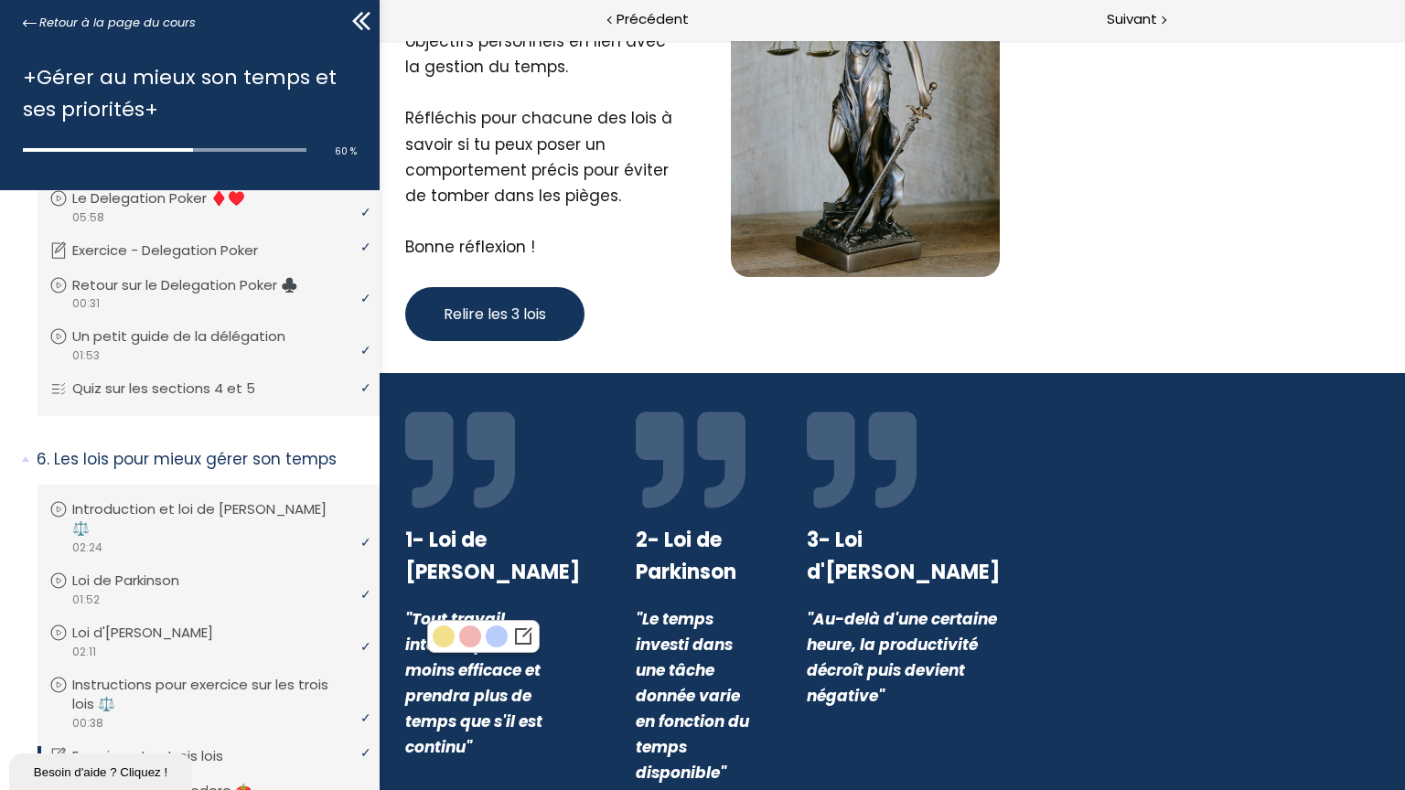
drag, startPoint x: 422, startPoint y: 647, endPoint x: 412, endPoint y: 545, distance: 102.9
click at [412, 545] on strong "1- Loi de [PERSON_NAME]" at bounding box center [492, 556] width 175 height 60
click at [410, 541] on strong "1- Loi de [PERSON_NAME]" at bounding box center [492, 556] width 175 height 60
drag, startPoint x: 410, startPoint y: 541, endPoint x: 448, endPoint y: 582, distance: 55.6
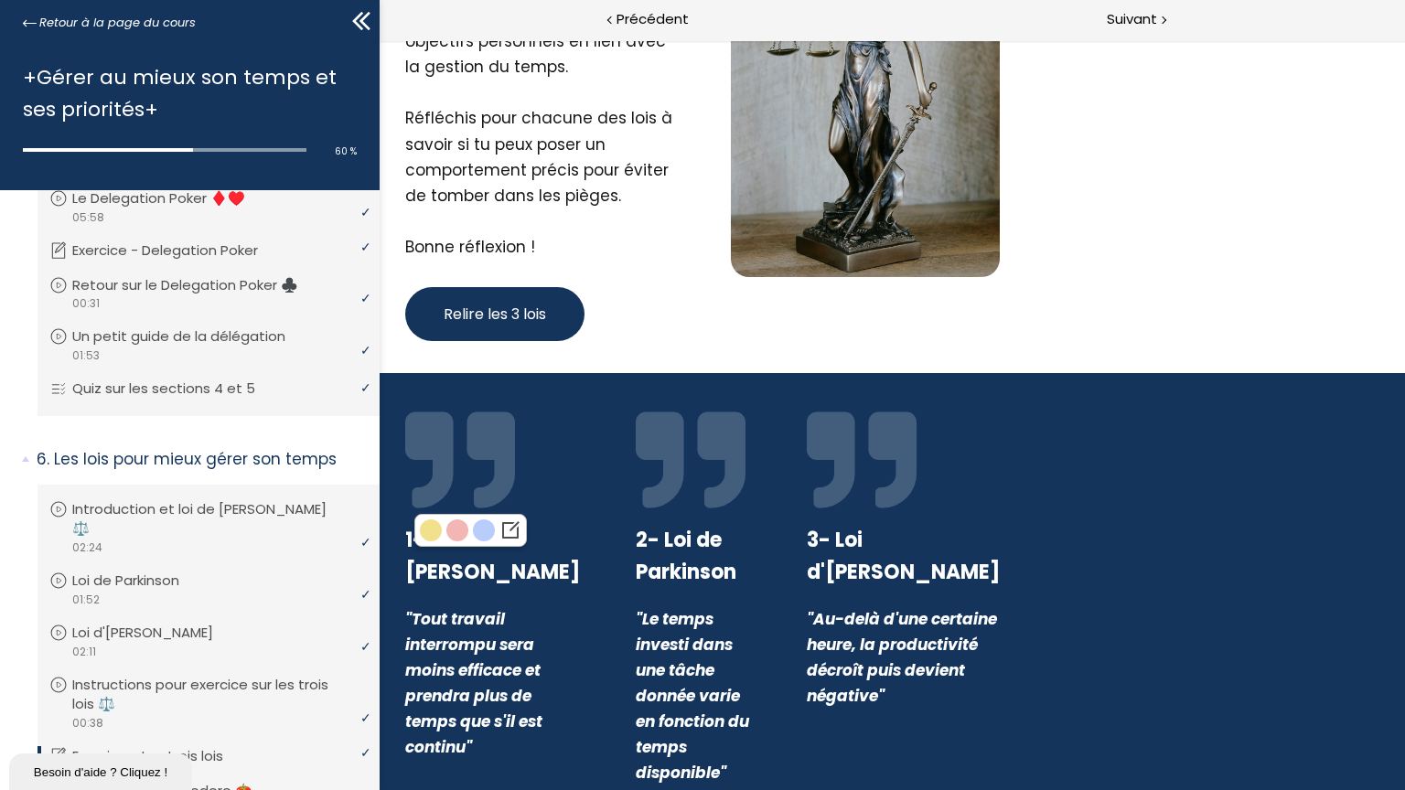
click at [448, 582] on strong "1- Loi de [PERSON_NAME]" at bounding box center [492, 556] width 175 height 60
click at [448, 572] on strong "1- Loi de [PERSON_NAME]" at bounding box center [492, 556] width 175 height 60
drag, startPoint x: 448, startPoint y: 572, endPoint x: 239, endPoint y: 531, distance: 213.2
click at [239, 531] on section "1- Loi de [PERSON_NAME] "Tout travail interrompu sera moins efficace et prendra…" at bounding box center [702, 595] width 1405 height 445
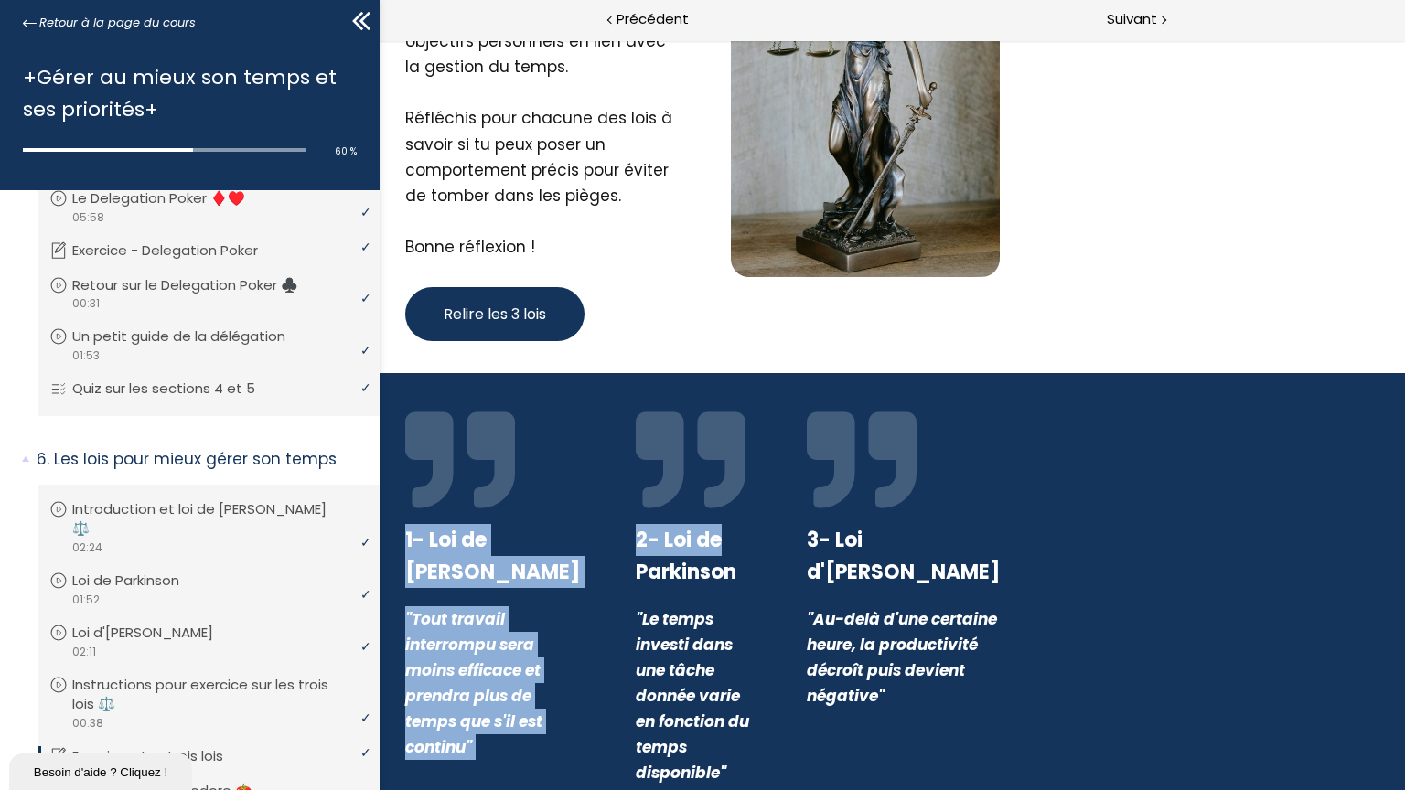
drag, startPoint x: 435, startPoint y: 422, endPoint x: 737, endPoint y: 527, distance: 319.6
click at [737, 527] on div "1- Loi de [PERSON_NAME] "Tout travail interrompu sera moins efficace et prendra…" at bounding box center [702, 595] width 640 height 381
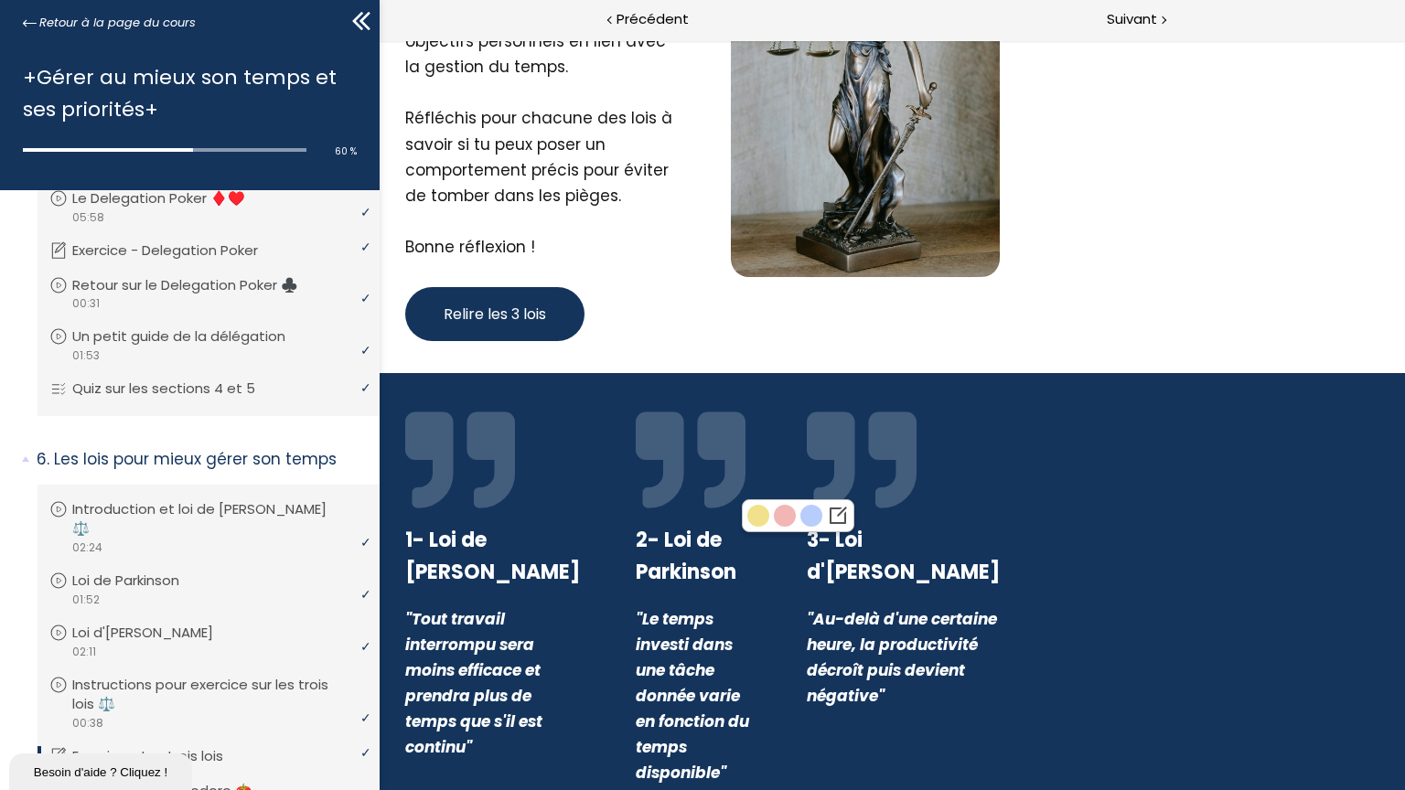
click at [613, 757] on div "2- Loi de Parkinson "Le temps investi dans une tâche donnée varie en fonction d…" at bounding box center [693, 595] width 161 height 381
click at [866, 633] on em ""Au-delà d'une certaine heure, la productivité décroît puis devient négative"" at bounding box center [902, 657] width 190 height 99
click at [91, 772] on div "Besoin d'aide ? Cliquez !" at bounding box center [100, 772] width 155 height 14
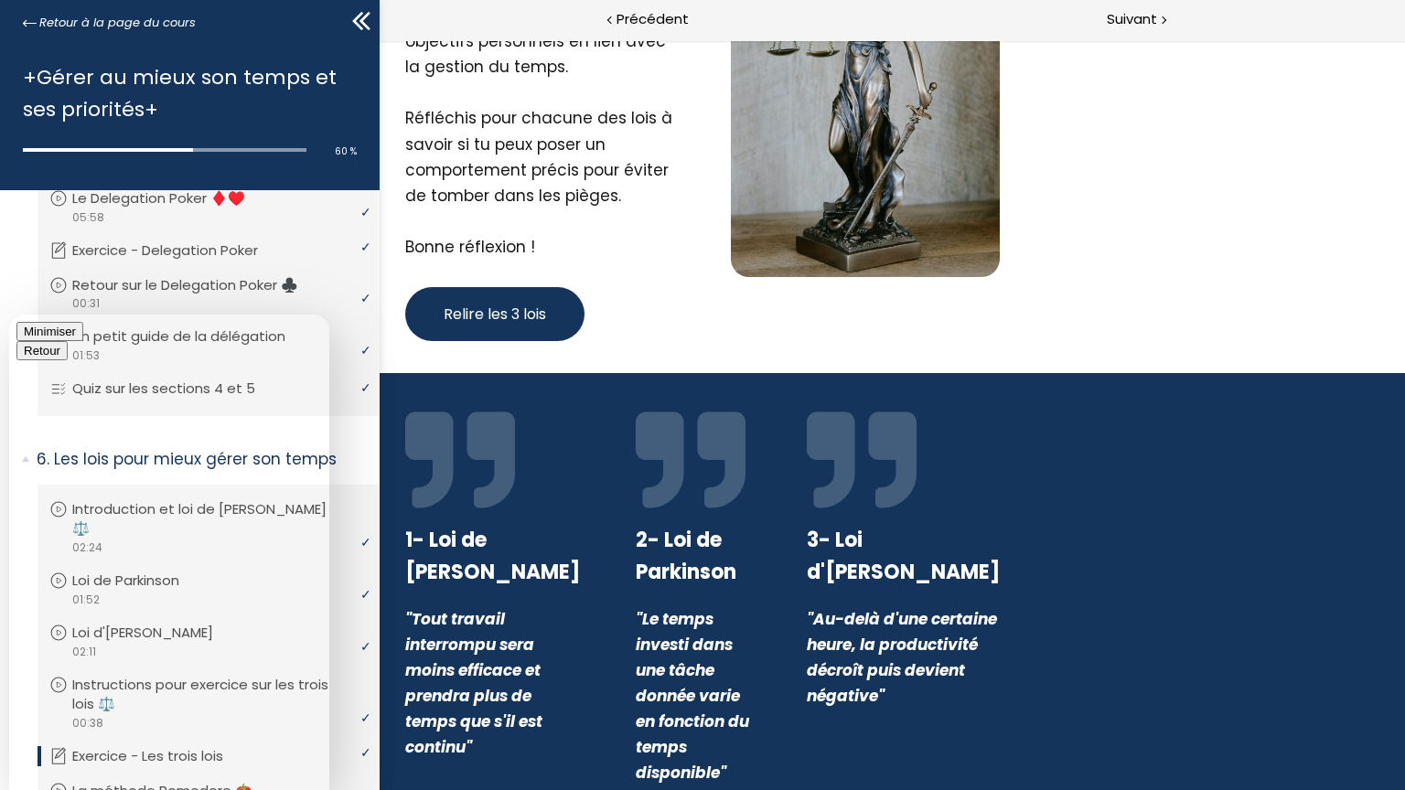
click at [83, 337] on button "Minimiser" at bounding box center [49, 331] width 67 height 19
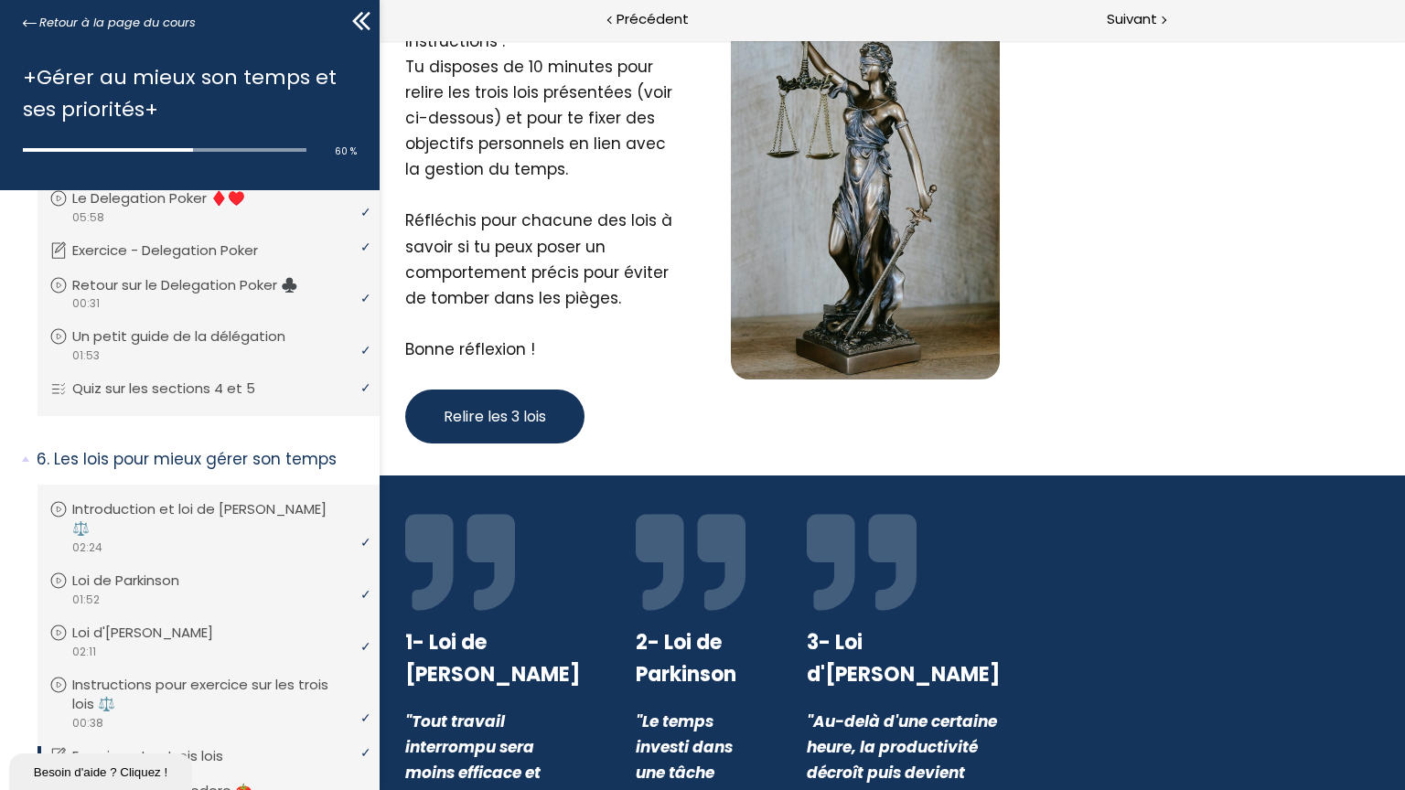
scroll to position [0, 0]
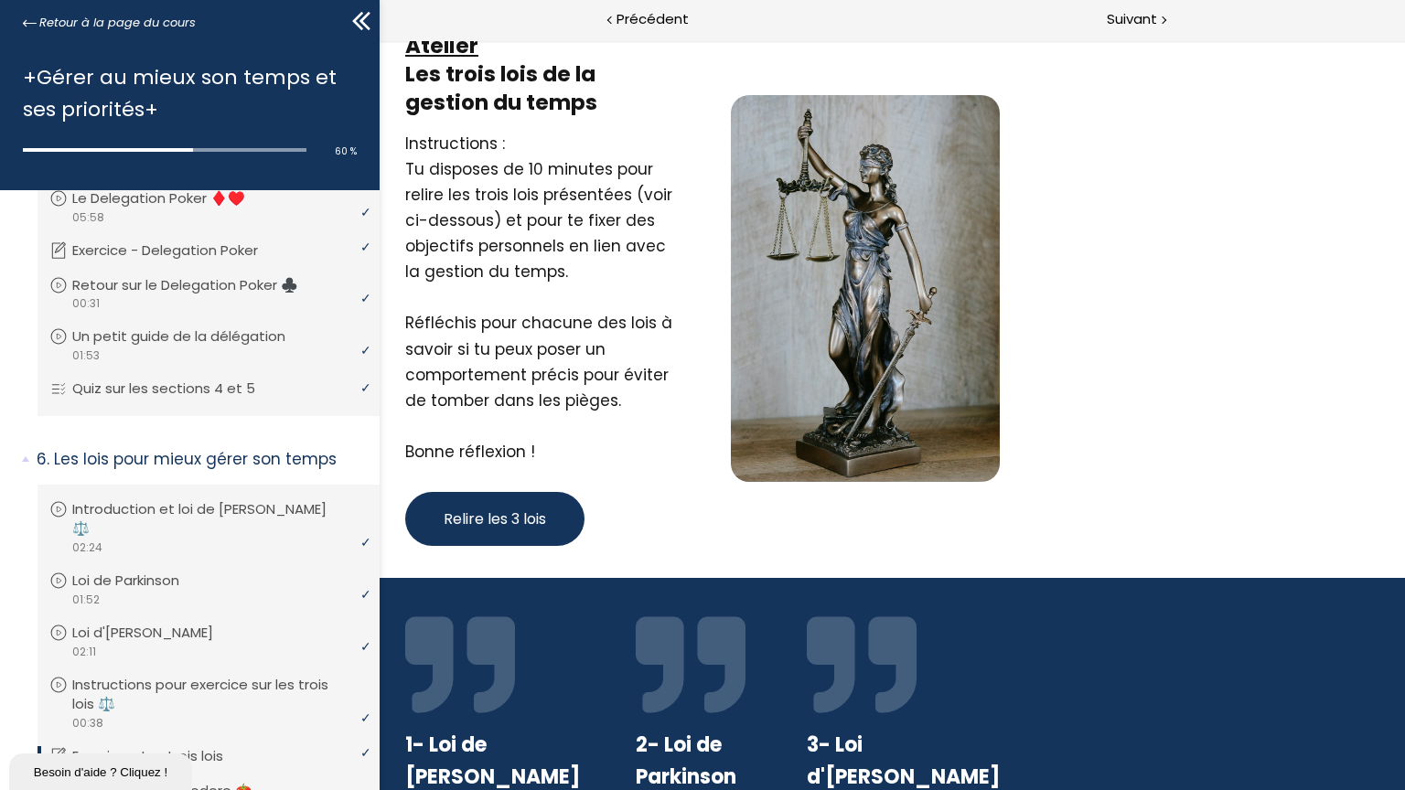
click at [845, 192] on img at bounding box center [865, 288] width 269 height 387
click at [845, 428] on img at bounding box center [865, 288] width 269 height 387
click at [483, 454] on div "Bonne réflexion !" at bounding box center [539, 452] width 269 height 26
click at [485, 282] on div "Tu disposes de 10 minutes pour relire les trois lois présentées (voir ci-dessou…" at bounding box center [539, 220] width 269 height 128
click at [498, 167] on div "Tu disposes de 10 minutes pour relire les trois lois présentées (voir ci-dessou…" at bounding box center [539, 220] width 269 height 128
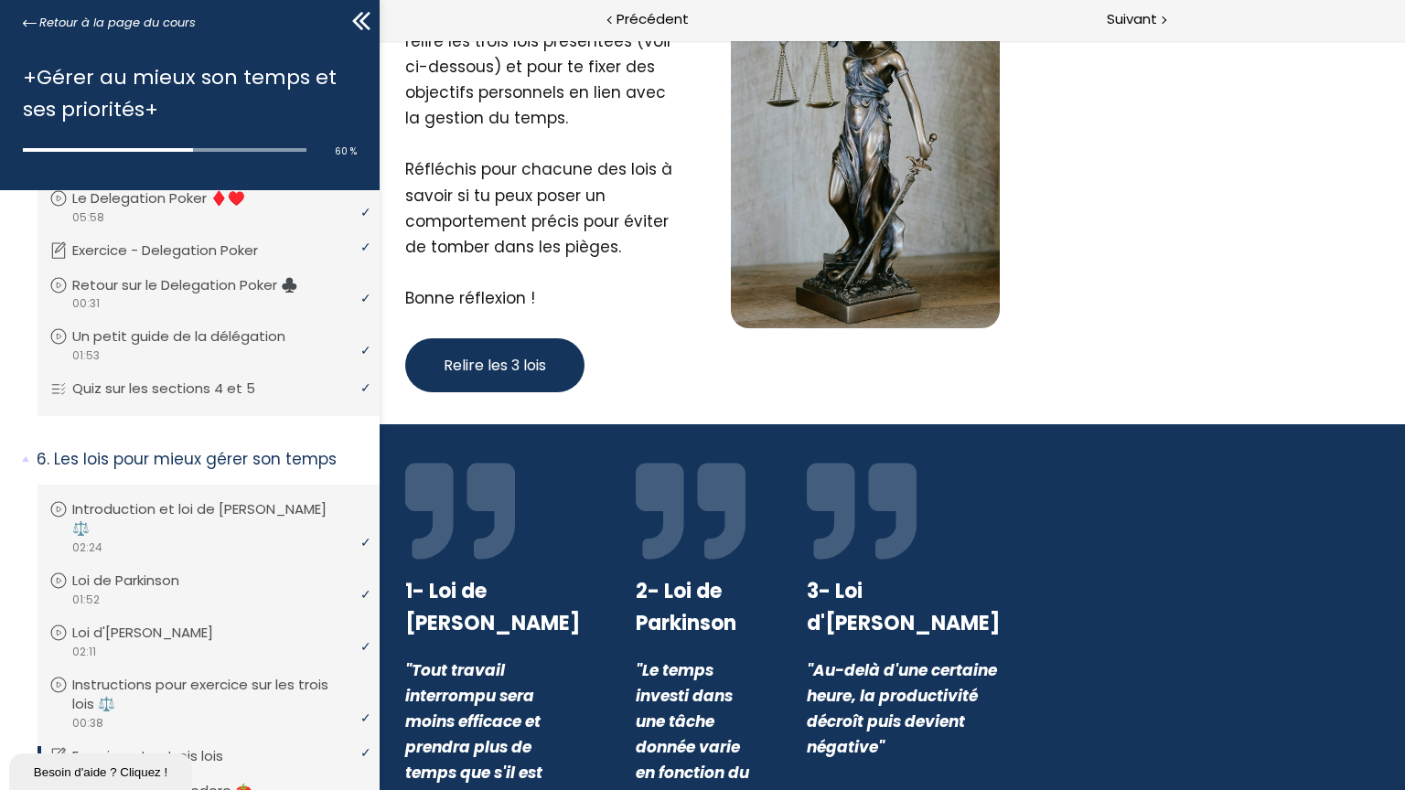
scroll to position [205, 0]
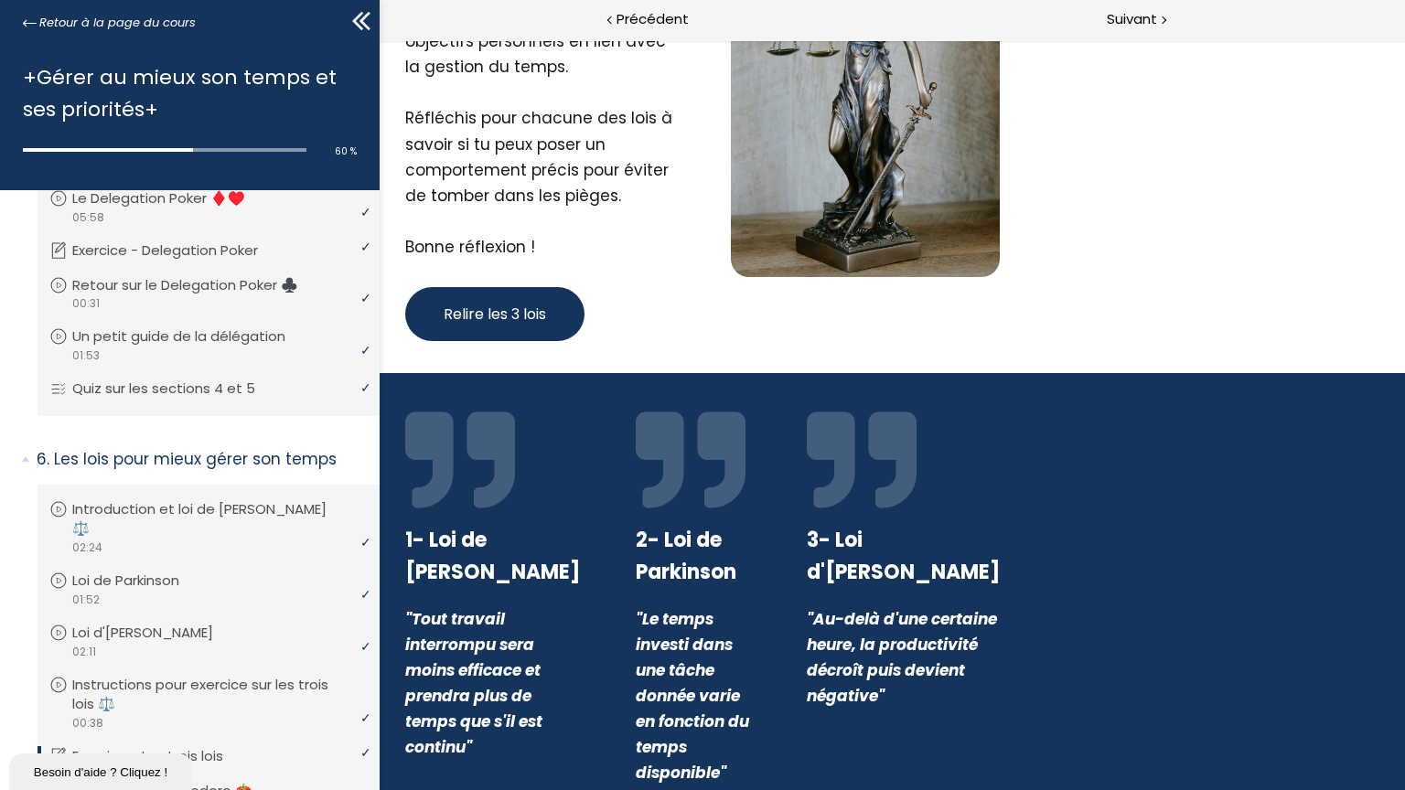
click at [505, 307] on span "Relire les 3 lois" at bounding box center [495, 314] width 102 height 23
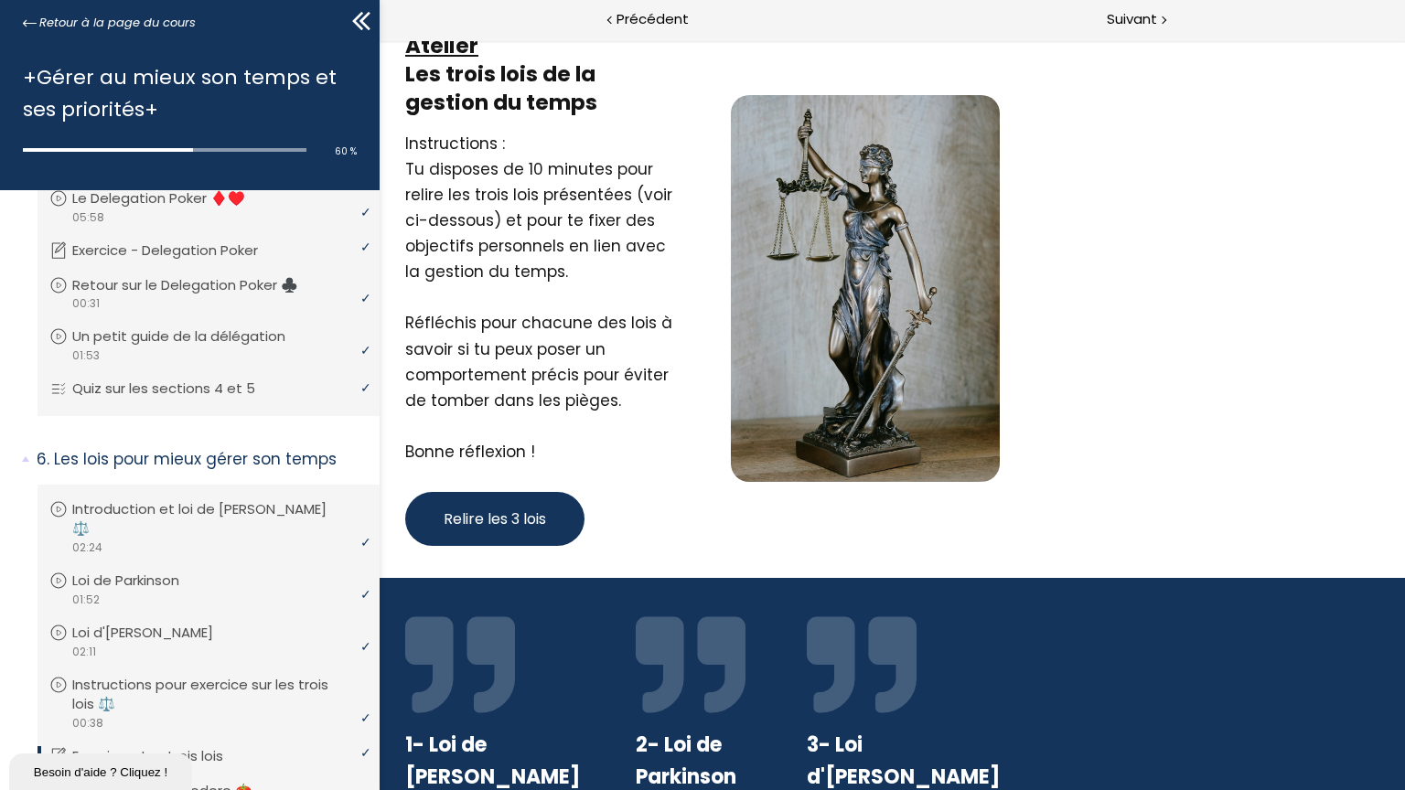
click at [505, 514] on span "Relire les 3 lois" at bounding box center [495, 519] width 102 height 23
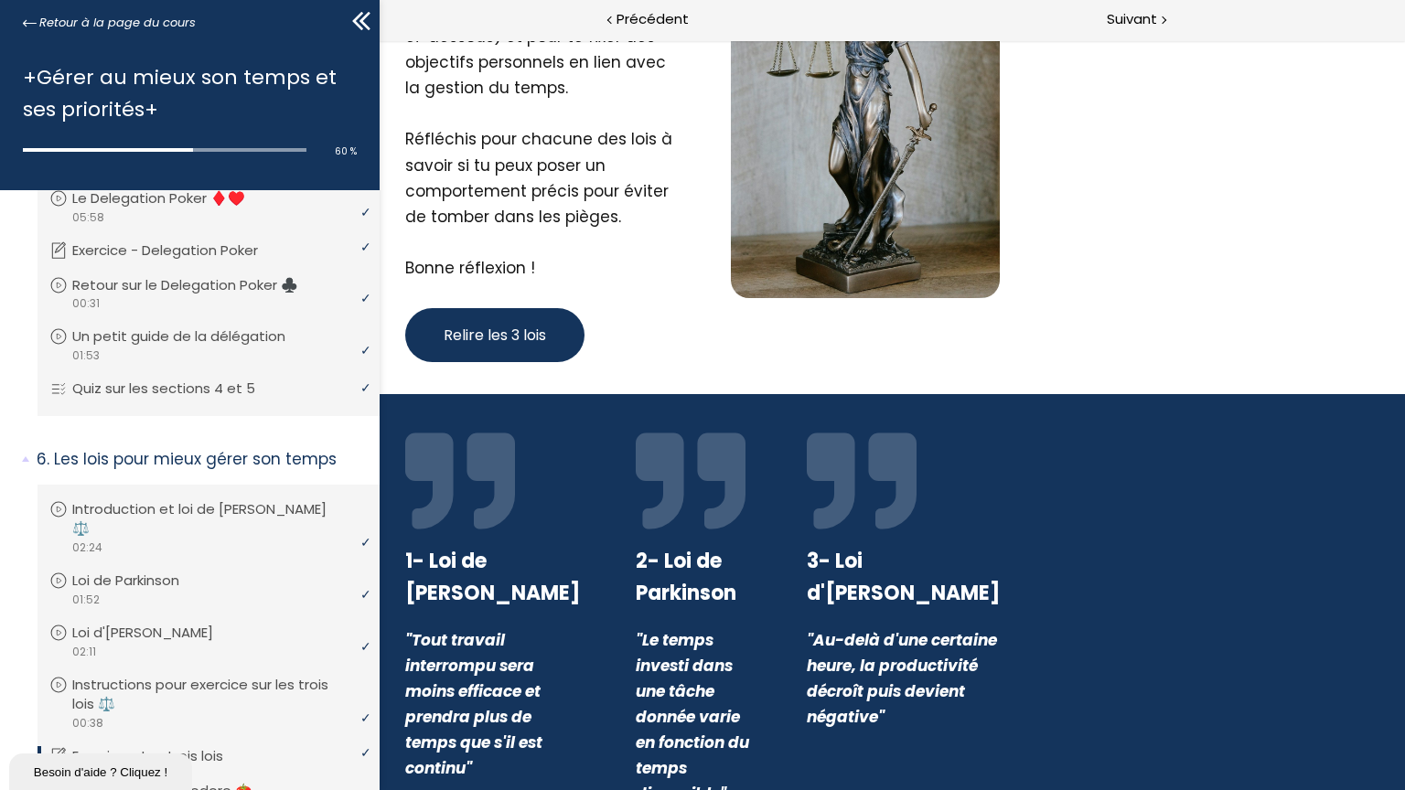
scroll to position [205, 0]
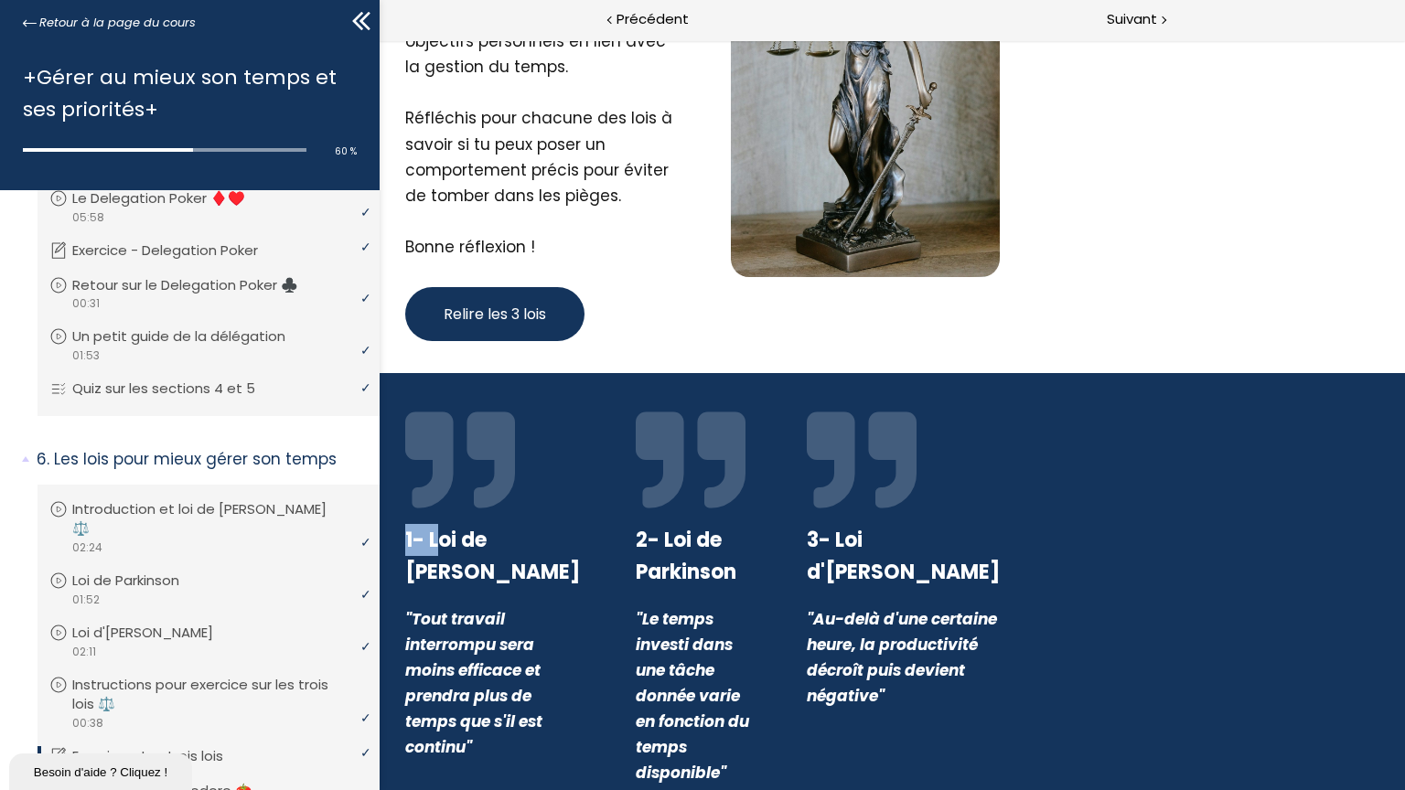
drag, startPoint x: 439, startPoint y: 538, endPoint x: 436, endPoint y: 440, distance: 97.9
click at [436, 440] on div "1- Loi de [PERSON_NAME] "Tout travail interrompu sera moins efficace et prendra…" at bounding box center [492, 595] width 220 height 381
drag, startPoint x: 436, startPoint y: 440, endPoint x: 440, endPoint y: 607, distance: 167.4
click at [440, 607] on div ""Tout travail interrompu sera moins efficace et prendra plus de temps que s'il …" at bounding box center [492, 683] width 175 height 154
drag, startPoint x: 440, startPoint y: 607, endPoint x: 583, endPoint y: 589, distance: 143.8
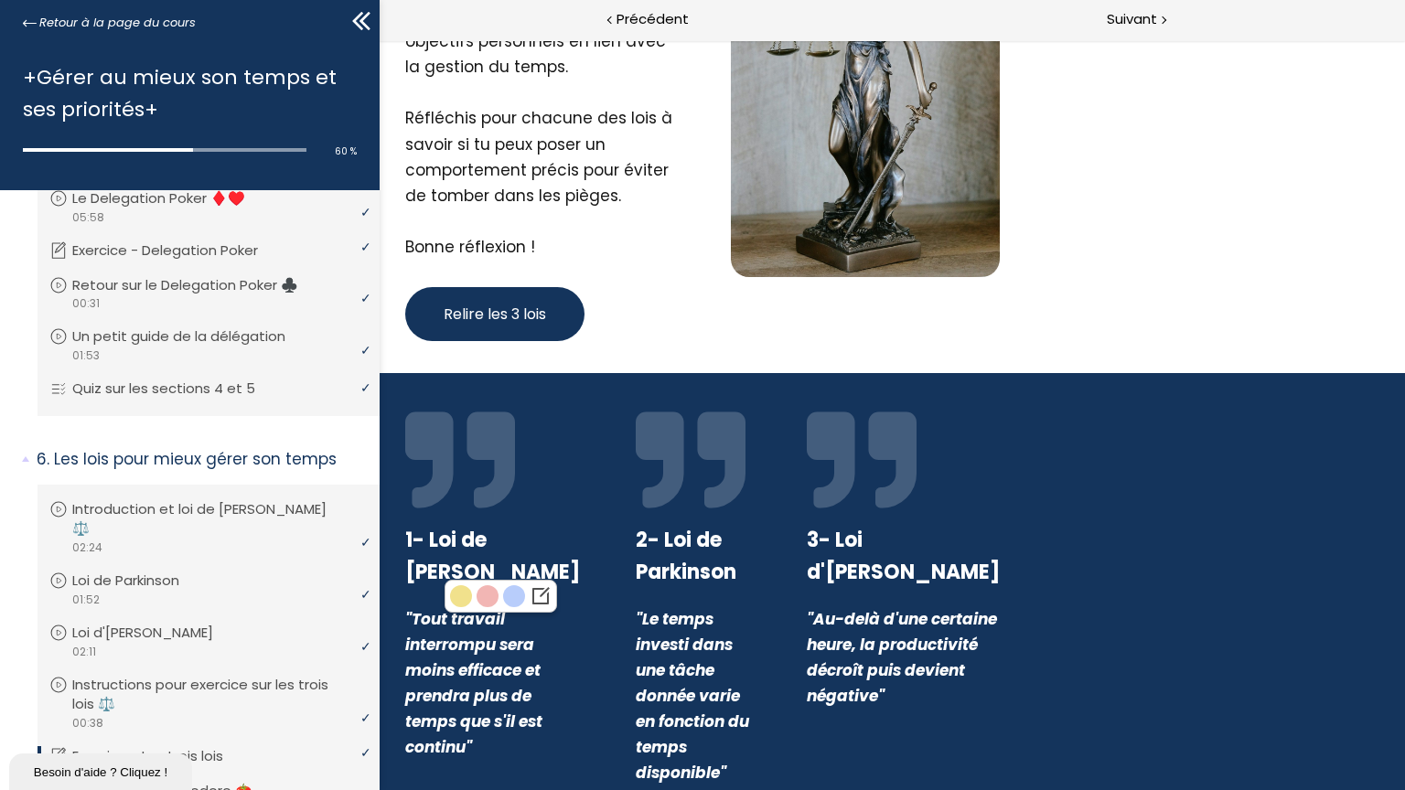
click at [583, 589] on div "1- Loi de [PERSON_NAME] "Tout travail interrompu sera moins efficace et prendra…" at bounding box center [492, 595] width 220 height 381
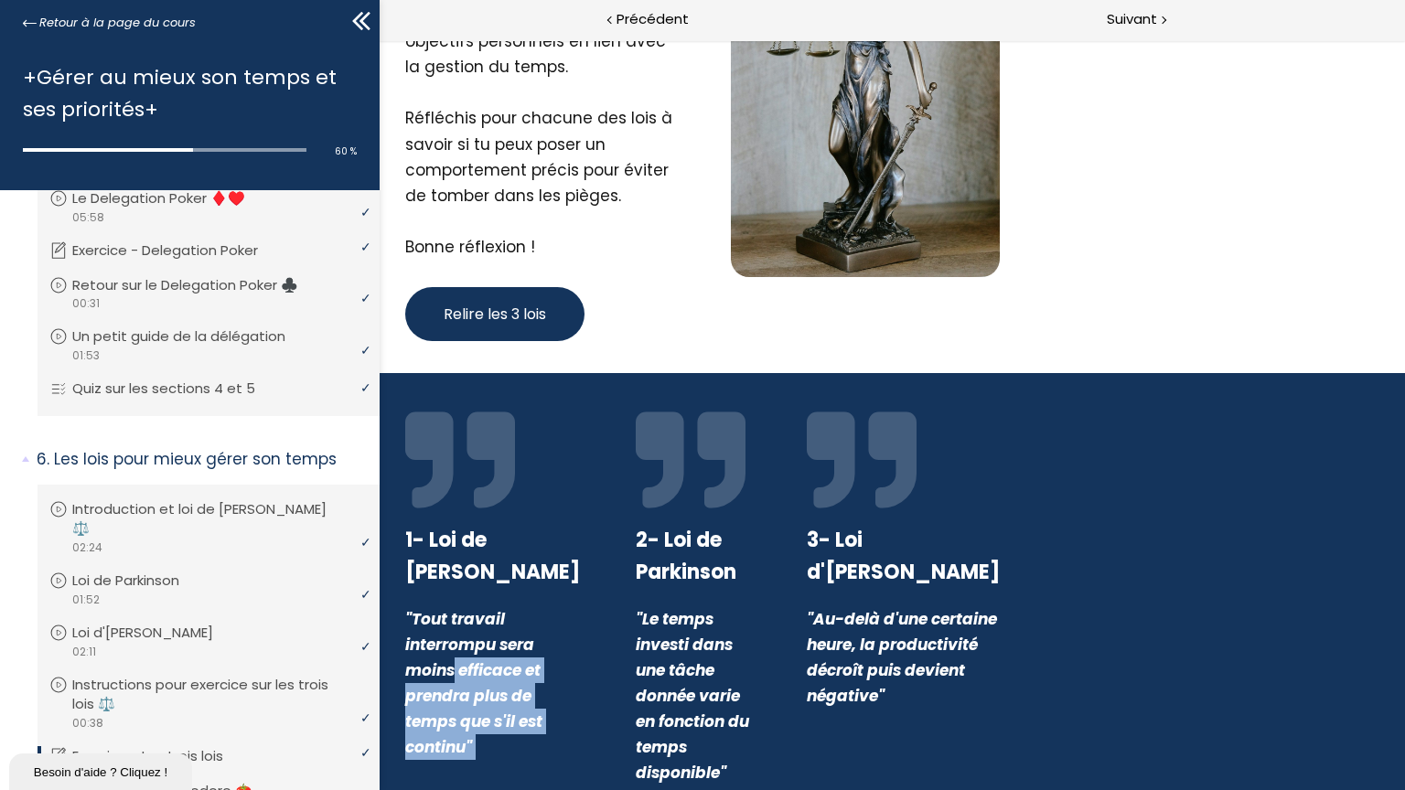
drag, startPoint x: 450, startPoint y: 672, endPoint x: 660, endPoint y: 487, distance: 280.5
click at [660, 487] on div "1- Loi de [PERSON_NAME] "Tout travail interrompu sera moins efficace et prendra…" at bounding box center [702, 595] width 640 height 381
drag, startPoint x: 660, startPoint y: 487, endPoint x: 663, endPoint y: 532, distance: 45.8
click at [666, 487] on div at bounding box center [721, 475] width 111 height 31
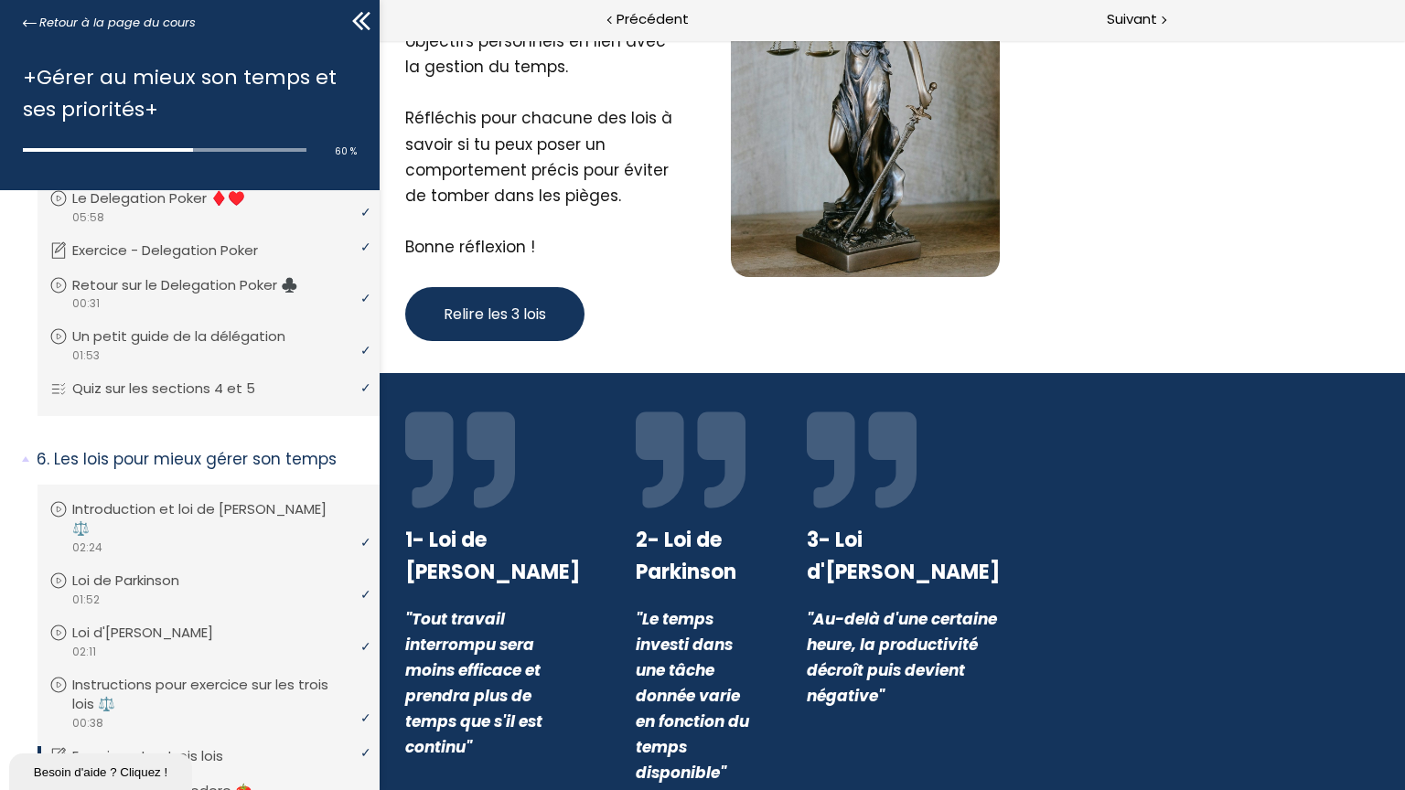
click at [636, 534] on strong "2- Loi de Parkinson" at bounding box center [686, 556] width 101 height 60
drag, startPoint x: 626, startPoint y: 534, endPoint x: 413, endPoint y: 584, distance: 218.0
click at [413, 584] on div "1- Loi de [PERSON_NAME]" at bounding box center [492, 556] width 175 height 64
drag, startPoint x: 447, startPoint y: 647, endPoint x: 556, endPoint y: 658, distance: 109.4
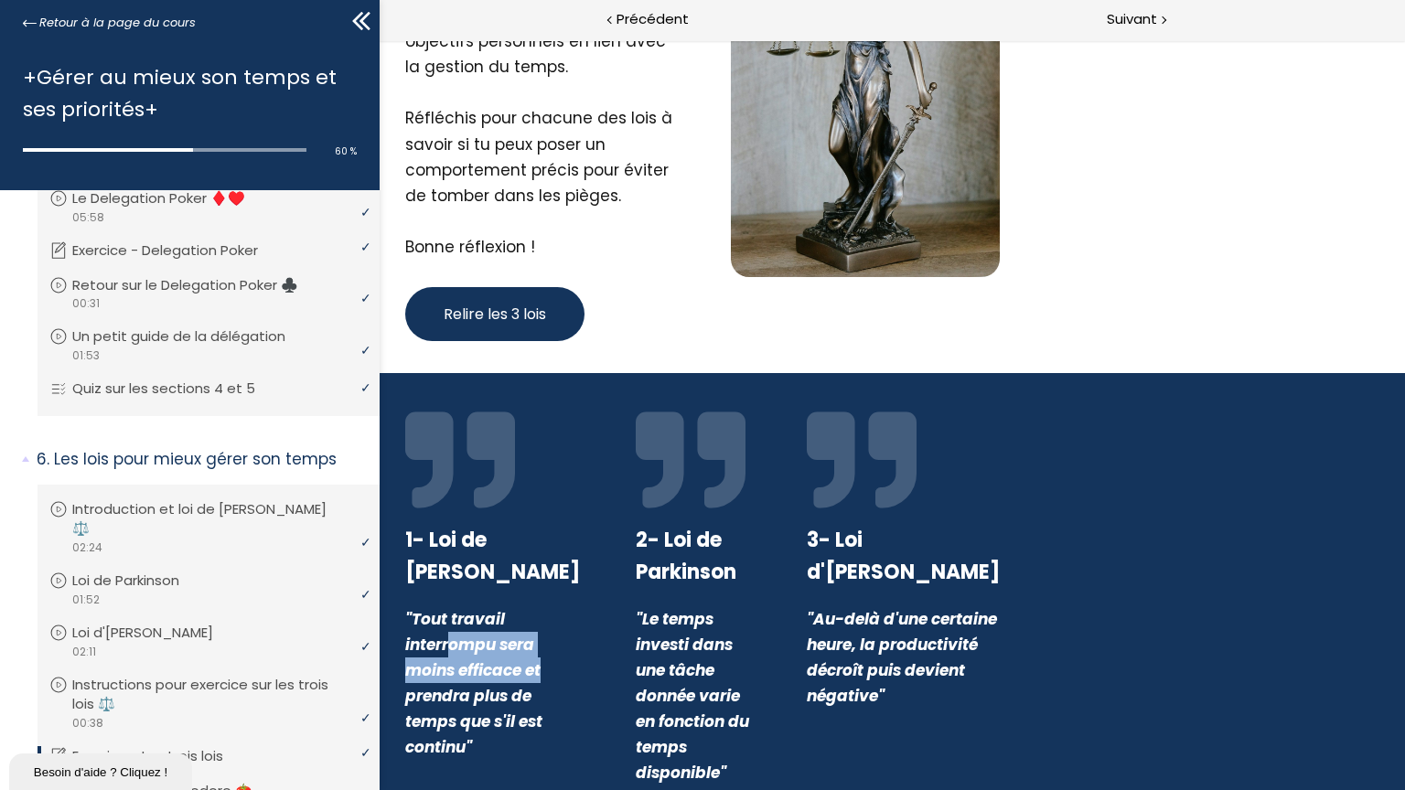
click at [556, 658] on div ""Tout travail interrompu sera moins efficace et prendra plus de temps que s'il …" at bounding box center [492, 683] width 175 height 154
drag, startPoint x: 556, startPoint y: 658, endPoint x: 653, endPoint y: 647, distance: 97.6
click at [640, 647] on button at bounding box center [630, 647] width 22 height 22
click at [503, 319] on span "Relire les 3 lois" at bounding box center [495, 314] width 102 height 23
click at [442, 275] on div "Atelier Les trois lois de la gestion du temps Instructions : Tu disposes de 10 …" at bounding box center [539, 84] width 315 height 514
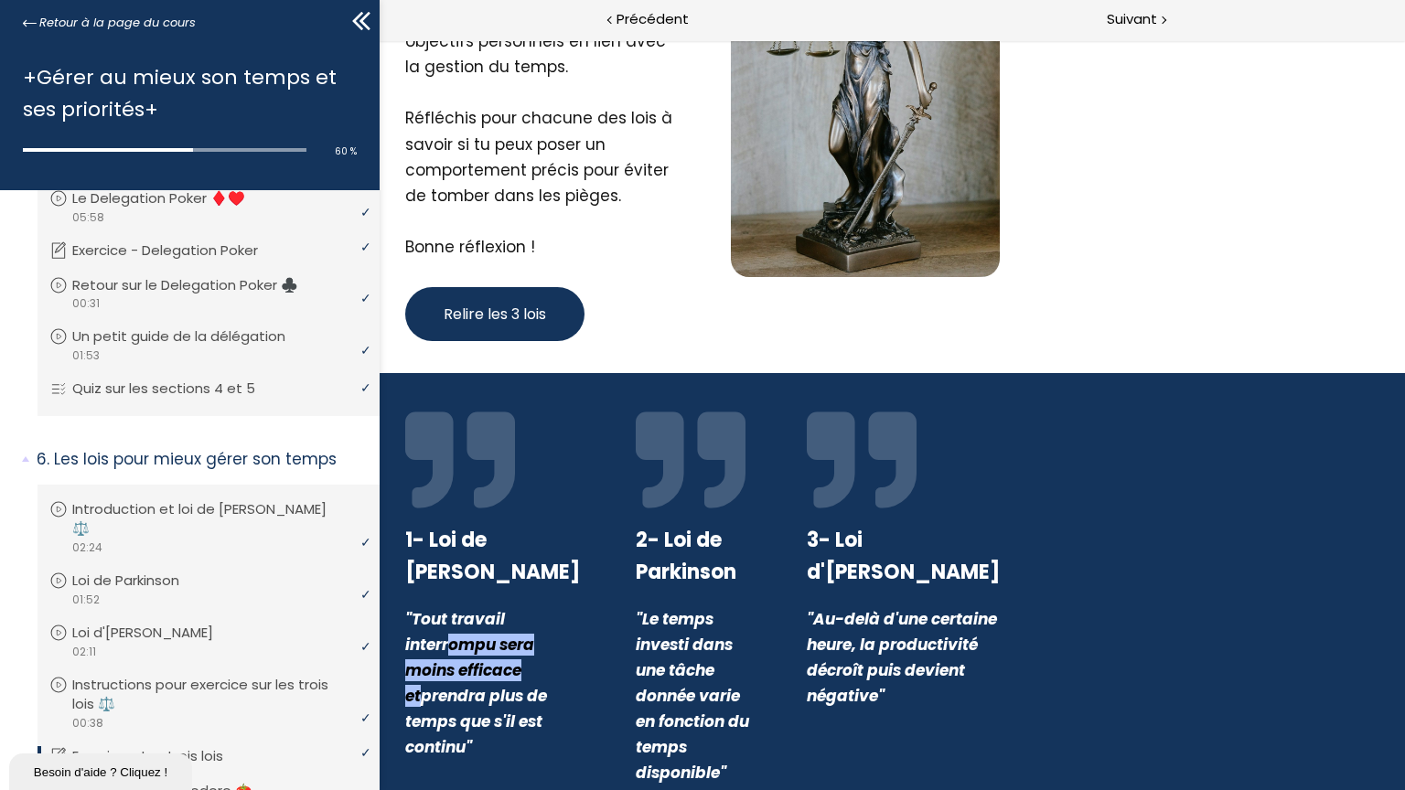
click at [454, 318] on span "Relire les 3 lois" at bounding box center [495, 314] width 102 height 23
click at [885, 566] on div "3- Loi d'[PERSON_NAME] "Au-delà d'une certaine heure, la productivité décroît p…" at bounding box center [903, 595] width 239 height 381
click at [885, 561] on div "3- Loi d'[PERSON_NAME] "Au-delà d'une certaine heure, la productivité décroît p…" at bounding box center [903, 595] width 239 height 381
click at [893, 528] on strong "3- Loi d'[PERSON_NAME]" at bounding box center [903, 556] width 193 height 60
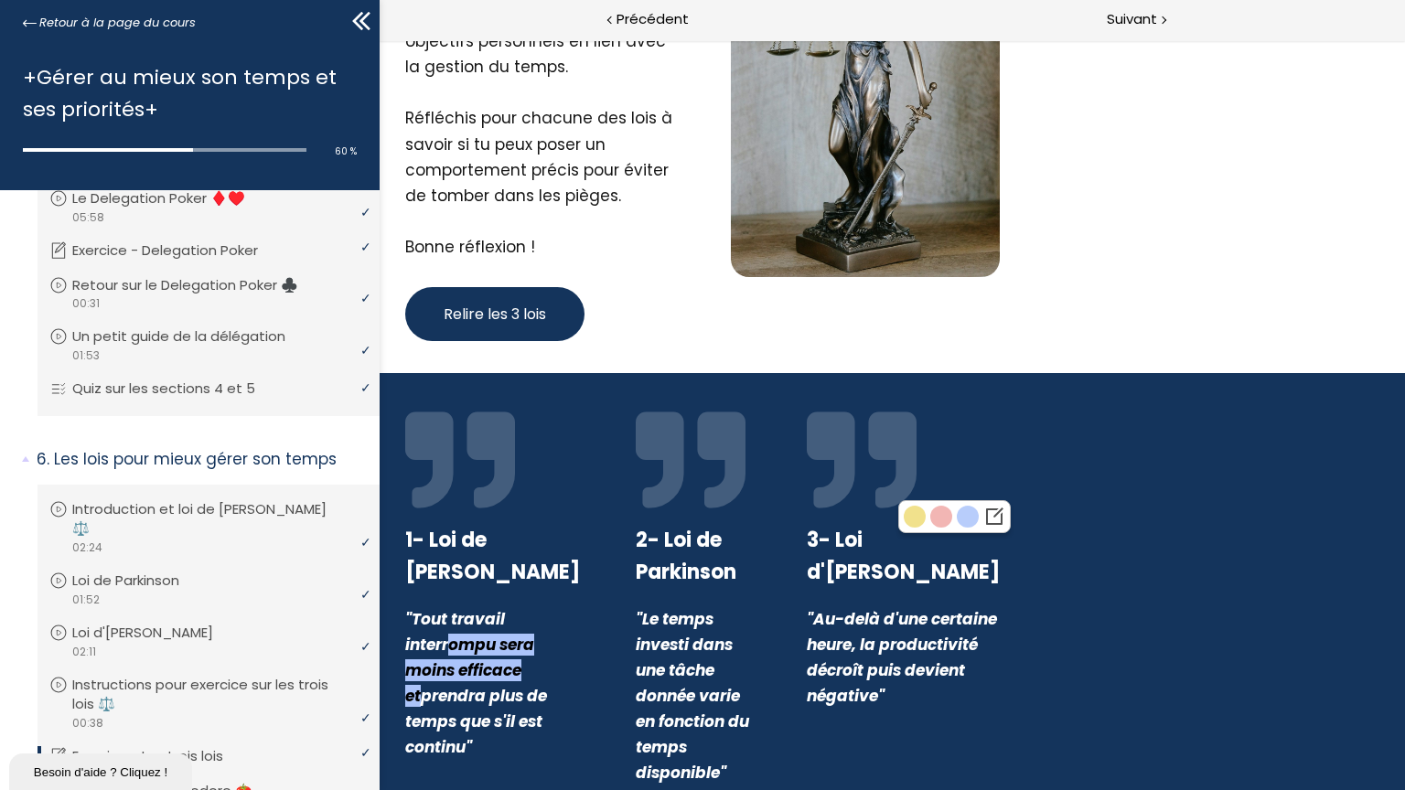
drag, startPoint x: 893, startPoint y: 528, endPoint x: 882, endPoint y: 596, distance: 69.6
click at [882, 606] on div ""Au-delà d'une certaine heure, la productivité décroît puis devient négative"" at bounding box center [903, 657] width 193 height 102
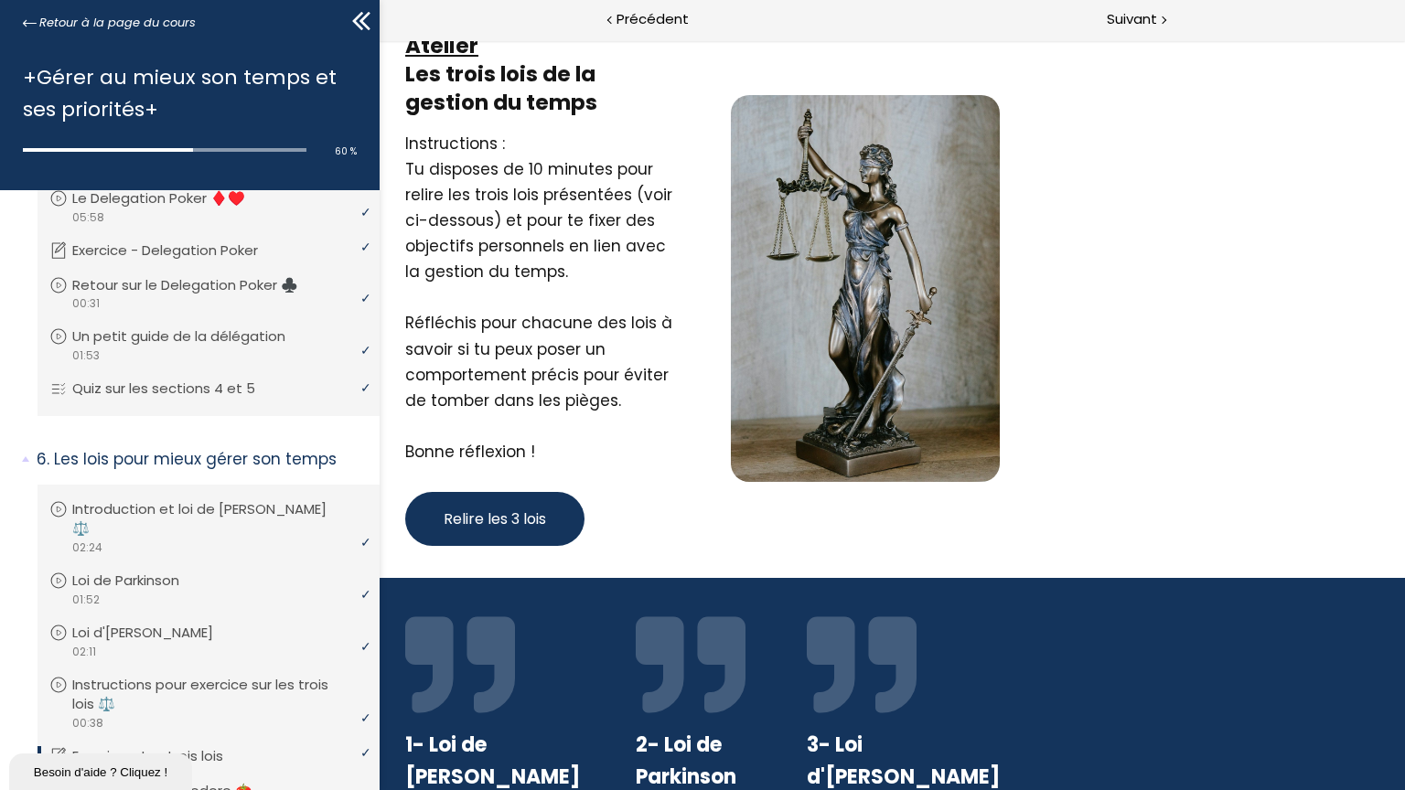
click at [512, 493] on button "Relire les 3 lois" at bounding box center [494, 519] width 179 height 54
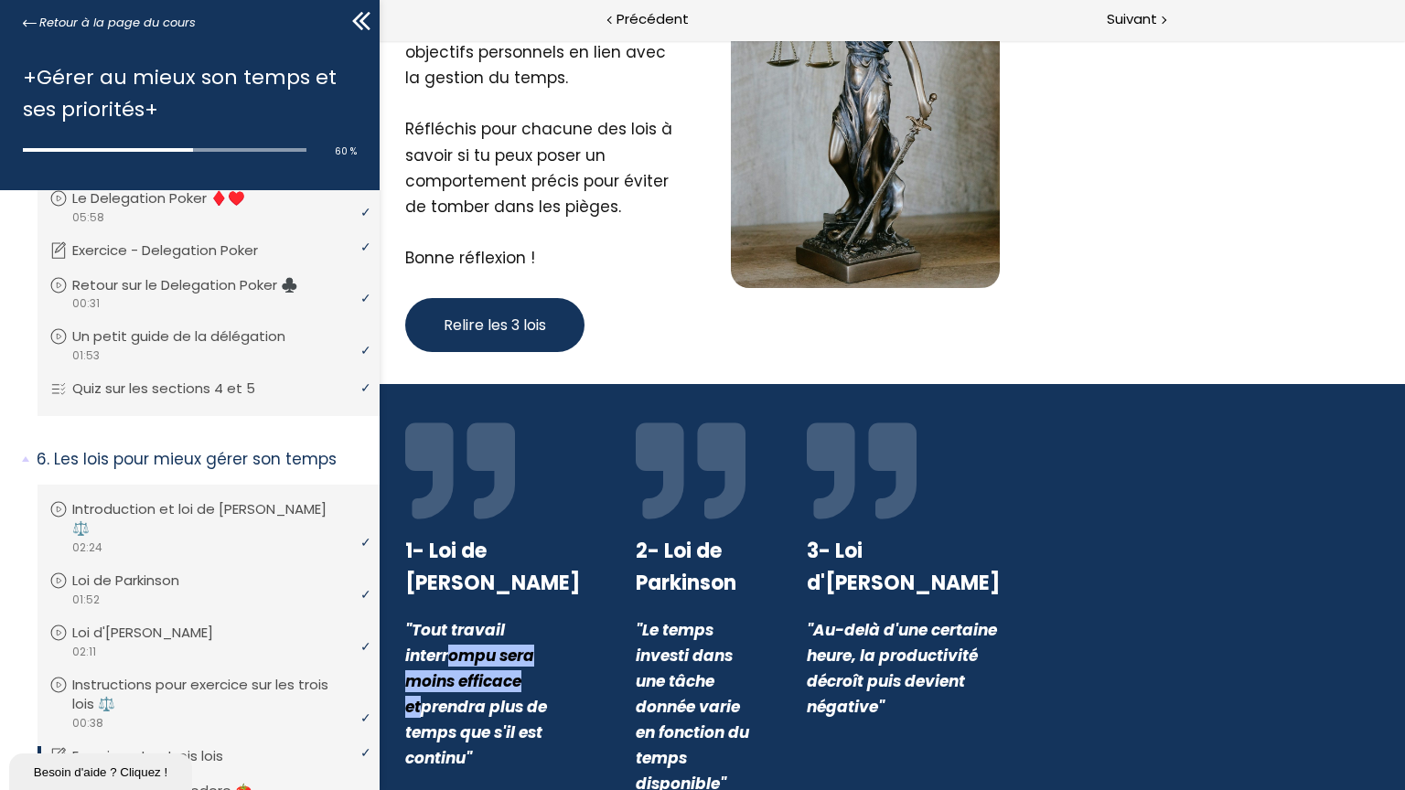
scroll to position [205, 0]
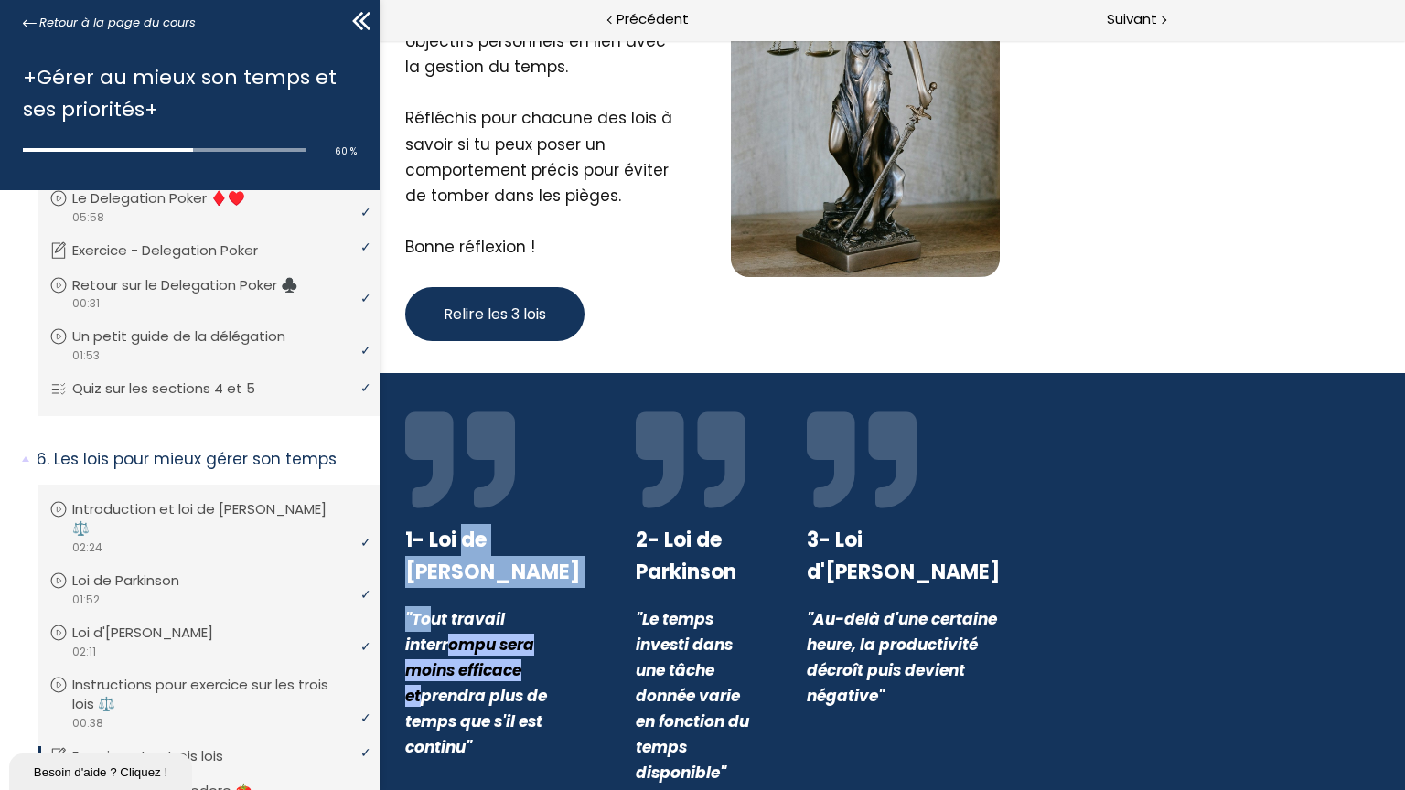
drag, startPoint x: 430, startPoint y: 594, endPoint x: 457, endPoint y: 523, distance: 76.4
click at [457, 523] on div "1- Loi de [PERSON_NAME] "Tout travail interr ompu sera moins efficace et prendr…" at bounding box center [492, 595] width 220 height 381
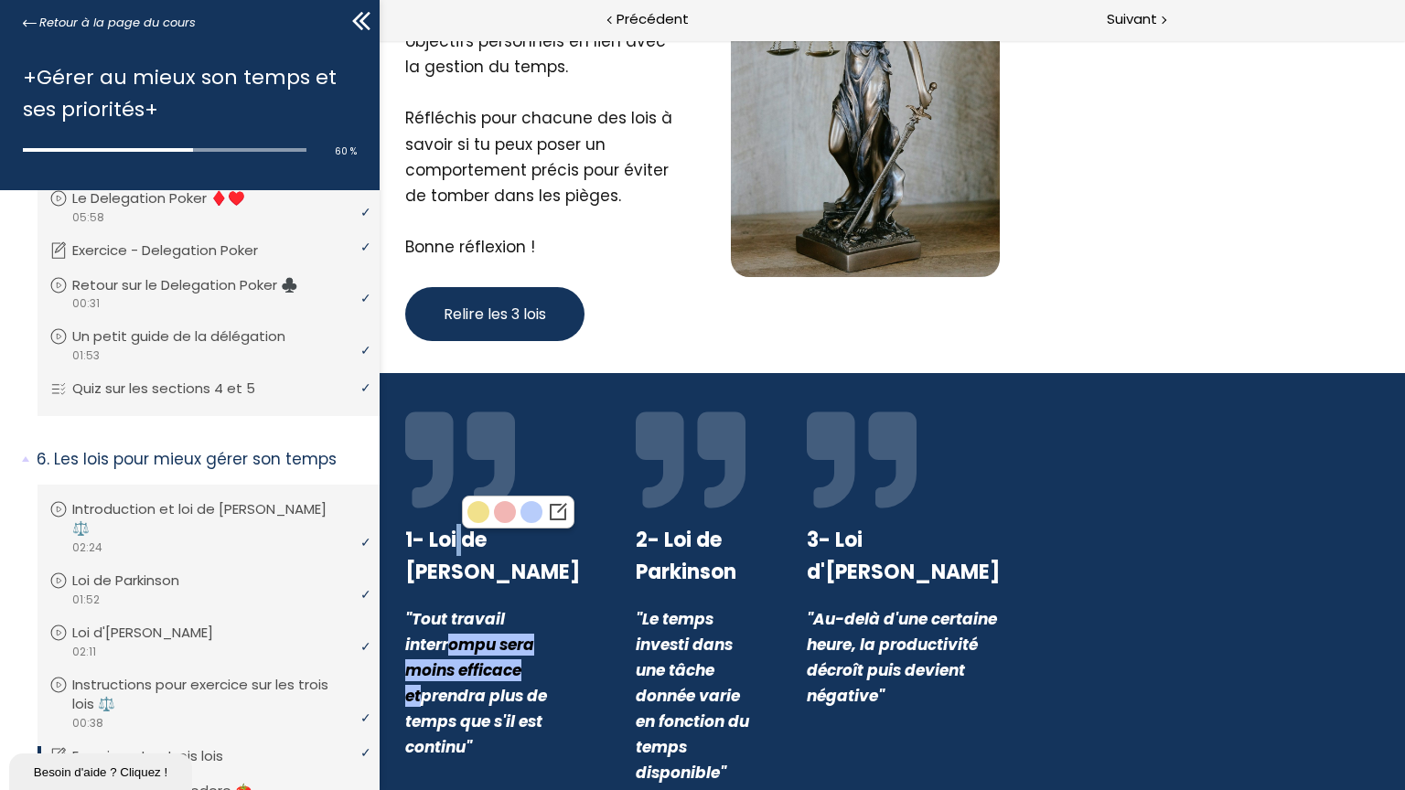
click at [455, 524] on div "1- Loi de [PERSON_NAME]" at bounding box center [492, 556] width 175 height 64
click at [428, 580] on strong "1- Loi de [PERSON_NAME]" at bounding box center [492, 556] width 175 height 60
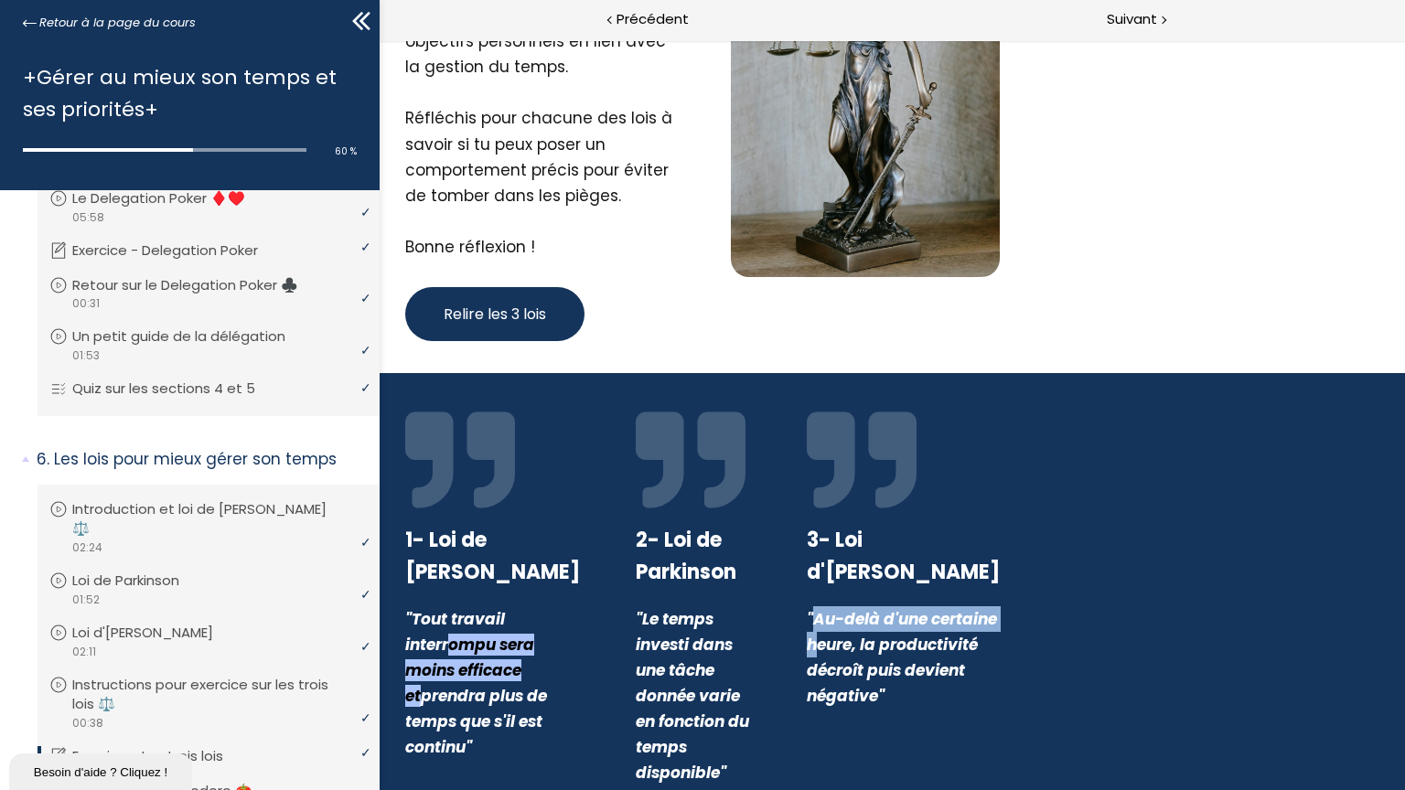
drag, startPoint x: 911, startPoint y: 608, endPoint x: 839, endPoint y: 585, distance: 74.9
click at [839, 608] on em ""Au-delà d'une certaine heure, la productivité décroît puis devient négative"" at bounding box center [902, 657] width 190 height 99
drag, startPoint x: 839, startPoint y: 585, endPoint x: 834, endPoint y: 549, distance: 37.0
click at [834, 549] on strong "3- Loi d'[PERSON_NAME]" at bounding box center [903, 556] width 193 height 60
click at [871, 538] on strong "3- Loi d'[PERSON_NAME]" at bounding box center [903, 556] width 193 height 60
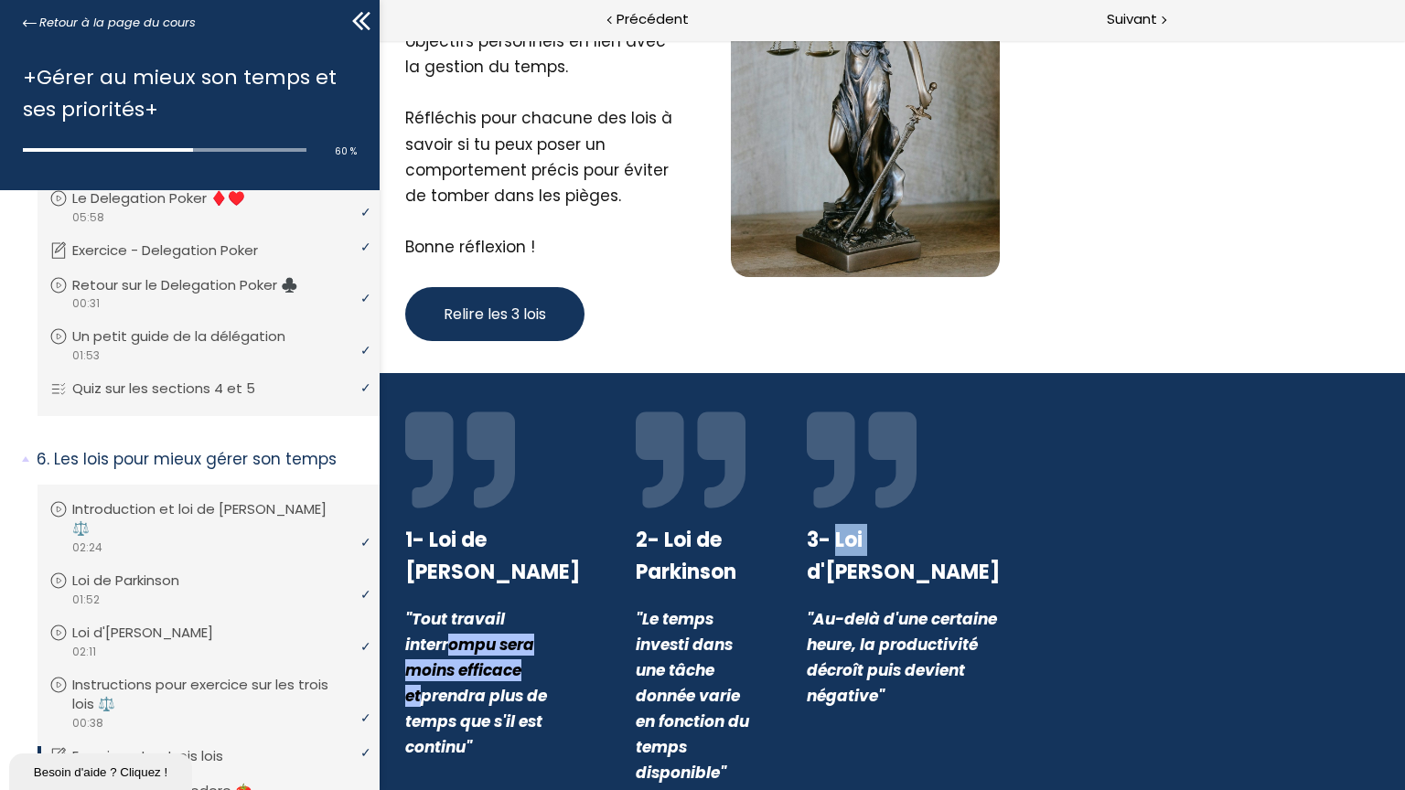
click at [871, 538] on strong "3- Loi d'[PERSON_NAME]" at bounding box center [903, 556] width 193 height 60
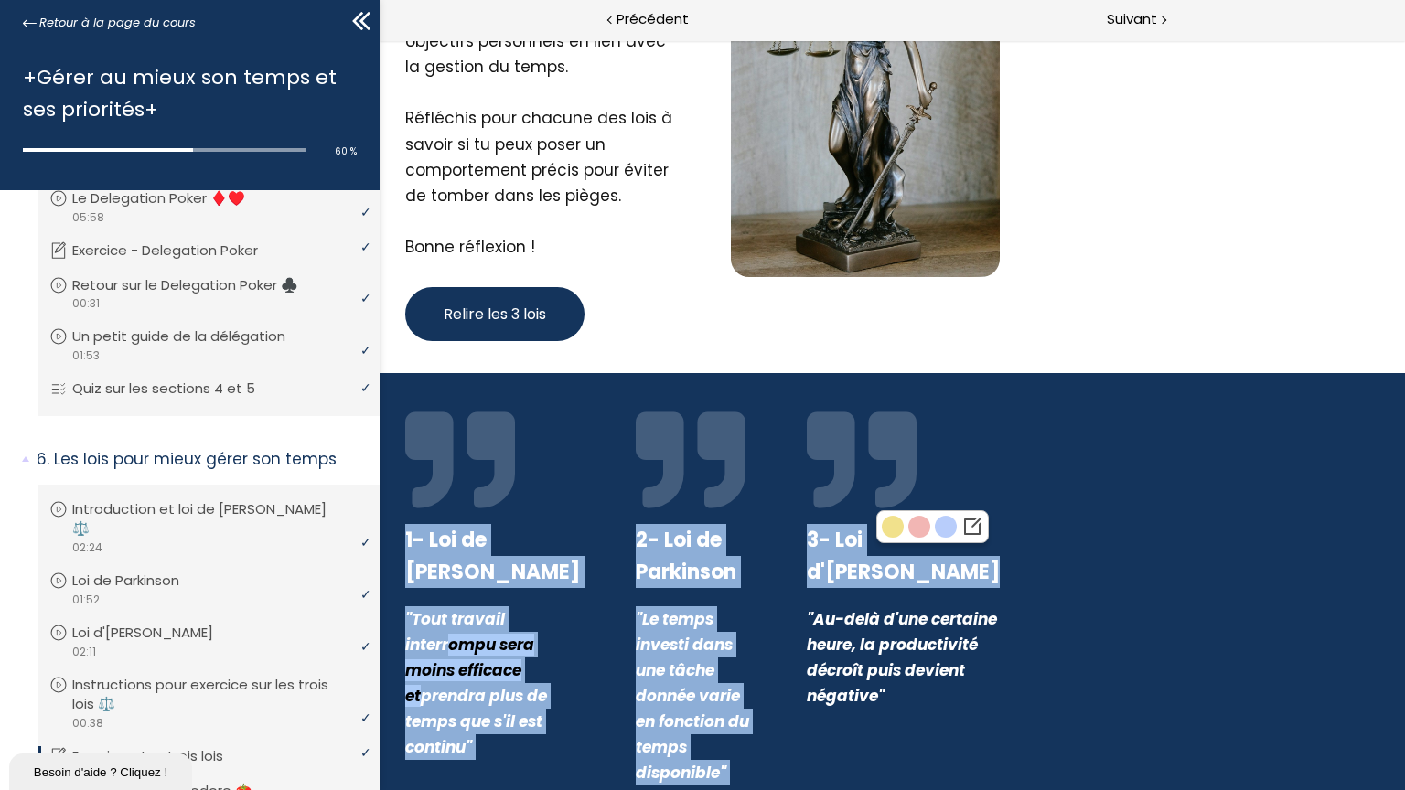
drag, startPoint x: 871, startPoint y: 538, endPoint x: 404, endPoint y: 528, distance: 467.4
click at [404, 528] on div "1- Loi de [PERSON_NAME] "Tout travail interr ompu sera moins efficace et prendr…" at bounding box center [702, 595] width 640 height 381
drag, startPoint x: 404, startPoint y: 528, endPoint x: 308, endPoint y: 609, distance: 125.9
click at [308, 609] on section "1- Loi de [PERSON_NAME] "Tout travail interr ompu sera moins efficace et prendr…" at bounding box center [702, 595] width 1405 height 445
click at [407, 598] on img at bounding box center [409, 598] width 22 height 22
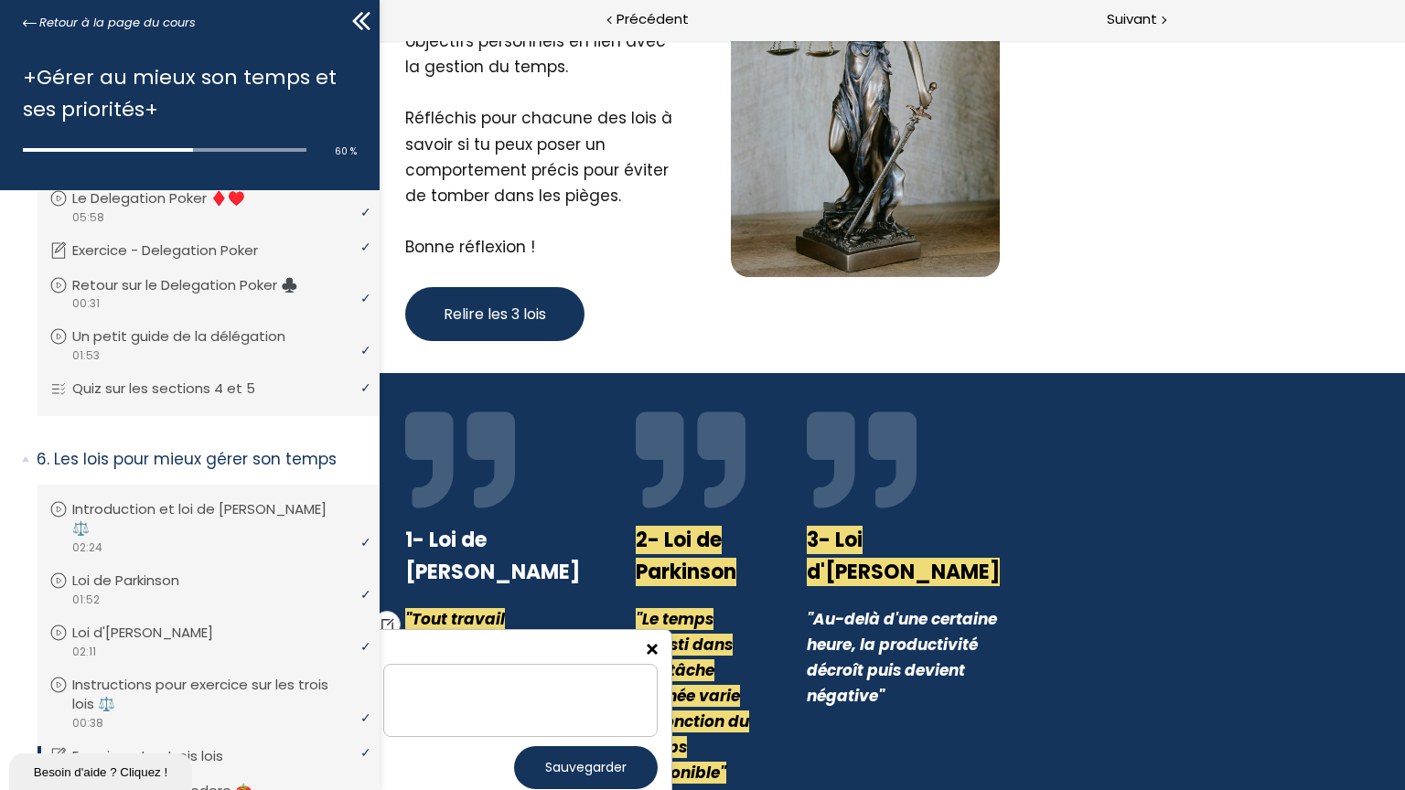
click at [651, 645] on div "Sauvegarder" at bounding box center [521, 716] width 304 height 175
click at [651, 645] on img at bounding box center [652, 649] width 11 height 11
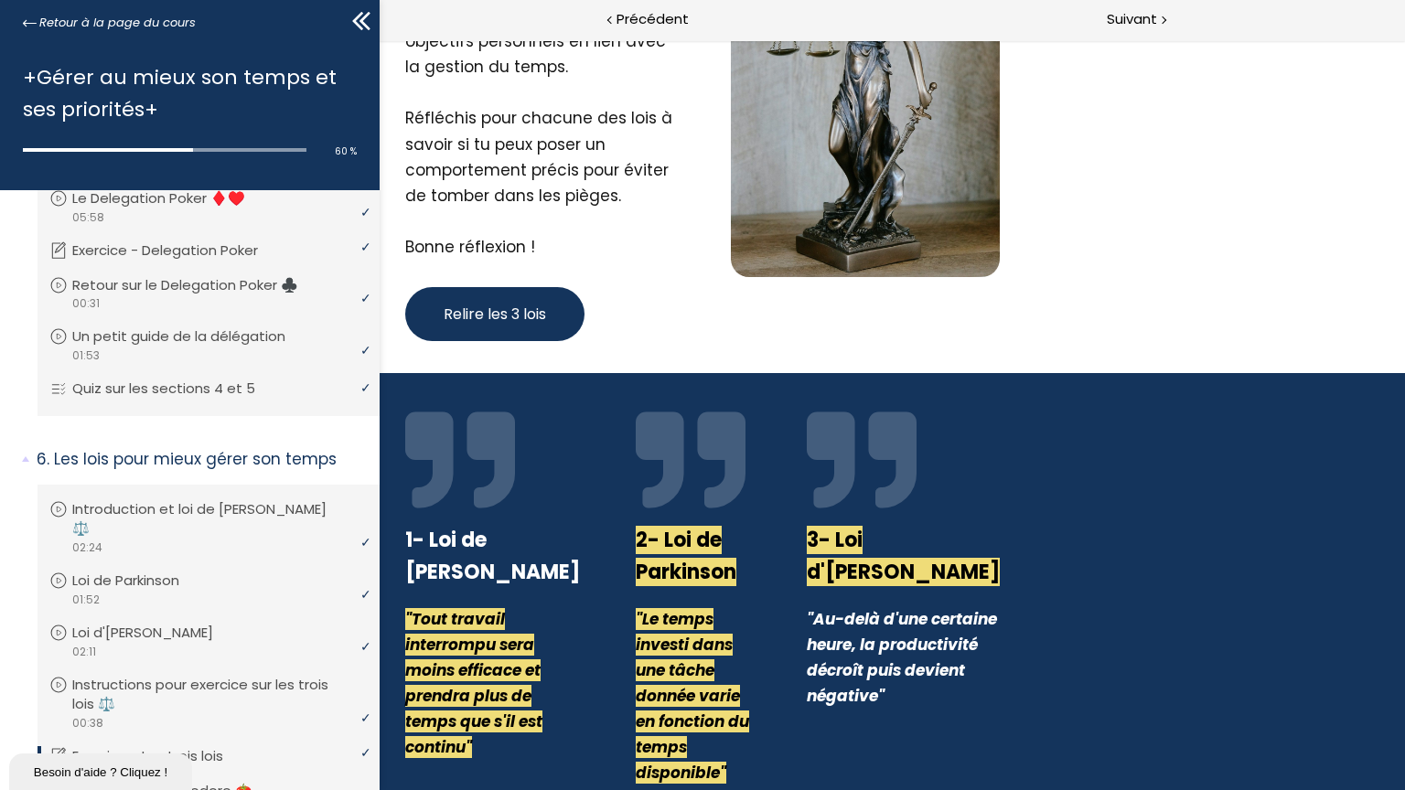
click at [850, 658] on em ""Au-delà d'une certaine heure, la productivité décroît puis devient négative"" at bounding box center [902, 657] width 190 height 99
click at [774, 485] on div "2- Loi de Parkinson "Le temps investi dans une tâche donnée varie en fonction d…" at bounding box center [693, 595] width 161 height 381
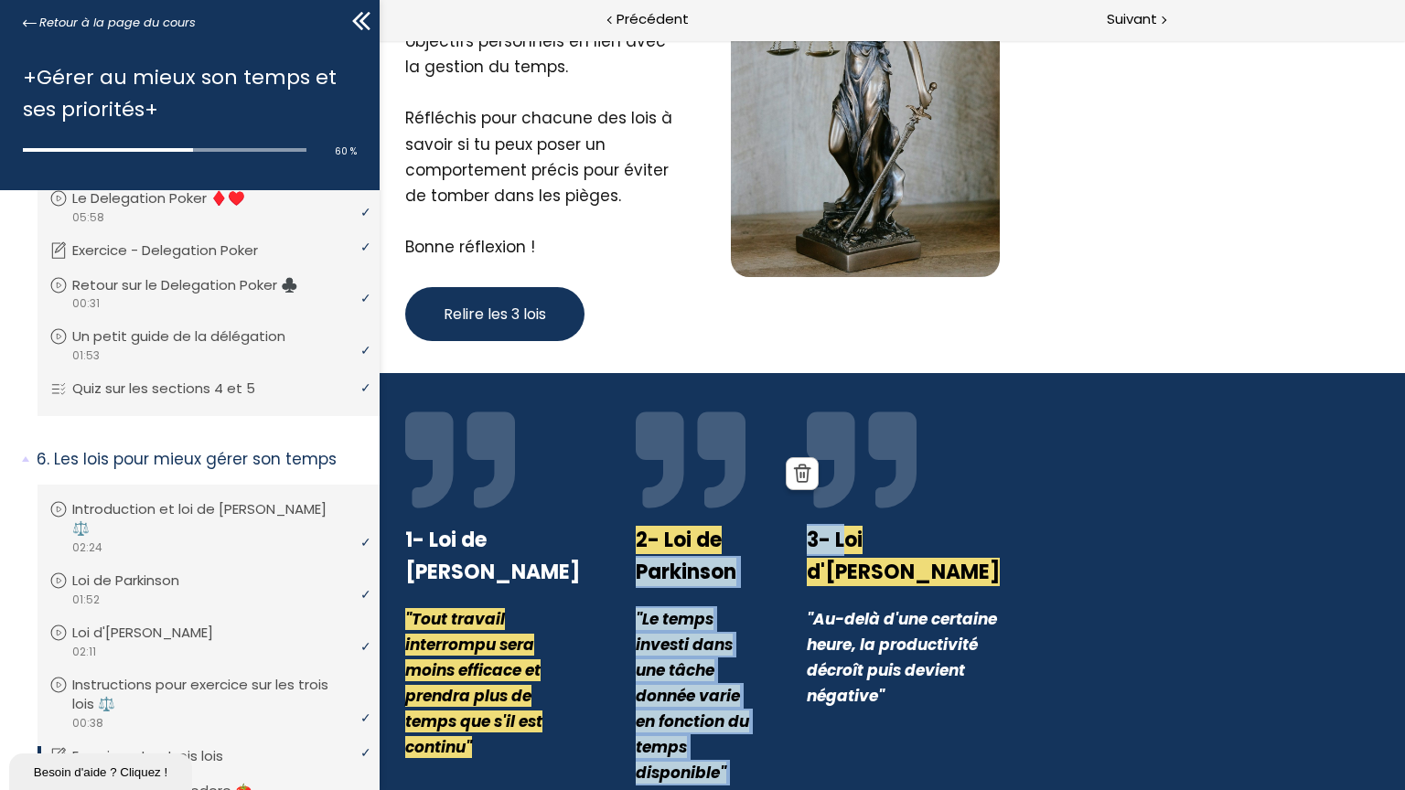
drag, startPoint x: 878, startPoint y: 545, endPoint x: 776, endPoint y: 539, distance: 101.7
click at [776, 539] on div "1- Loi de [PERSON_NAME] "Tout travail interrompu sera moins efficace et prendra…" at bounding box center [702, 595] width 640 height 381
drag, startPoint x: 776, startPoint y: 539, endPoint x: 801, endPoint y: 606, distance: 72.0
click at [774, 606] on div "2- Loi de Parkinson "Le temps investi dans une tâche donnée varie en fonction d…" at bounding box center [693, 595] width 161 height 381
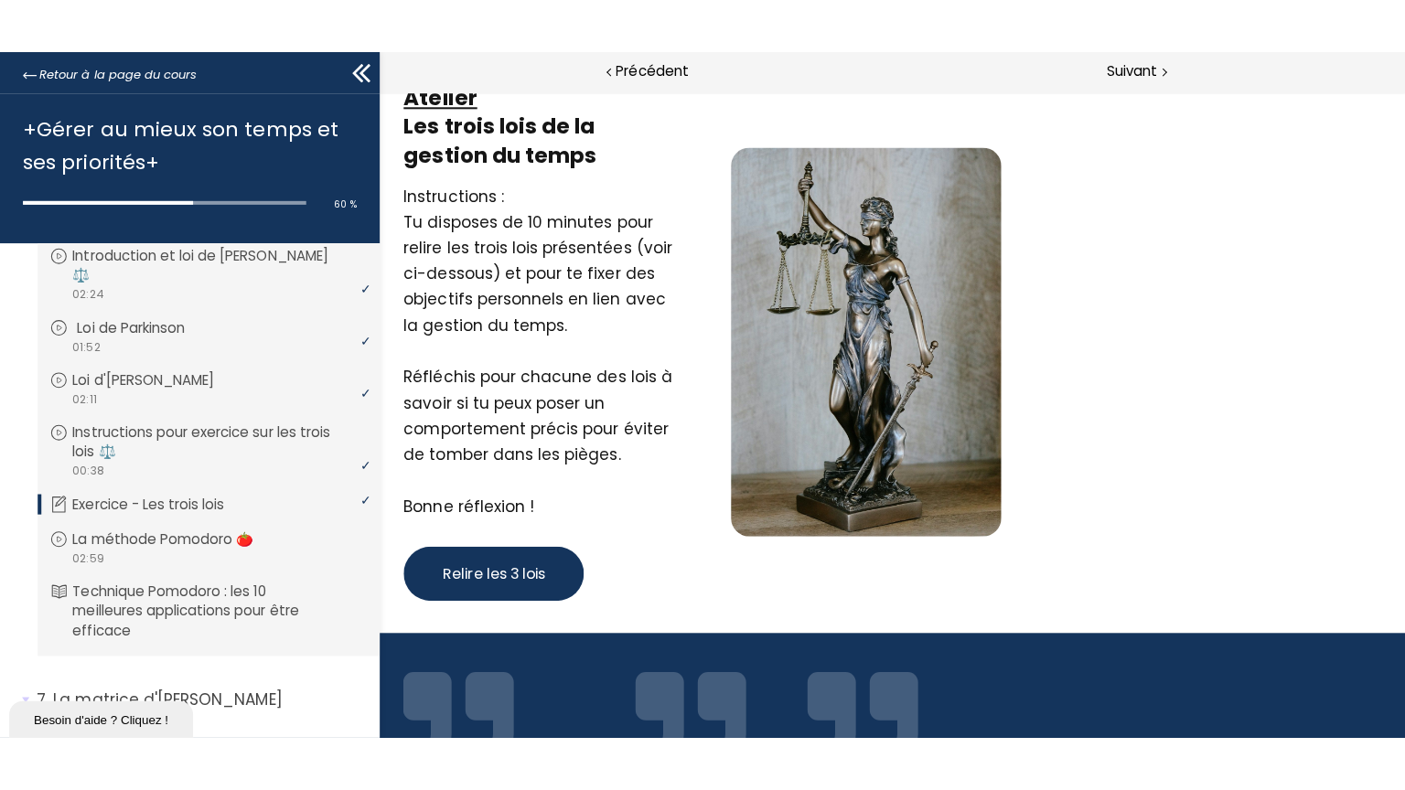
scroll to position [1993, 0]
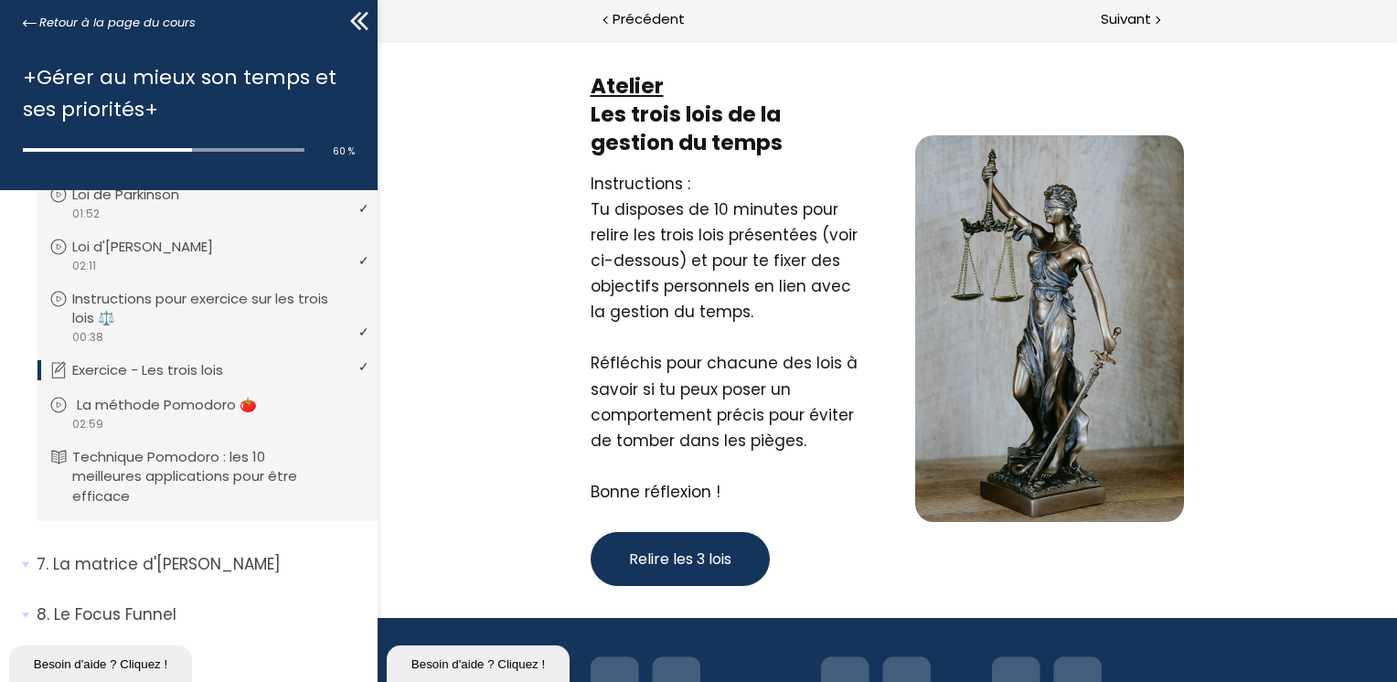
click at [153, 426] on div "video 02:59" at bounding box center [205, 423] width 312 height 17
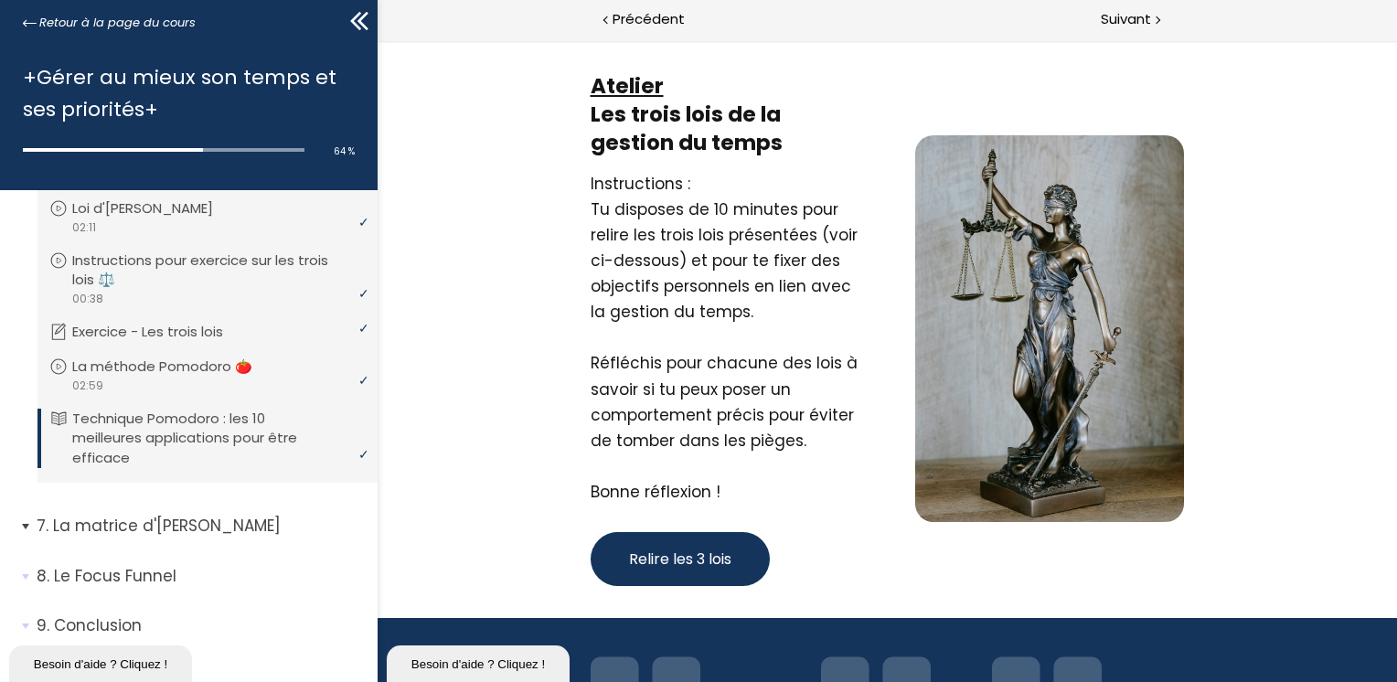
scroll to position [2050, 0]
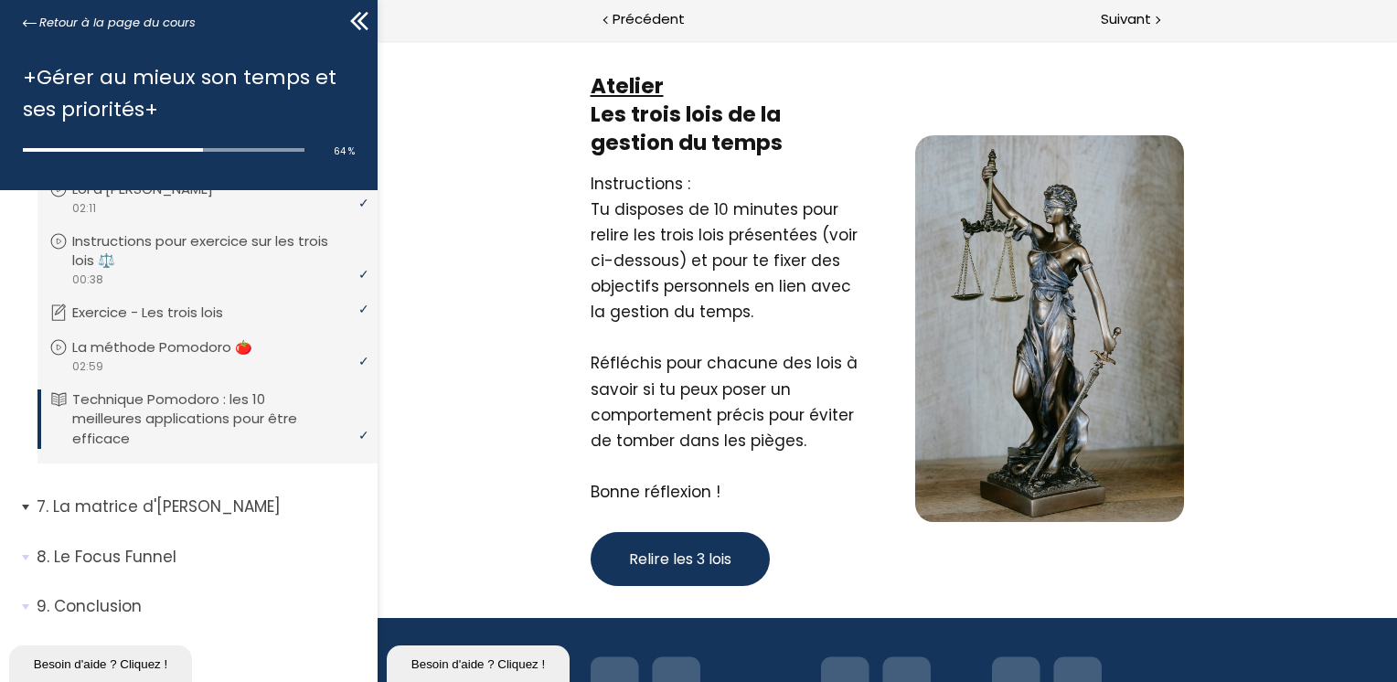
click at [230, 507] on p "La matrice d'[PERSON_NAME]" at bounding box center [200, 507] width 327 height 23
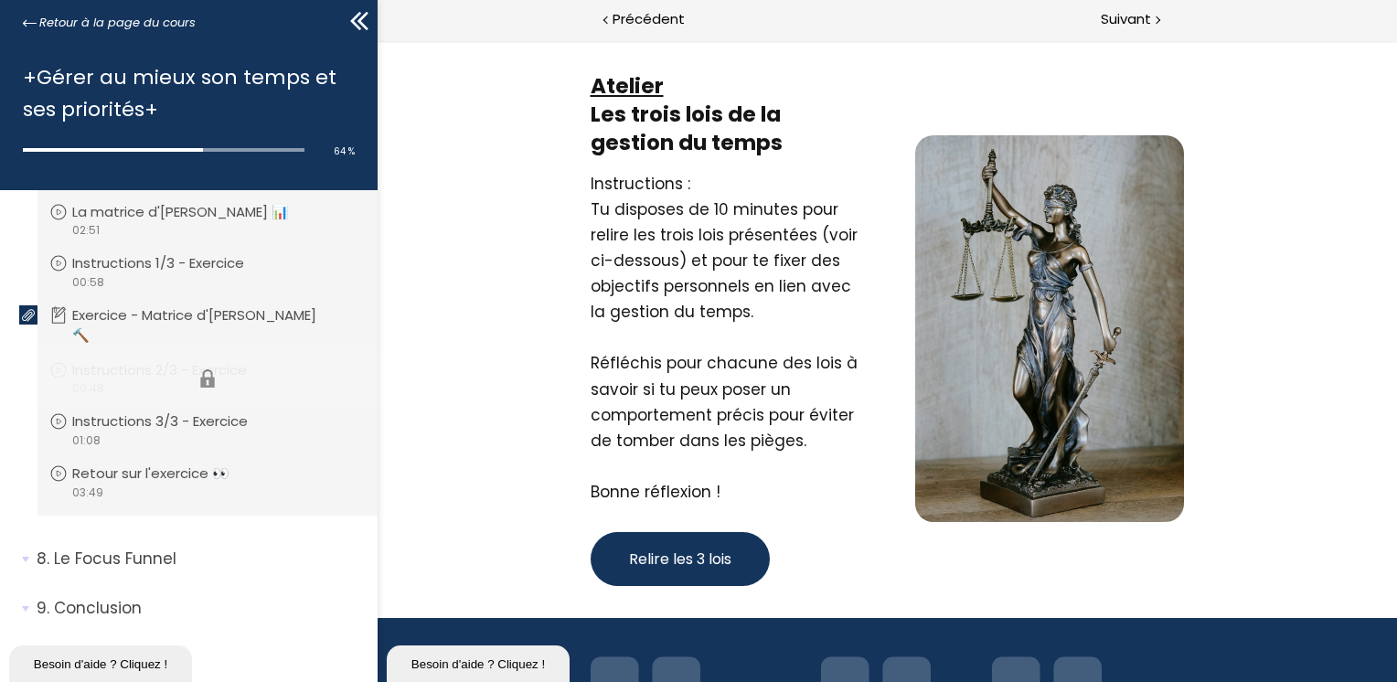
scroll to position [2304, 0]
